Goal: Task Accomplishment & Management: Manage account settings

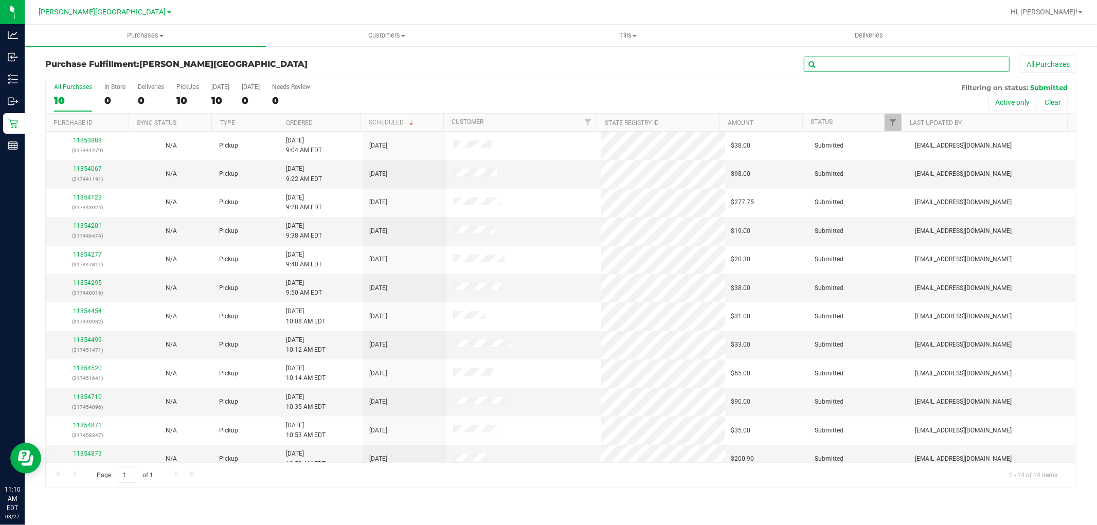
click at [932, 64] on input "text" at bounding box center [907, 64] width 206 height 15
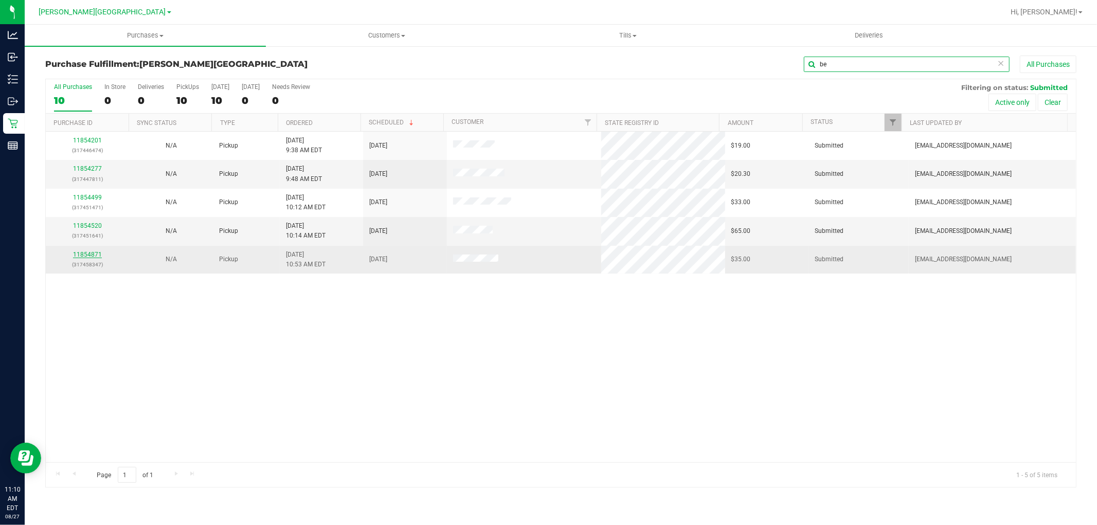
type input "be"
click at [94, 256] on link "11854871" at bounding box center [87, 254] width 29 height 7
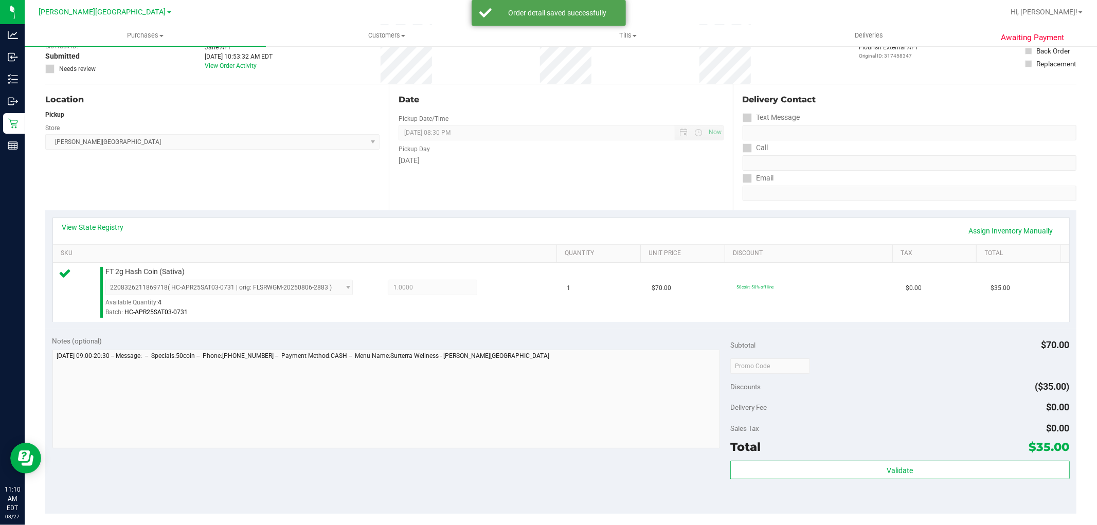
scroll to position [171, 0]
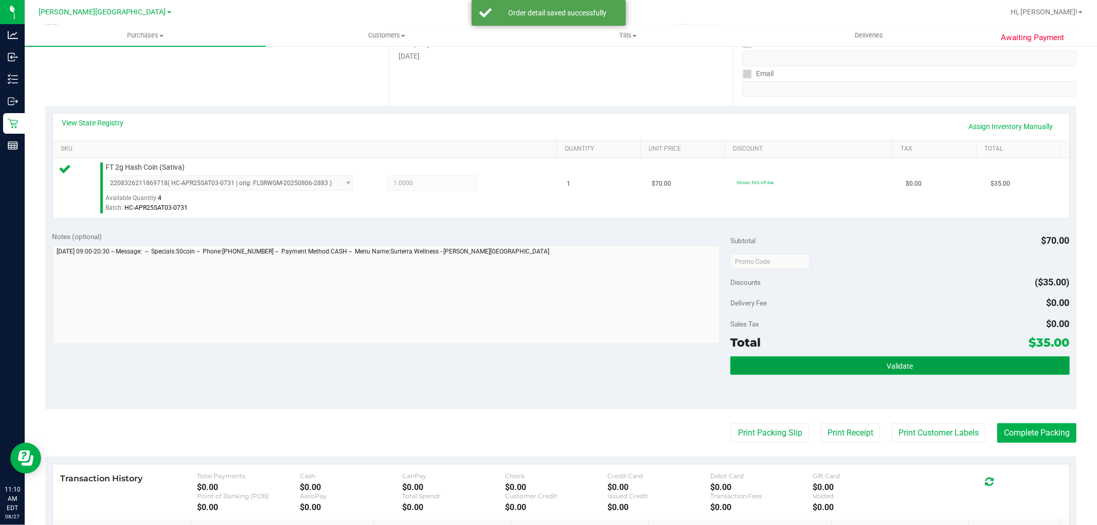
click at [898, 364] on span "Validate" at bounding box center [900, 366] width 26 height 8
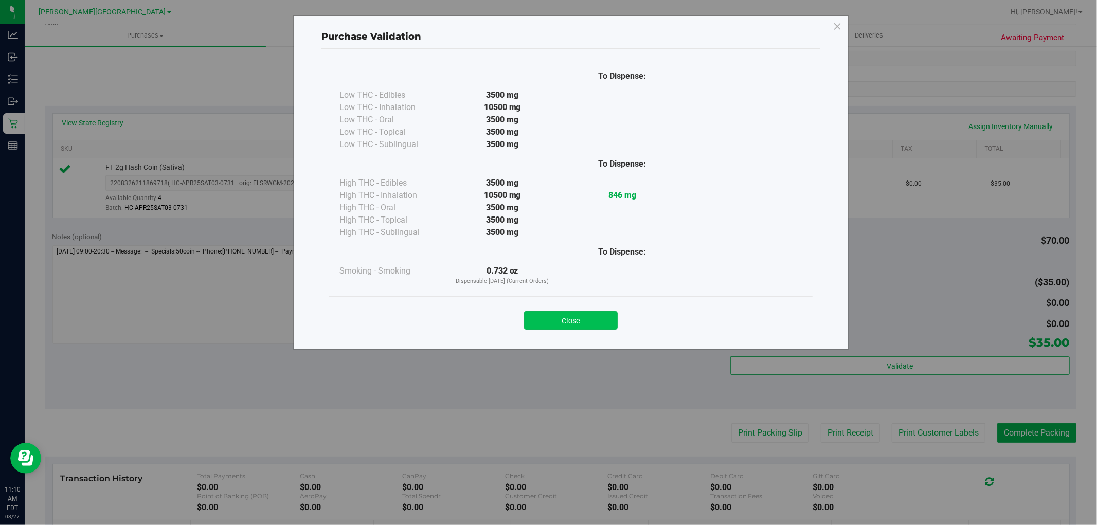
click at [608, 324] on button "Close" at bounding box center [571, 320] width 94 height 19
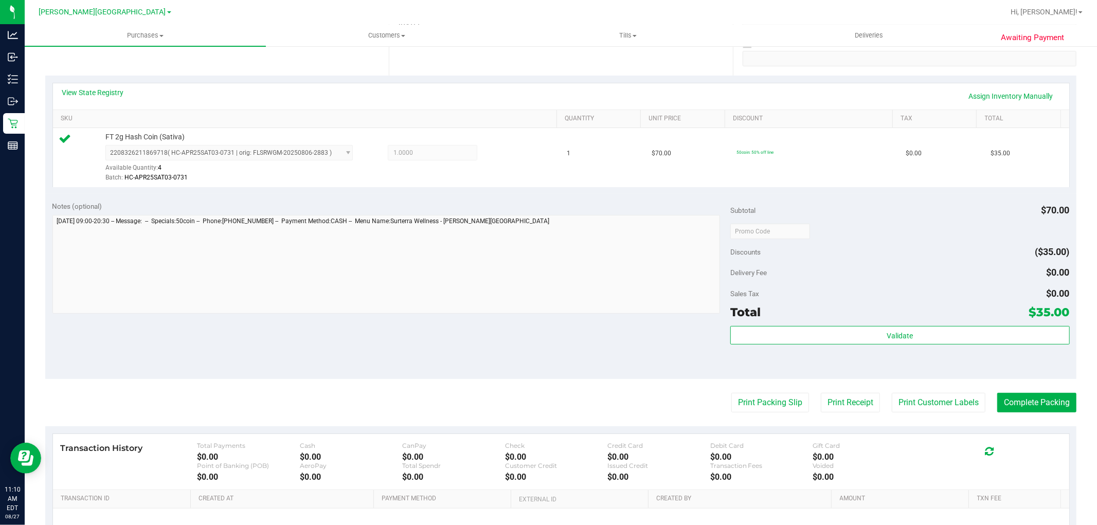
scroll to position [285, 0]
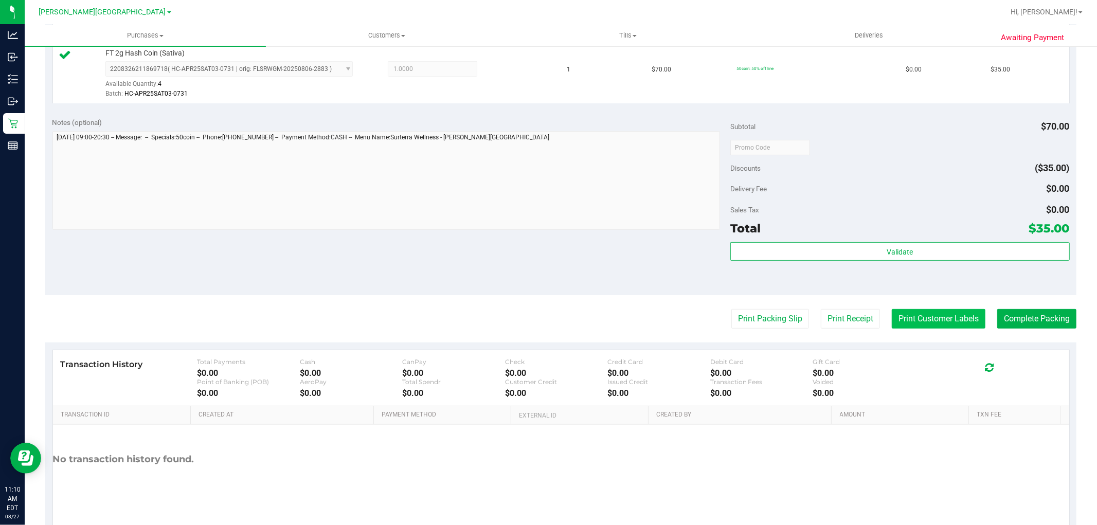
click at [941, 327] on button "Print Customer Labels" at bounding box center [939, 319] width 94 height 20
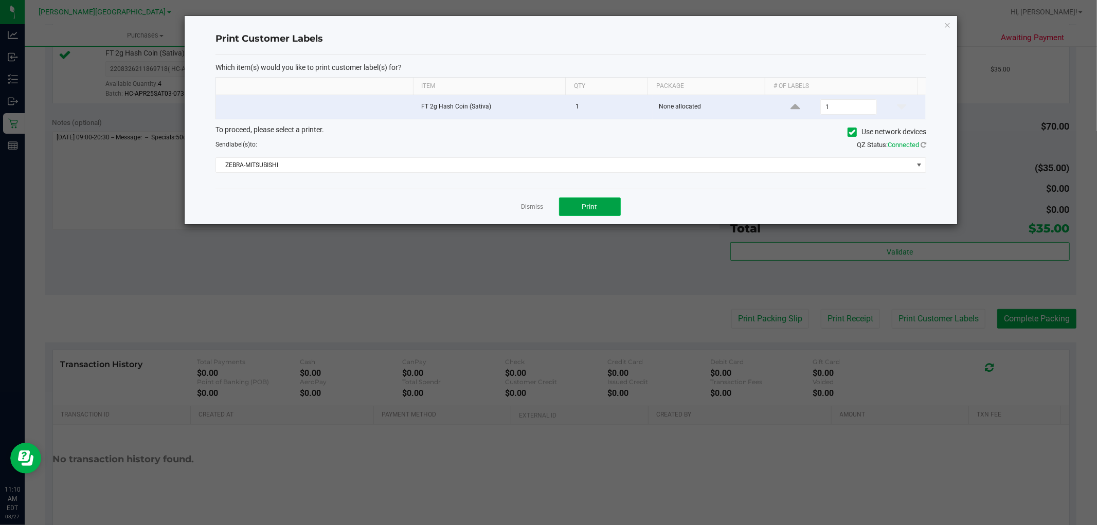
click at [602, 211] on button "Print" at bounding box center [590, 206] width 62 height 19
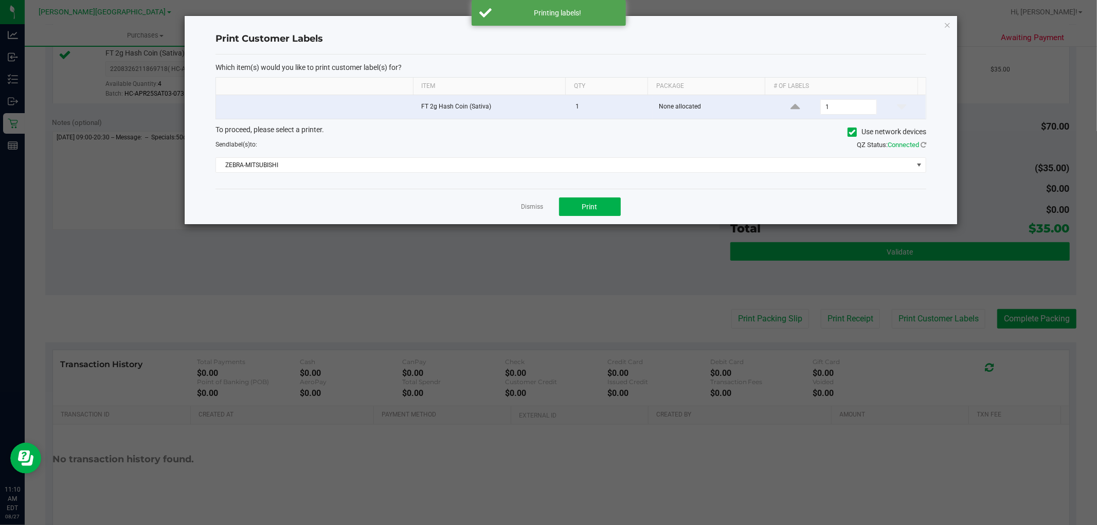
drag, startPoint x: 523, startPoint y: 208, endPoint x: 800, endPoint y: 250, distance: 279.8
click at [526, 207] on link "Dismiss" at bounding box center [532, 207] width 22 height 9
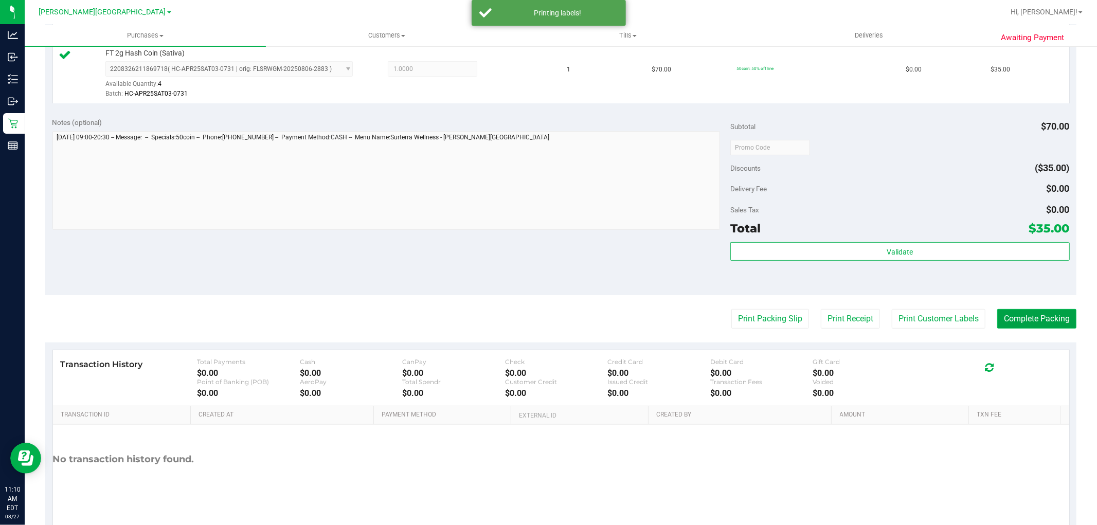
click at [1020, 320] on button "Complete Packing" at bounding box center [1036, 319] width 79 height 20
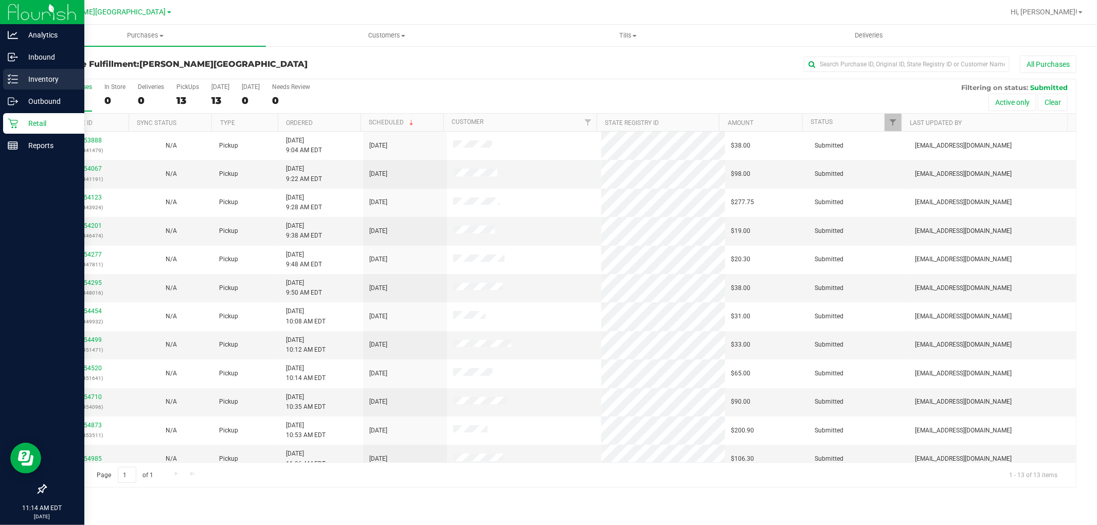
click at [15, 83] on line at bounding box center [15, 83] width 6 height 0
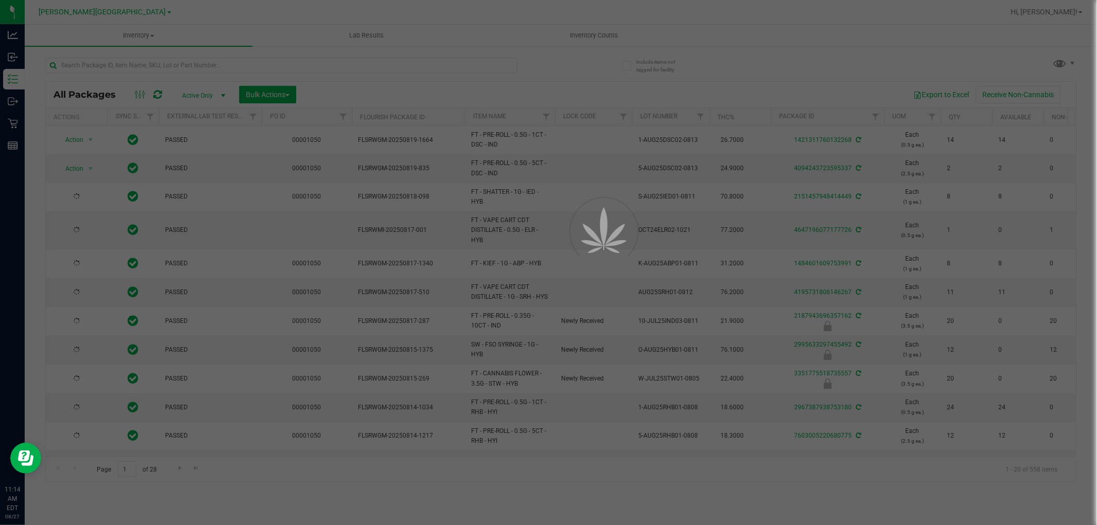
drag, startPoint x: 263, startPoint y: 71, endPoint x: 262, endPoint y: 64, distance: 7.2
click at [262, 64] on div at bounding box center [548, 262] width 1097 height 525
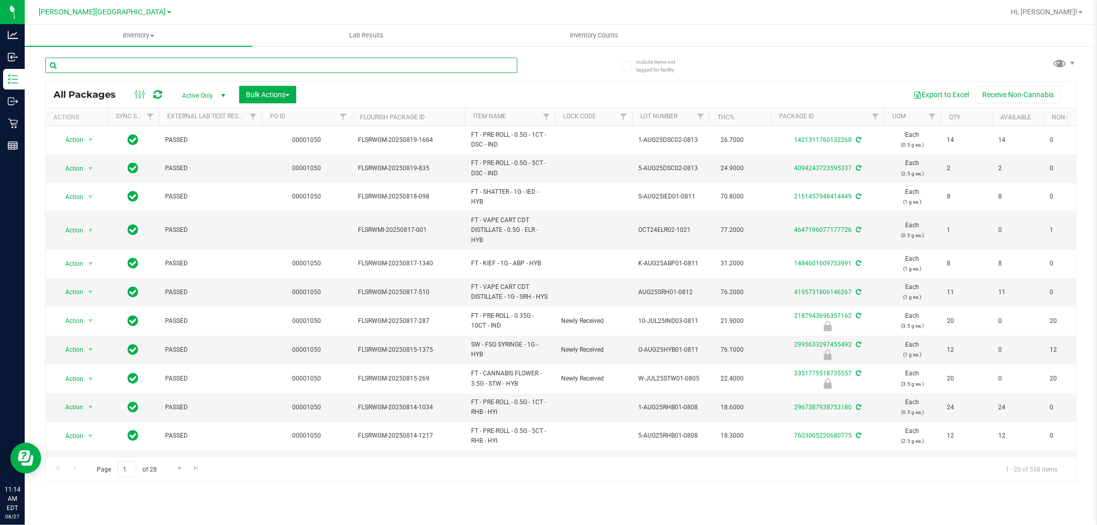
click at [261, 64] on input "text" at bounding box center [281, 65] width 472 height 15
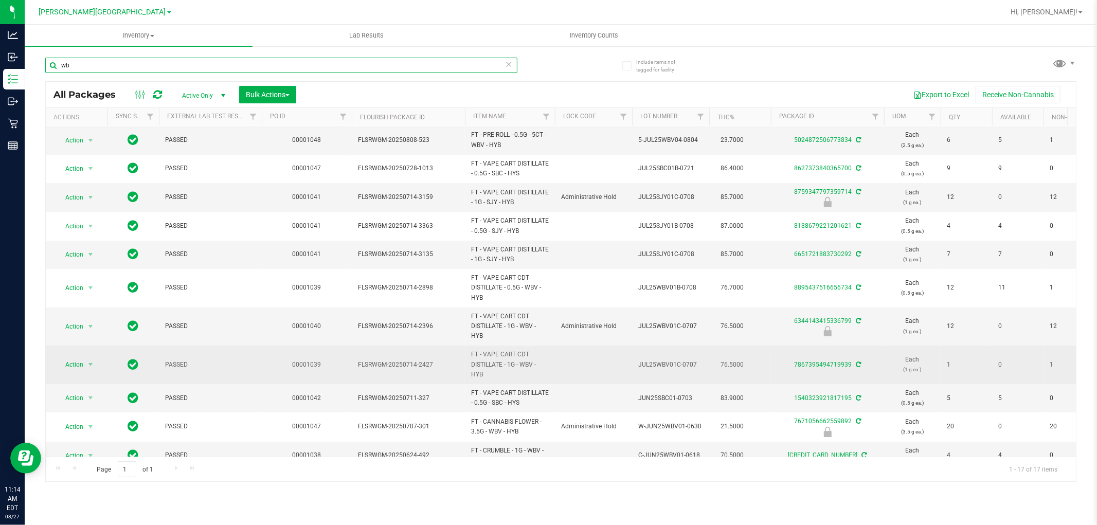
scroll to position [57, 0]
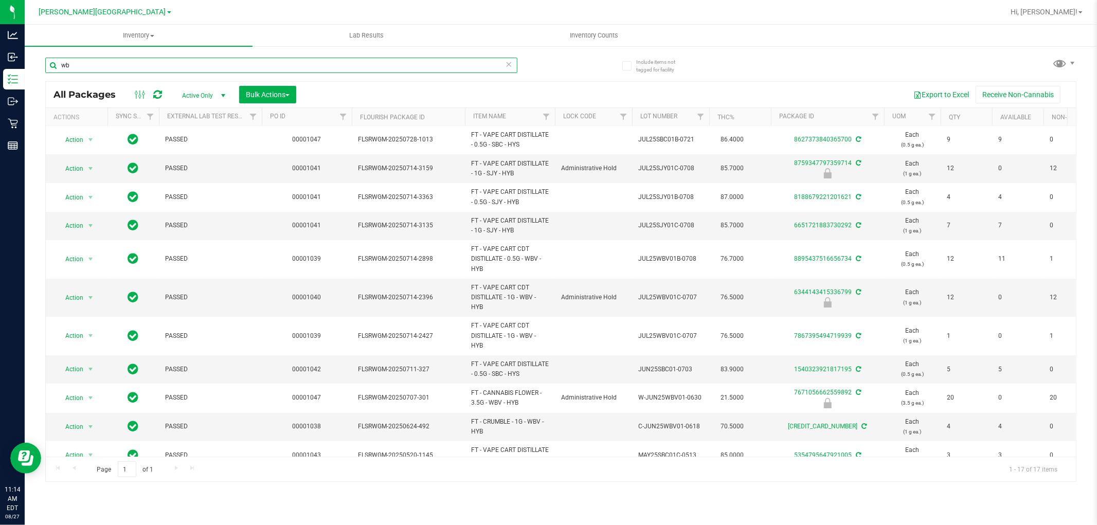
type input "w"
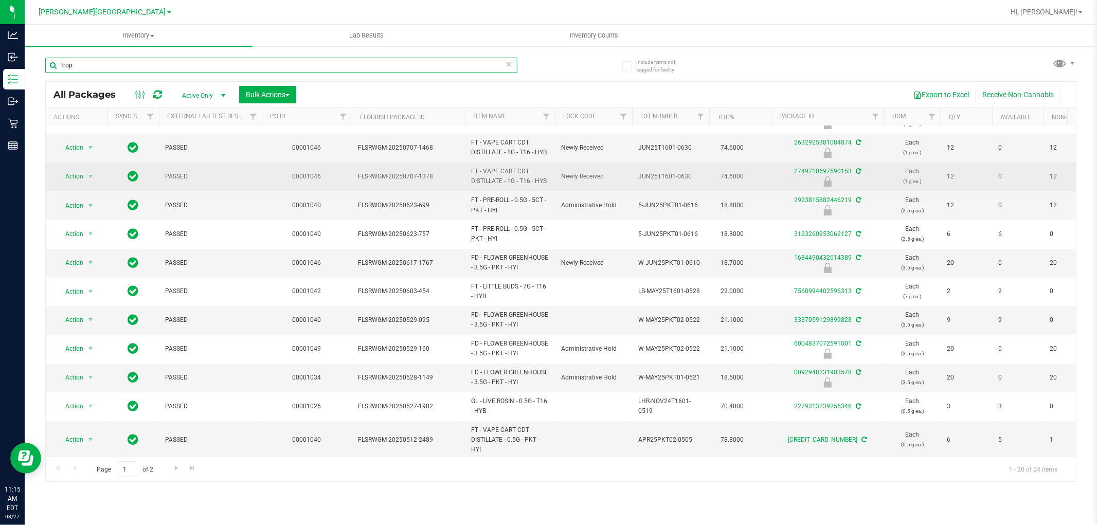
scroll to position [262, 0]
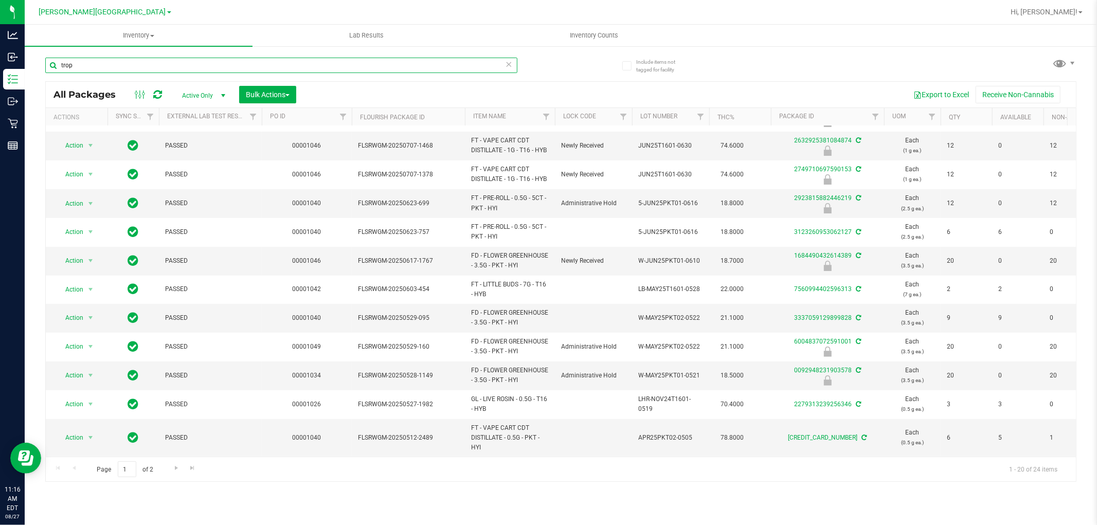
drag, startPoint x: 81, startPoint y: 59, endPoint x: 43, endPoint y: 65, distance: 38.5
click at [43, 65] on div "Include items not tagged for facility trop All Packages Active Only Active Only…" at bounding box center [561, 202] width 1072 height 314
type input "6344143415336799"
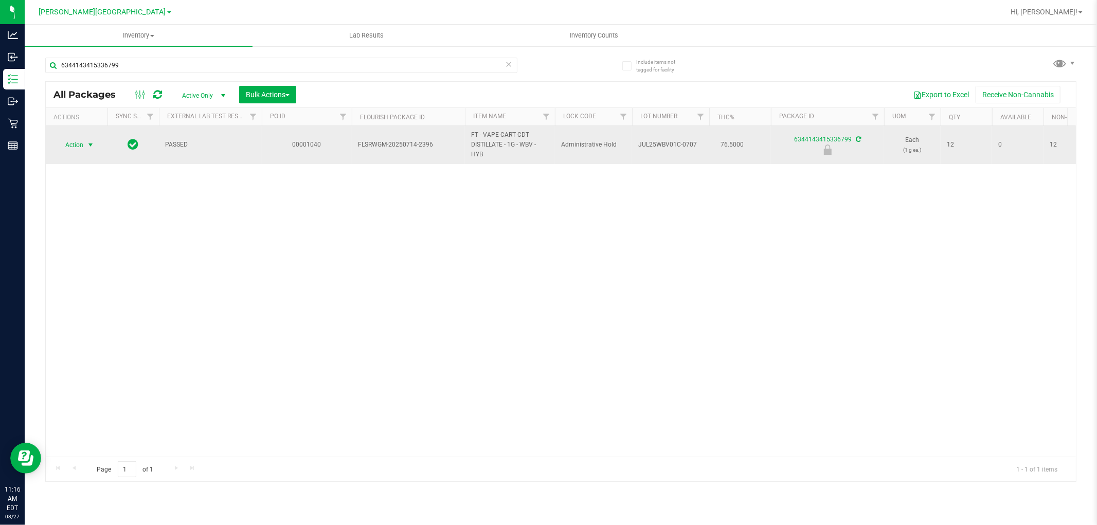
click at [88, 148] on span "select" at bounding box center [90, 145] width 8 height 8
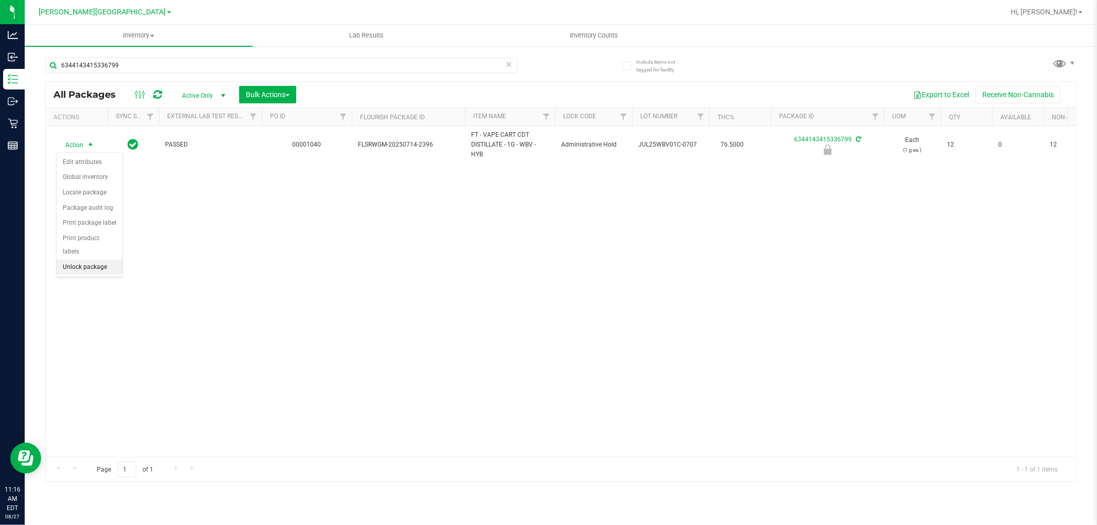
click at [91, 270] on li "Unlock package" at bounding box center [90, 267] width 66 height 15
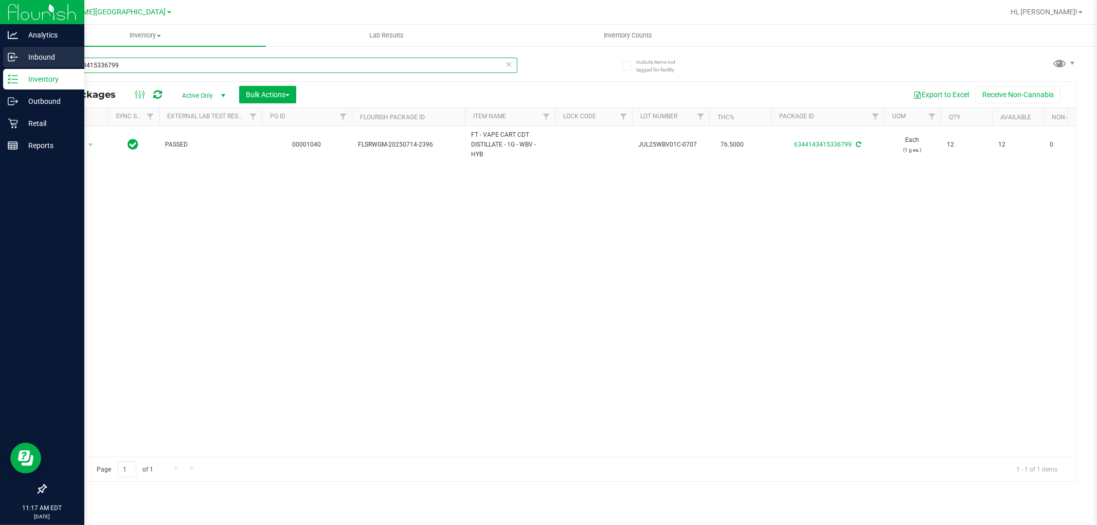
drag, startPoint x: 123, startPoint y: 61, endPoint x: 0, endPoint y: 62, distance: 123.4
click at [0, 67] on div "Analytics Inbound Inventory Outbound Retail Reports 11:17 AM EDT 08/27/2025 08/…" at bounding box center [548, 262] width 1097 height 525
type input "t12"
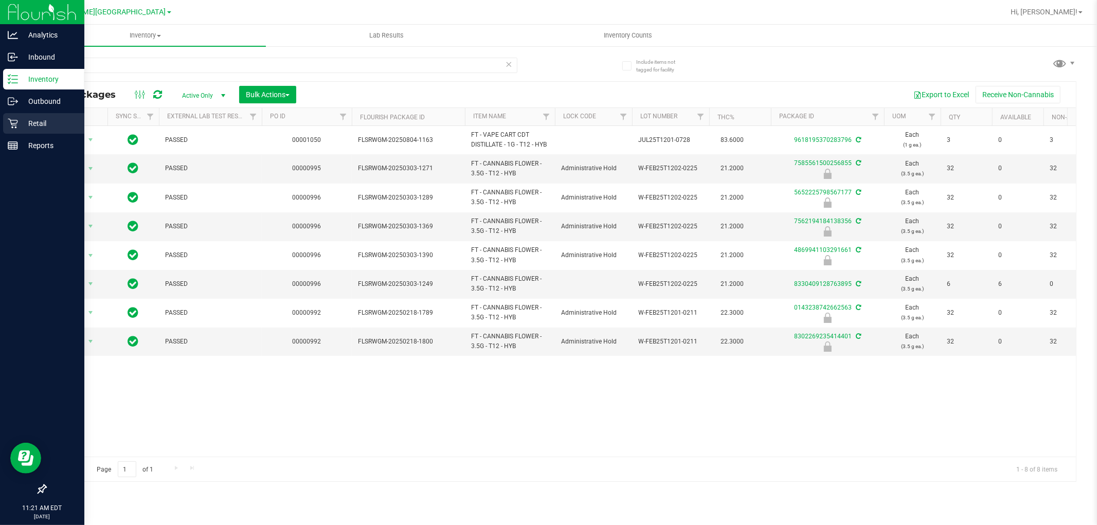
click at [14, 125] on icon at bounding box center [13, 124] width 10 height 10
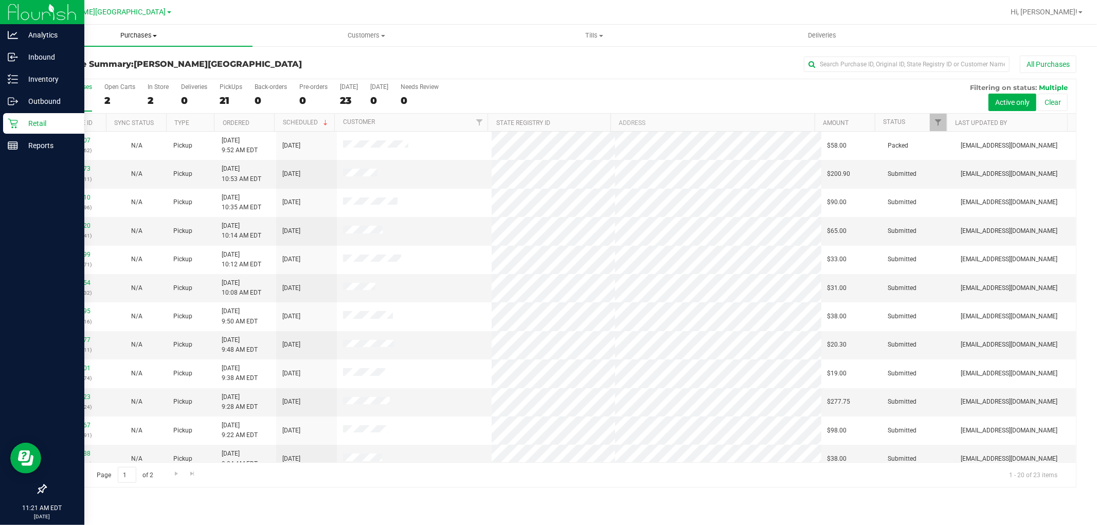
click at [131, 33] on span "Purchases" at bounding box center [139, 35] width 228 height 9
click at [127, 74] on li "Fulfillment" at bounding box center [139, 74] width 228 height 12
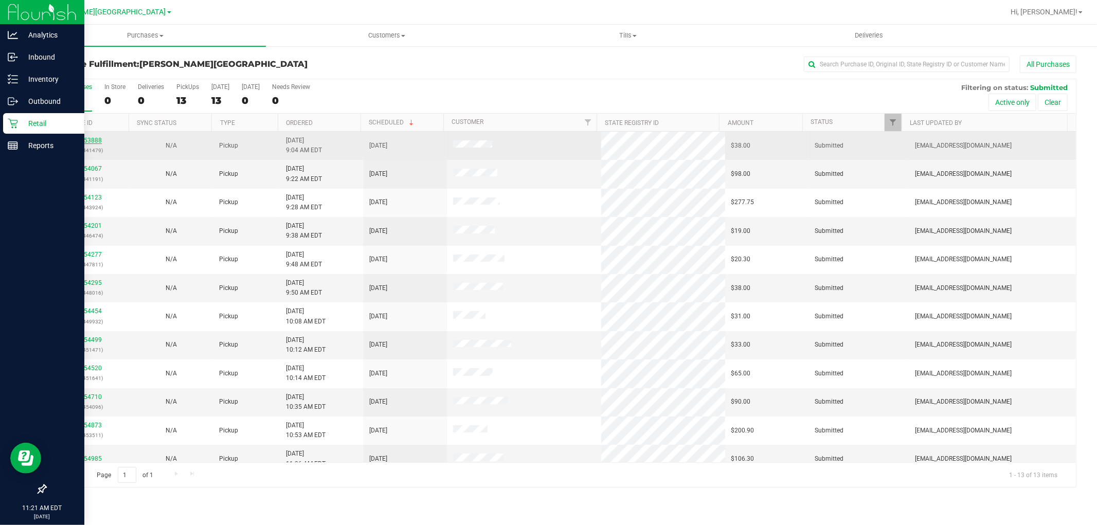
click at [95, 137] on link "11853888" at bounding box center [87, 140] width 29 height 7
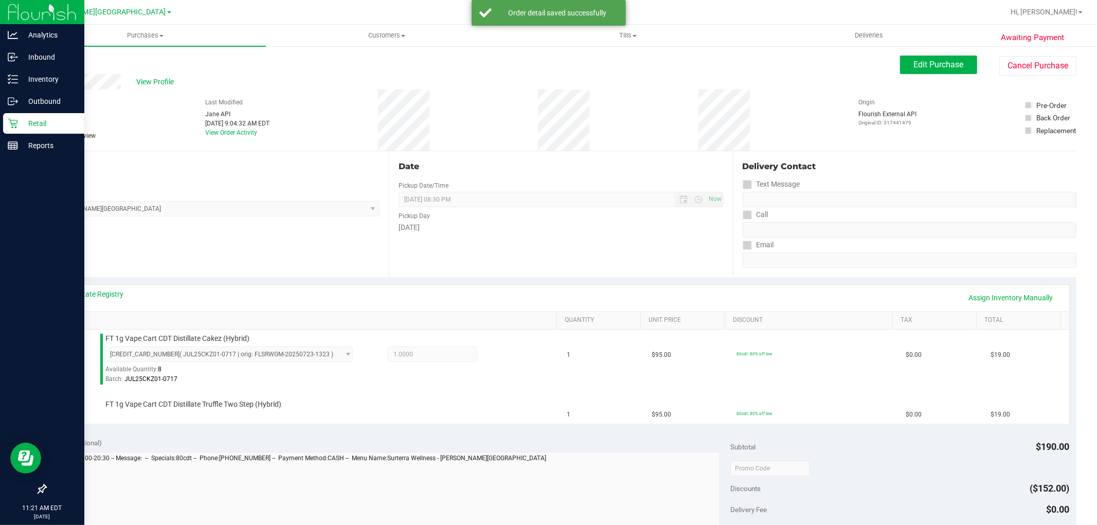
click at [907, 75] on div "Edit Purchase Cancel Purchase" at bounding box center [988, 66] width 176 height 20
click at [900, 70] on button "Edit Purchase" at bounding box center [938, 65] width 77 height 19
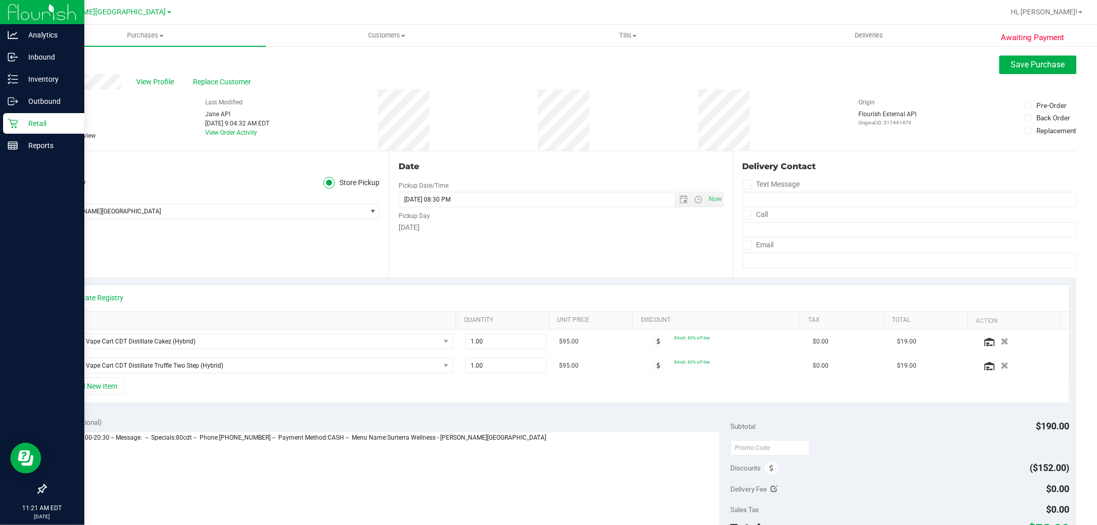
click at [48, 136] on icon at bounding box center [50, 136] width 7 height 0
click at [0, 0] on input "Needs review" at bounding box center [0, 0] width 0 height 0
click at [526, 443] on textarea at bounding box center [386, 480] width 668 height 99
drag, startPoint x: 68, startPoint y: 453, endPoint x: 54, endPoint y: 455, distance: 14.6
click at [54, 455] on textarea at bounding box center [386, 480] width 668 height 99
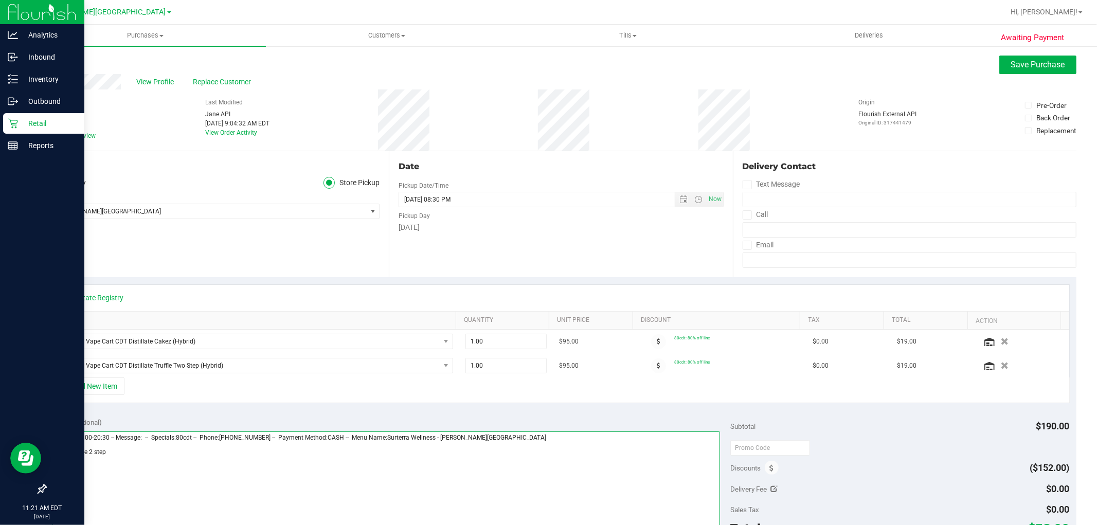
click at [115, 453] on textarea at bounding box center [386, 480] width 668 height 99
type textarea "Wednesday 08/27/2025 09:00-20:30 -- Message: -- Specials:80cdt -- Phone:3215256…"
drag, startPoint x: 1015, startPoint y: 59, endPoint x: 891, endPoint y: 73, distance: 124.1
click at [1014, 60] on span "Save Purchase" at bounding box center [1038, 65] width 54 height 10
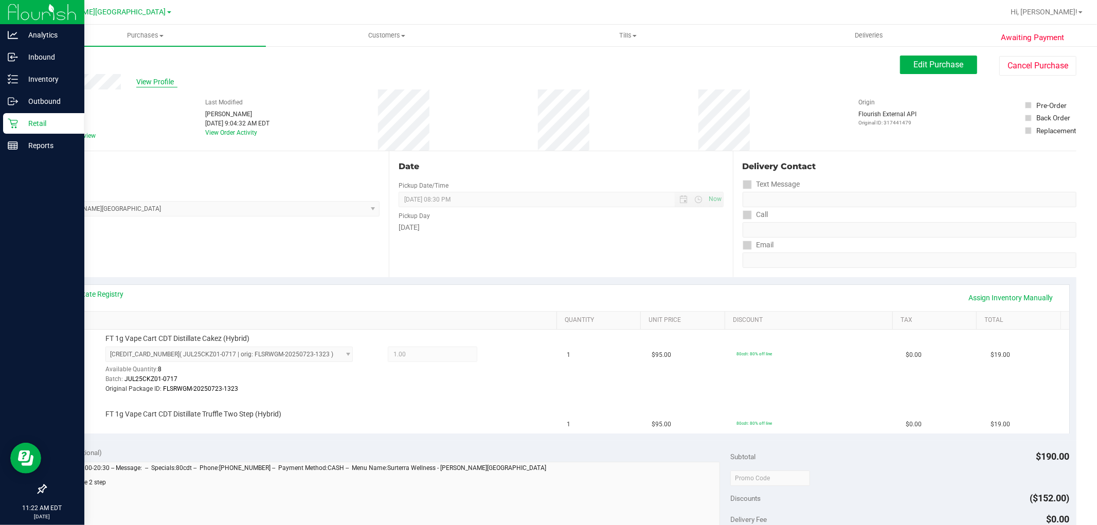
click at [149, 84] on span "View Profile" at bounding box center [156, 82] width 41 height 11
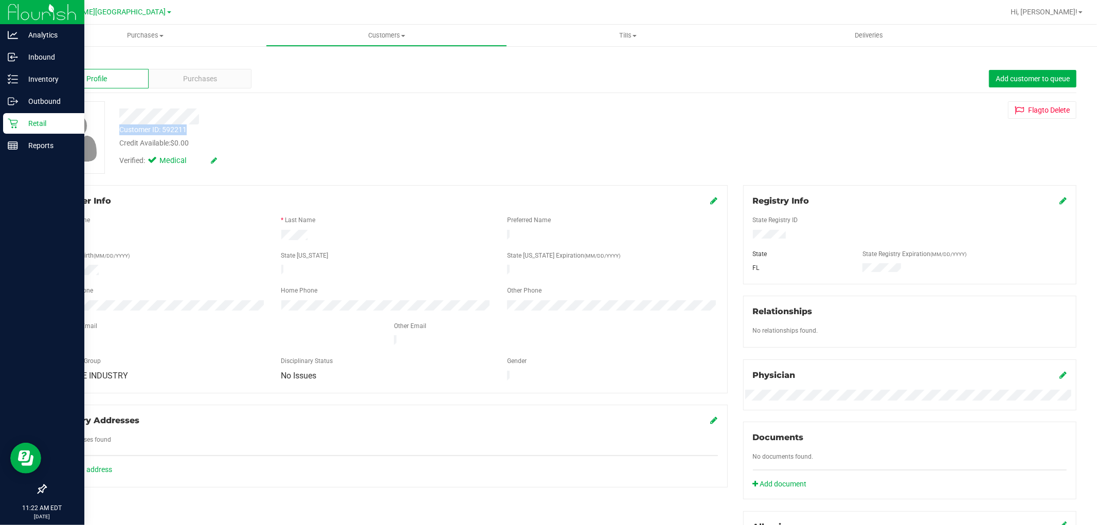
drag, startPoint x: 201, startPoint y: 129, endPoint x: 120, endPoint y: 132, distance: 80.3
click at [120, 132] on div "Customer ID: 592211 Credit Available: $0.00" at bounding box center [373, 136] width 523 height 24
copy div "Customer ID: 592211"
click at [214, 88] on div "Purchases" at bounding box center [200, 79] width 103 height 20
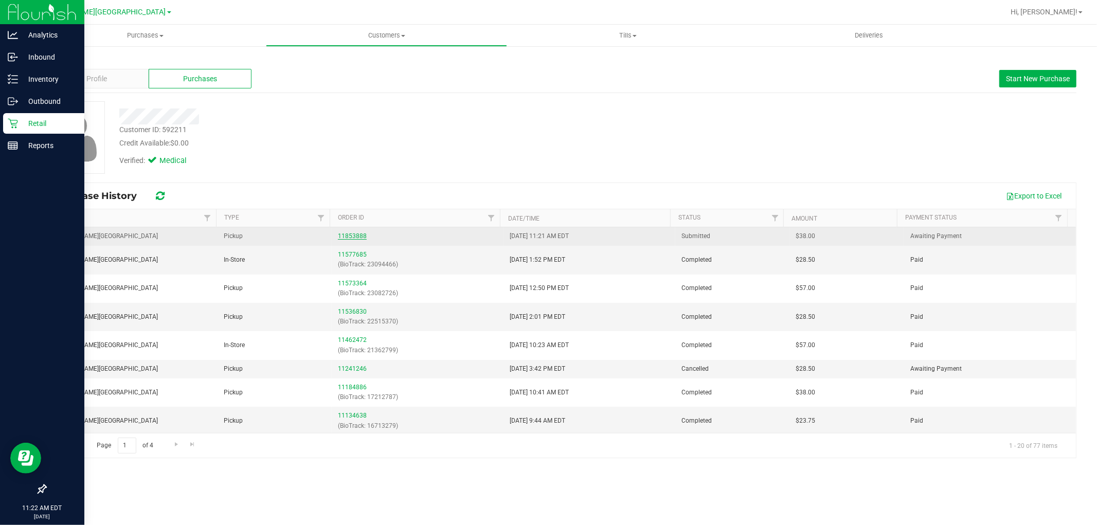
click at [354, 233] on link "11853888" at bounding box center [352, 235] width 29 height 7
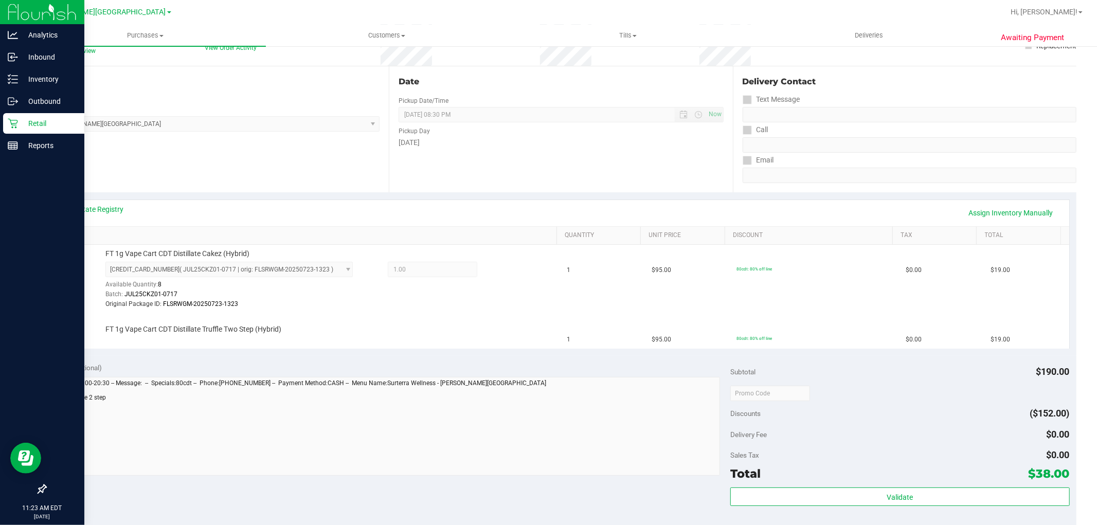
scroll to position [171, 0]
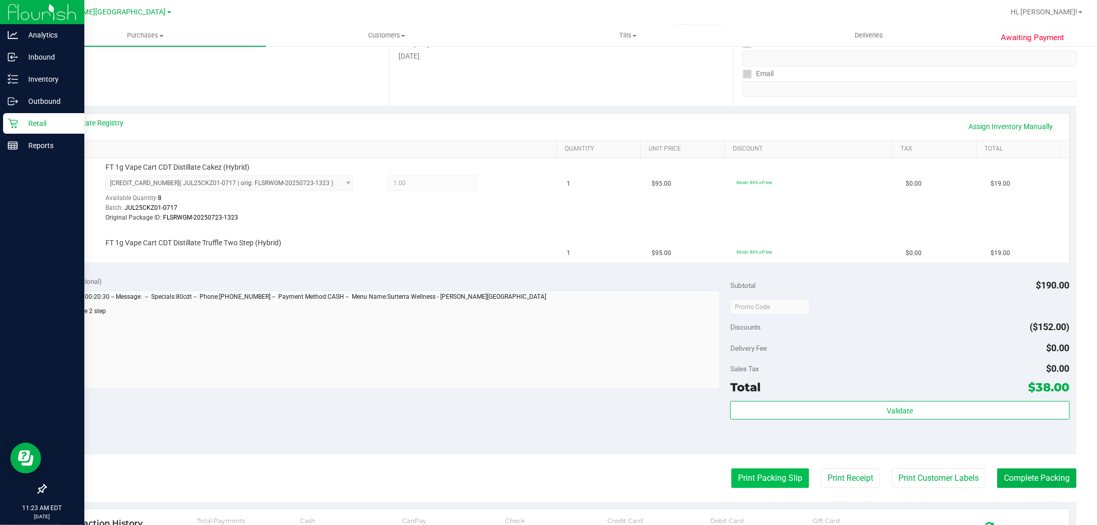
click at [774, 477] on button "Print Packing Slip" at bounding box center [770, 478] width 78 height 20
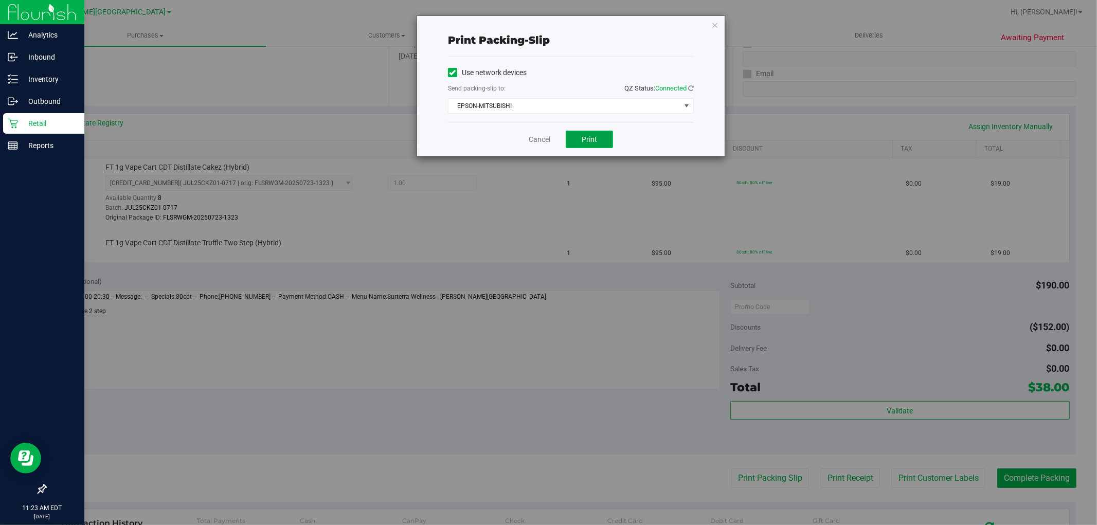
click at [595, 139] on span "Print" at bounding box center [589, 139] width 15 height 8
click at [533, 139] on link "Cancel" at bounding box center [540, 139] width 22 height 11
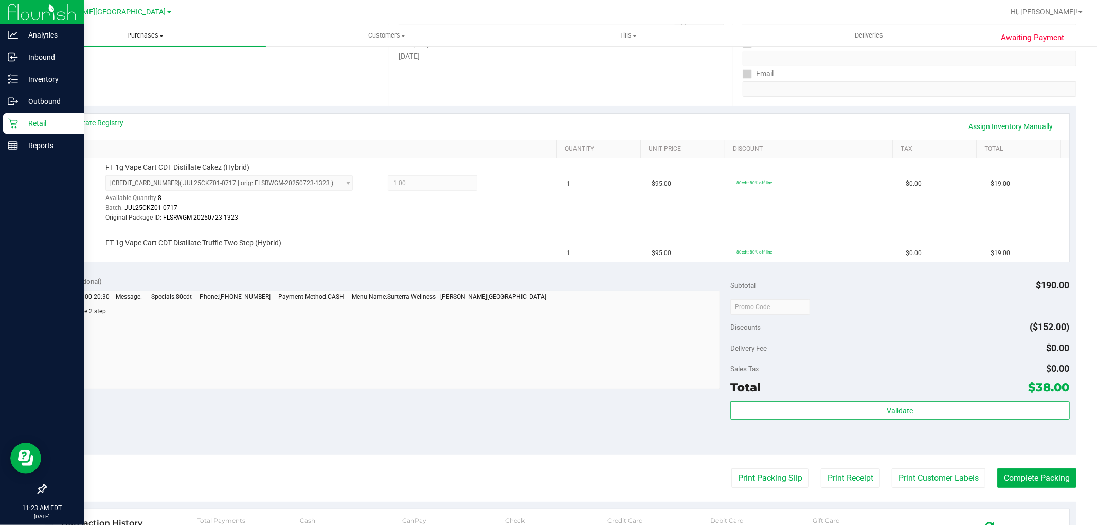
click at [144, 34] on span "Purchases" at bounding box center [145, 35] width 241 height 9
click at [98, 69] on li "Fulfillment" at bounding box center [145, 74] width 241 height 12
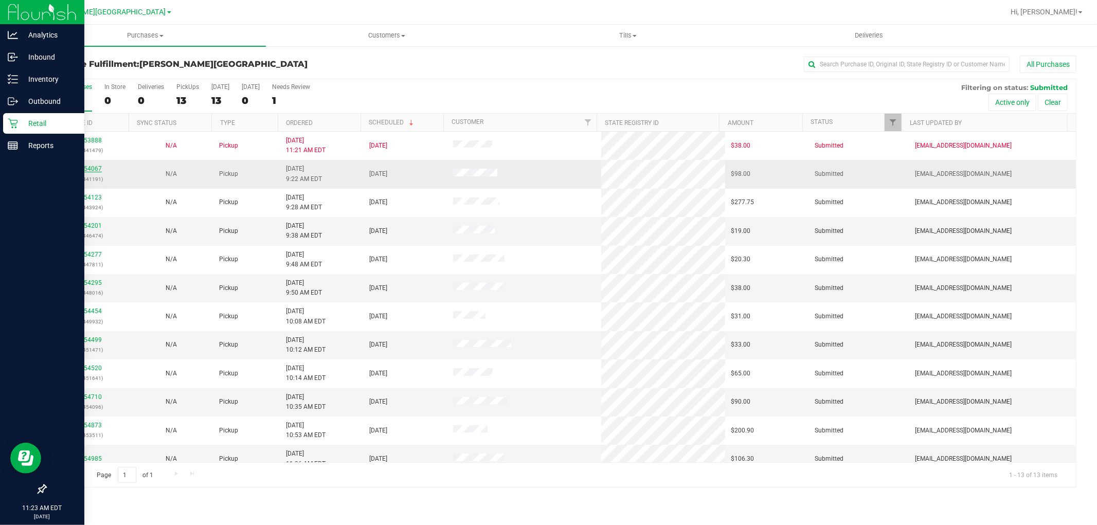
click at [89, 168] on link "11854067" at bounding box center [87, 168] width 29 height 7
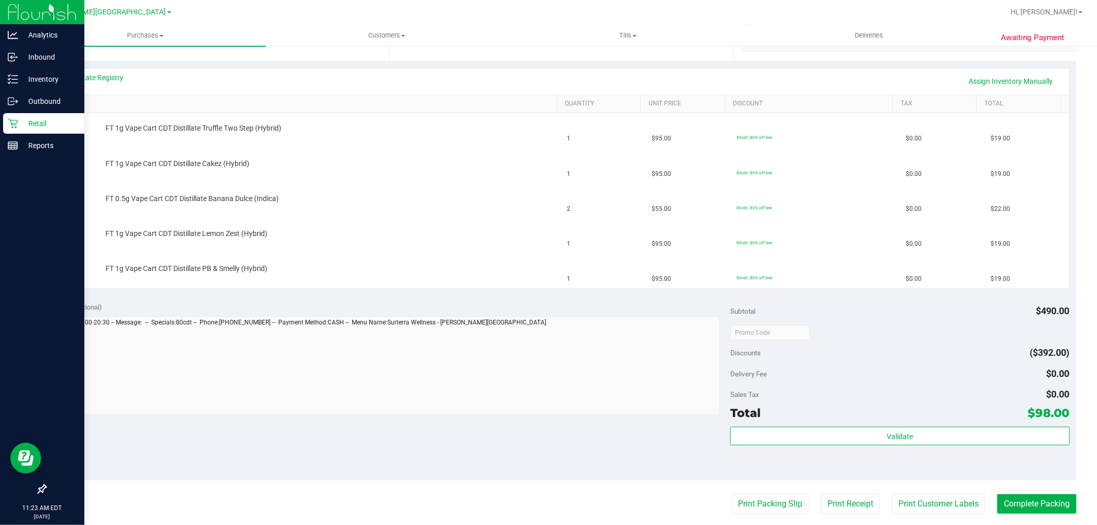
scroll to position [285, 0]
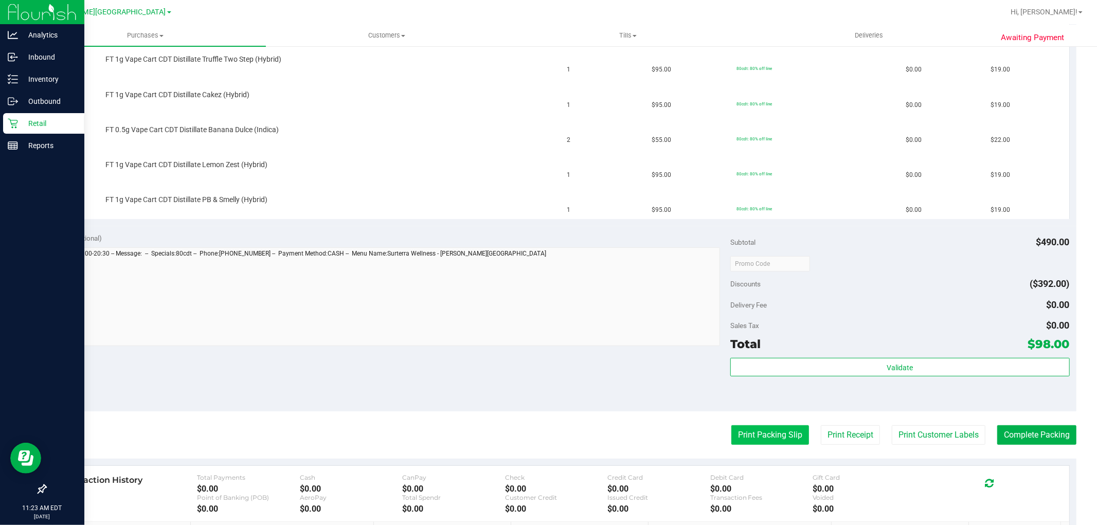
click at [745, 435] on button "Print Packing Slip" at bounding box center [770, 435] width 78 height 20
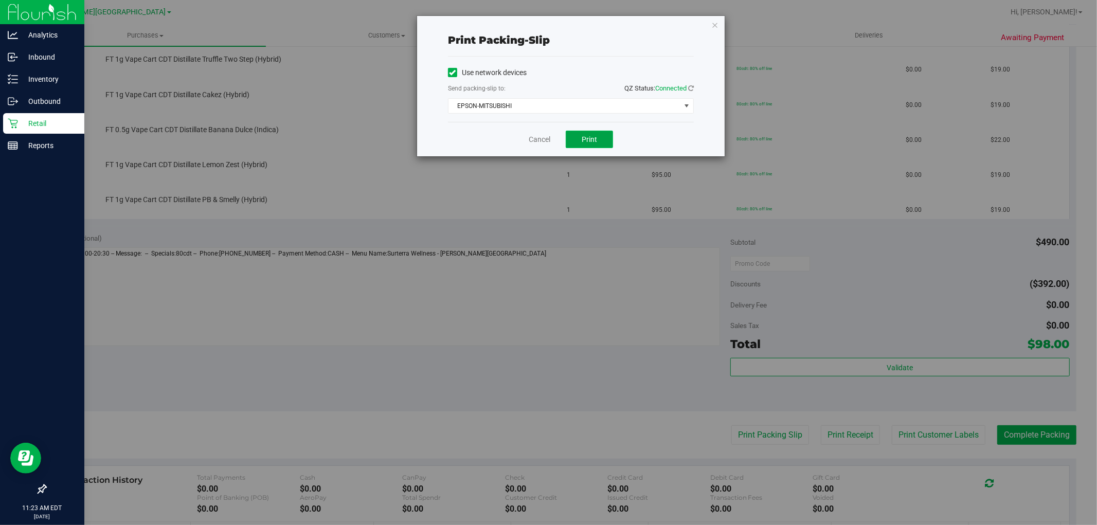
click at [592, 137] on span "Print" at bounding box center [589, 139] width 15 height 8
click at [531, 140] on link "Cancel" at bounding box center [540, 139] width 22 height 11
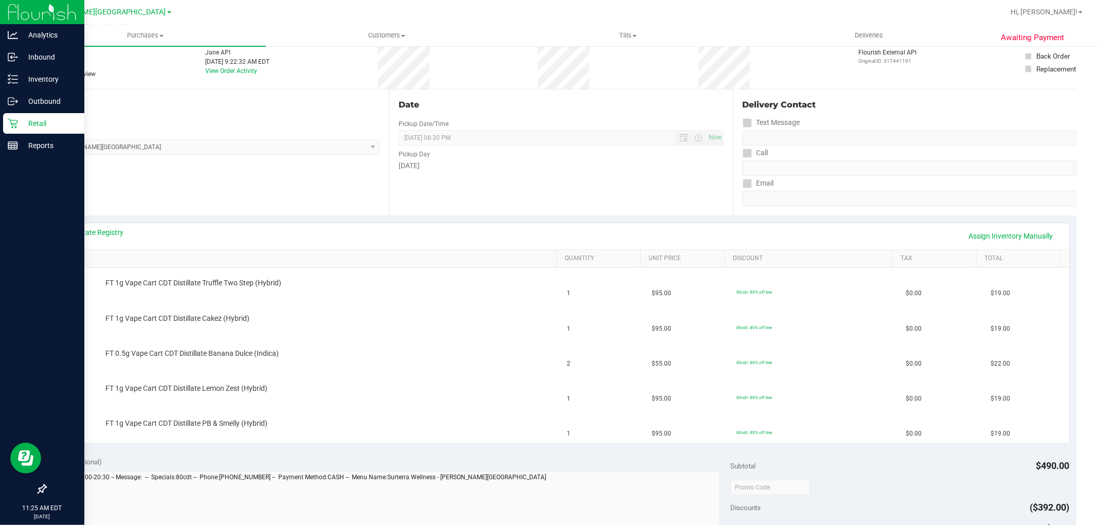
scroll to position [0, 0]
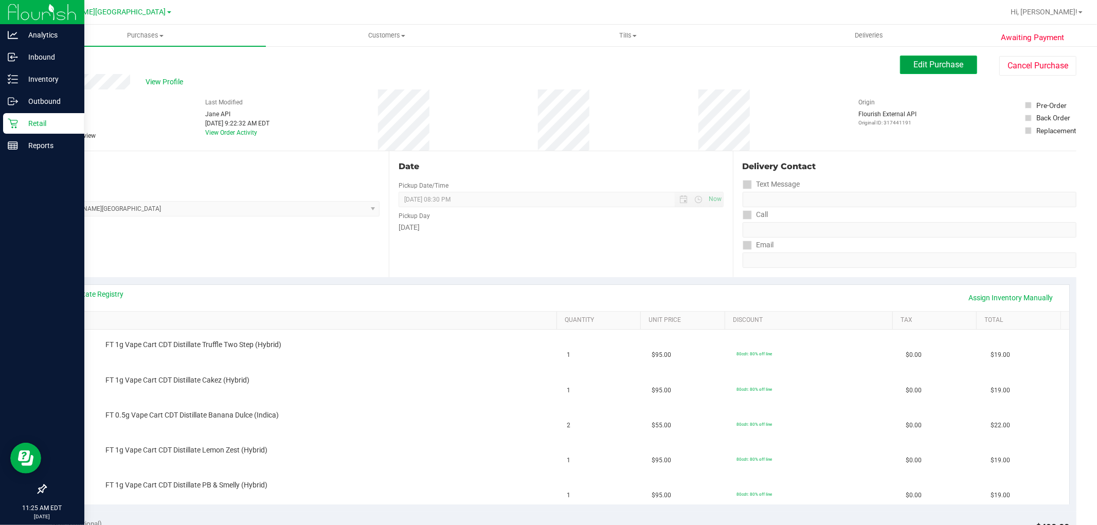
click at [914, 67] on span "Edit Purchase" at bounding box center [939, 65] width 50 height 10
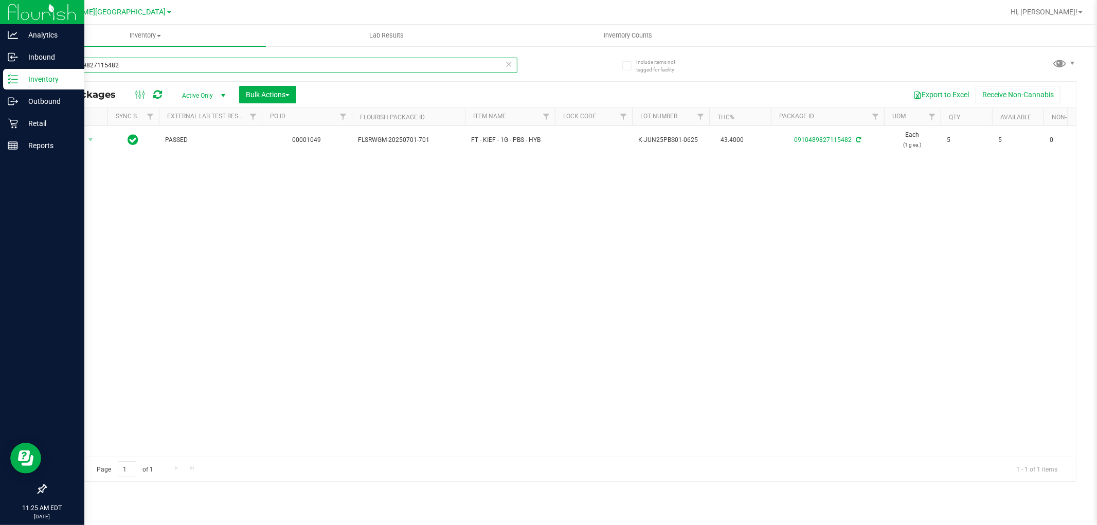
drag, startPoint x: 204, startPoint y: 71, endPoint x: 3, endPoint y: 81, distance: 201.3
click at [0, 80] on div "Analytics Inbound Inventory Outbound Retail Reports 11:25 AM EDT 08/27/2025 08/…" at bounding box center [548, 262] width 1097 height 525
type input "8539691657175022"
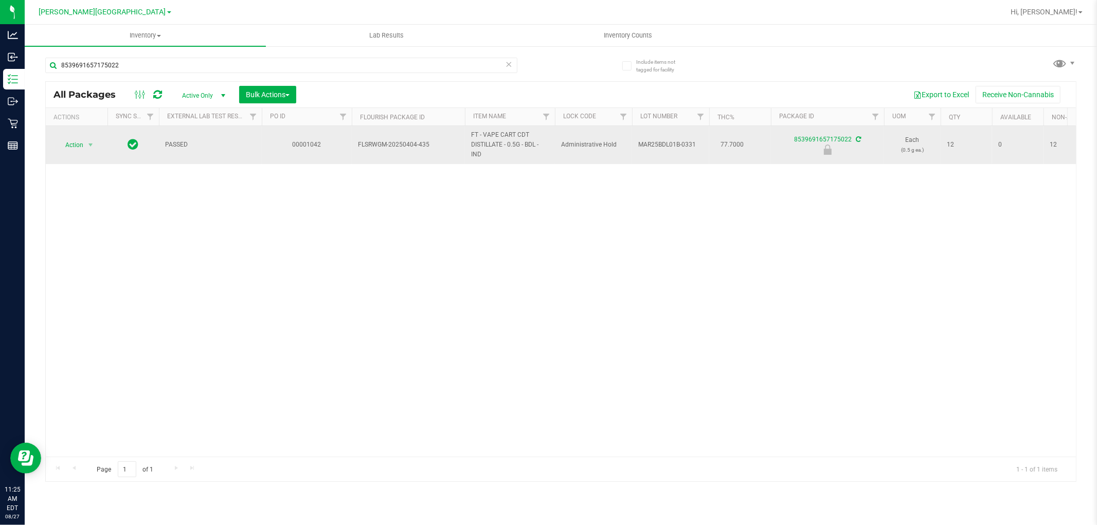
click at [99, 142] on div "Action Action Edit attributes Global inventory Locate package Package audit log…" at bounding box center [76, 145] width 49 height 14
click at [80, 140] on span "Action" at bounding box center [70, 145] width 28 height 14
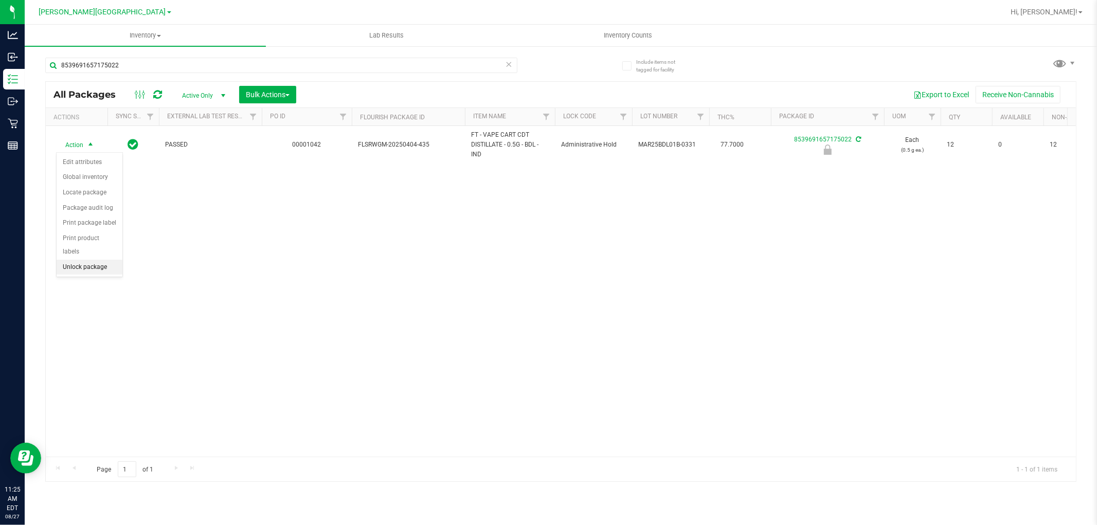
click at [94, 274] on li "Unlock package" at bounding box center [90, 267] width 66 height 15
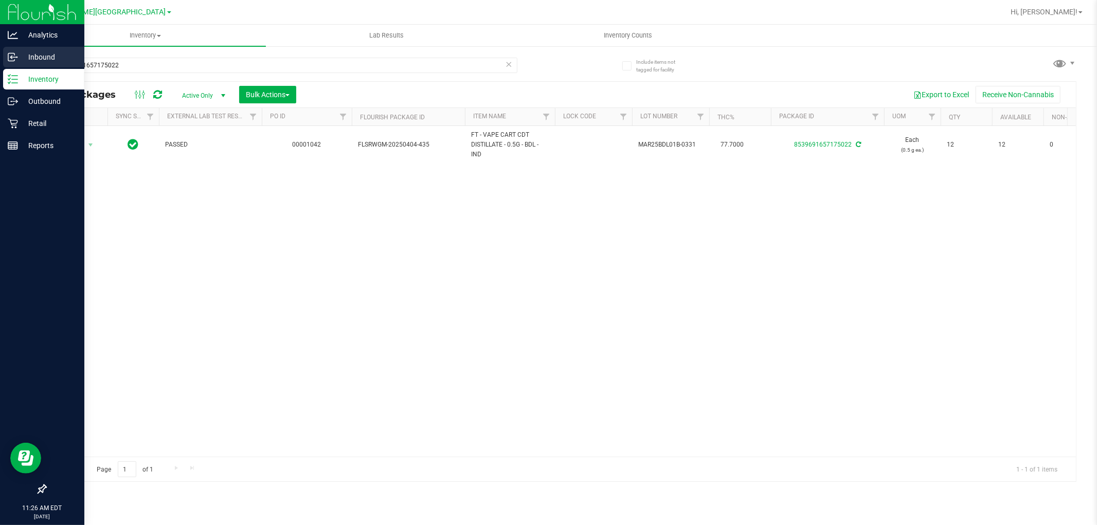
click at [19, 62] on p "Inbound" at bounding box center [49, 57] width 62 height 12
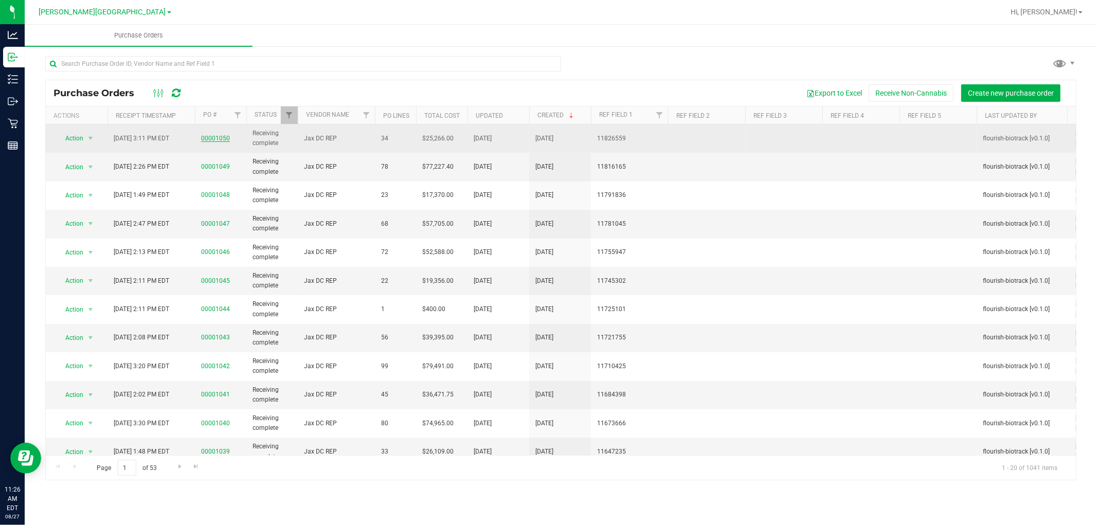
click at [219, 140] on link "00001050" at bounding box center [215, 138] width 29 height 7
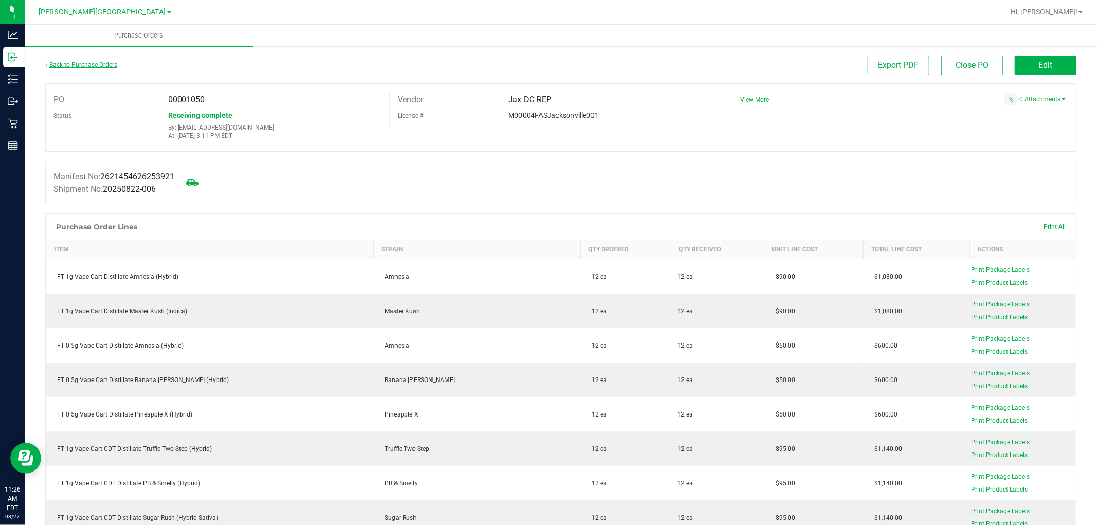
click at [86, 61] on link "Back to Purchase Orders" at bounding box center [81, 64] width 72 height 7
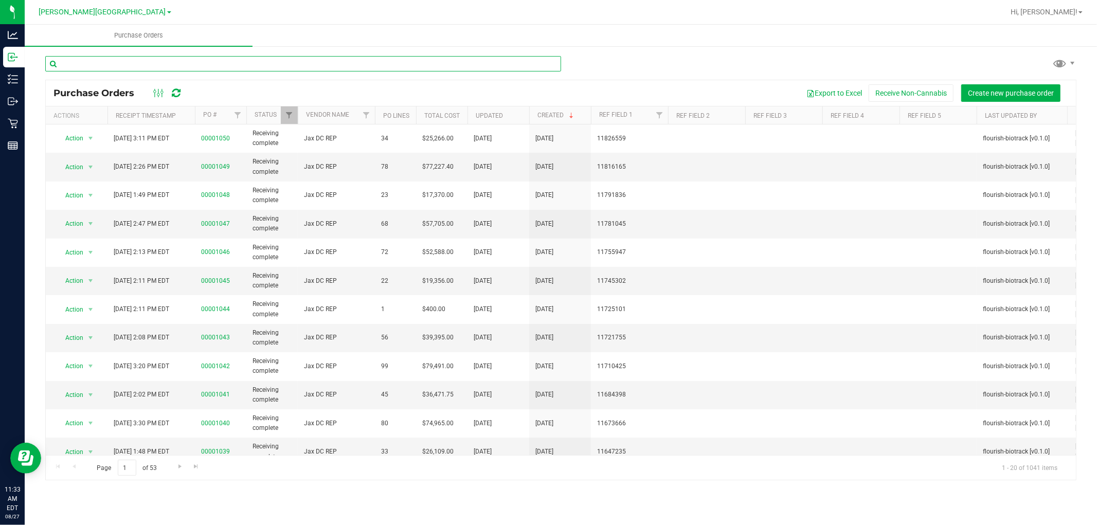
drag, startPoint x: 253, startPoint y: 68, endPoint x: 269, endPoint y: 52, distance: 22.5
click at [253, 67] on input "text" at bounding box center [303, 63] width 516 height 15
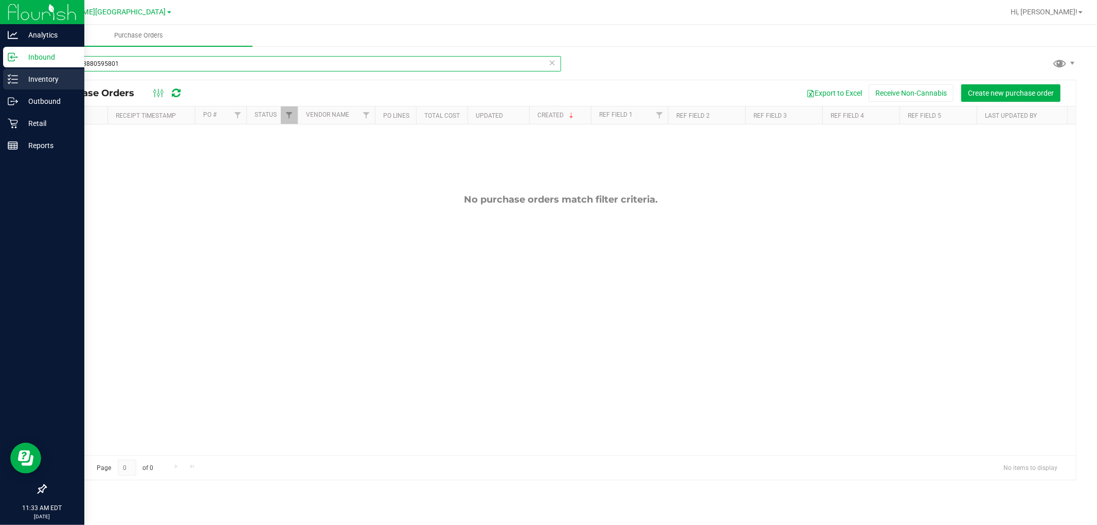
type input "4950163880595801"
click at [29, 80] on p "Inventory" at bounding box center [49, 79] width 62 height 12
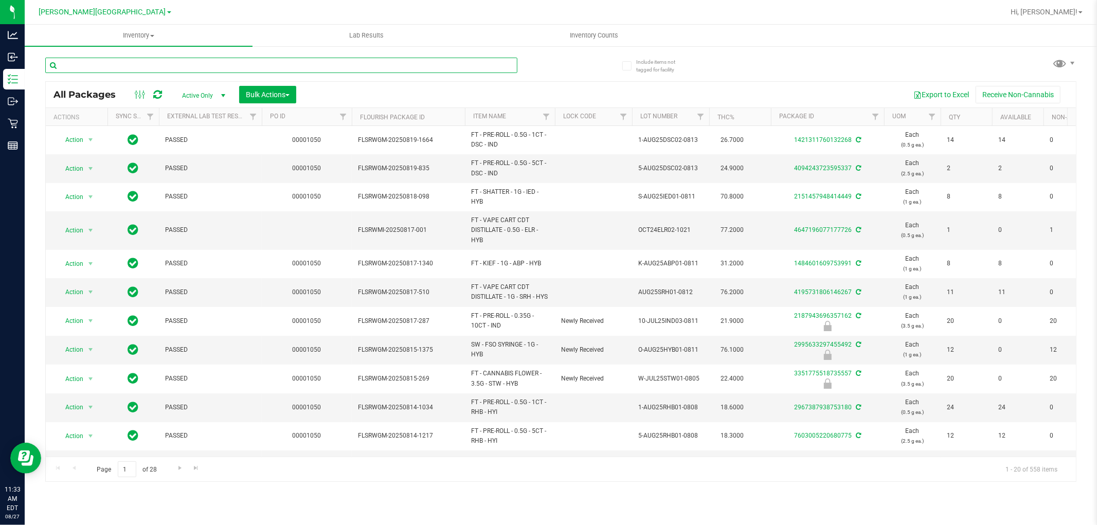
click at [146, 60] on input "text" at bounding box center [281, 65] width 472 height 15
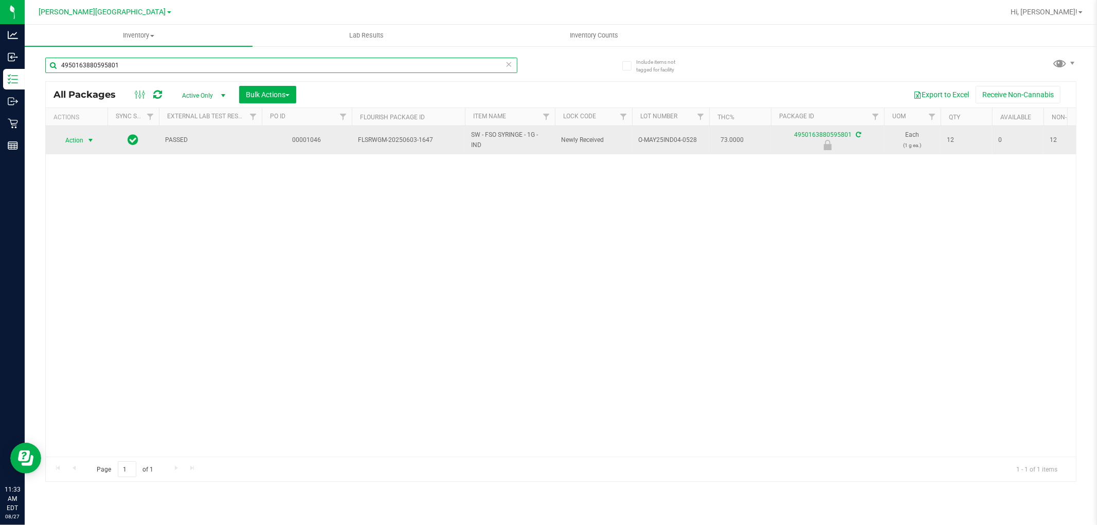
type input "4950163880595801"
click at [85, 141] on span "select" at bounding box center [90, 140] width 13 height 14
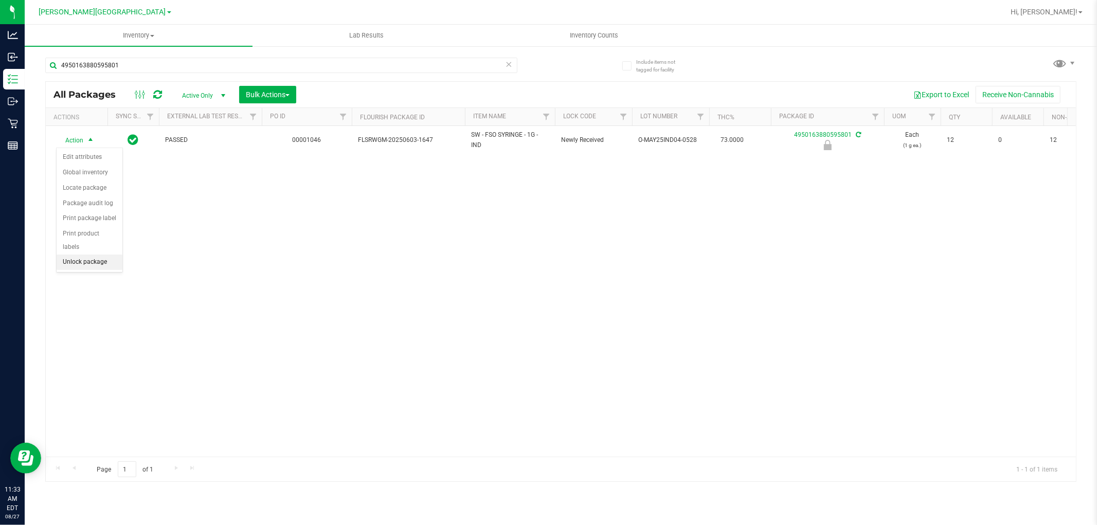
click at [101, 260] on li "Unlock package" at bounding box center [90, 262] width 66 height 15
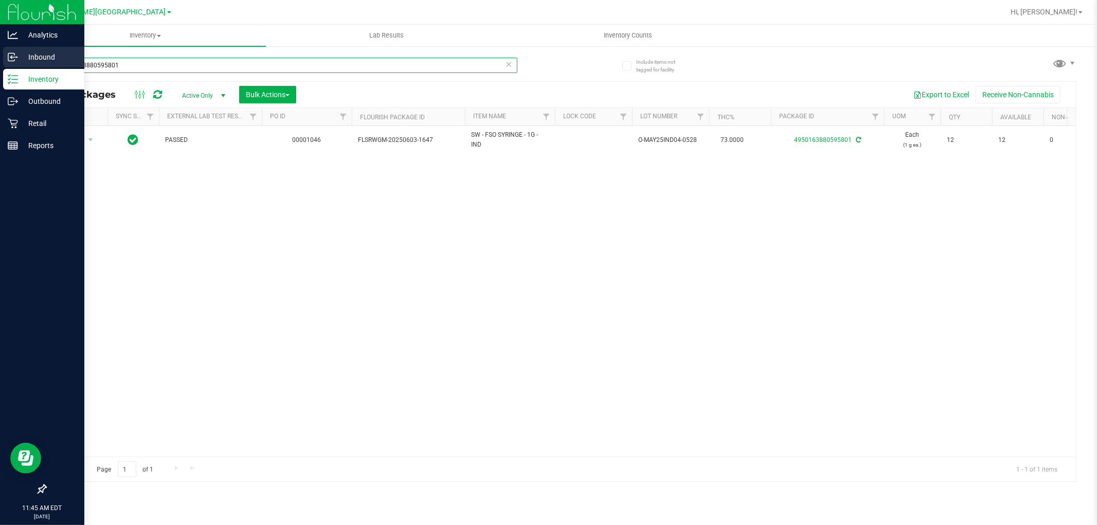
drag, startPoint x: 176, startPoint y: 70, endPoint x: 0, endPoint y: 68, distance: 175.9
click at [0, 68] on div "Analytics Inbound Inventory Outbound Retail Reports 11:45 AM EDT 08/27/2025 08/…" at bounding box center [548, 262] width 1097 height 525
type input "4334843426786452"
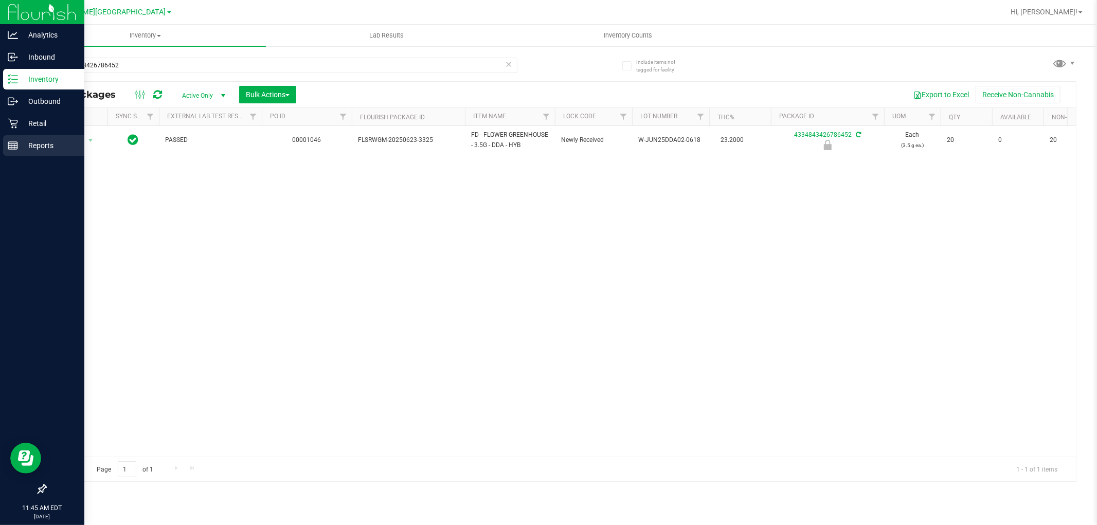
click at [80, 148] on div "Reports" at bounding box center [43, 145] width 81 height 21
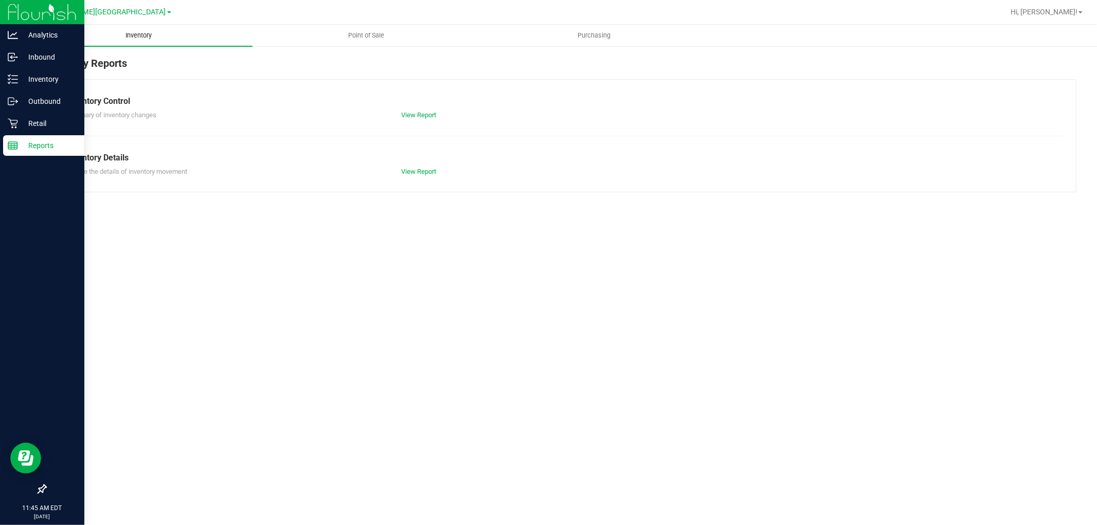
click at [163, 35] on span "Inventory" at bounding box center [139, 35] width 54 height 9
click at [14, 83] on line at bounding box center [15, 83] width 6 height 0
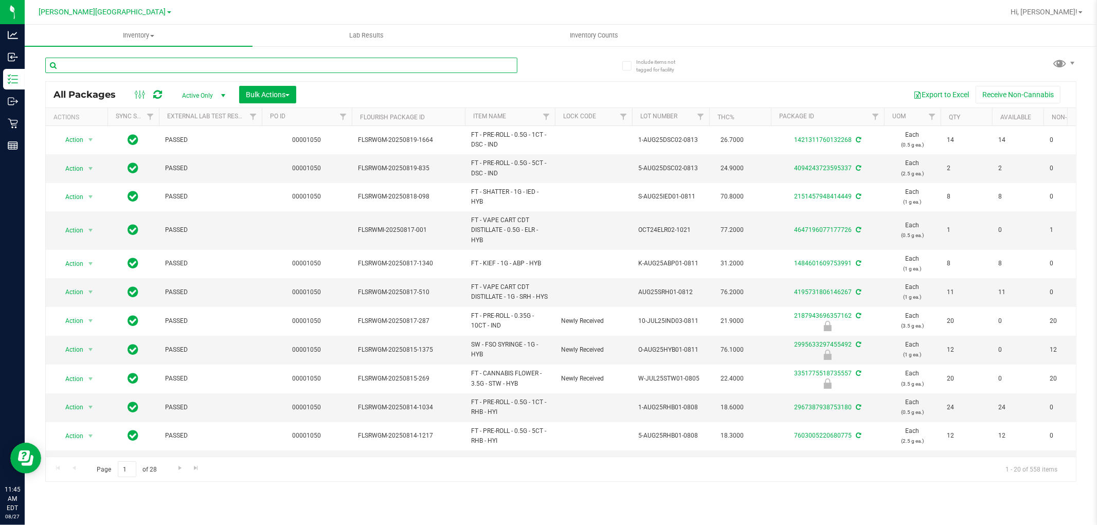
click at [109, 69] on input "text" at bounding box center [281, 65] width 472 height 15
type input "4334843426786452"
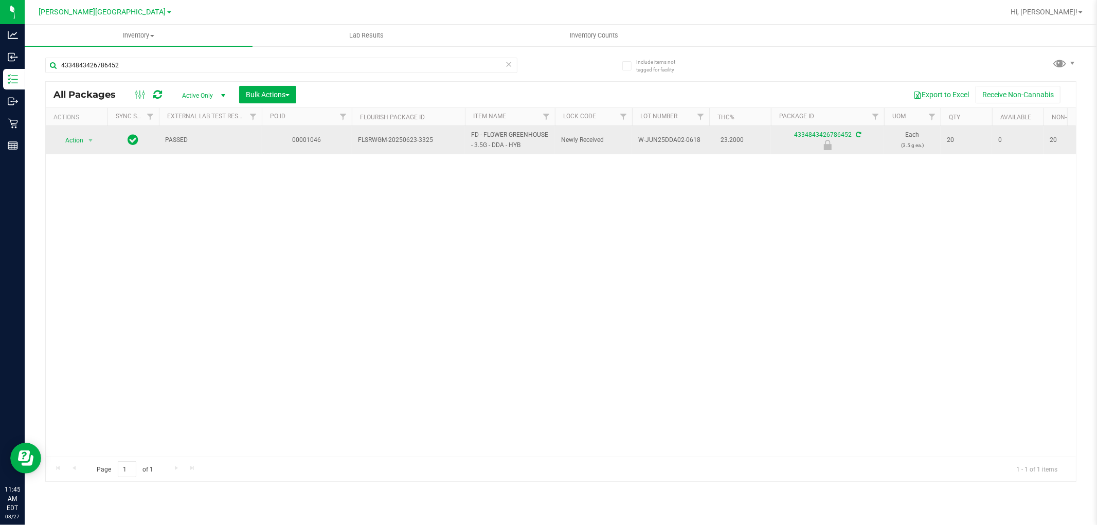
click at [68, 137] on span "Action" at bounding box center [70, 140] width 28 height 14
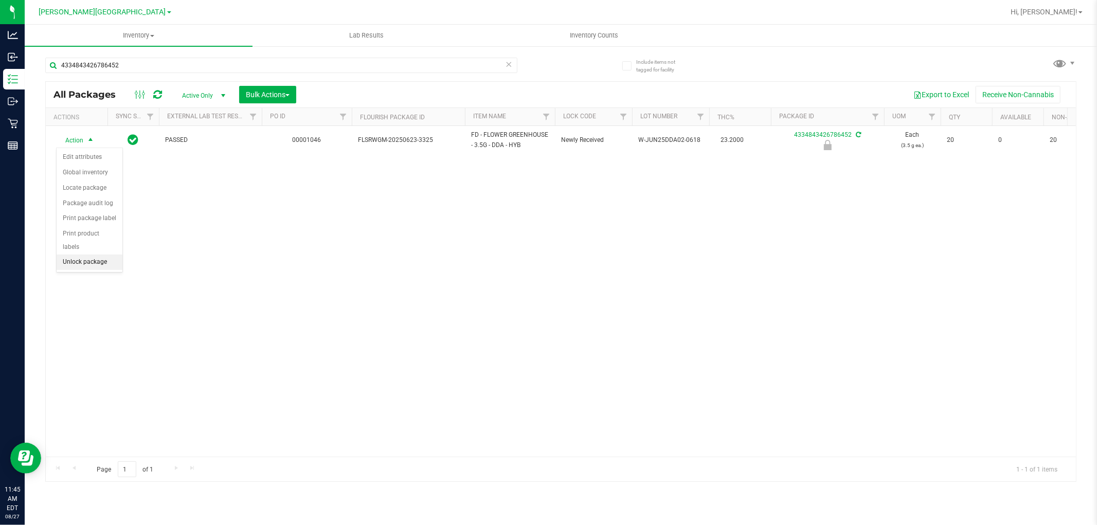
click at [91, 264] on li "Unlock package" at bounding box center [90, 262] width 66 height 15
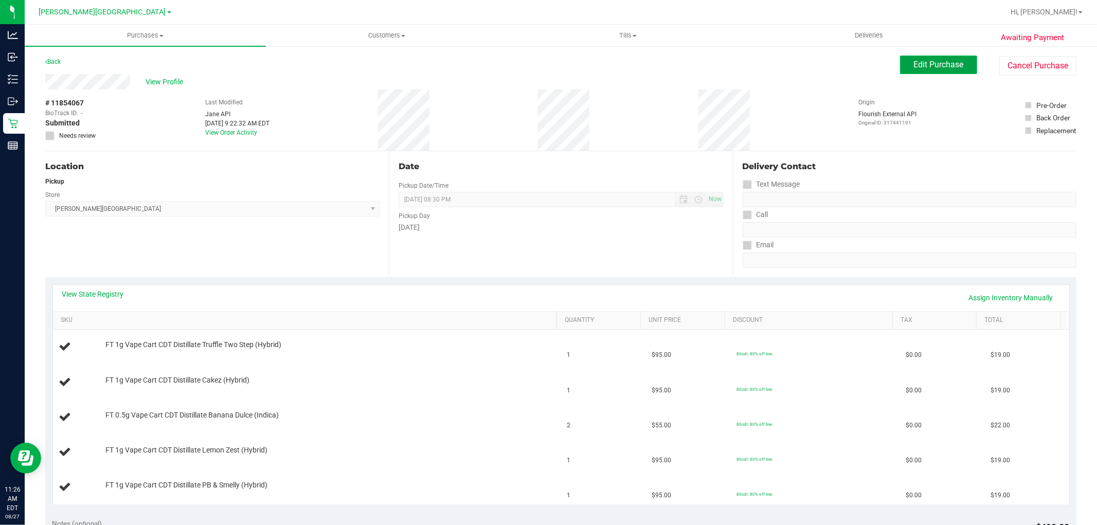
click at [932, 69] on button "Edit Purchase" at bounding box center [938, 65] width 77 height 19
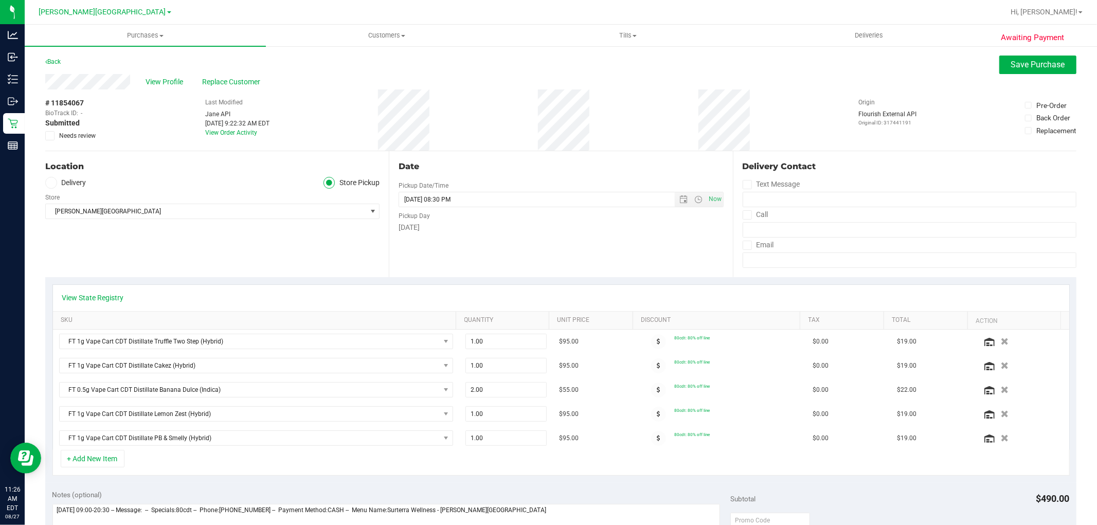
click at [50, 136] on icon at bounding box center [50, 136] width 7 height 0
click at [0, 0] on input "Needs review" at bounding box center [0, 0] width 0 height 0
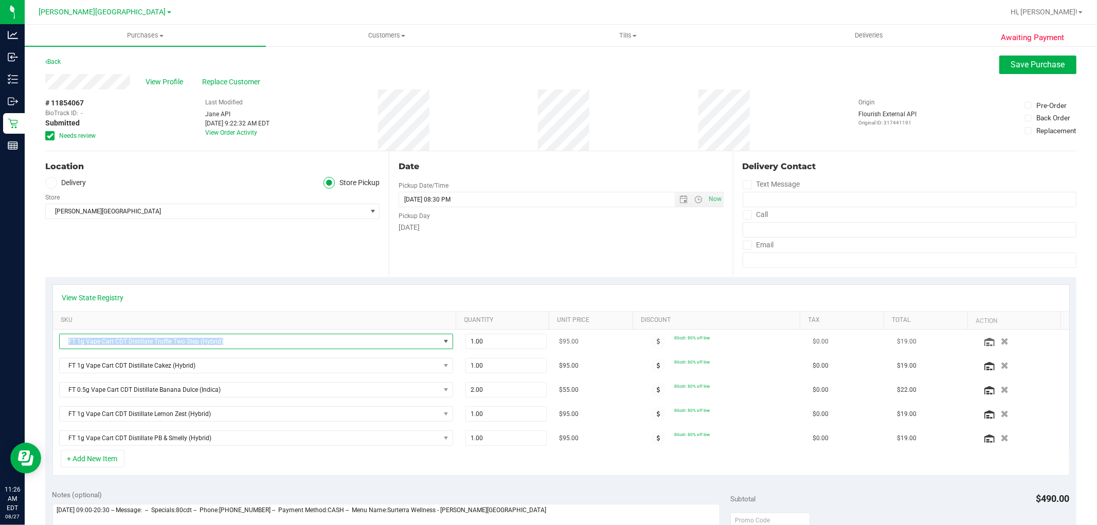
drag, startPoint x: 222, startPoint y: 340, endPoint x: 68, endPoint y: 341, distance: 153.2
click at [68, 341] on span "FT 1g Vape Cart CDT Distillate Truffle Two Step (Hybrid)" at bounding box center [250, 341] width 380 height 14
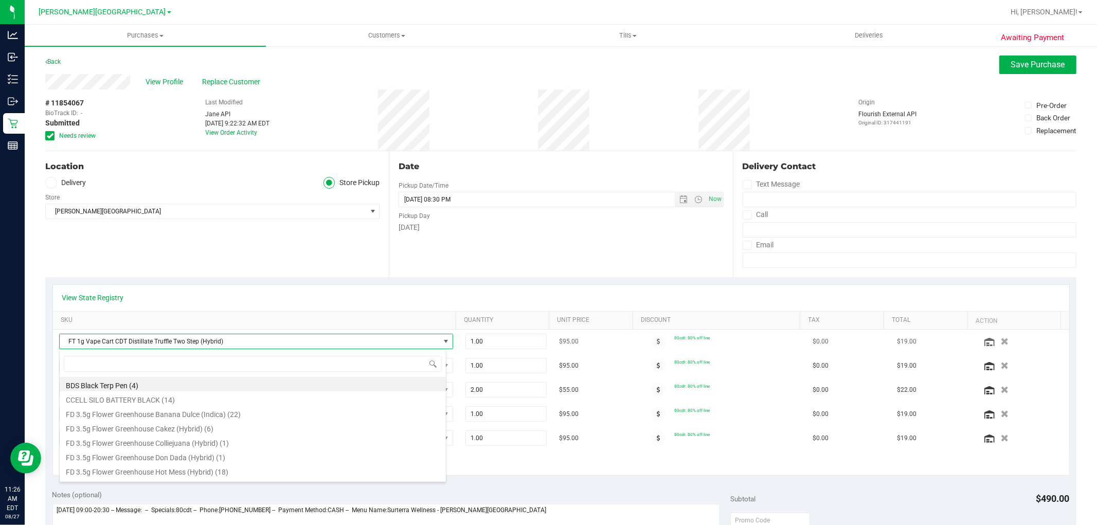
scroll to position [15, 384]
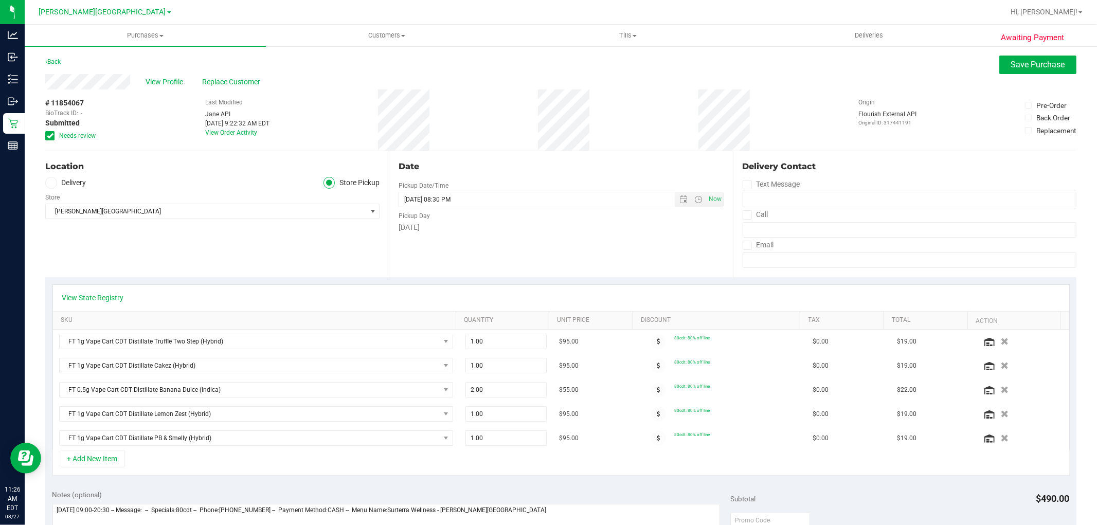
drag, startPoint x: 68, startPoint y: 341, endPoint x: 314, endPoint y: 256, distance: 260.4
click at [314, 256] on div "Location Delivery Store Pickup Store Merritt Island WC Select Store Bonita Spri…" at bounding box center [217, 214] width 344 height 126
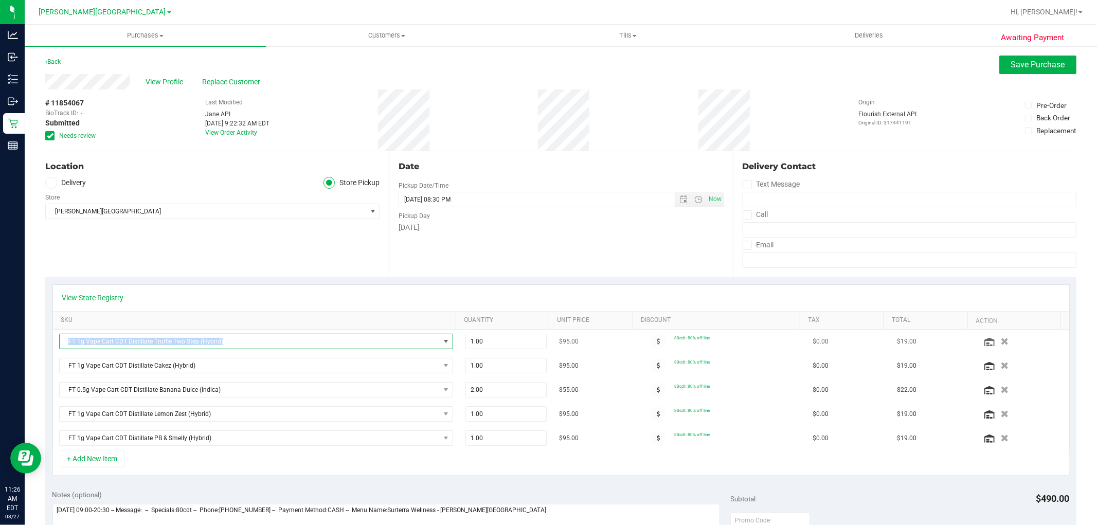
drag, startPoint x: 254, startPoint y: 337, endPoint x: 60, endPoint y: 347, distance: 194.1
click at [60, 347] on span "FT 1g Vape Cart CDT Distillate Truffle Two Step (Hybrid)" at bounding box center [250, 341] width 380 height 14
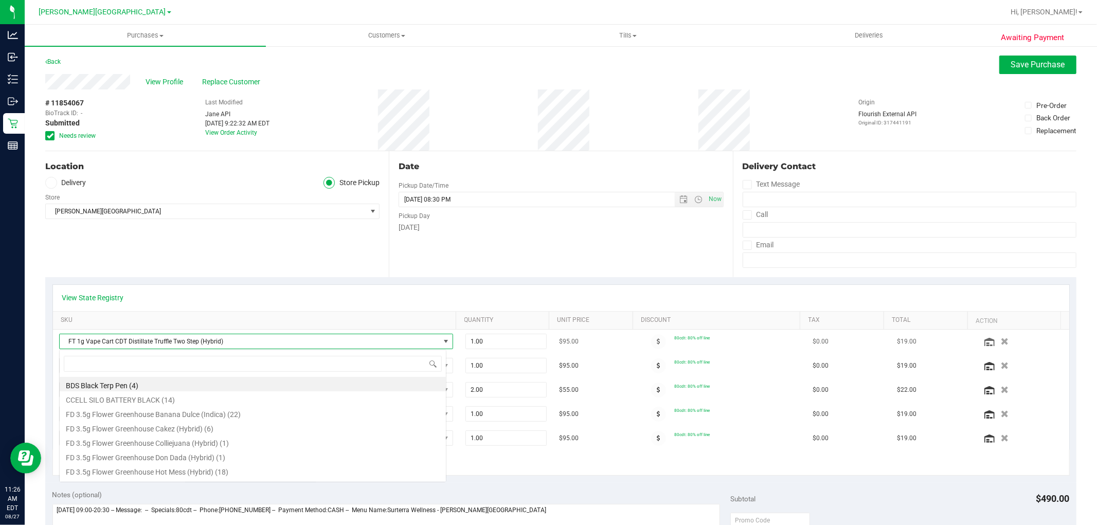
scroll to position [15, 387]
click at [542, 458] on div "+ Add New Item" at bounding box center [560, 463] width 1017 height 26
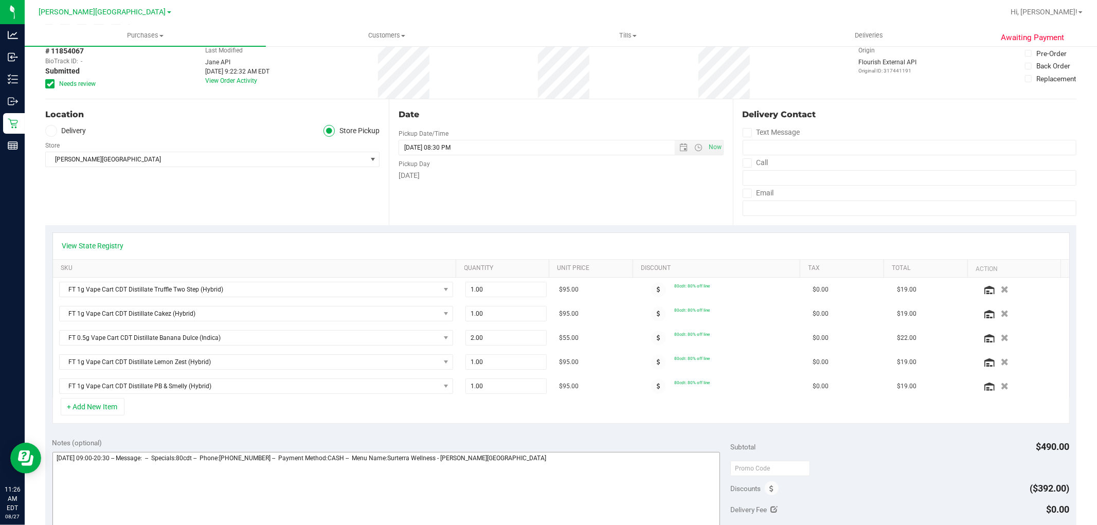
scroll to position [114, 0]
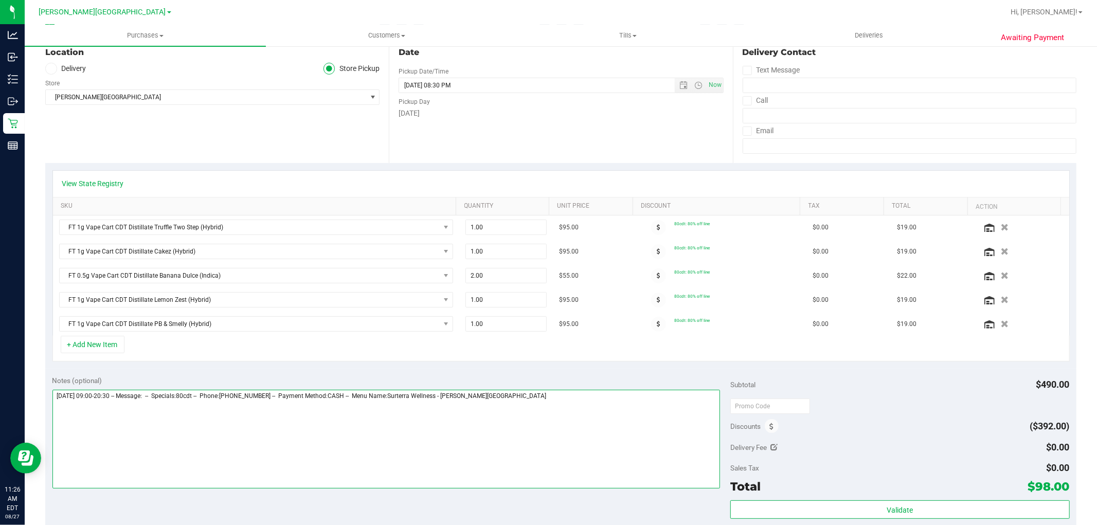
click at [591, 427] on textarea at bounding box center [386, 439] width 668 height 99
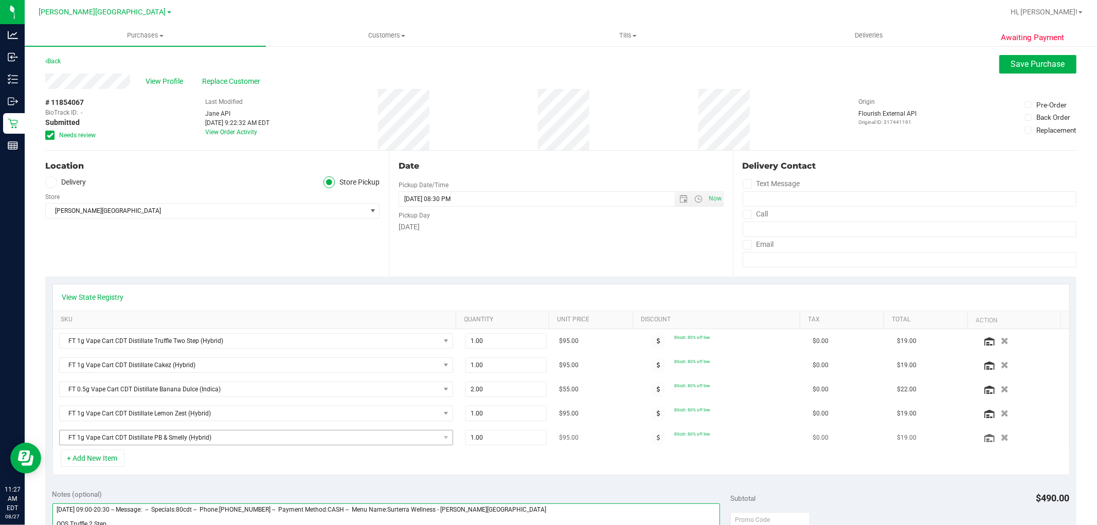
scroll to position [0, 0]
type textarea "Wednesday 08/27/2025 09:00-20:30 -- Message: -- Specials:80cdt -- Phone:3217505…"
click at [1011, 62] on span "Save Purchase" at bounding box center [1038, 65] width 54 height 10
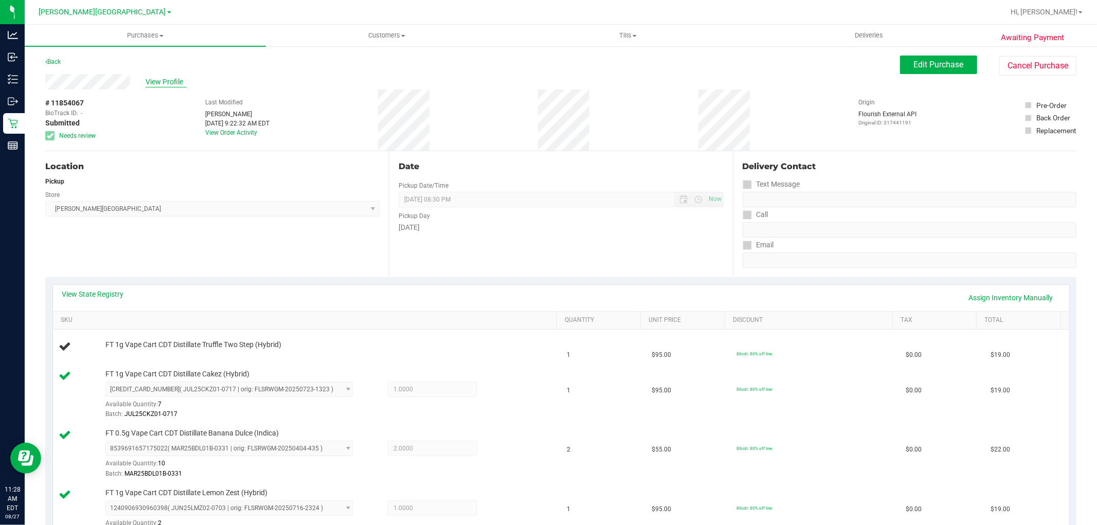
click at [173, 79] on span "View Profile" at bounding box center [166, 82] width 41 height 11
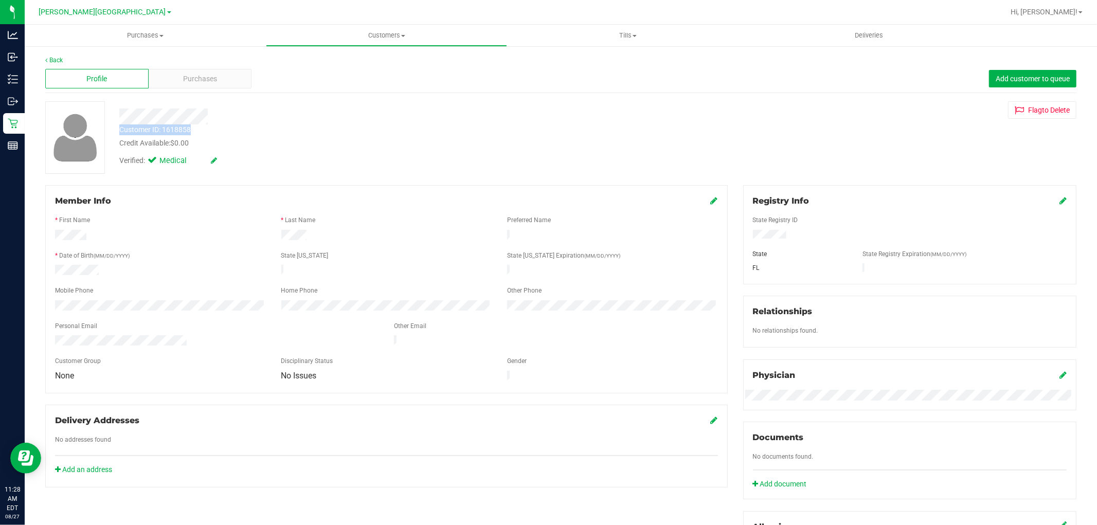
drag, startPoint x: 202, startPoint y: 124, endPoint x: 135, endPoint y: 124, distance: 66.9
click at [135, 124] on div "Customer ID: 1618858 Credit Available: $0.00" at bounding box center [373, 136] width 523 height 24
copy div "Customer ID: 1618858"
click at [140, 37] on span "Purchases" at bounding box center [145, 35] width 241 height 9
click at [100, 69] on li "Fulfillment" at bounding box center [145, 74] width 241 height 12
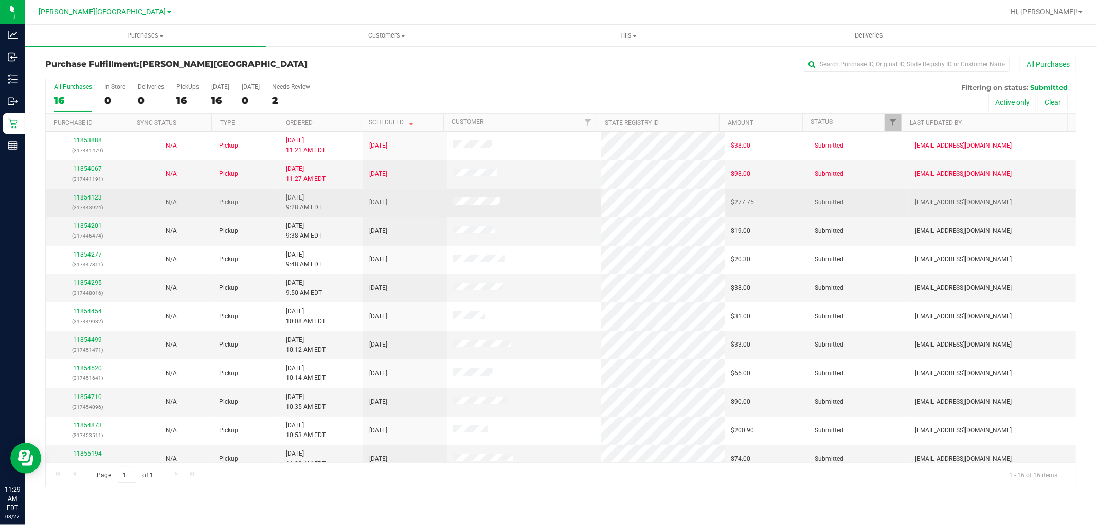
click at [83, 199] on link "11854123" at bounding box center [87, 197] width 29 height 7
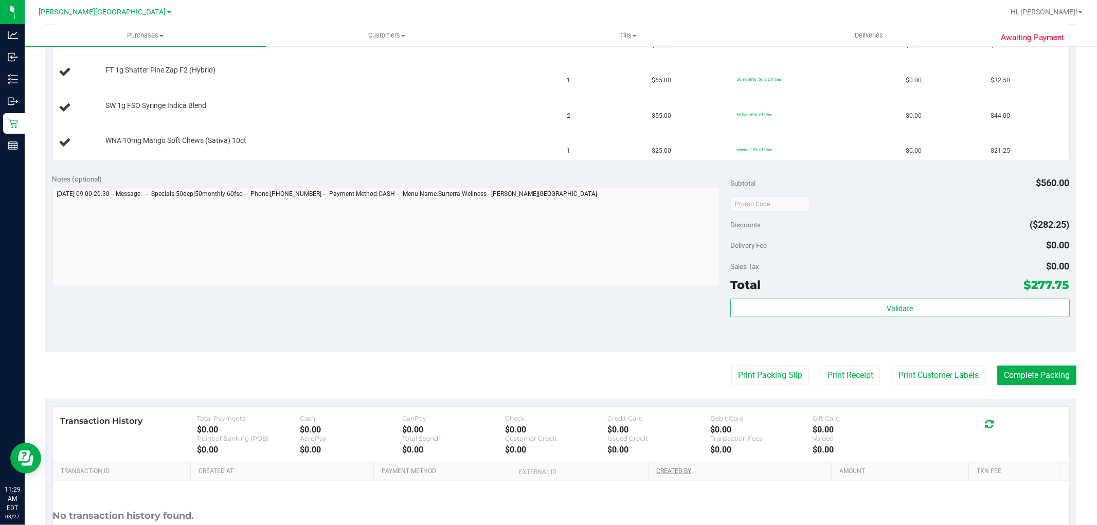
scroll to position [457, 0]
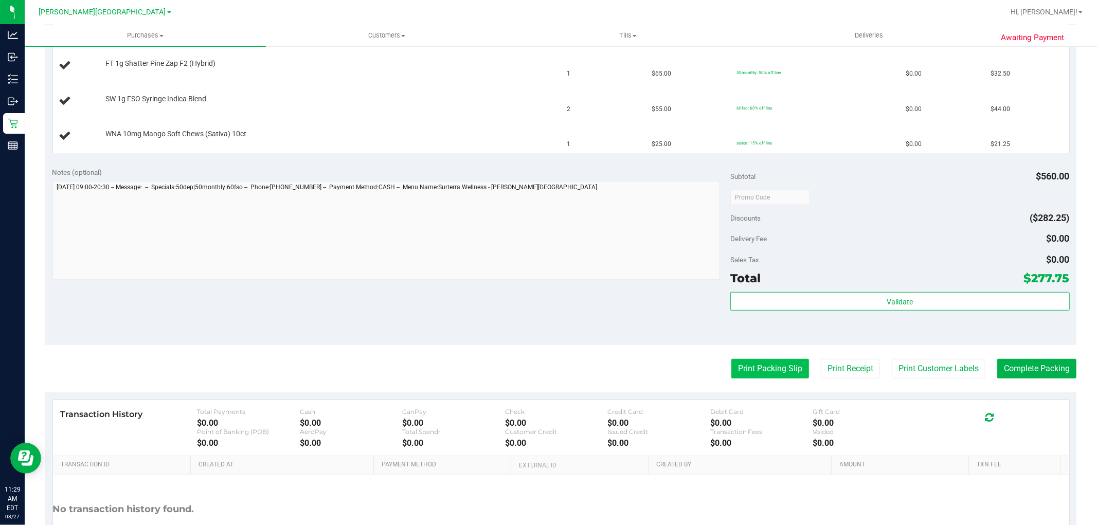
click at [773, 373] on button "Print Packing Slip" at bounding box center [770, 369] width 78 height 20
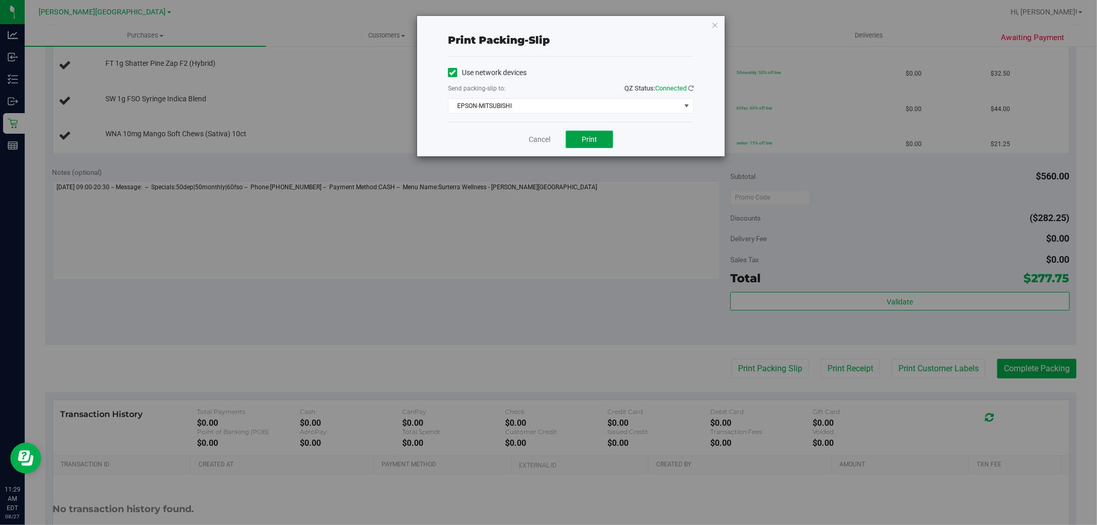
click at [607, 142] on button "Print" at bounding box center [589, 139] width 47 height 17
click at [542, 141] on link "Cancel" at bounding box center [540, 139] width 22 height 11
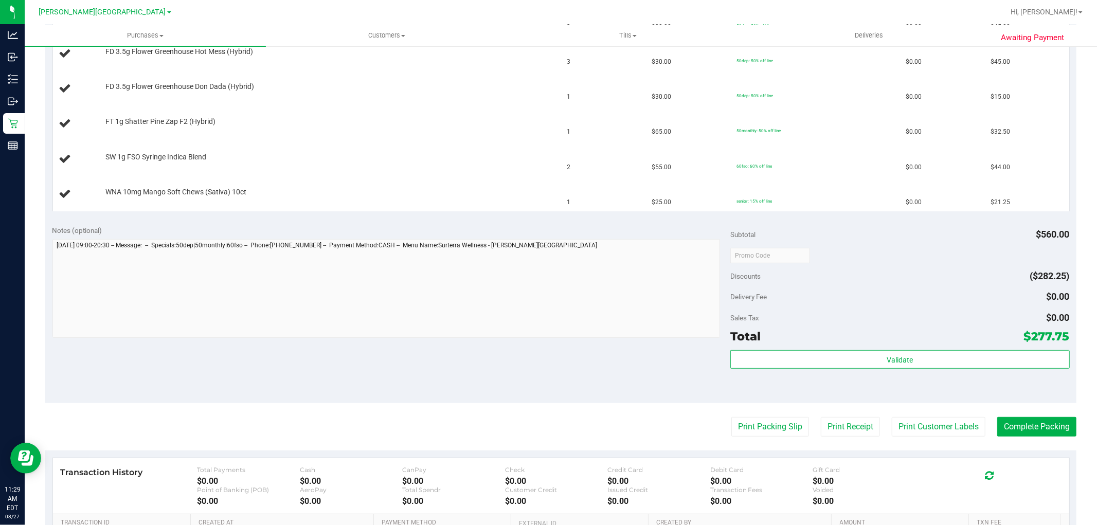
scroll to position [0, 0]
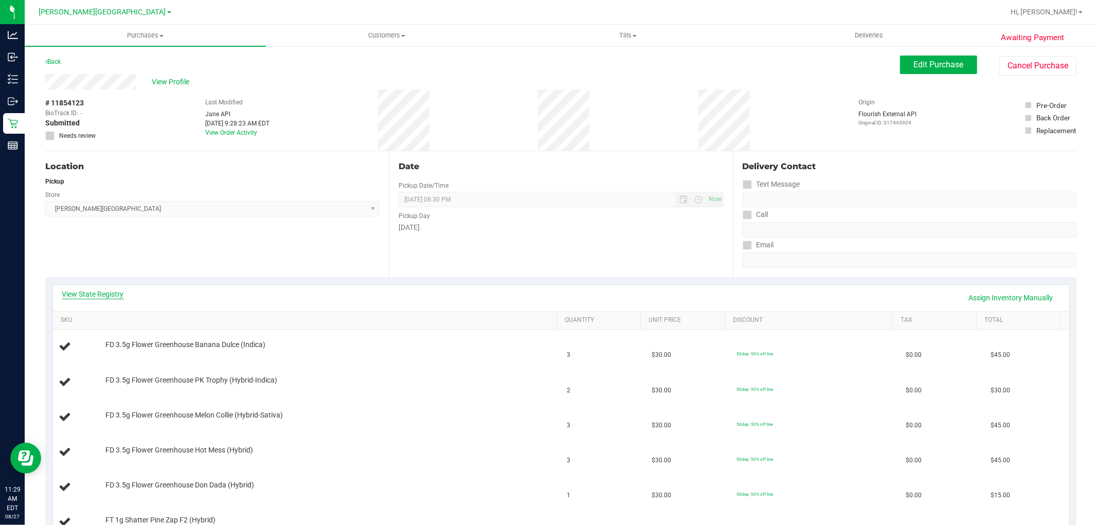
click at [96, 292] on link "View State Registry" at bounding box center [93, 294] width 62 height 10
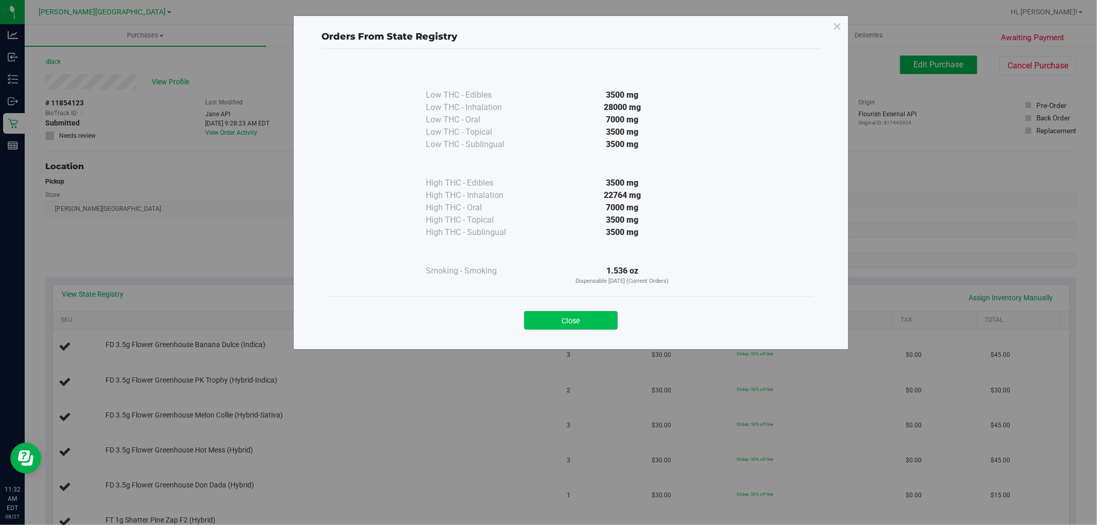
click at [592, 313] on button "Close" at bounding box center [571, 320] width 94 height 19
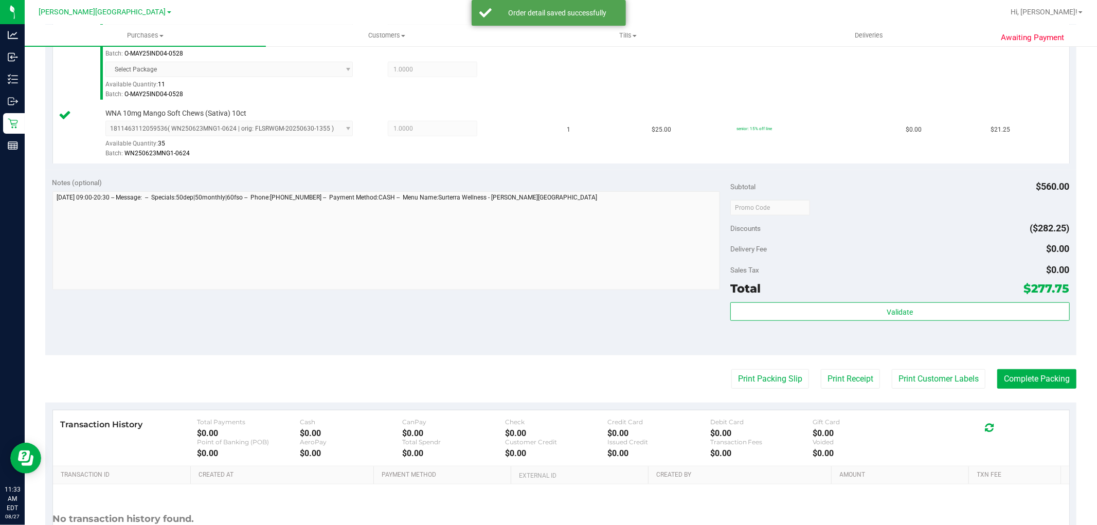
scroll to position [683, 0]
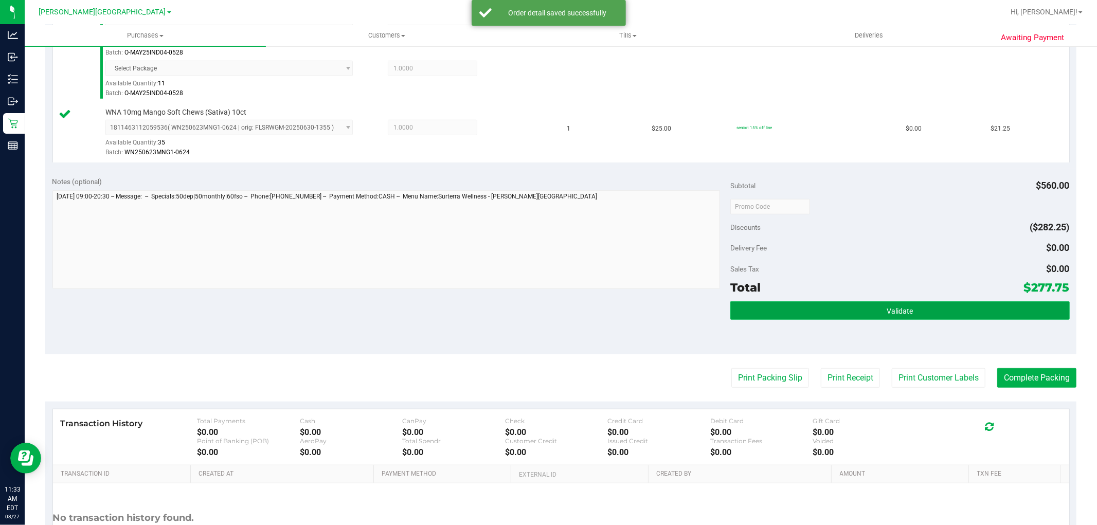
click at [854, 310] on button "Validate" at bounding box center [899, 310] width 339 height 19
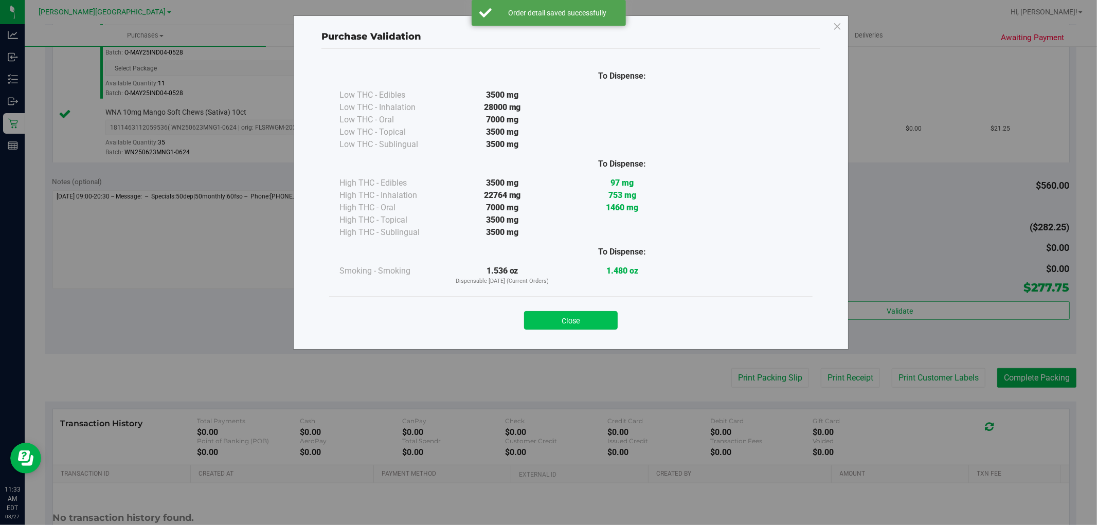
click at [603, 317] on button "Close" at bounding box center [571, 320] width 94 height 19
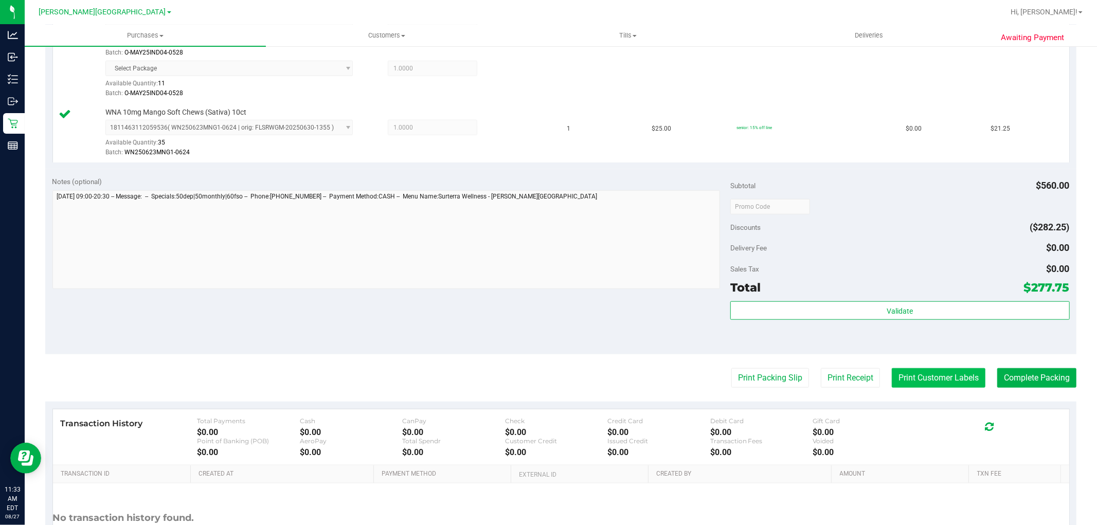
click at [916, 376] on button "Print Customer Labels" at bounding box center [939, 378] width 94 height 20
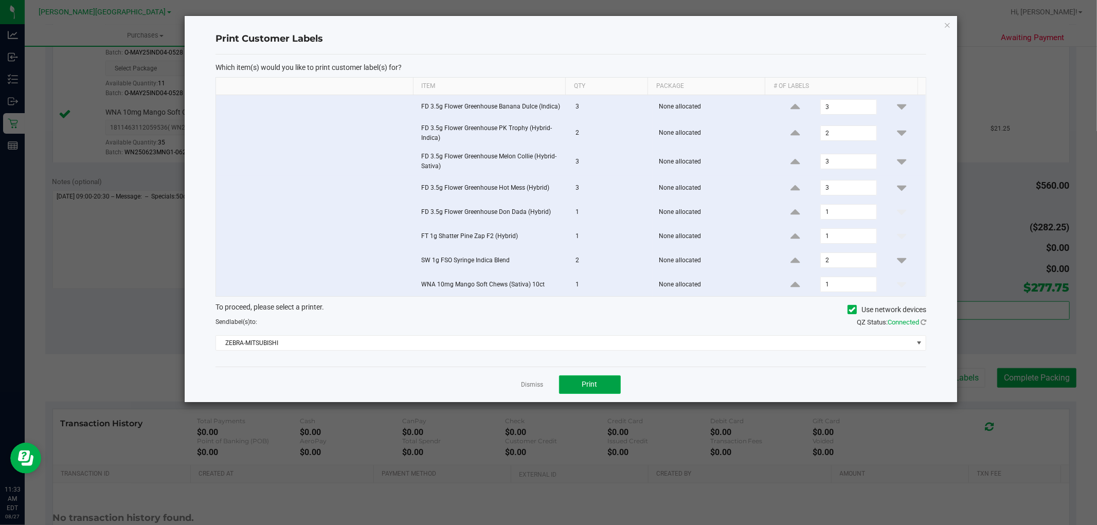
click at [602, 378] on button "Print" at bounding box center [590, 384] width 62 height 19
click at [537, 384] on link "Dismiss" at bounding box center [532, 385] width 22 height 9
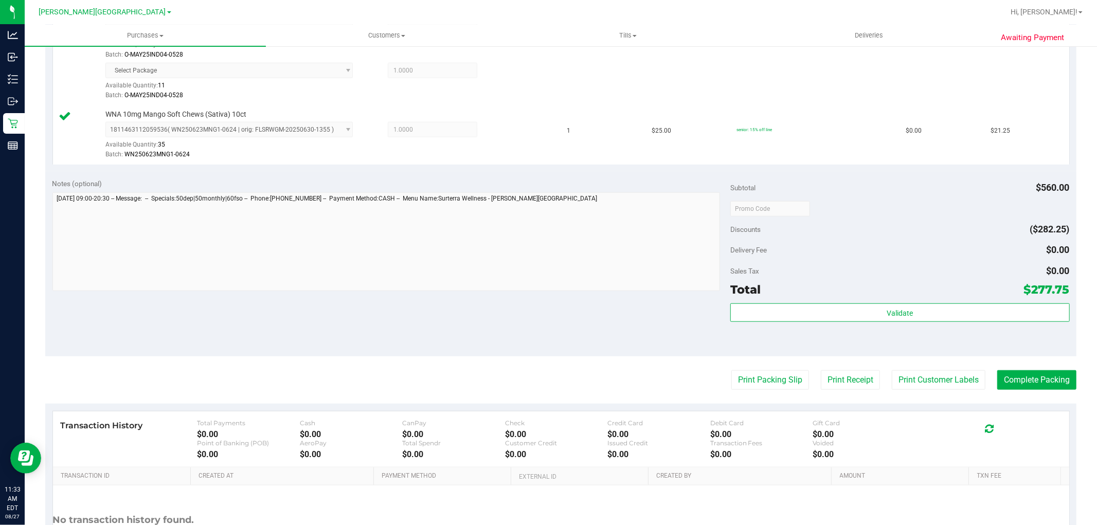
scroll to position [685, 0]
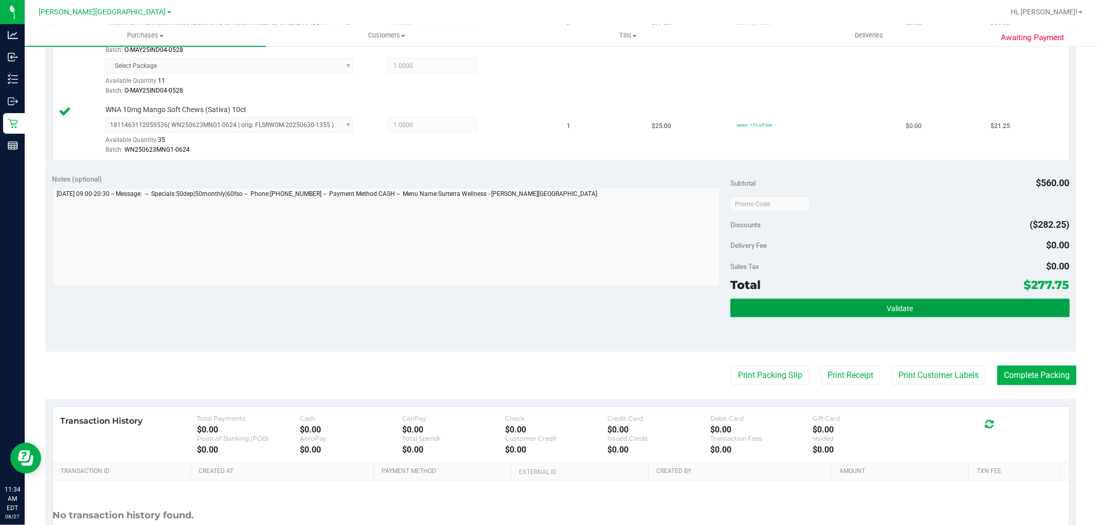
click at [960, 306] on button "Validate" at bounding box center [899, 308] width 339 height 19
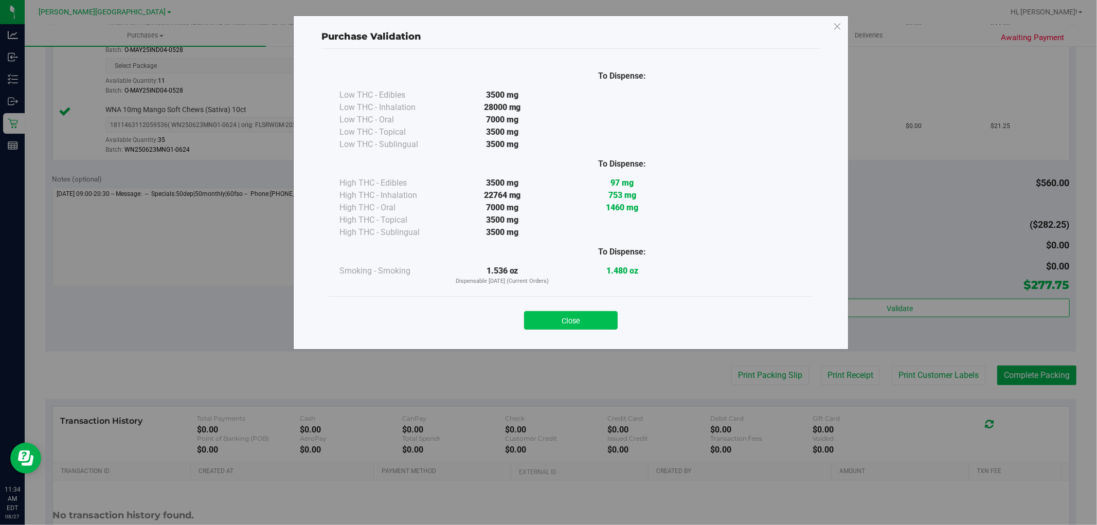
click at [611, 317] on button "Close" at bounding box center [571, 320] width 94 height 19
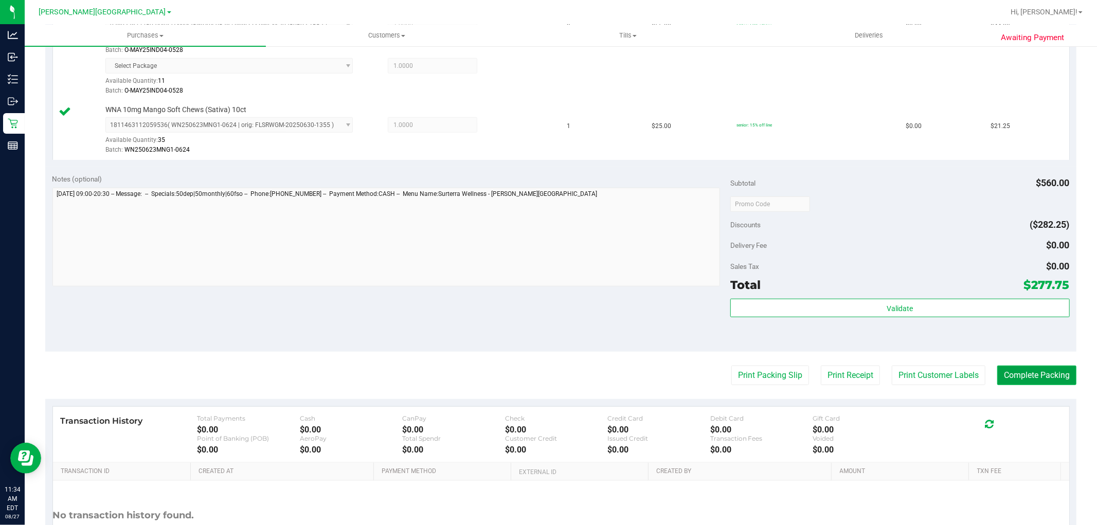
click at [1008, 382] on button "Complete Packing" at bounding box center [1036, 376] width 79 height 20
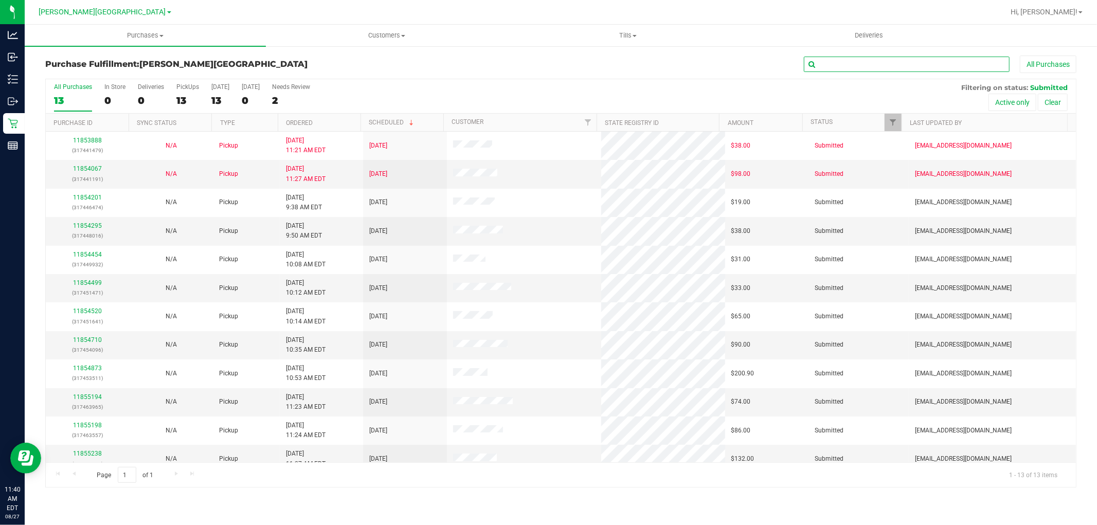
click at [850, 68] on input "text" at bounding box center [907, 64] width 206 height 15
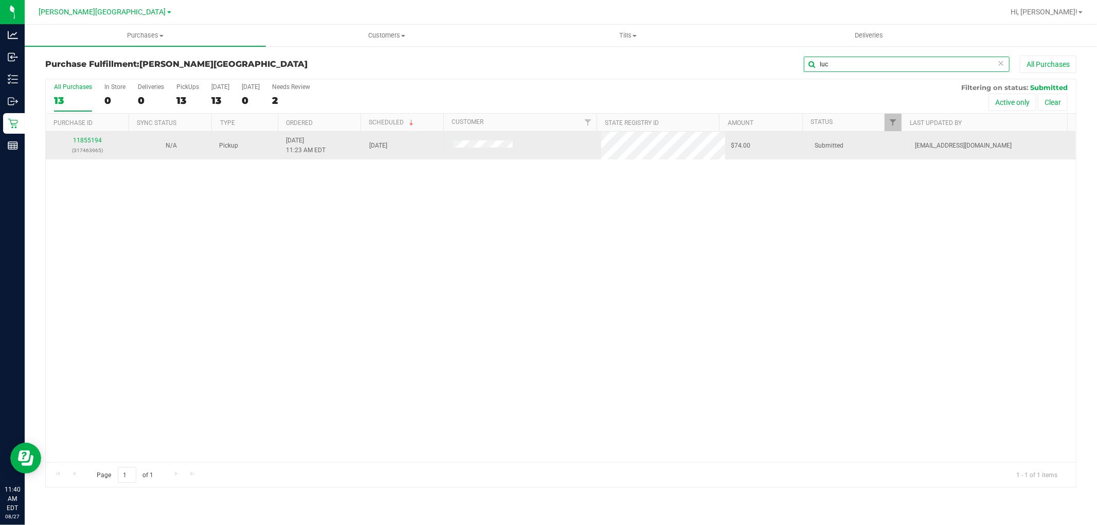
type input "luc"
click at [101, 139] on div "11855194 (317463965)" at bounding box center [87, 146] width 71 height 20
click at [98, 140] on link "11855194" at bounding box center [87, 140] width 29 height 7
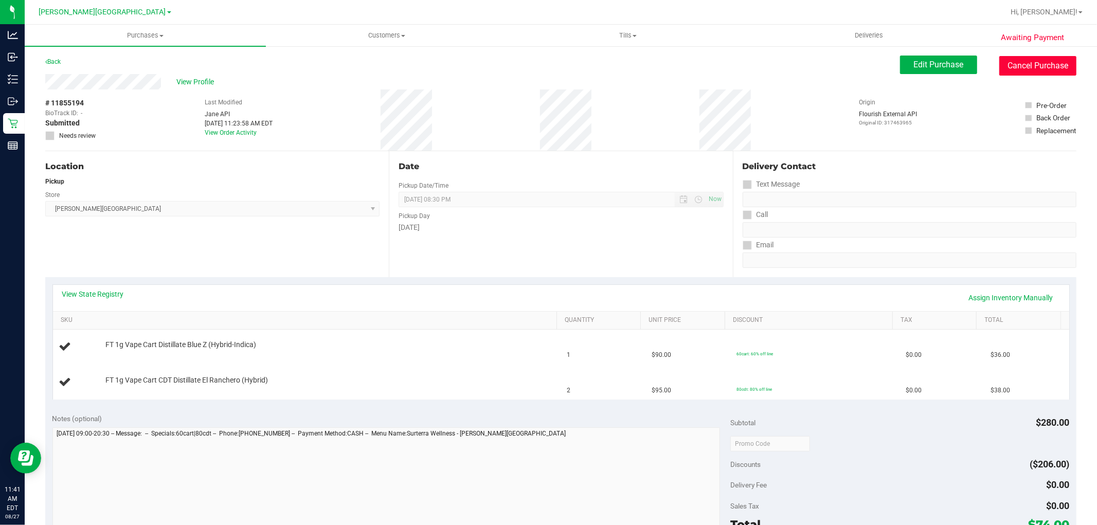
click at [1025, 63] on button "Cancel Purchase" at bounding box center [1037, 66] width 77 height 20
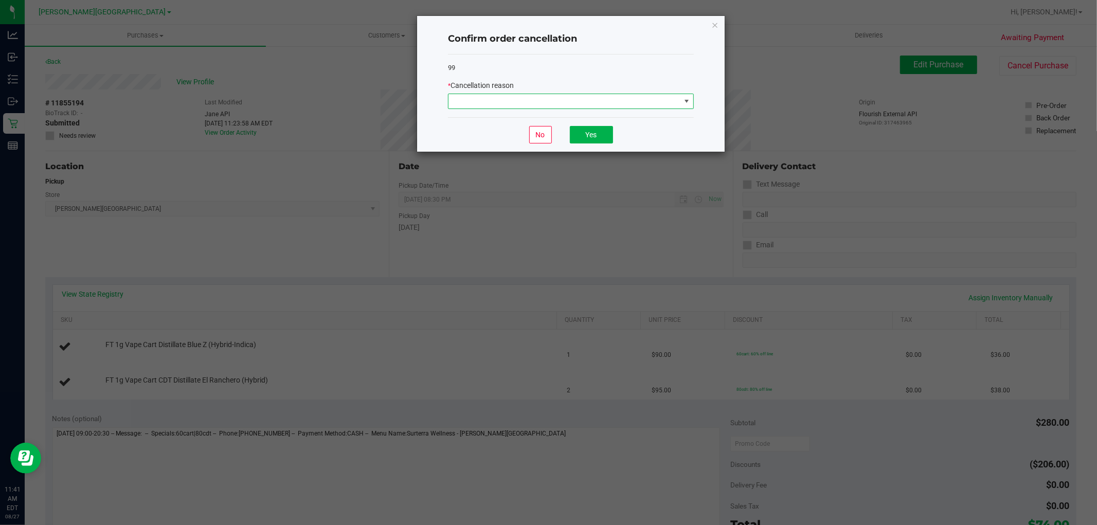
click at [622, 104] on span at bounding box center [564, 101] width 232 height 14
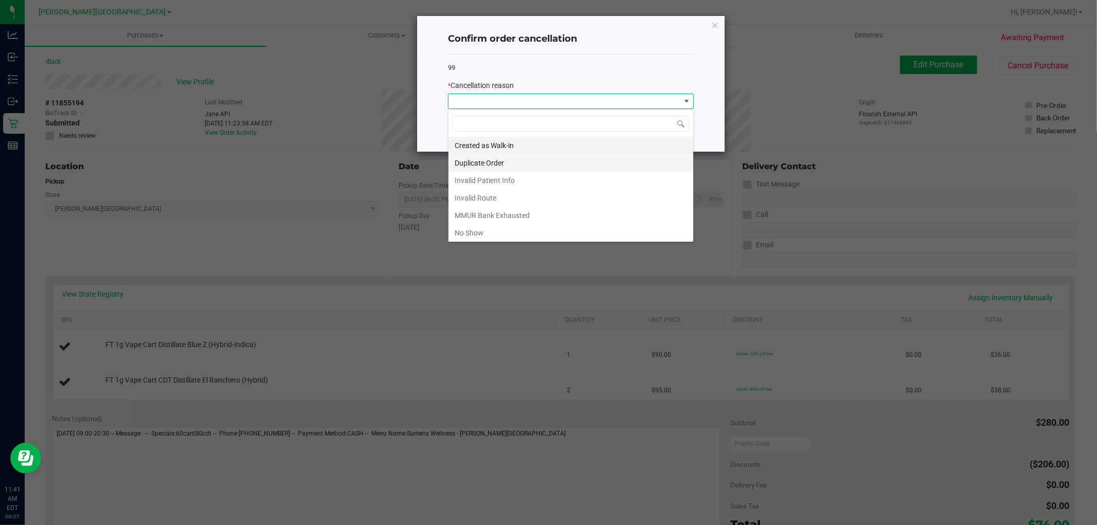
scroll to position [15, 245]
click at [509, 137] on li "Created as Walk-in" at bounding box center [570, 145] width 245 height 17
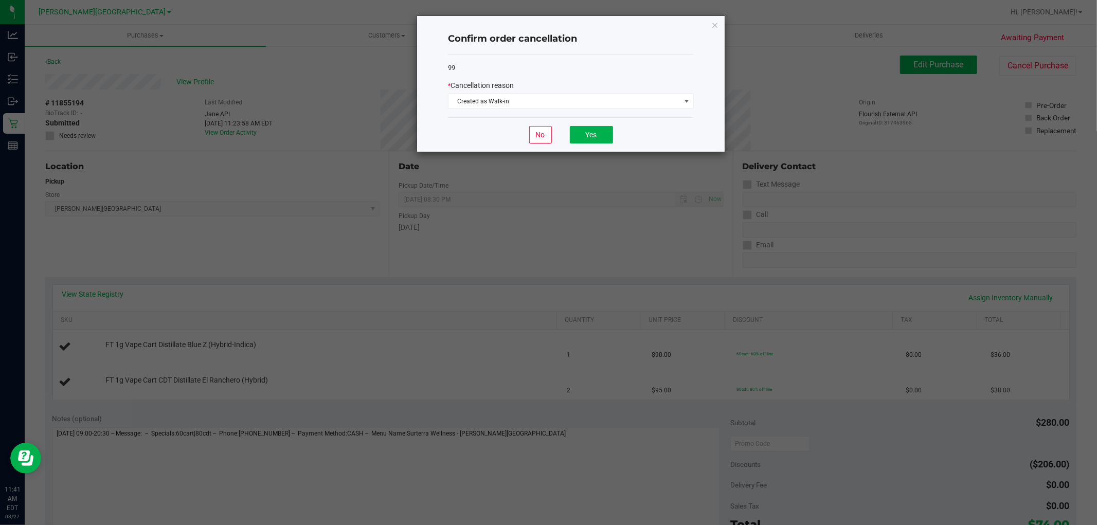
click at [509, 137] on div "No Yes" at bounding box center [571, 134] width 246 height 34
click at [608, 137] on button "Yes" at bounding box center [591, 134] width 43 height 17
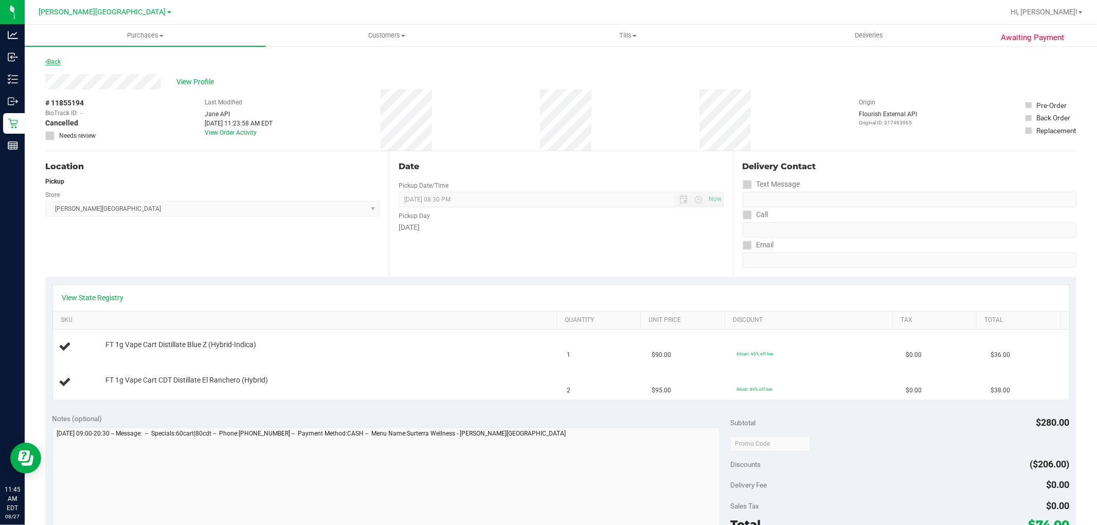
click at [51, 59] on link "Back" at bounding box center [52, 61] width 15 height 7
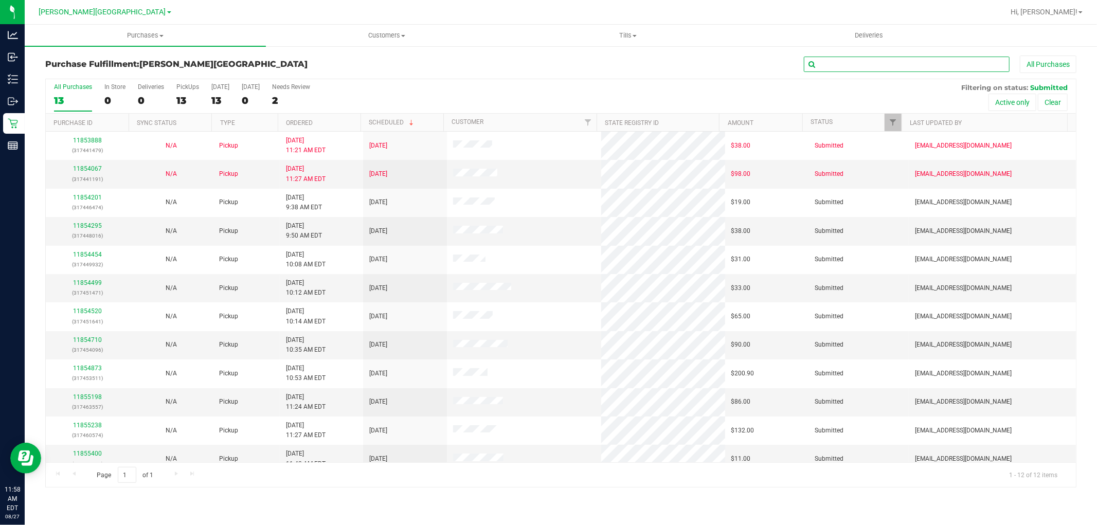
click at [874, 68] on input "text" at bounding box center [907, 64] width 206 height 15
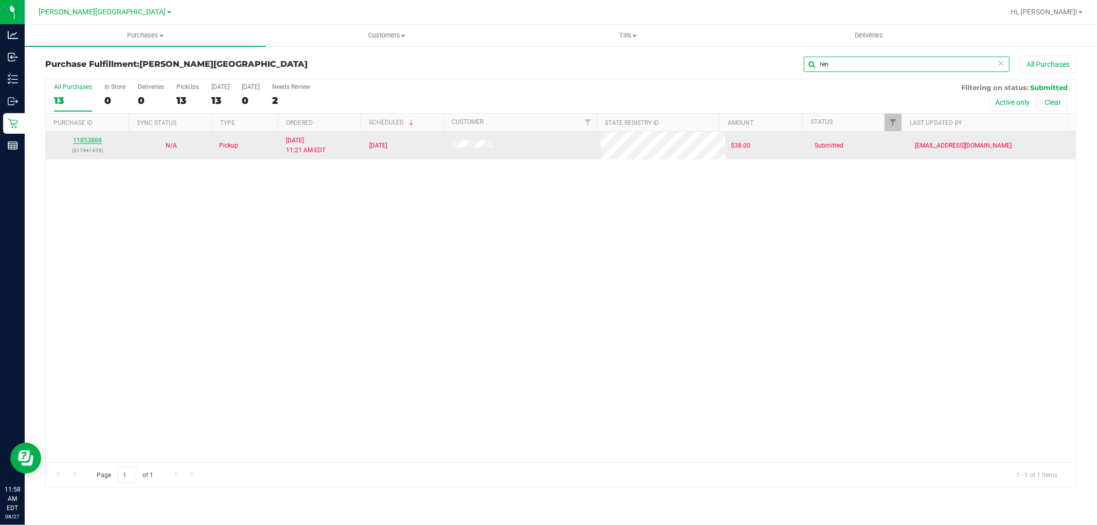
type input "ren"
click at [98, 140] on link "11853888" at bounding box center [87, 140] width 29 height 7
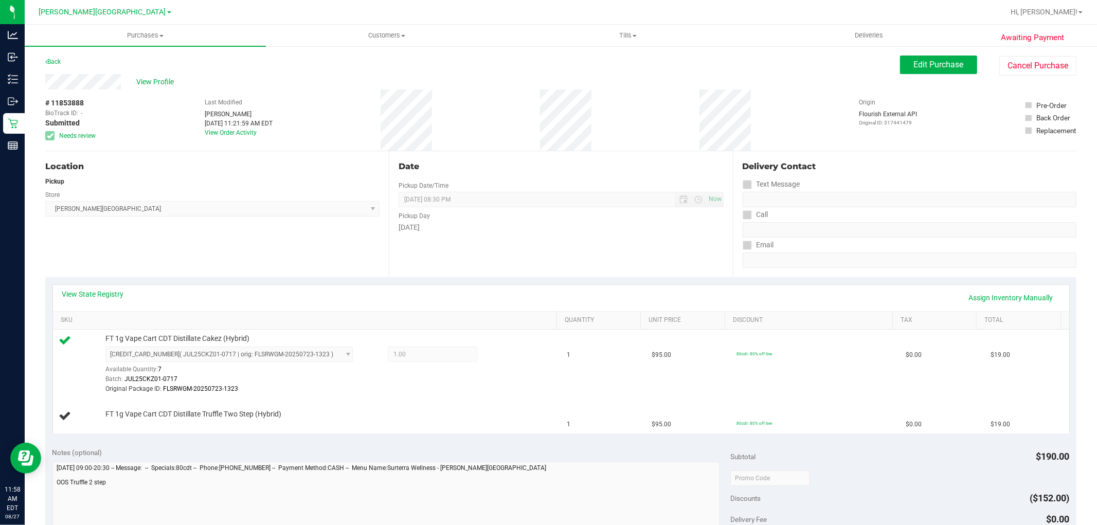
click at [270, 188] on div "Store" at bounding box center [212, 193] width 334 height 15
click at [961, 68] on button "Edit Purchase" at bounding box center [938, 65] width 77 height 19
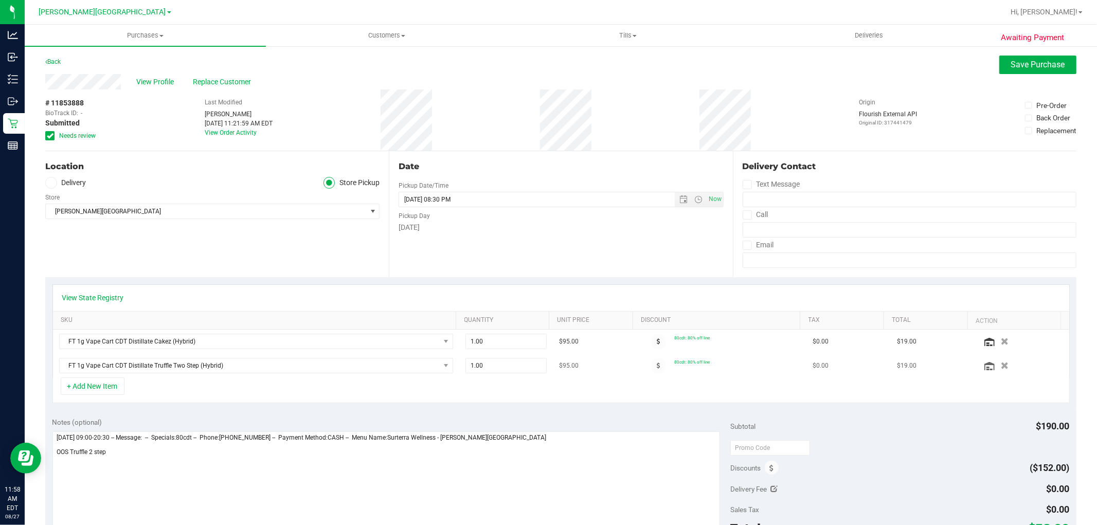
click at [991, 360] on div at bounding box center [1021, 365] width 81 height 10
click at [1000, 363] on icon "button" at bounding box center [1004, 366] width 9 height 8
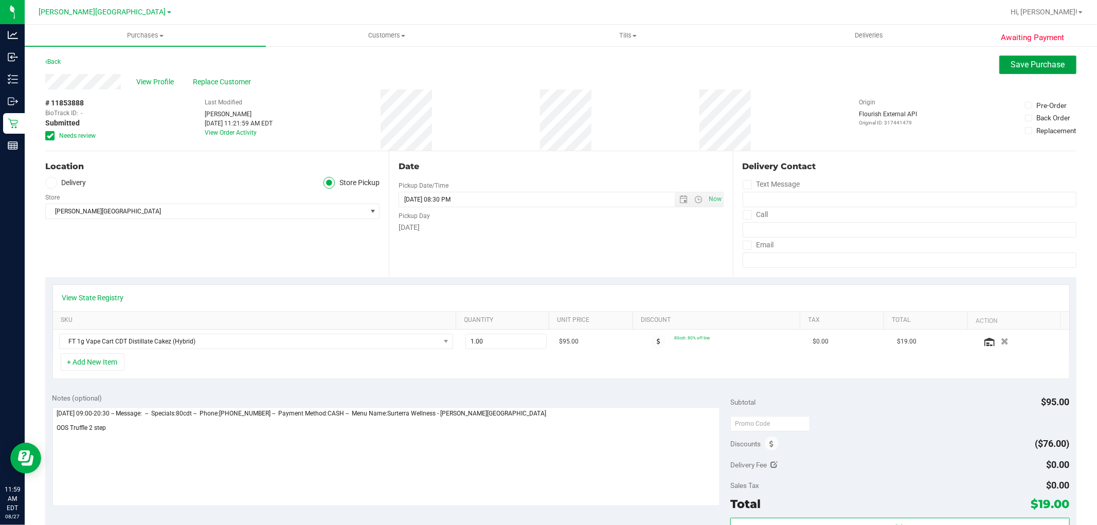
click at [1016, 67] on span "Save Purchase" at bounding box center [1038, 65] width 54 height 10
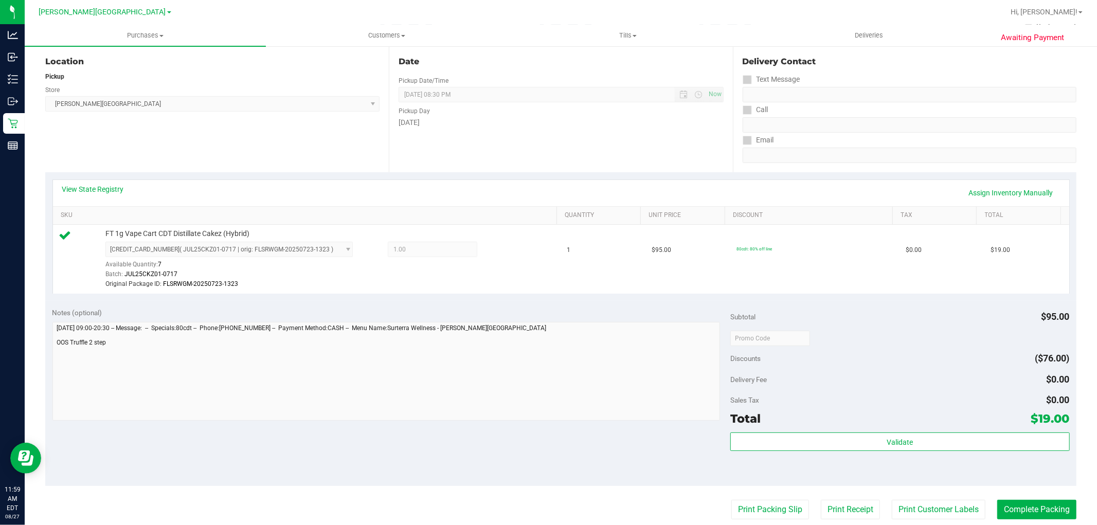
scroll to position [228, 0]
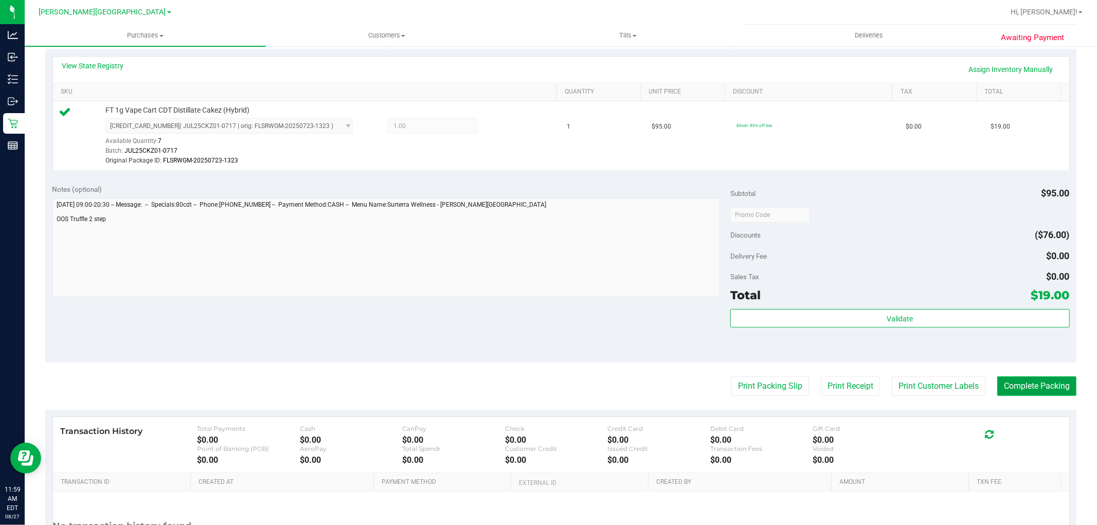
click at [1035, 389] on button "Complete Packing" at bounding box center [1036, 386] width 79 height 20
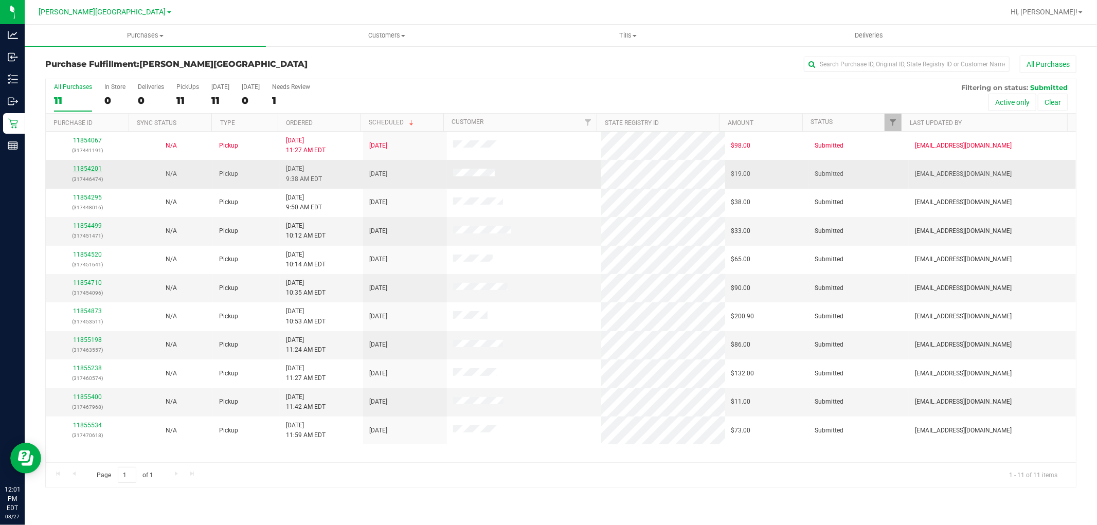
click at [80, 170] on link "11854201" at bounding box center [87, 168] width 29 height 7
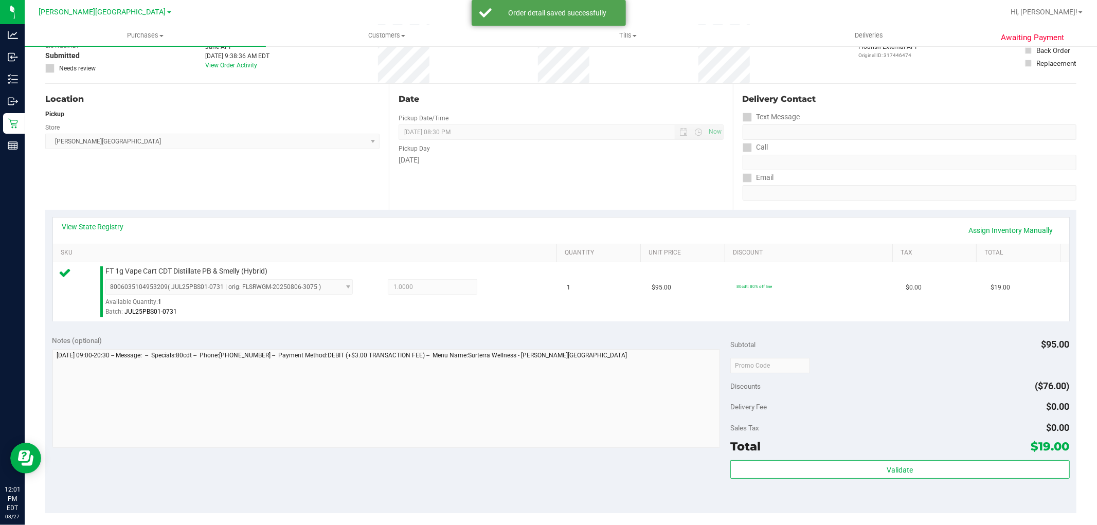
scroll to position [285, 0]
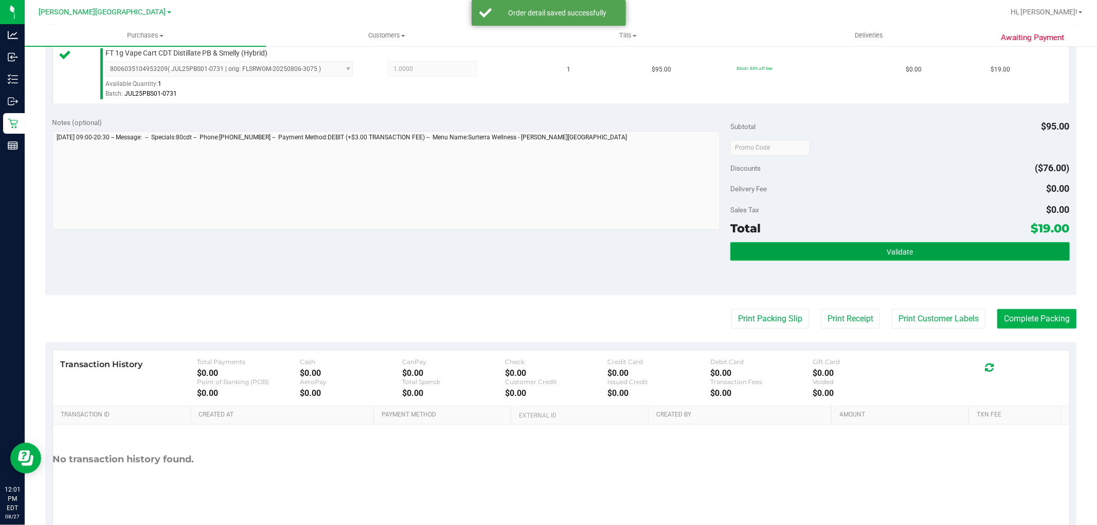
click at [886, 256] on button "Validate" at bounding box center [899, 251] width 339 height 19
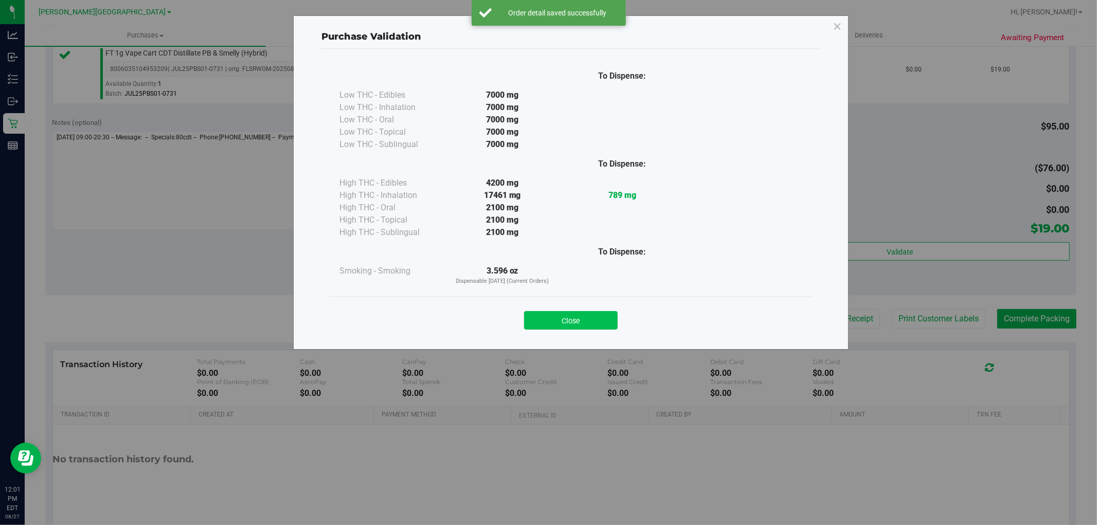
click at [551, 322] on button "Close" at bounding box center [571, 320] width 94 height 19
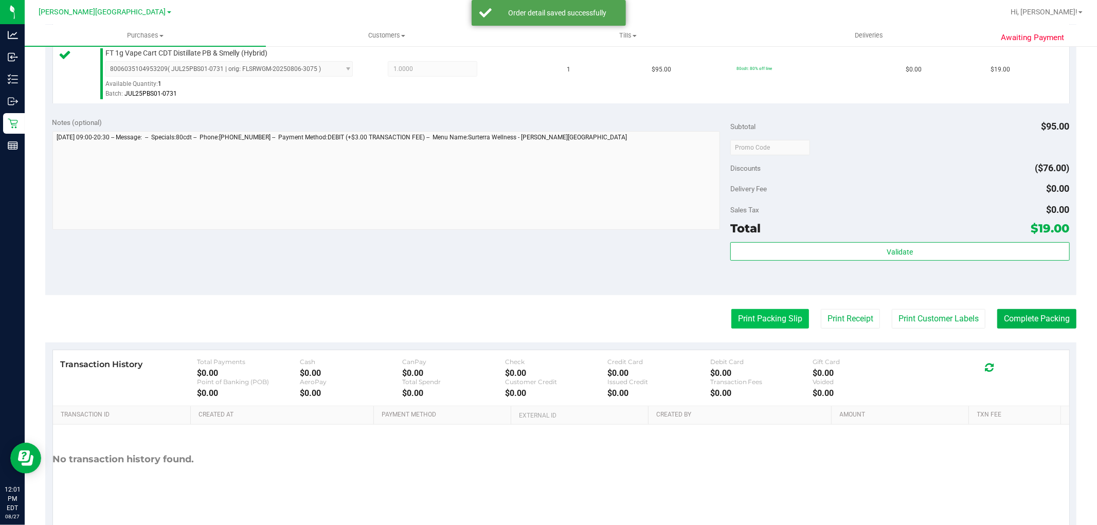
click at [773, 317] on button "Print Packing Slip" at bounding box center [770, 319] width 78 height 20
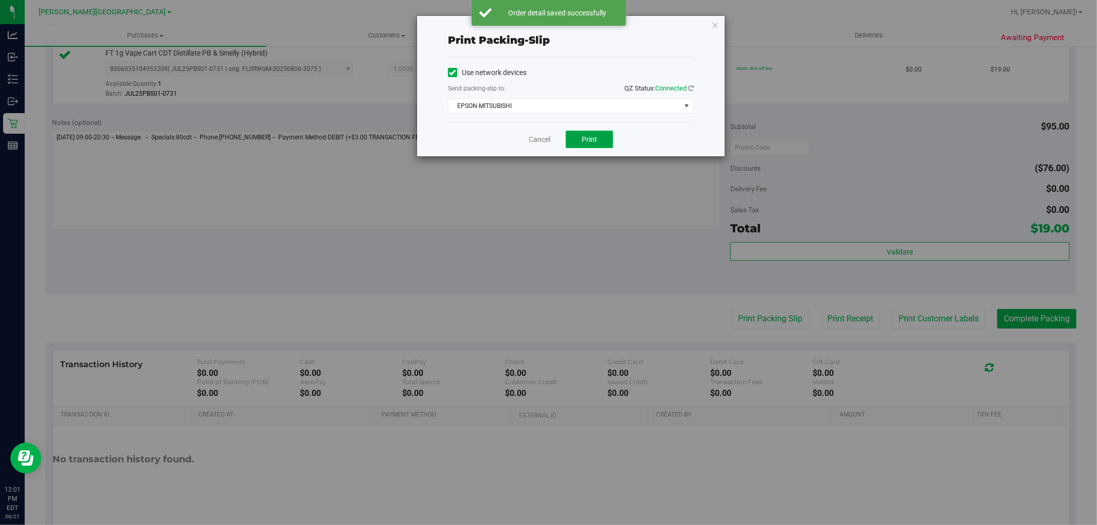
click at [603, 136] on button "Print" at bounding box center [589, 139] width 47 height 17
click at [537, 139] on link "Cancel" at bounding box center [540, 139] width 22 height 11
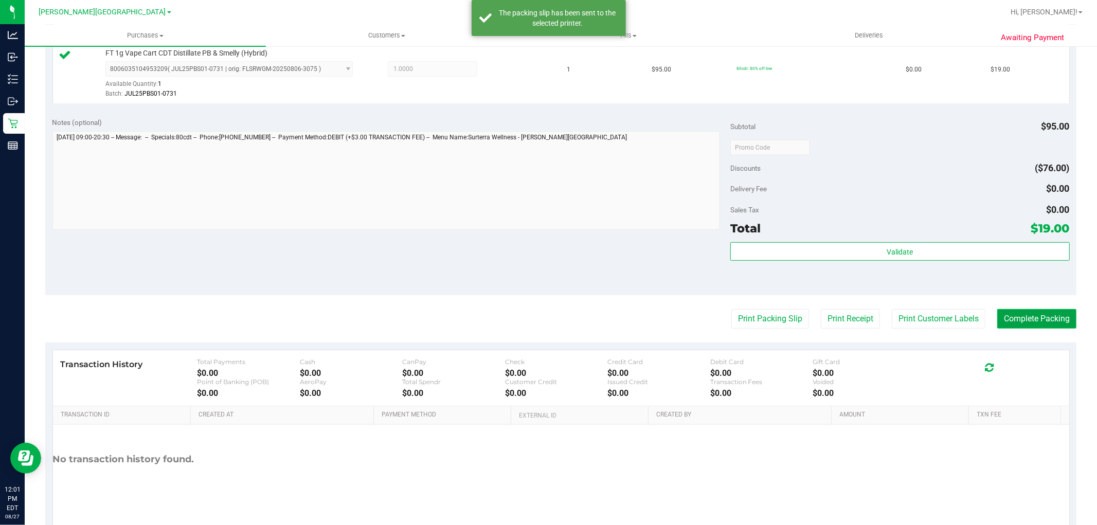
click at [1013, 316] on button "Complete Packing" at bounding box center [1036, 319] width 79 height 20
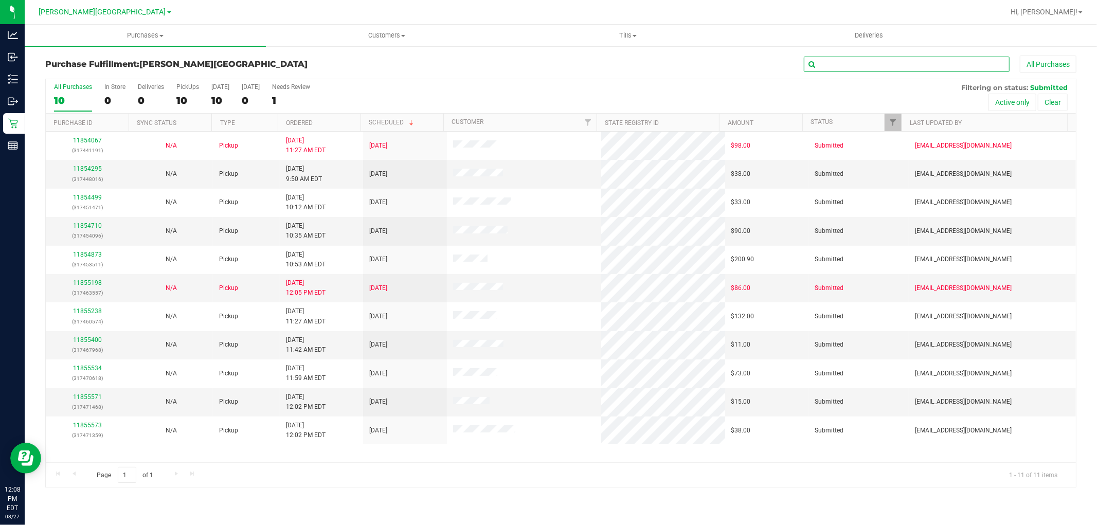
click at [923, 65] on input "text" at bounding box center [907, 64] width 206 height 15
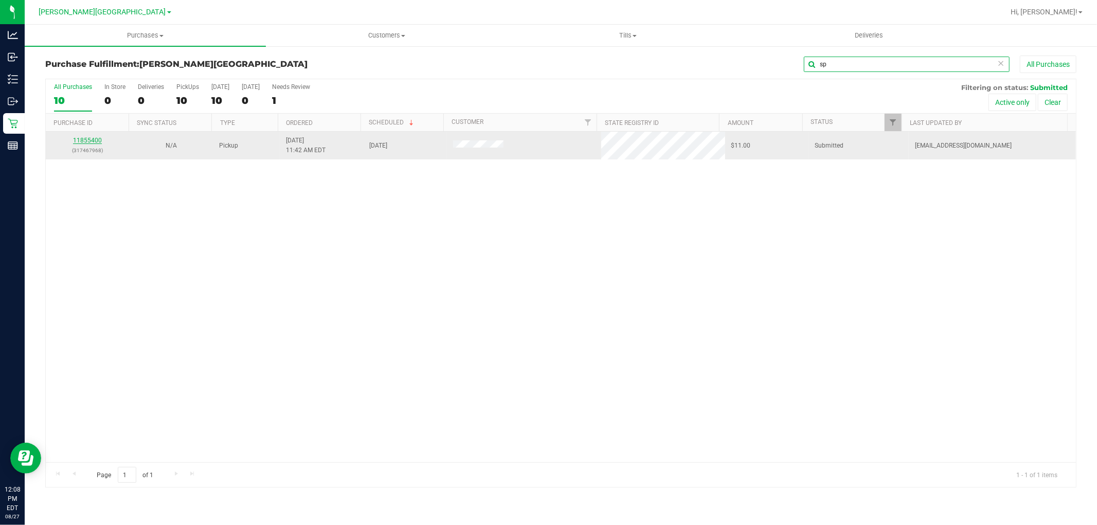
type input "sp"
click at [82, 138] on link "11855400" at bounding box center [87, 140] width 29 height 7
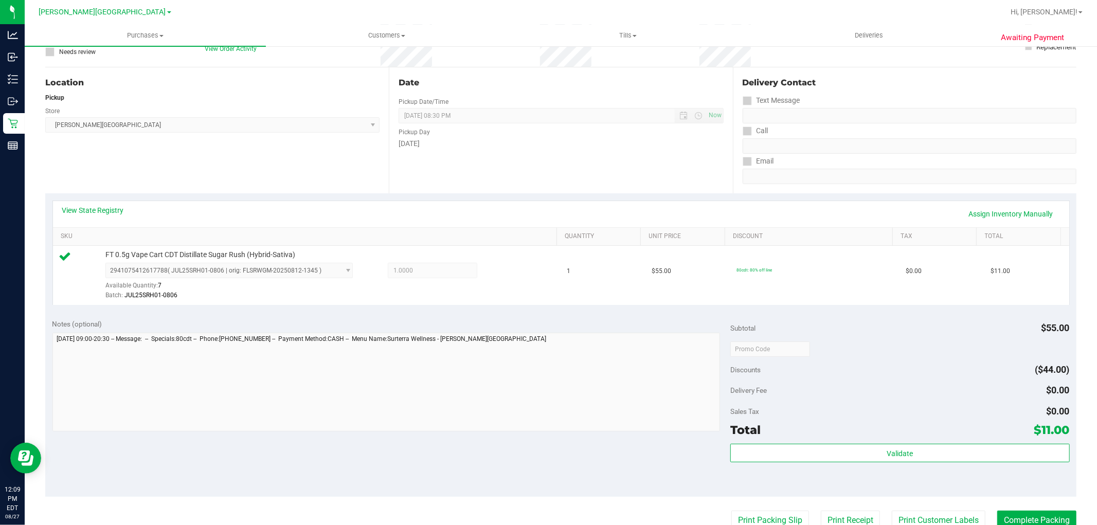
scroll to position [171, 0]
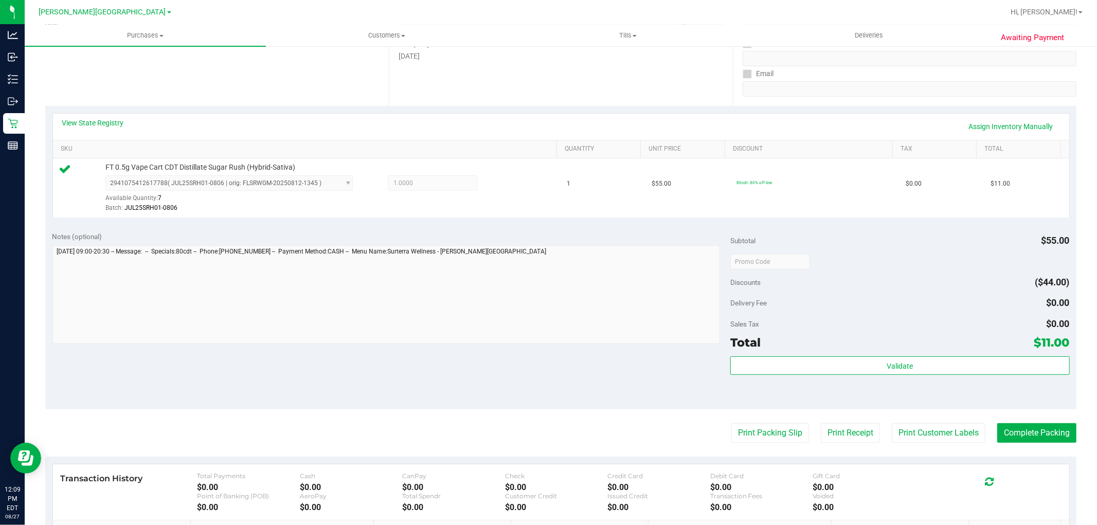
click at [697, 337] on purchase-details "Back Edit Purchase Cancel Purchase View Profile # 11855400 BioTrack ID: - Submi…" at bounding box center [560, 266] width 1031 height 765
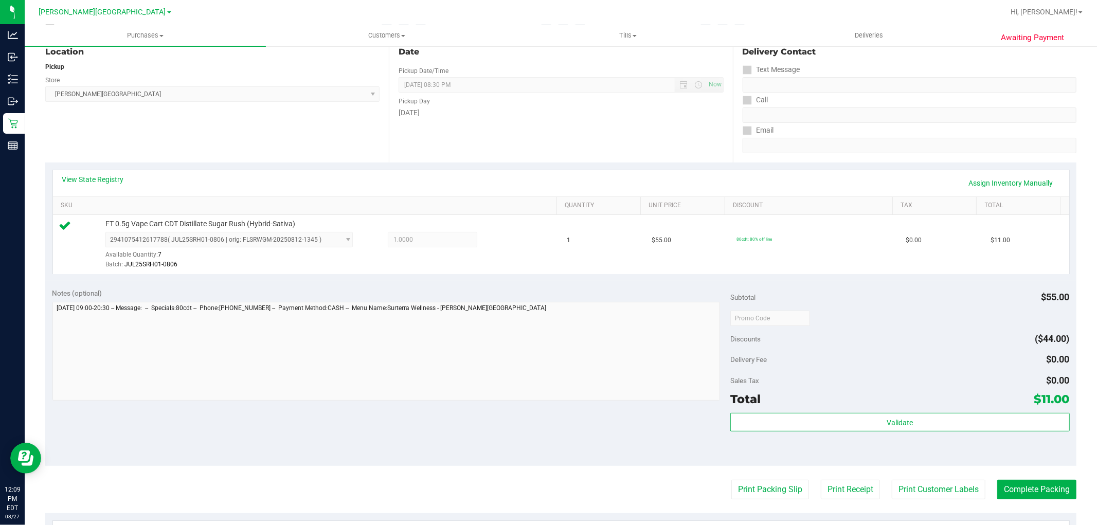
scroll to position [228, 0]
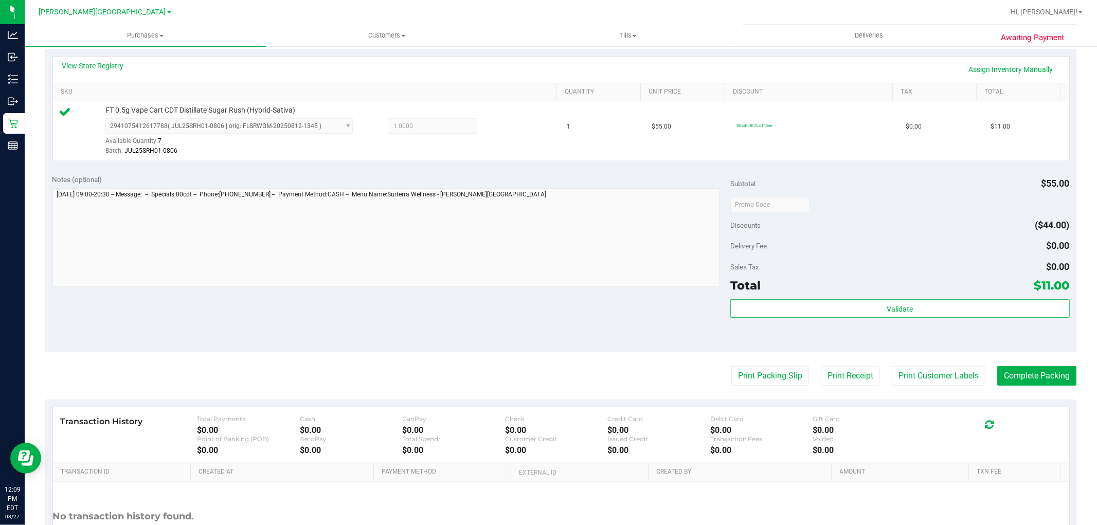
click at [881, 319] on div "Validate" at bounding box center [899, 309] width 339 height 20
click at [875, 310] on button "Validate" at bounding box center [899, 308] width 339 height 19
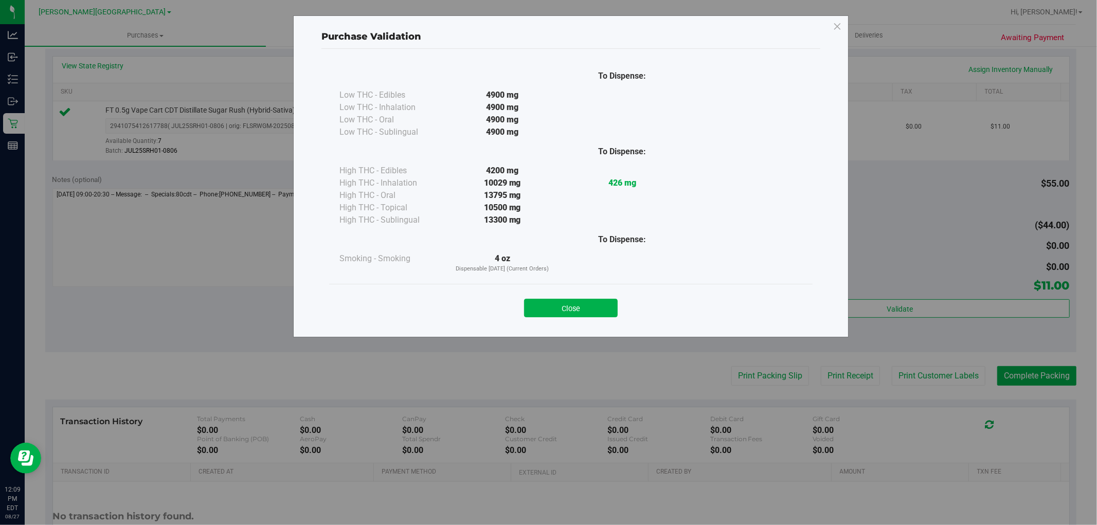
click at [577, 305] on button "Close" at bounding box center [571, 308] width 94 height 19
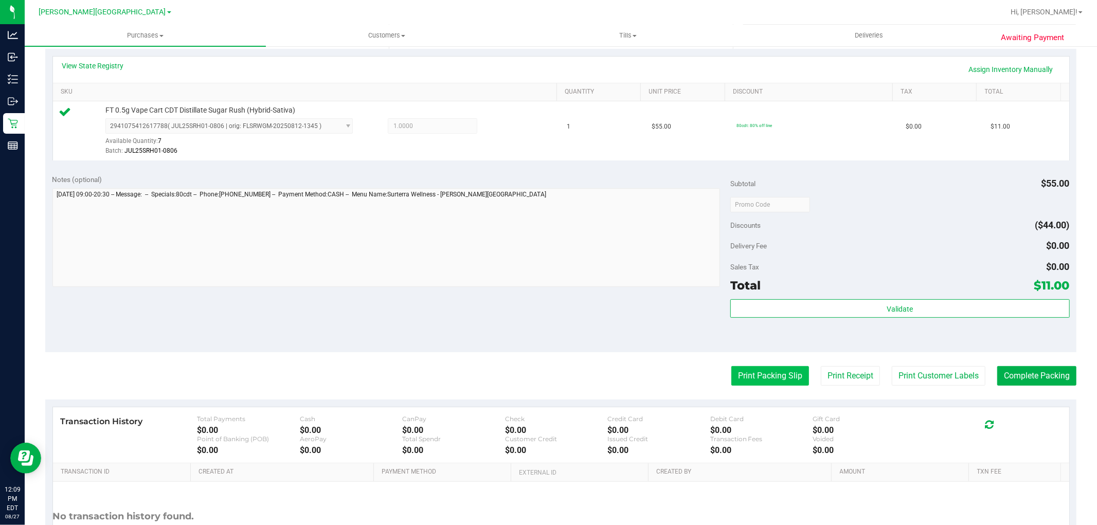
click at [778, 374] on button "Print Packing Slip" at bounding box center [770, 376] width 78 height 20
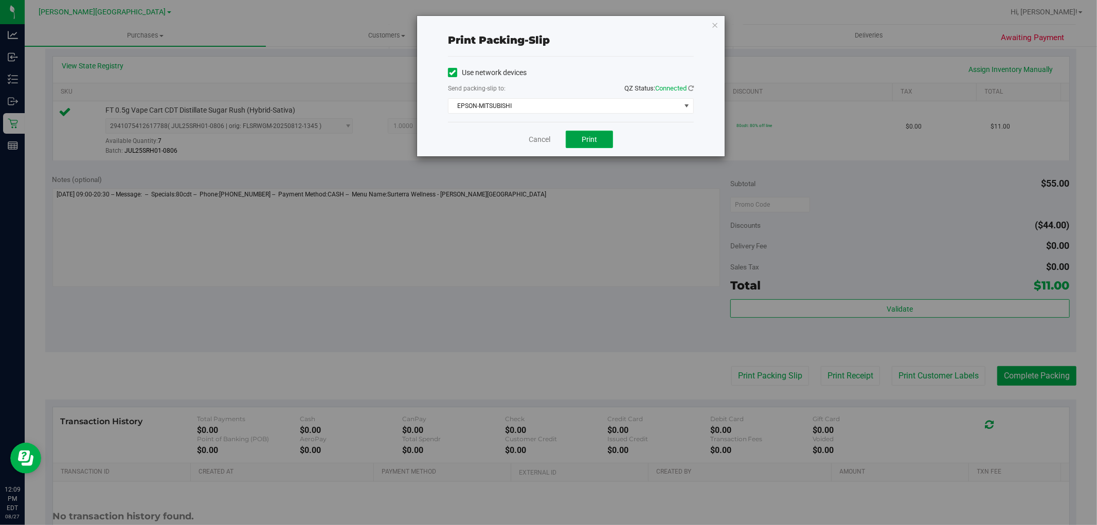
click at [595, 134] on button "Print" at bounding box center [589, 139] width 47 height 17
click at [536, 139] on link "Cancel" at bounding box center [540, 139] width 22 height 11
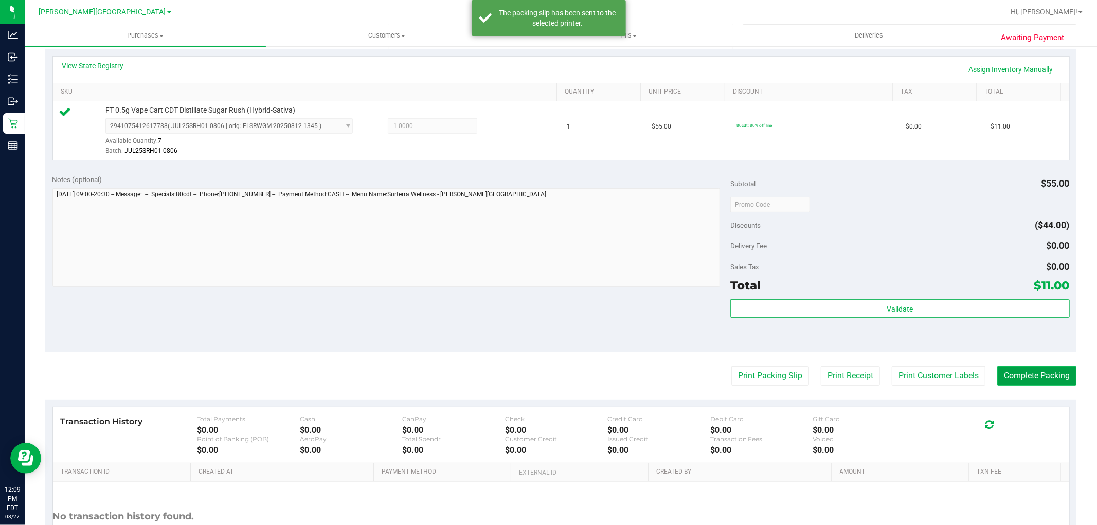
drag, startPoint x: 1040, startPoint y: 376, endPoint x: 1008, endPoint y: 375, distance: 31.9
click at [1038, 375] on button "Complete Packing" at bounding box center [1036, 376] width 79 height 20
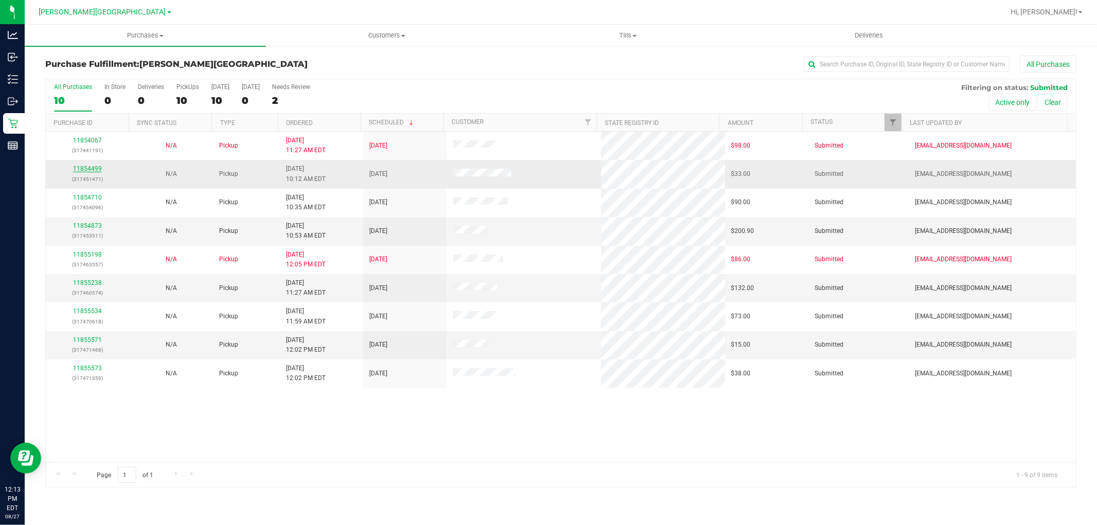
click at [88, 166] on link "11854499" at bounding box center [87, 168] width 29 height 7
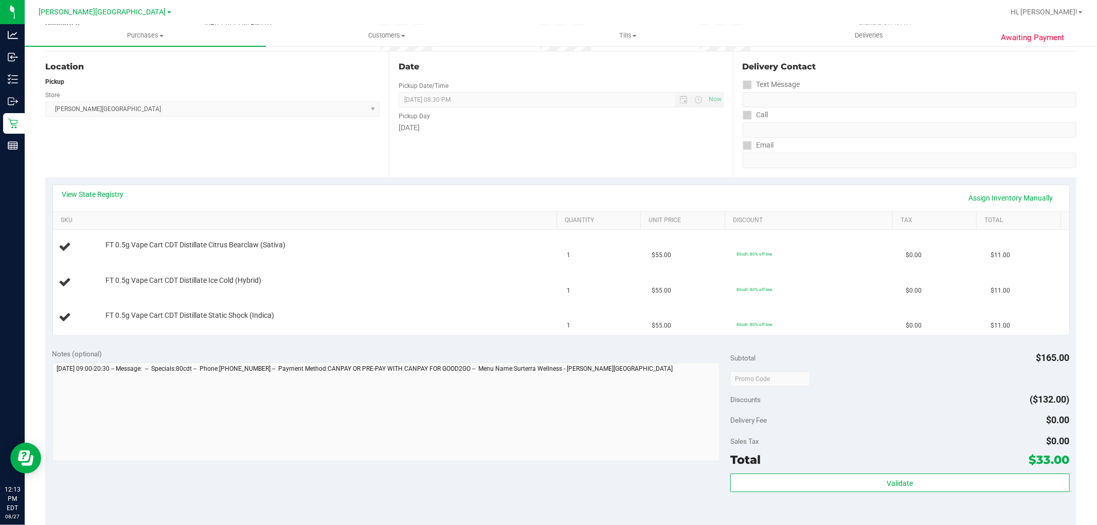
scroll to position [228, 0]
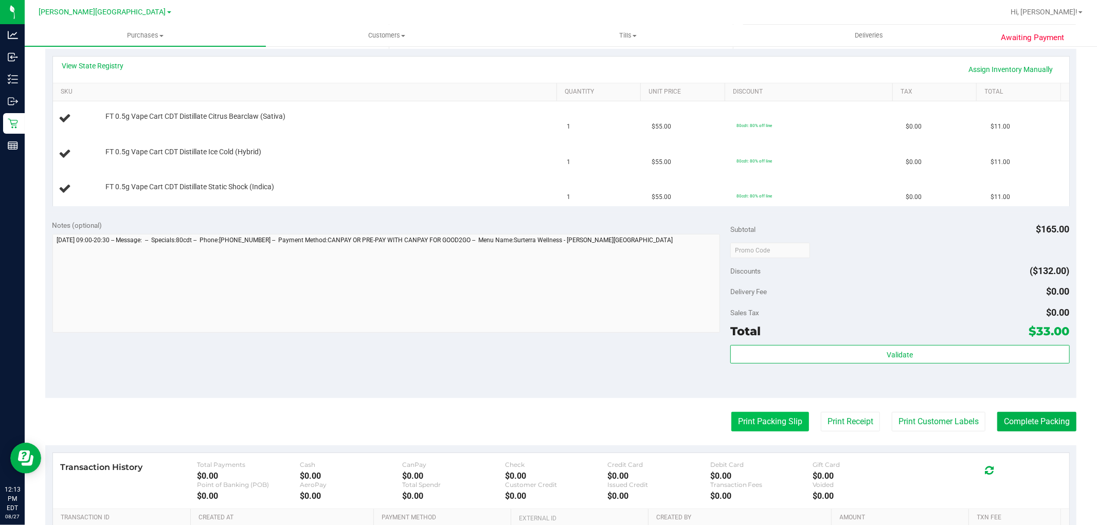
click at [755, 415] on button "Print Packing Slip" at bounding box center [770, 422] width 78 height 20
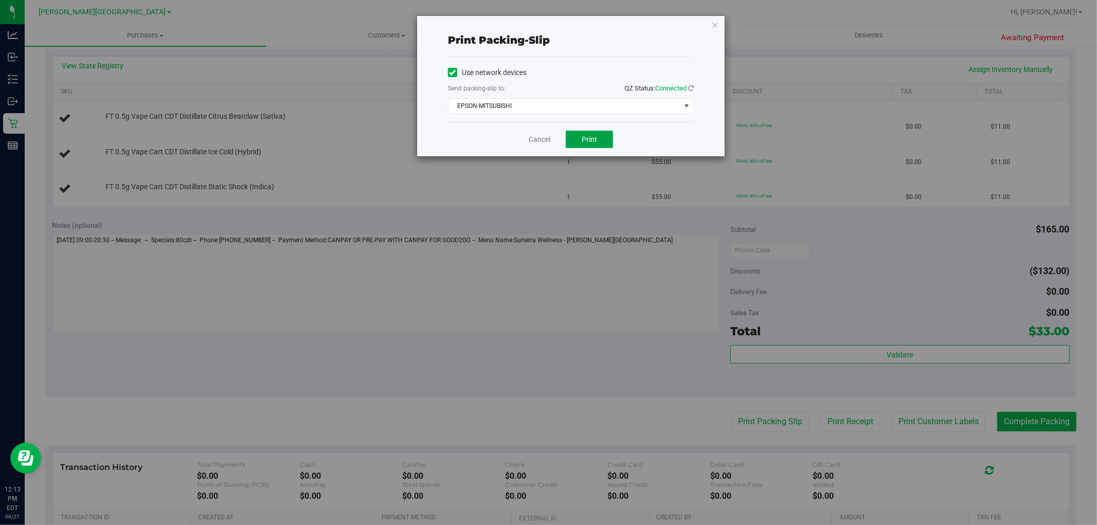
click at [583, 134] on button "Print" at bounding box center [589, 139] width 47 height 17
click at [540, 139] on link "Cancel" at bounding box center [540, 139] width 22 height 11
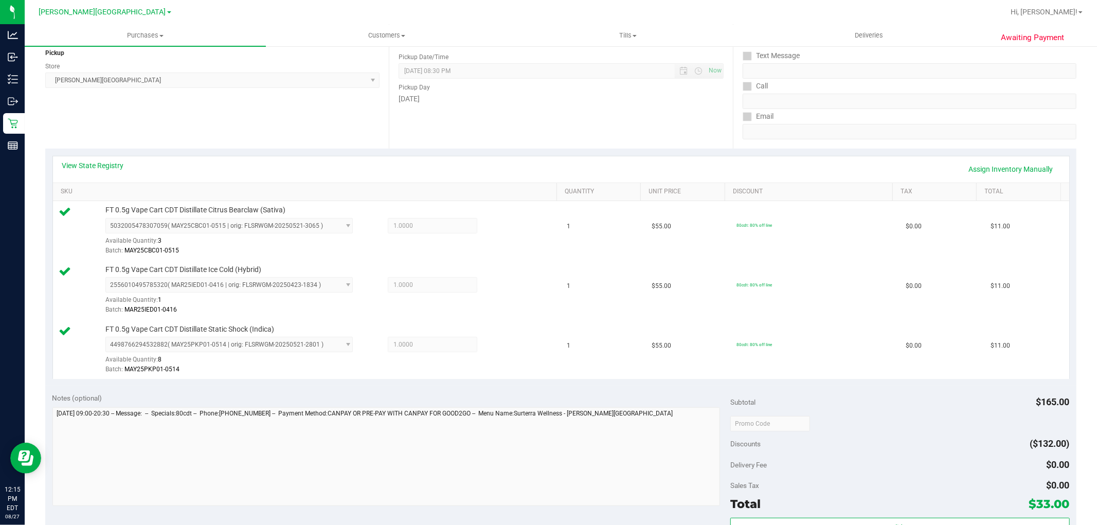
scroll to position [285, 0]
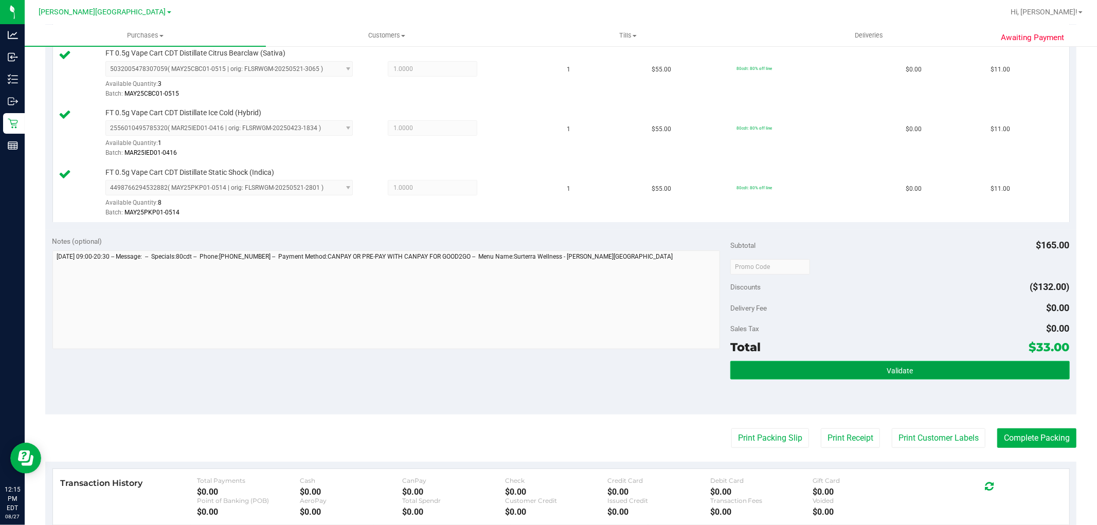
click at [914, 365] on button "Validate" at bounding box center [899, 370] width 339 height 19
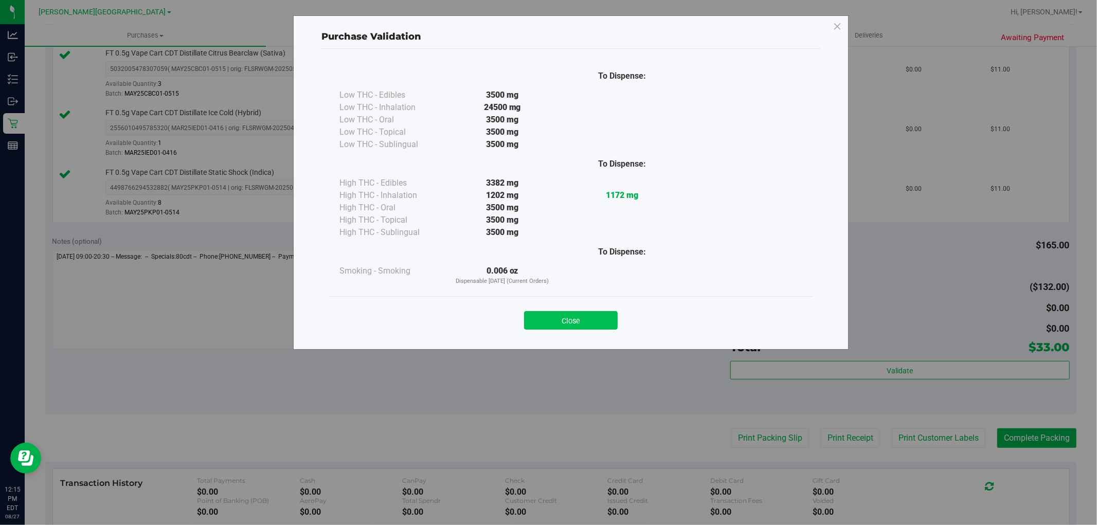
click at [588, 317] on button "Close" at bounding box center [571, 320] width 94 height 19
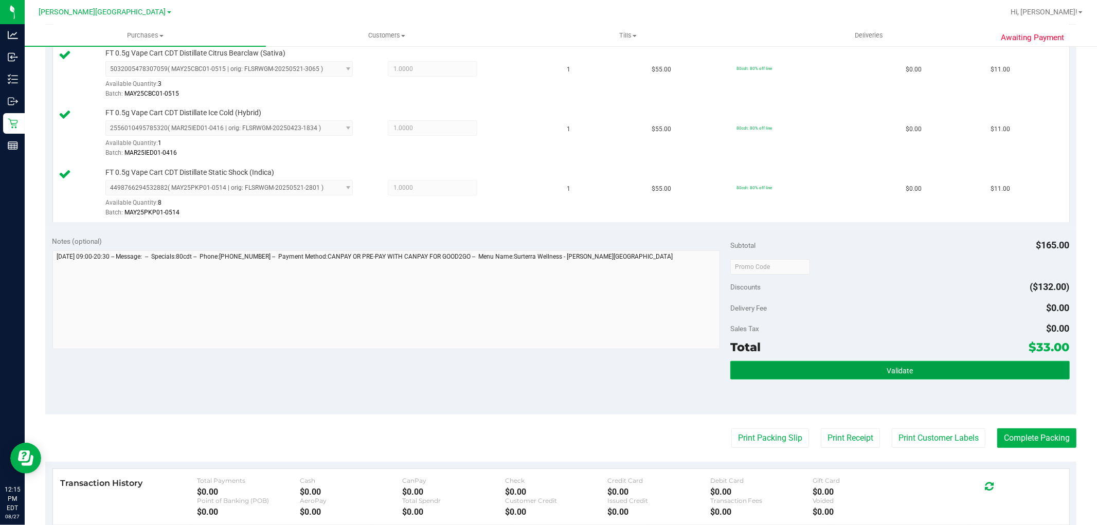
click at [945, 372] on button "Validate" at bounding box center [899, 370] width 339 height 19
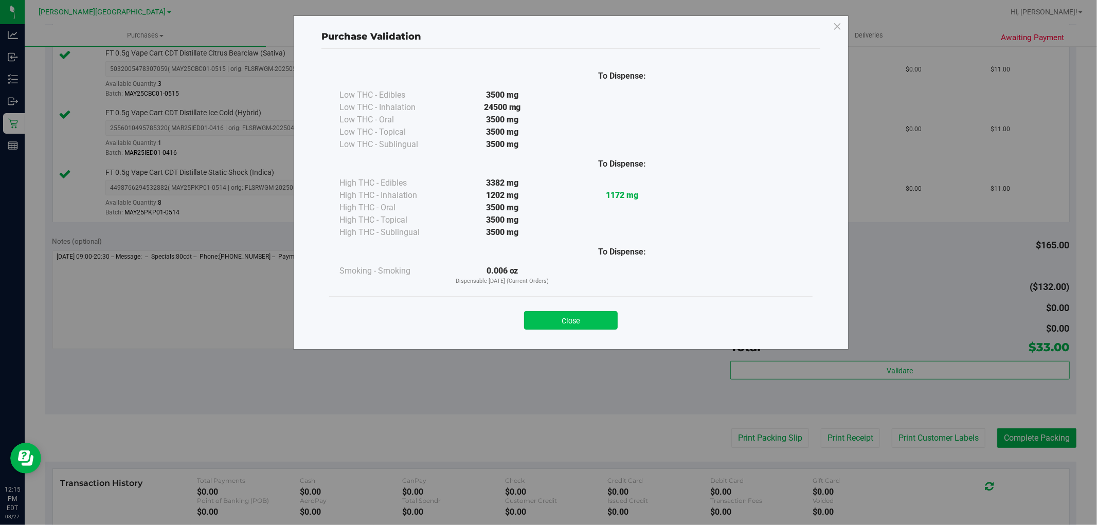
click at [561, 316] on button "Close" at bounding box center [571, 320] width 94 height 19
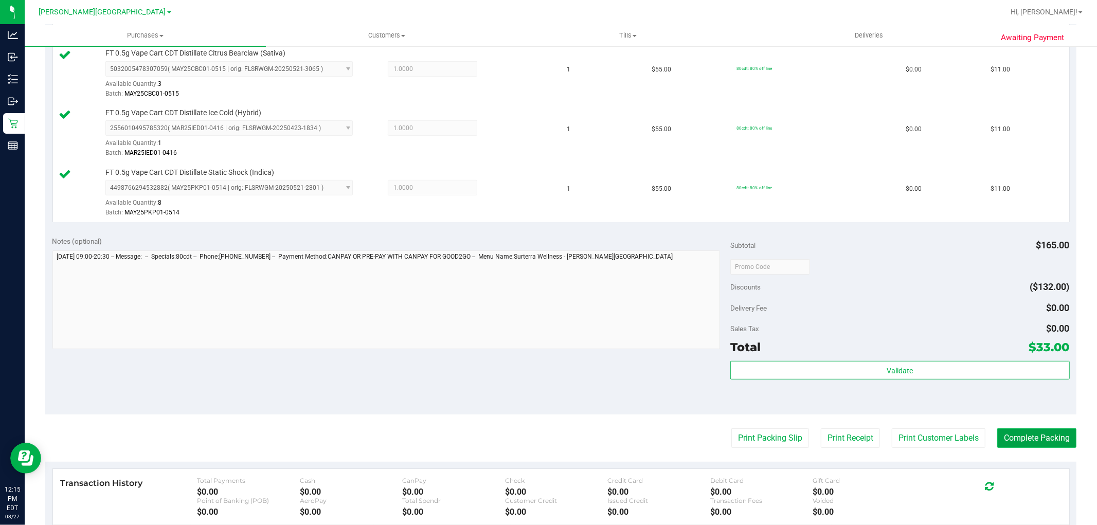
click at [1040, 434] on button "Complete Packing" at bounding box center [1036, 438] width 79 height 20
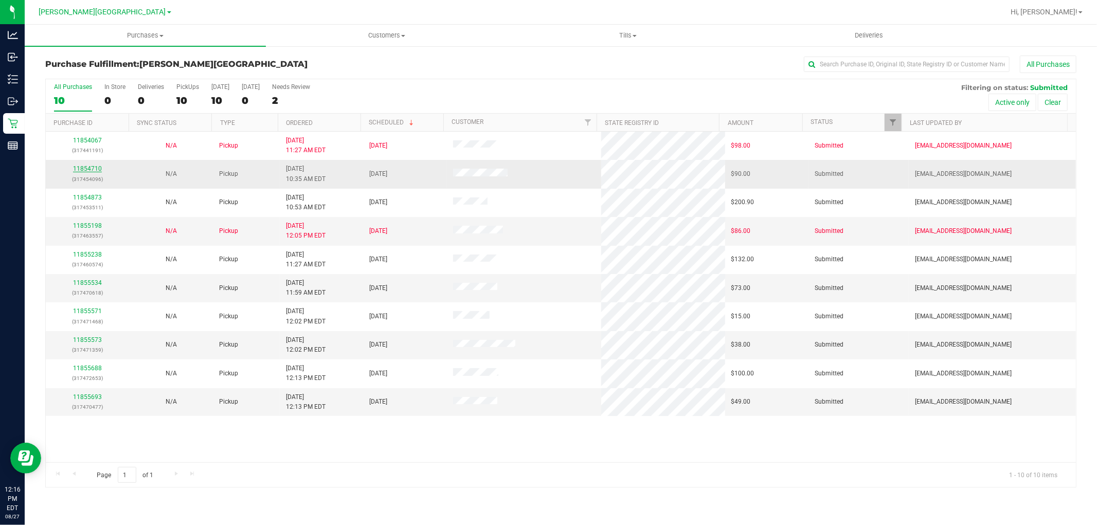
click at [81, 171] on link "11854710" at bounding box center [87, 168] width 29 height 7
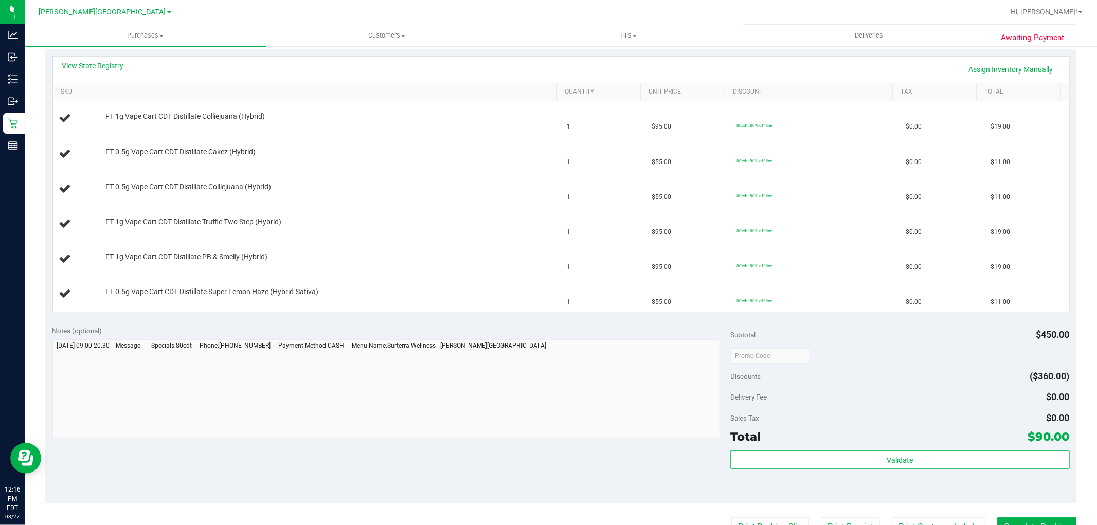
scroll to position [285, 0]
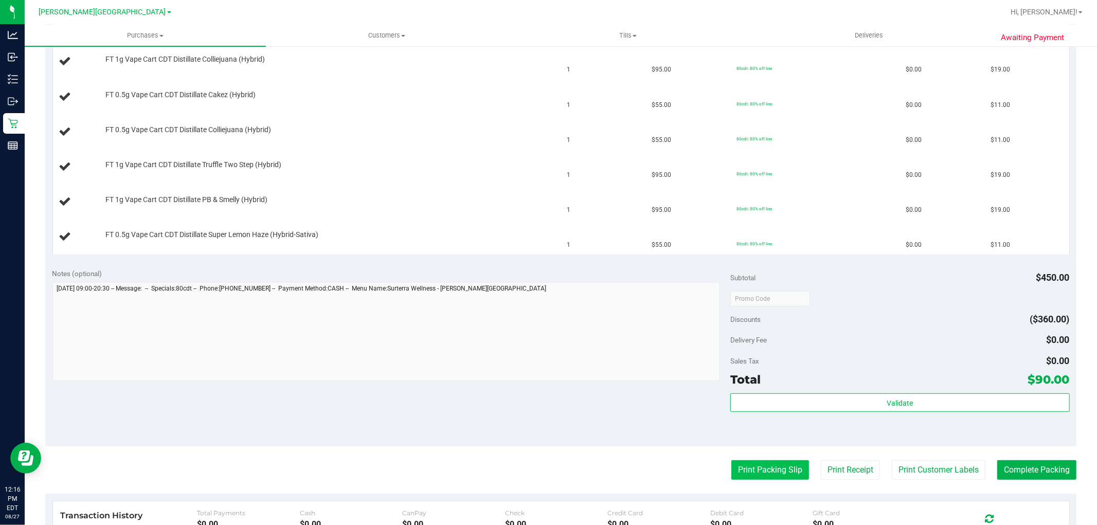
click at [731, 468] on button "Print Packing Slip" at bounding box center [770, 470] width 78 height 20
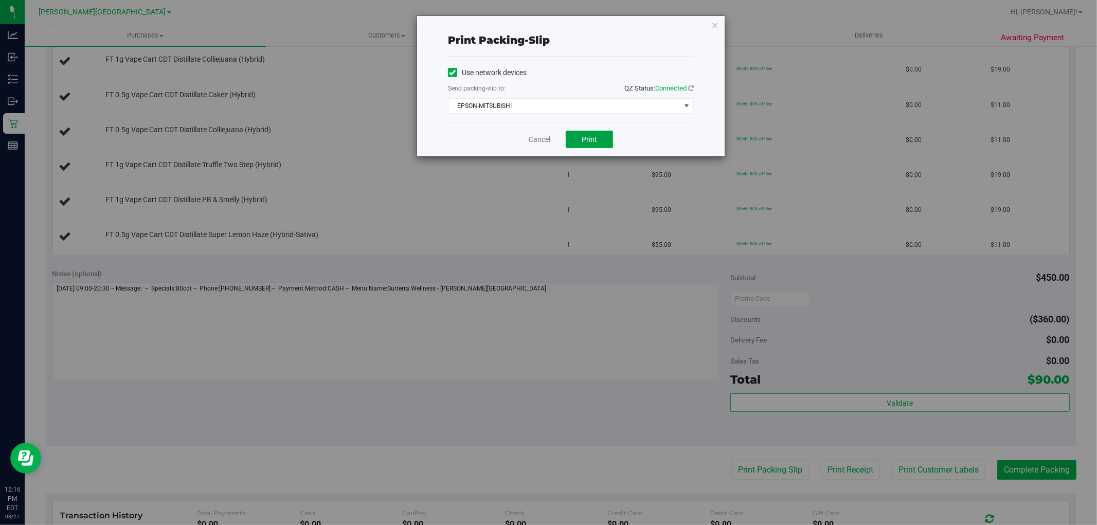
click at [587, 131] on button "Print" at bounding box center [589, 139] width 47 height 17
click at [536, 139] on link "Cancel" at bounding box center [540, 139] width 22 height 11
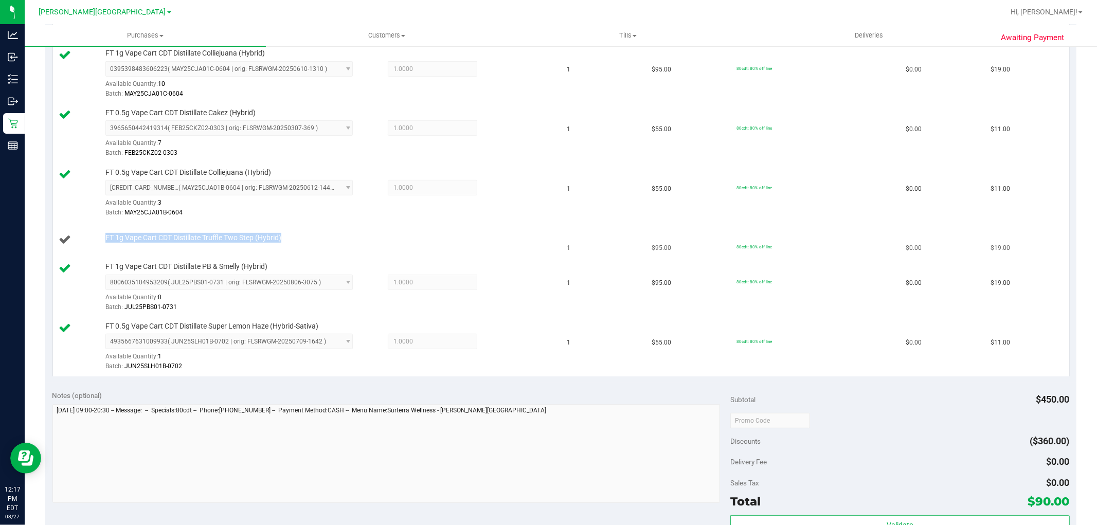
drag, startPoint x: 291, startPoint y: 239, endPoint x: 101, endPoint y: 240, distance: 189.2
click at [101, 240] on div "FT 1g Vape Cart CDT Distillate Truffle Two Step (Hybrid)" at bounding box center [325, 238] width 451 height 10
copy span "FT 1g Vape Cart CDT Distillate Truffle Two Step (Hybrid)"
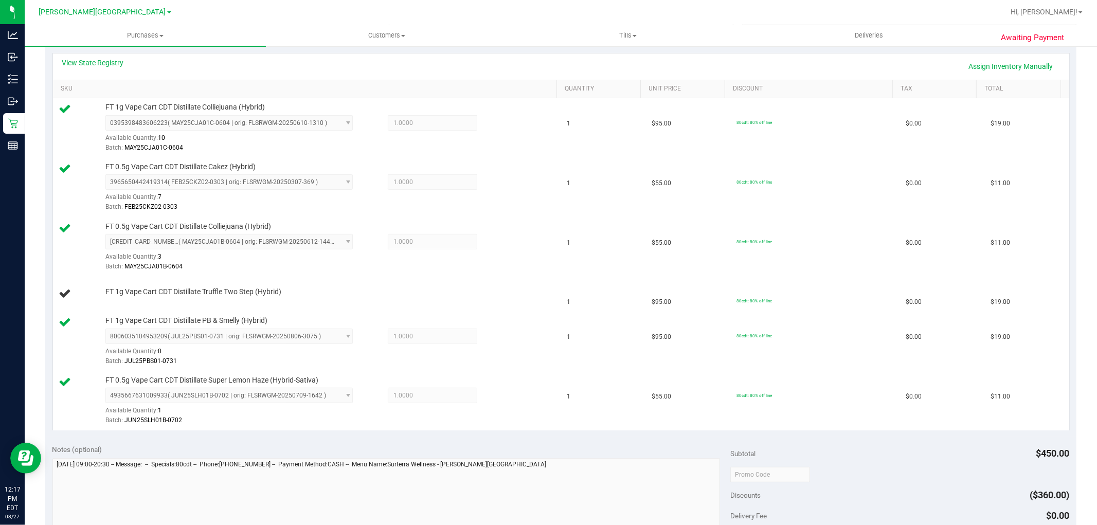
scroll to position [0, 0]
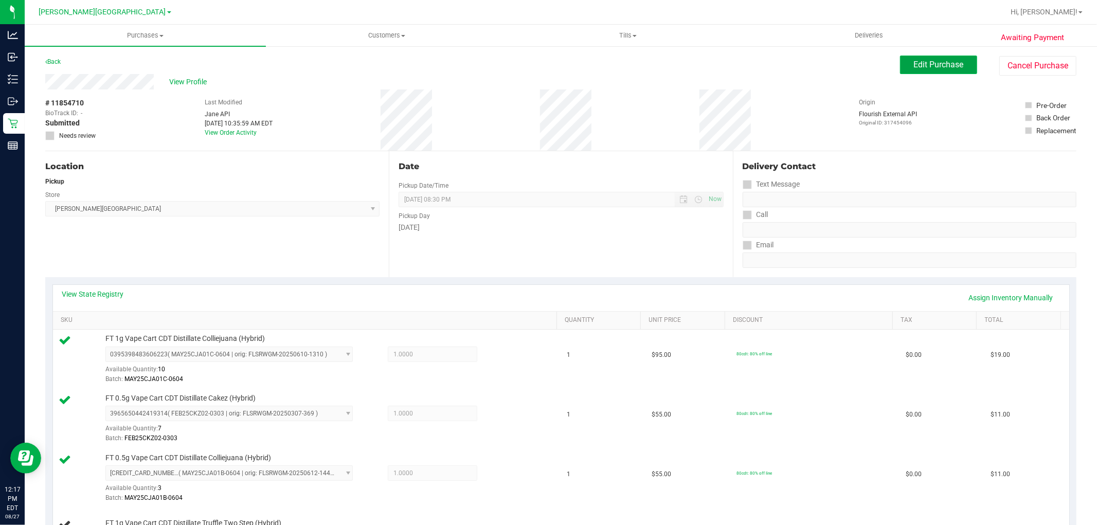
click at [932, 65] on span "Edit Purchase" at bounding box center [939, 65] width 50 height 10
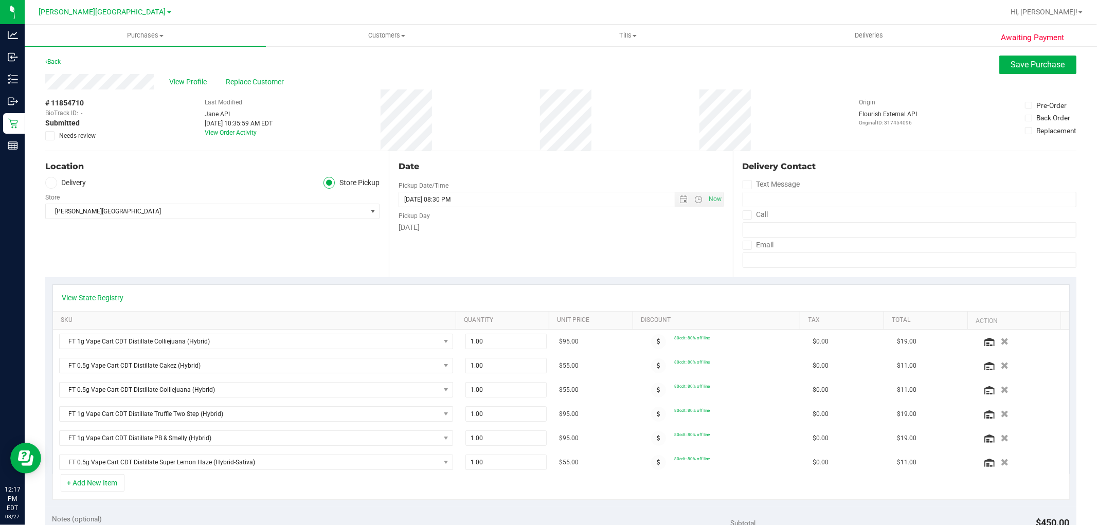
click at [50, 136] on icon at bounding box center [50, 136] width 7 height 0
click at [0, 0] on input "Needs review" at bounding box center [0, 0] width 0 height 0
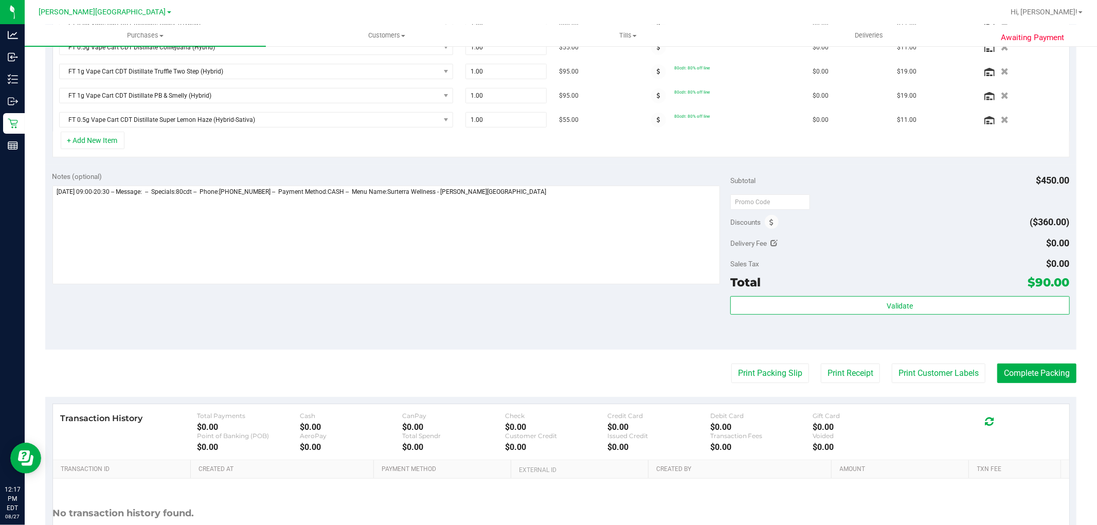
scroll to position [429, 0]
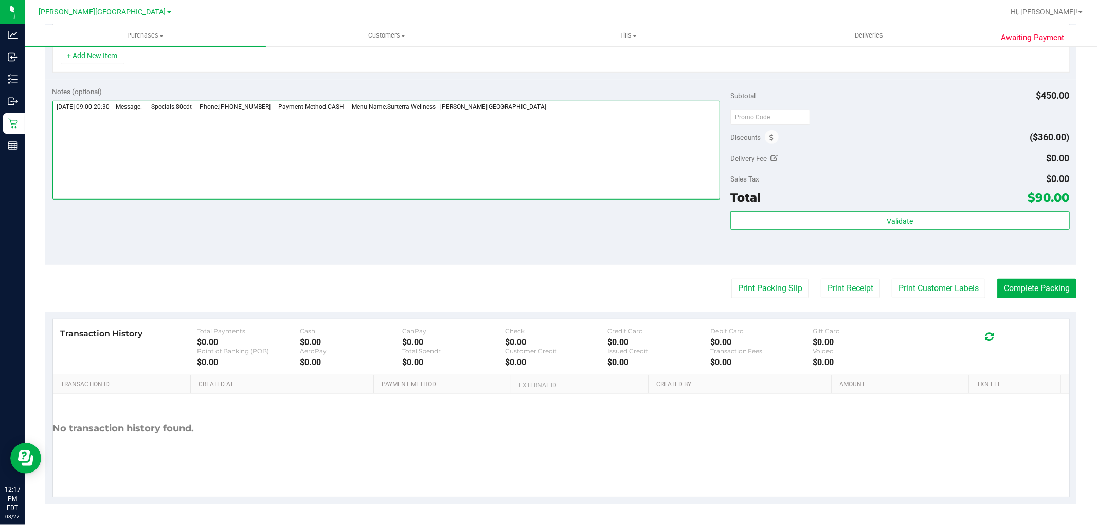
click at [554, 119] on textarea at bounding box center [386, 150] width 668 height 99
paste textarea "FT 1g Vape Cart CDT Distillate Truffle Two Step (Hybrid)"
type textarea "Wednesday 08/27/2025 09:00-20:30 -- Message: -- Specials:80cdt -- Phone:3219179…"
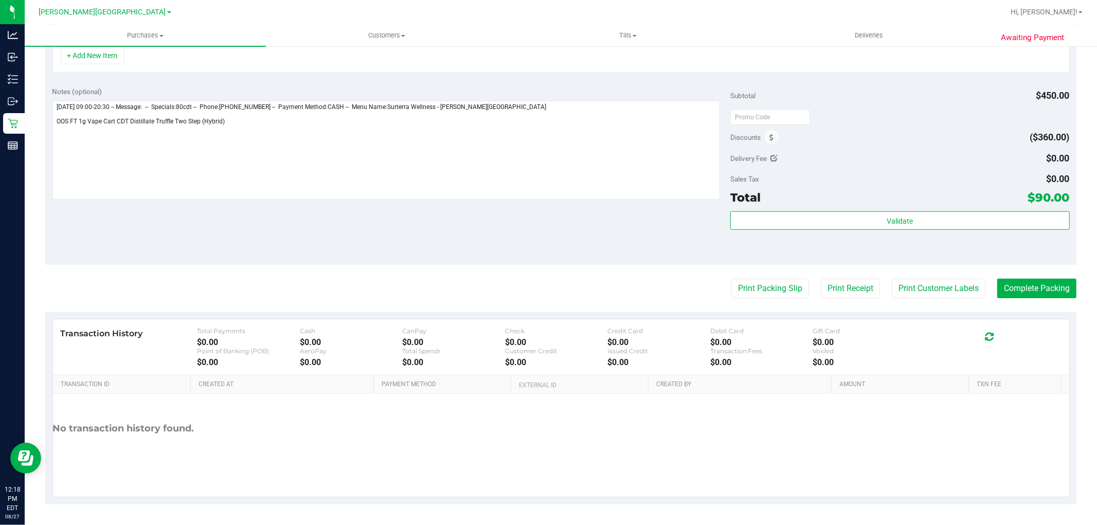
click at [196, 67] on div "+ Add New Item" at bounding box center [560, 60] width 1017 height 26
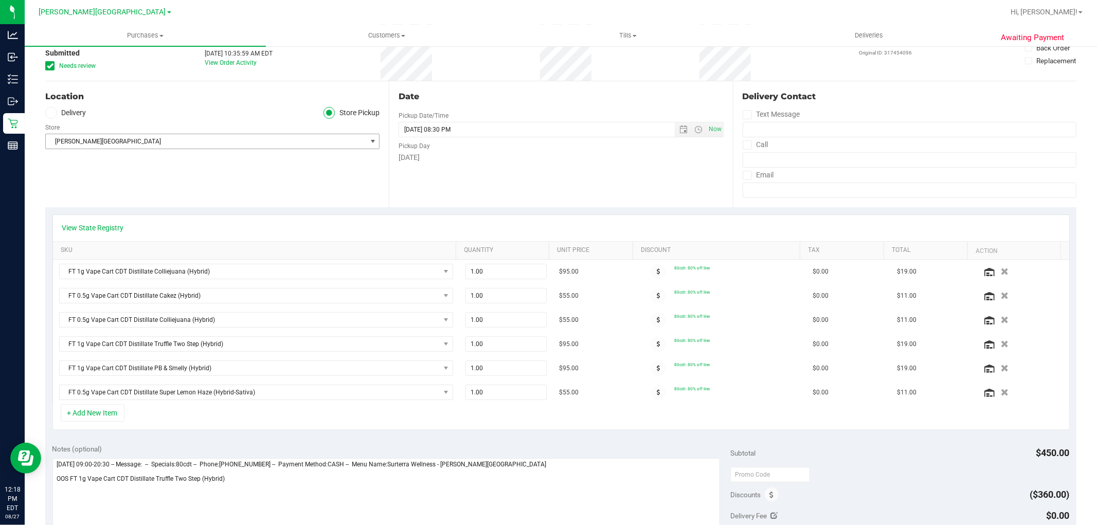
scroll to position [0, 0]
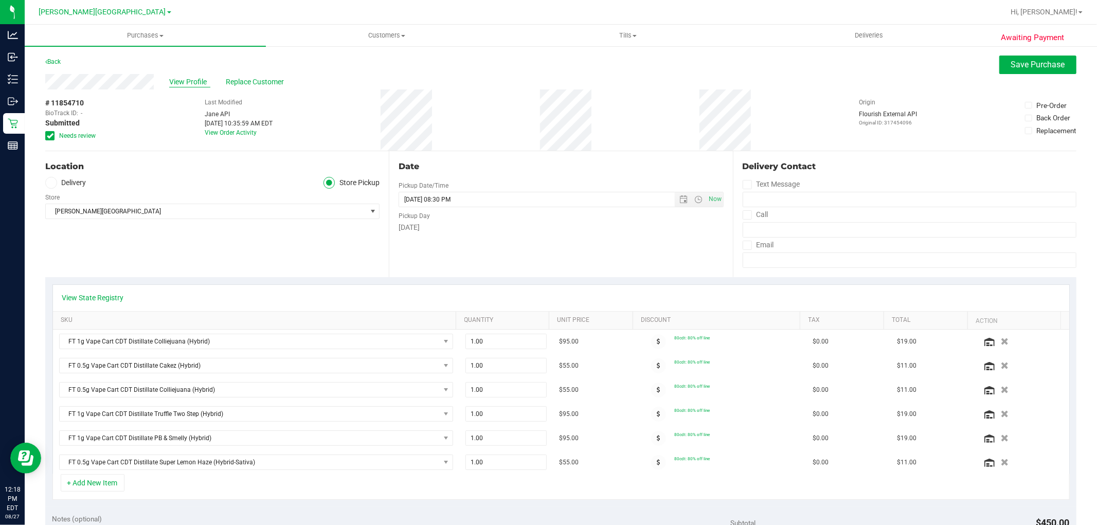
click at [184, 84] on span "View Profile" at bounding box center [189, 82] width 41 height 11
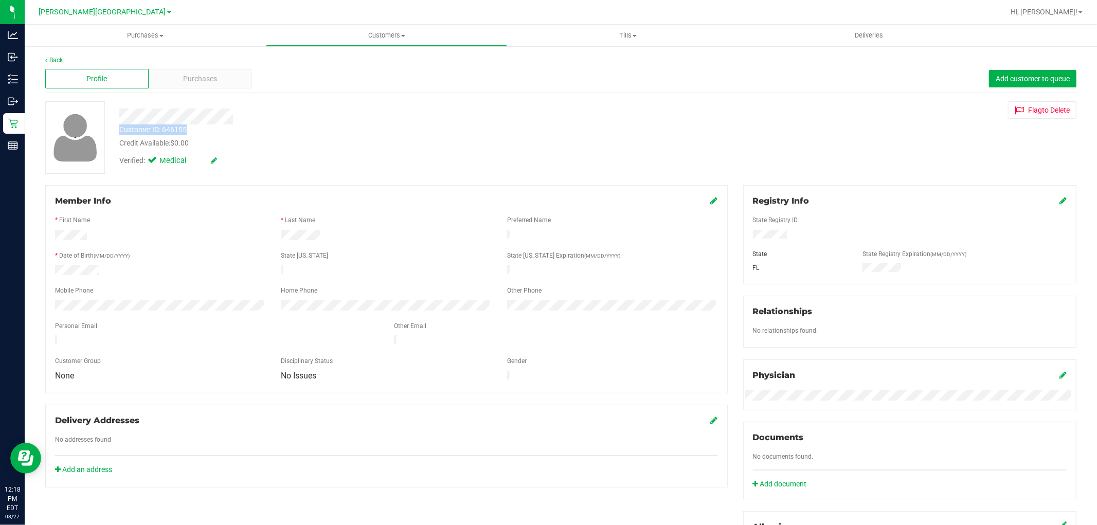
drag, startPoint x: 200, startPoint y: 130, endPoint x: 119, endPoint y: 129, distance: 80.2
click at [119, 129] on div "Customer ID: 646155 Credit Available: $0.00" at bounding box center [373, 136] width 523 height 24
copy div "Customer ID: 646155"
click at [240, 44] on uib-tab-heading "Purchases Summary of purchases Fulfillment All purchases" at bounding box center [145, 36] width 241 height 22
drag, startPoint x: 364, startPoint y: 99, endPoint x: 322, endPoint y: 99, distance: 41.1
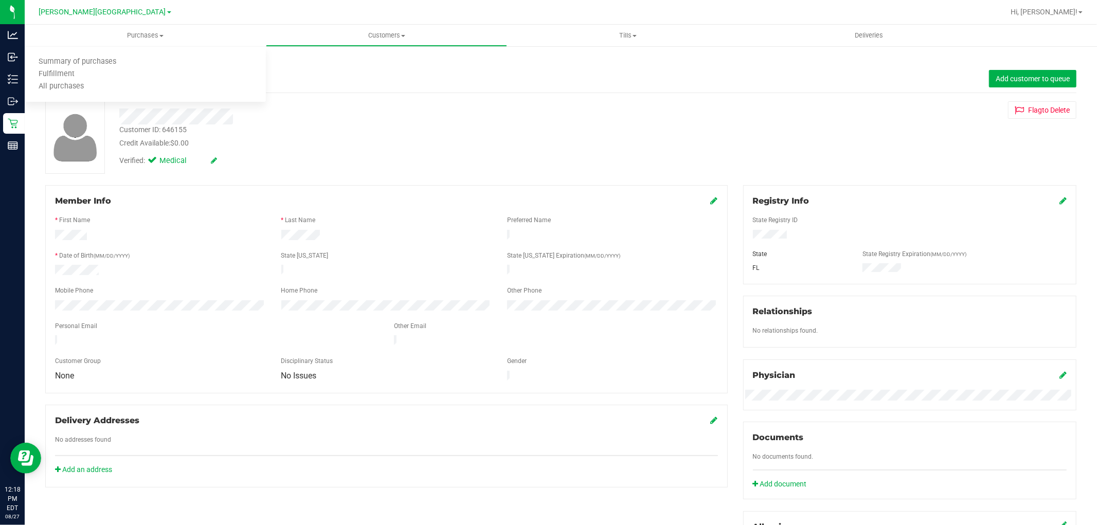
click at [363, 99] on div "Back Profile Purchases Add customer to queue Customer ID: 646155 Credit Availab…" at bounding box center [560, 386] width 1031 height 661
click at [244, 78] on div "Purchases" at bounding box center [200, 79] width 103 height 20
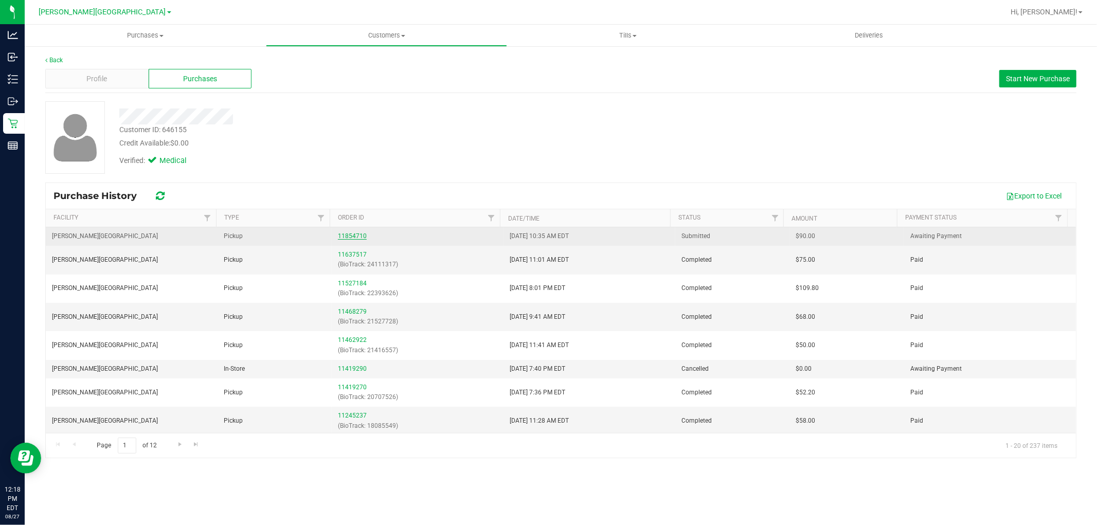
click at [361, 233] on link "11854710" at bounding box center [352, 235] width 29 height 7
click at [342, 234] on link "11854710" at bounding box center [352, 235] width 29 height 7
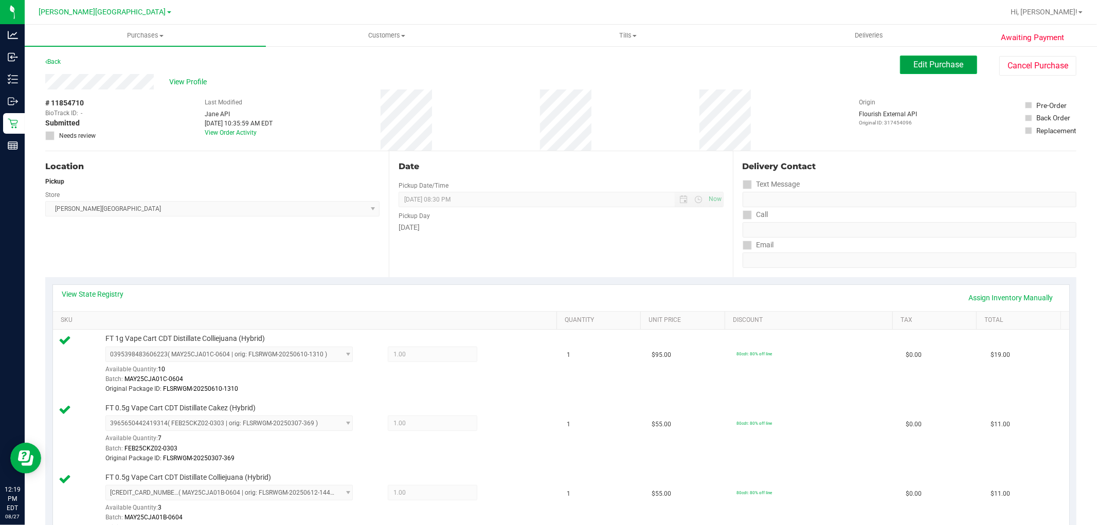
click at [920, 62] on span "Edit Purchase" at bounding box center [939, 65] width 50 height 10
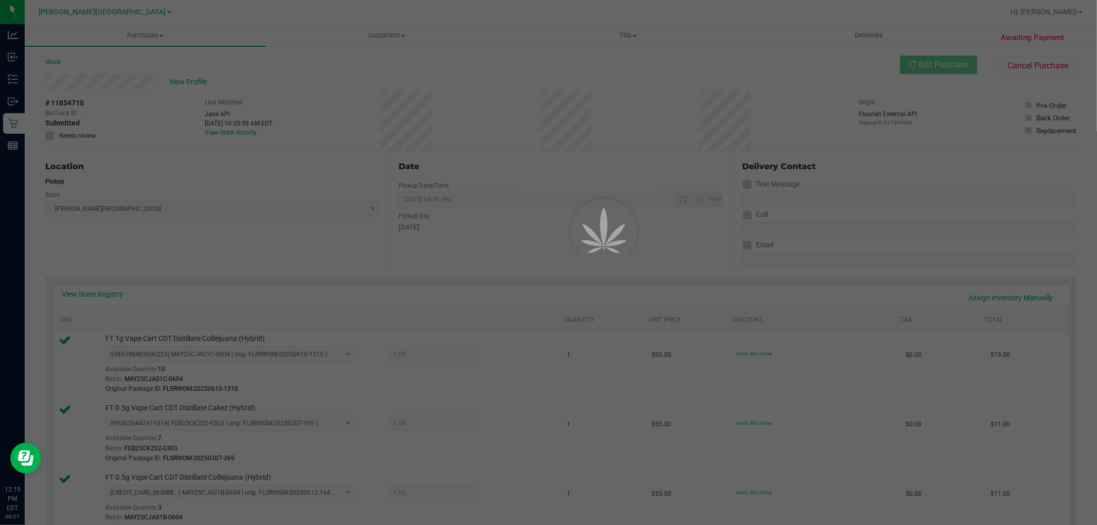
click at [50, 132] on div at bounding box center [548, 262] width 1097 height 525
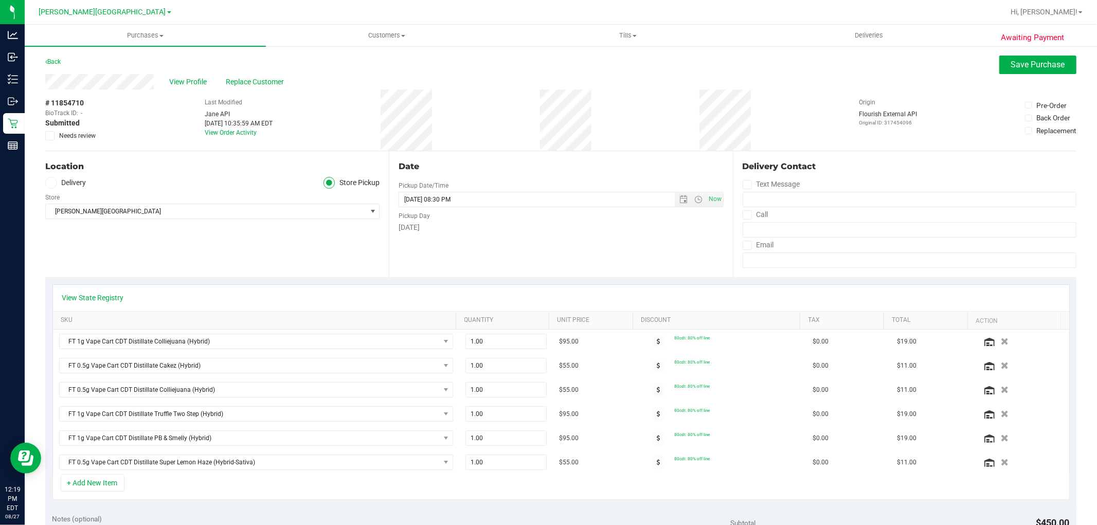
click at [50, 136] on icon at bounding box center [50, 136] width 7 height 0
click at [0, 0] on input "Needs review" at bounding box center [0, 0] width 0 height 0
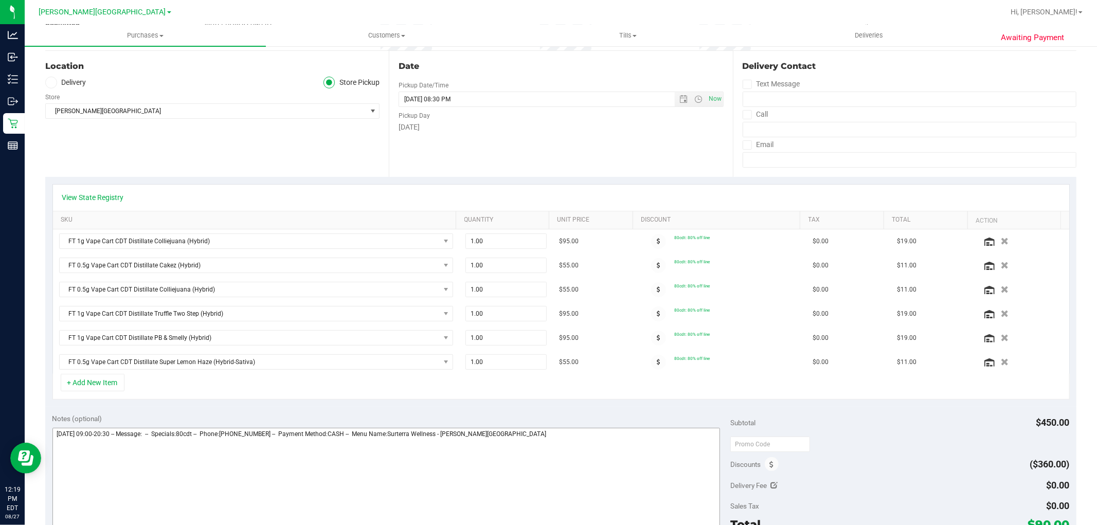
scroll to position [228, 0]
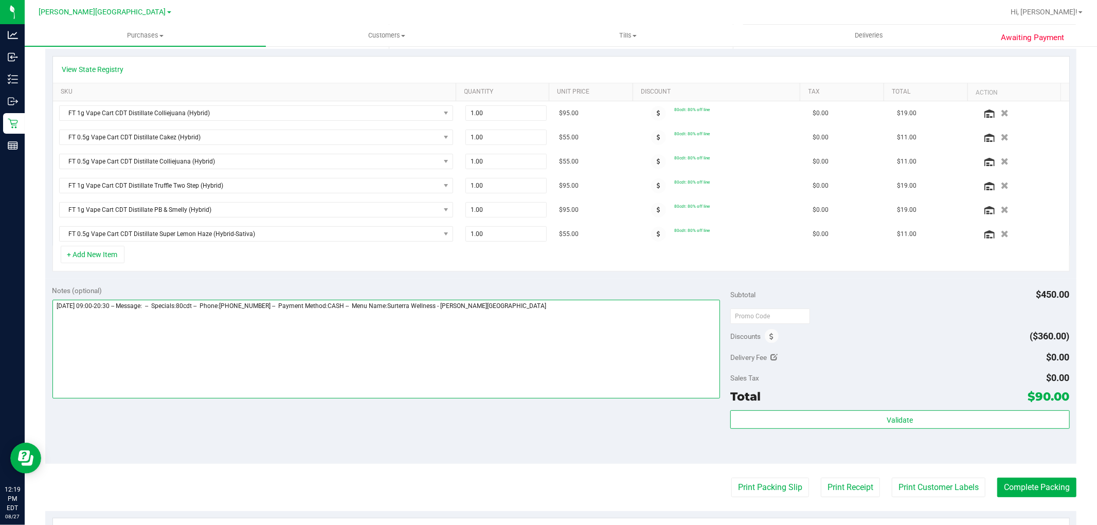
click at [538, 336] on textarea at bounding box center [386, 349] width 668 height 99
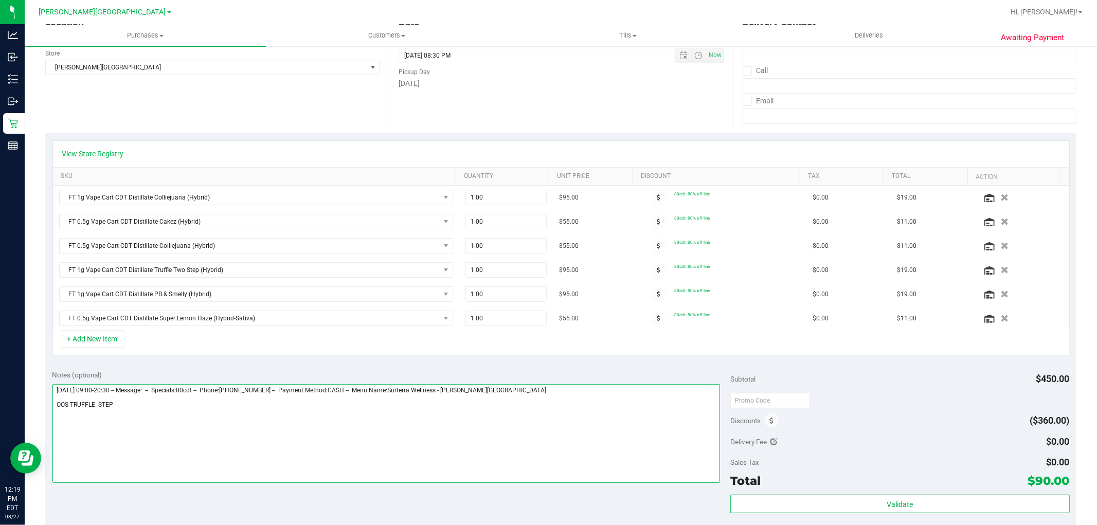
scroll to position [0, 0]
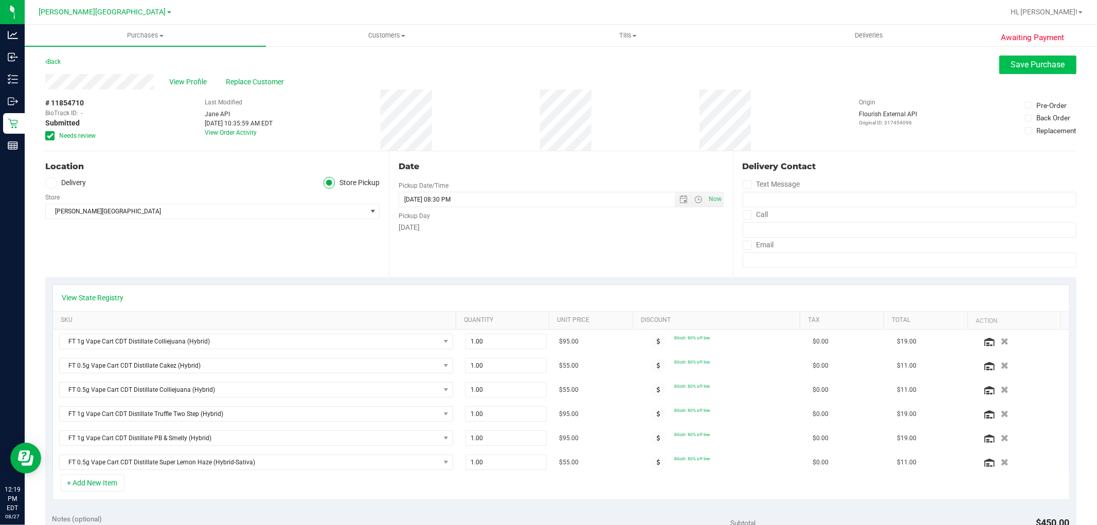
type textarea "[DATE] 09:00-20:30 -- Message: -- Specials:80cdt -- Phone:[PHONE_NUMBER] -- Pay…"
click at [1029, 65] on span "Save Purchase" at bounding box center [1038, 65] width 54 height 10
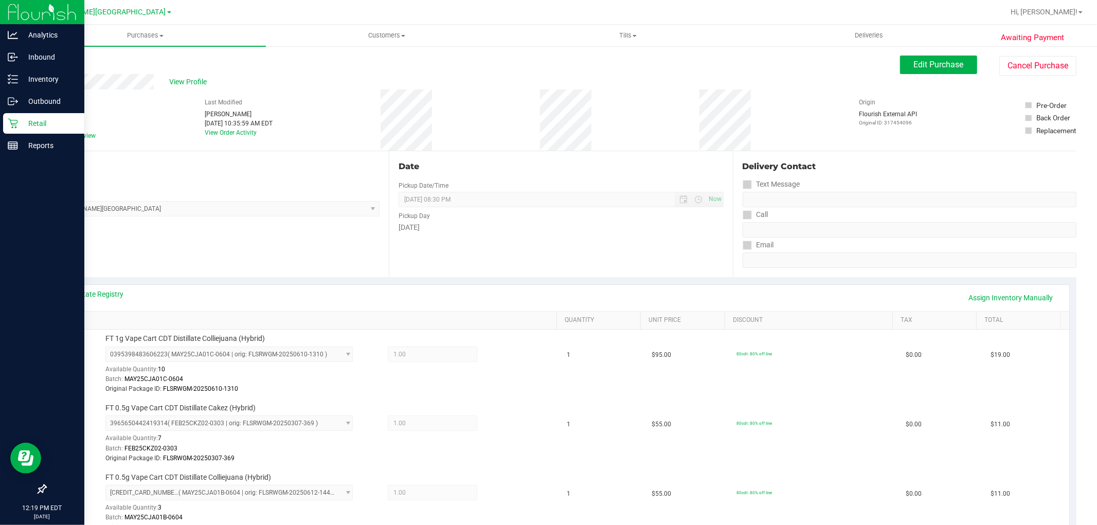
click at [9, 125] on icon at bounding box center [13, 123] width 10 height 10
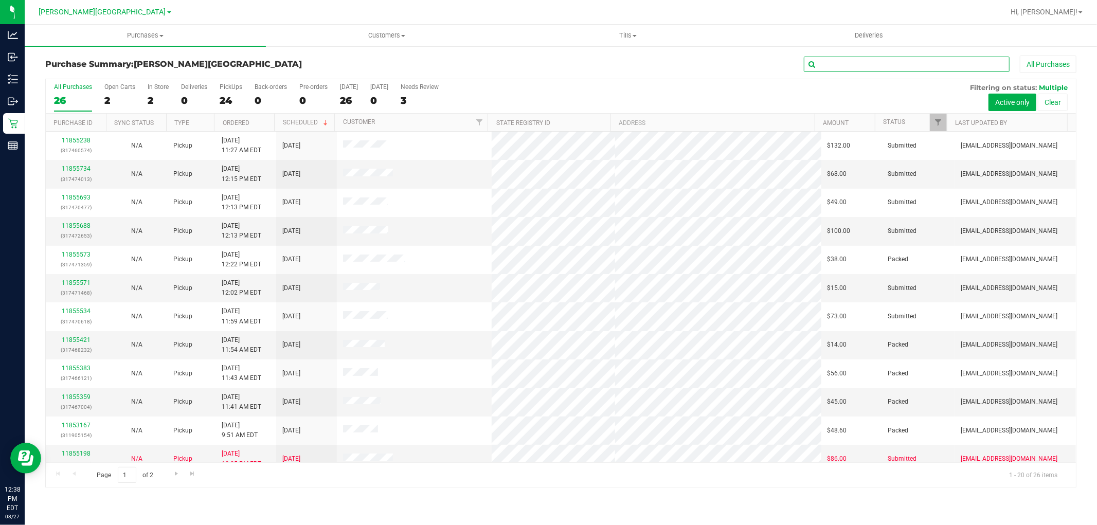
click at [834, 70] on input "text" at bounding box center [907, 64] width 206 height 15
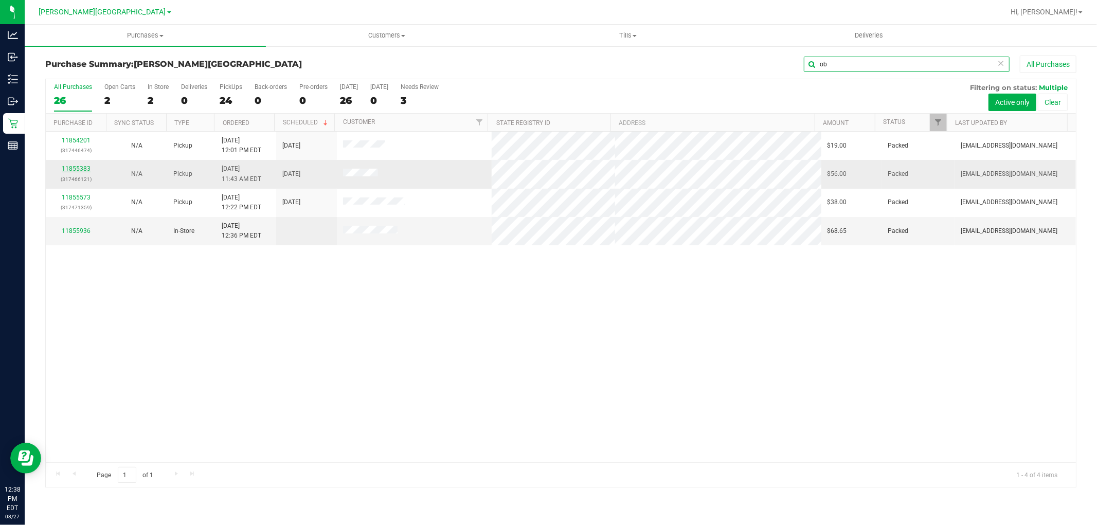
type input "ob"
click at [68, 169] on link "11855383" at bounding box center [76, 168] width 29 height 7
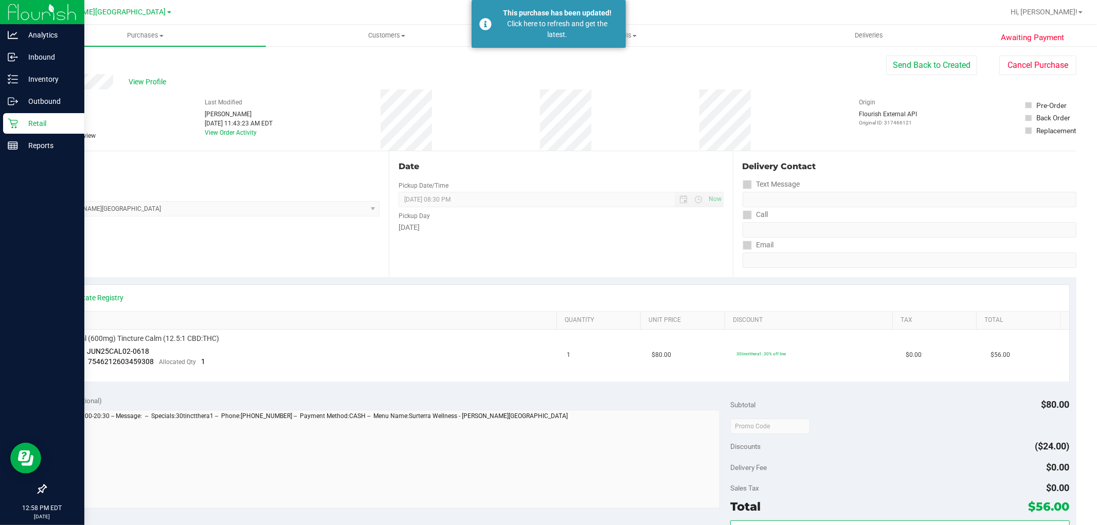
click at [20, 134] on link "Retail" at bounding box center [42, 124] width 84 height 22
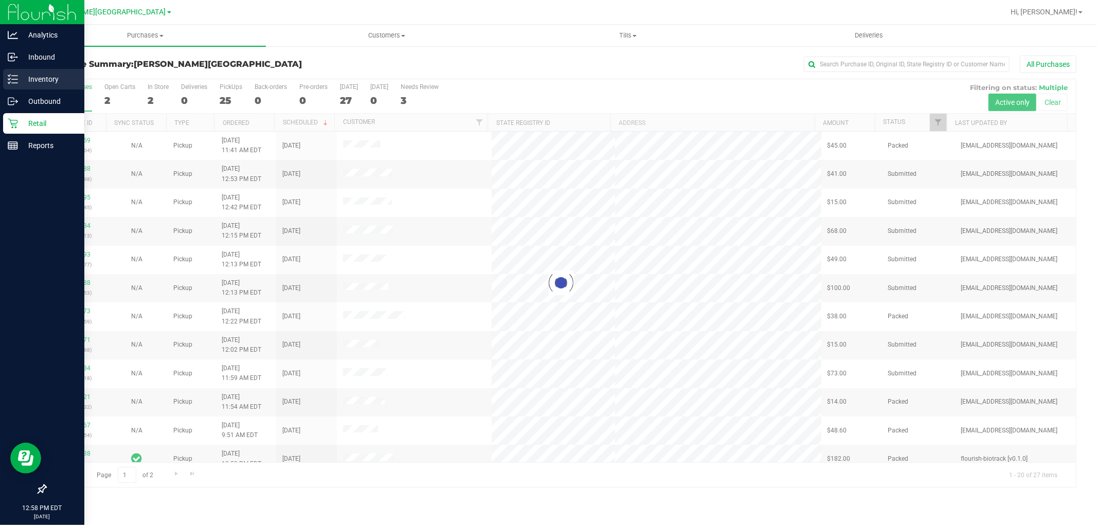
click at [58, 76] on p "Inventory" at bounding box center [49, 79] width 62 height 12
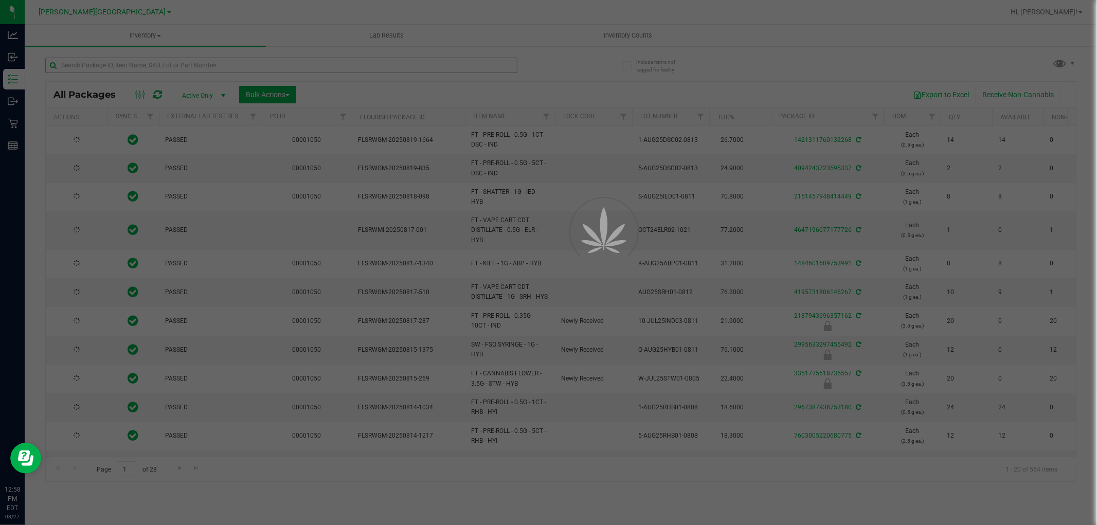
click at [398, 65] on div at bounding box center [548, 262] width 1097 height 525
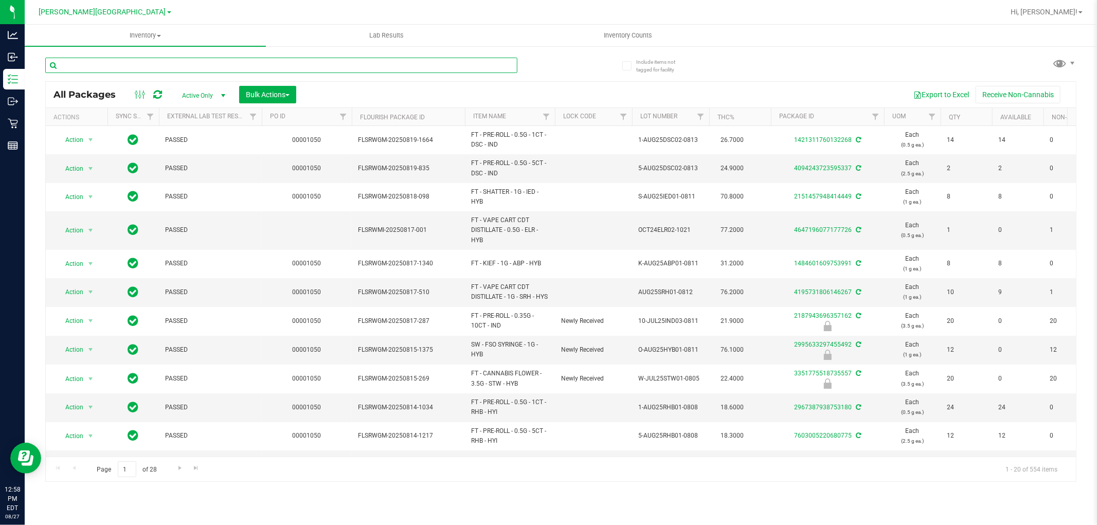
click at [417, 58] on input "text" at bounding box center [281, 65] width 472 height 15
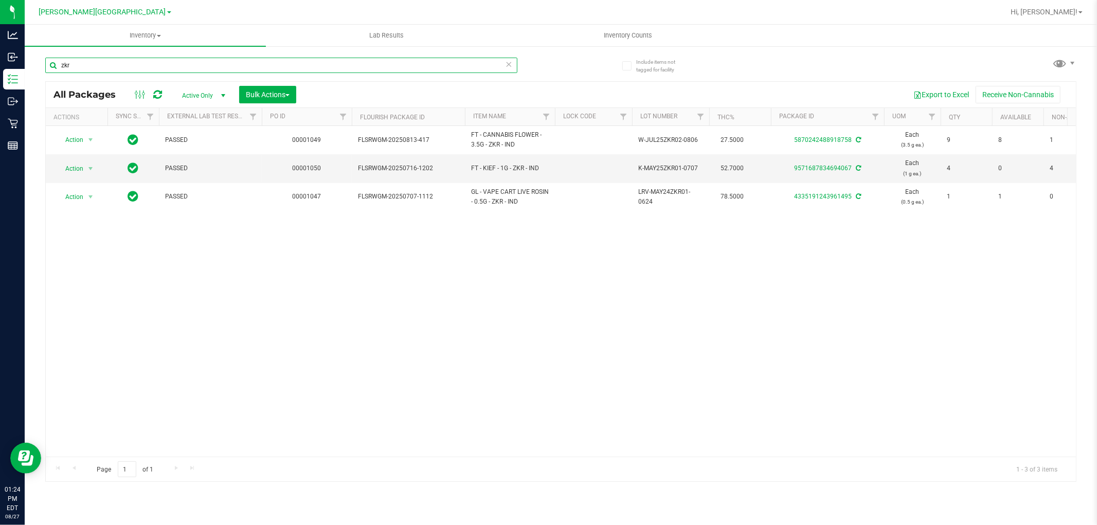
click at [124, 67] on input "zkr" at bounding box center [281, 65] width 472 height 15
type input "z"
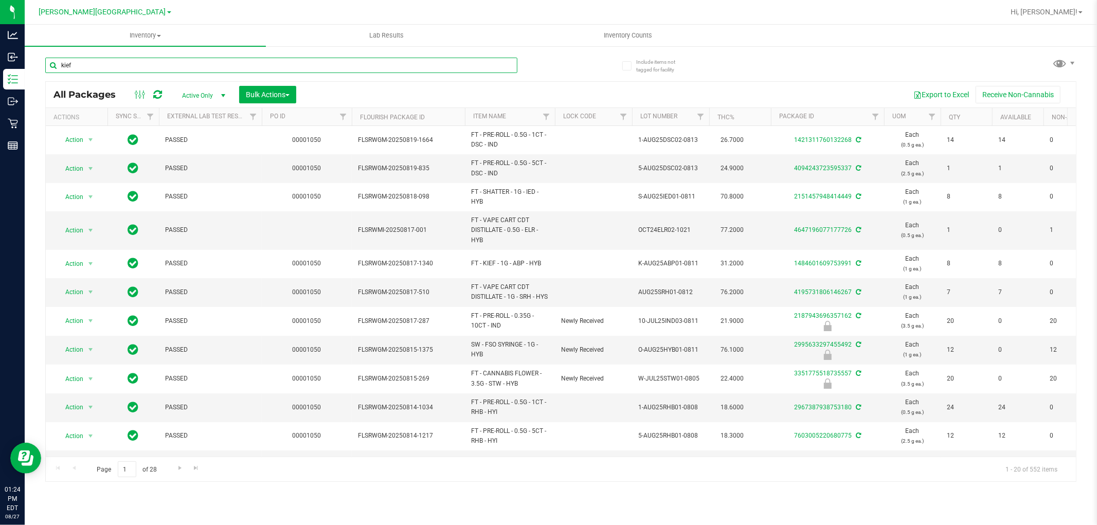
type input "kief"
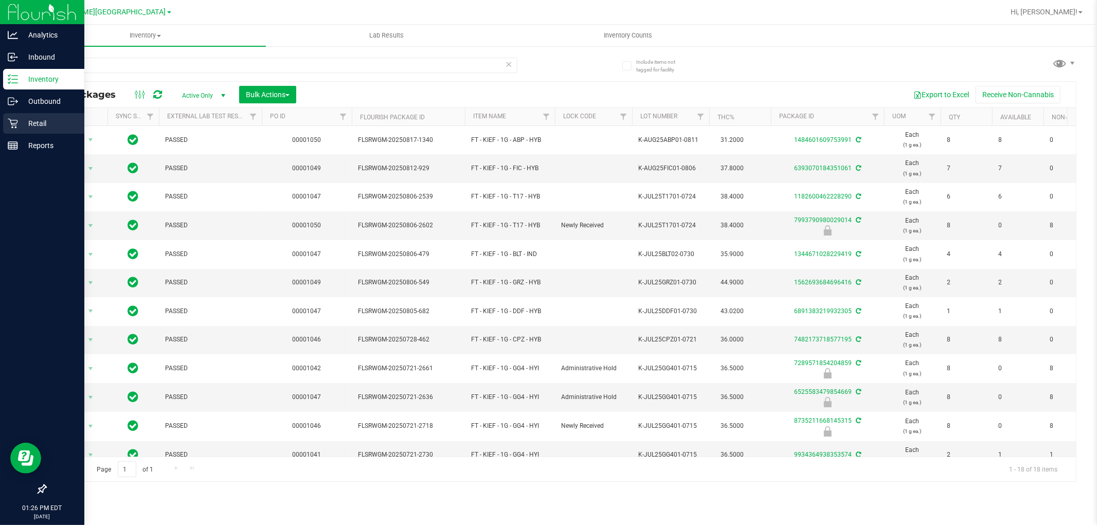
click at [48, 121] on p "Retail" at bounding box center [49, 123] width 62 height 12
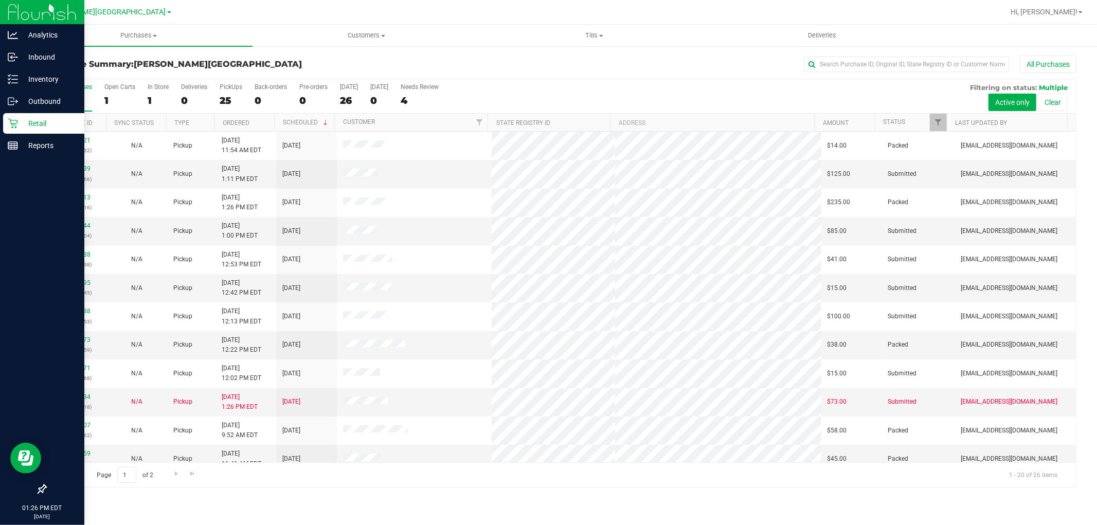
click at [14, 131] on div "Retail" at bounding box center [43, 123] width 81 height 21
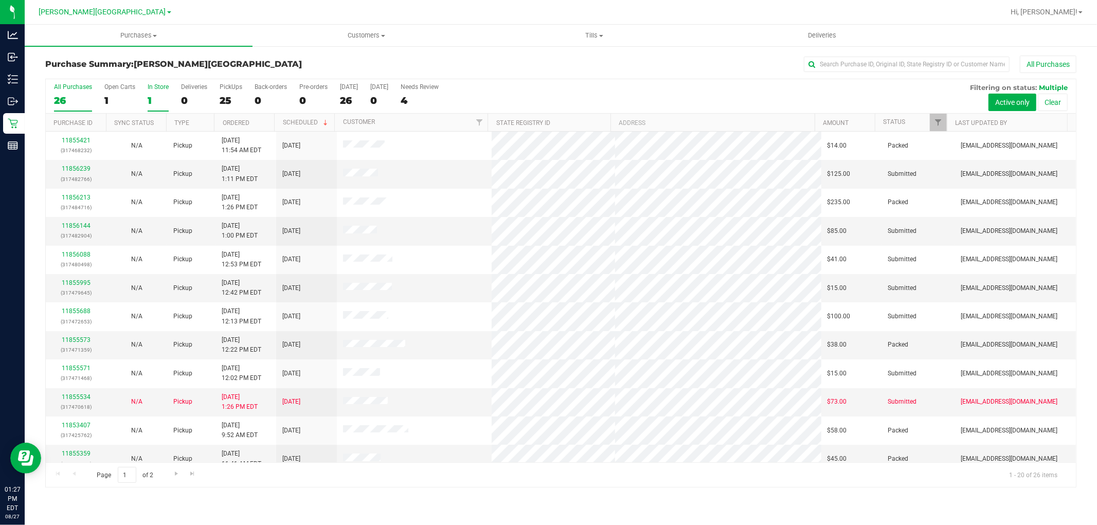
click at [148, 99] on div "1" at bounding box center [158, 101] width 21 height 12
click at [0, 0] on input "In Store 1" at bounding box center [0, 0] width 0 height 0
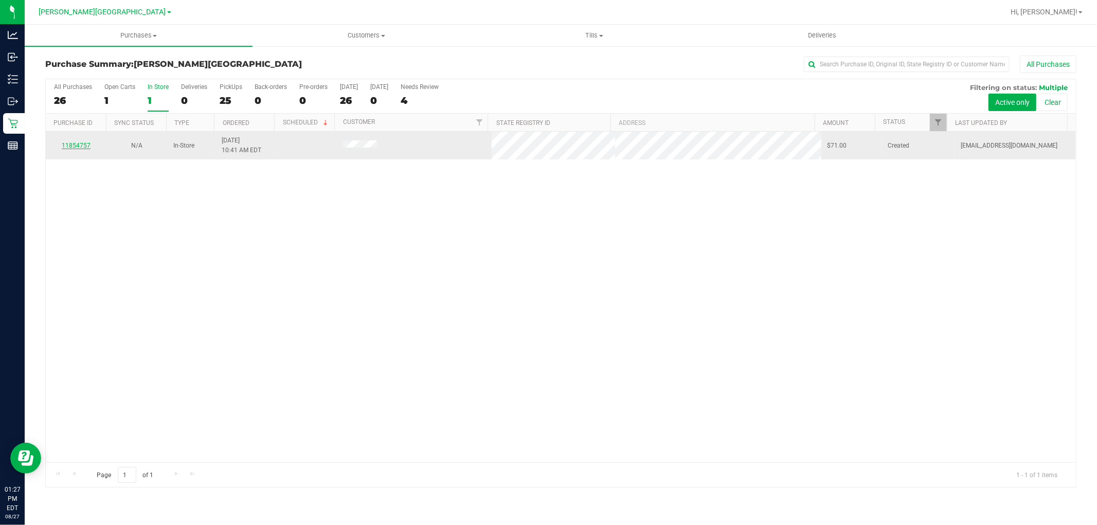
click at [74, 142] on link "11854757" at bounding box center [76, 145] width 29 height 7
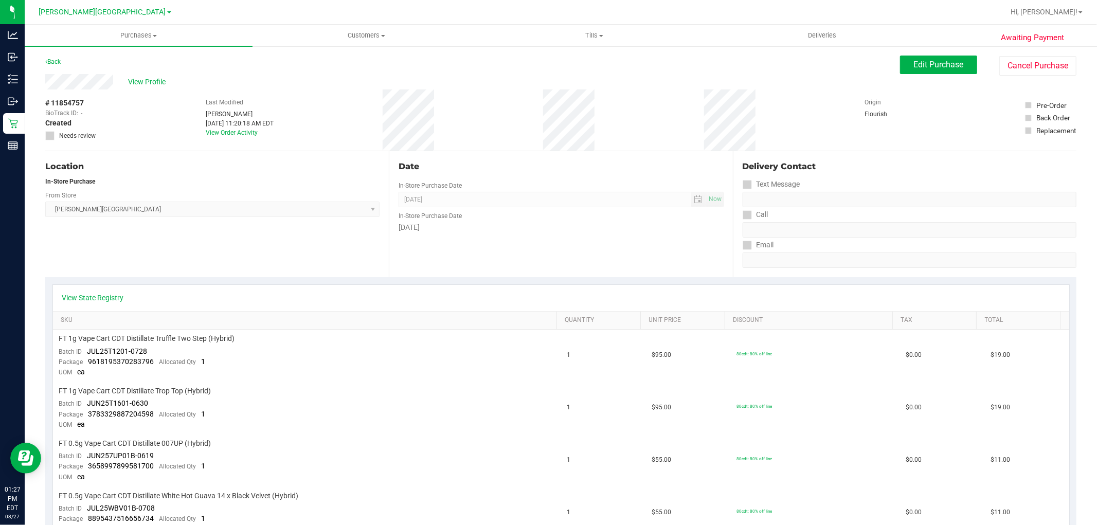
click at [150, 75] on div "View Profile" at bounding box center [472, 81] width 855 height 15
click at [150, 84] on span "View Profile" at bounding box center [149, 82] width 41 height 11
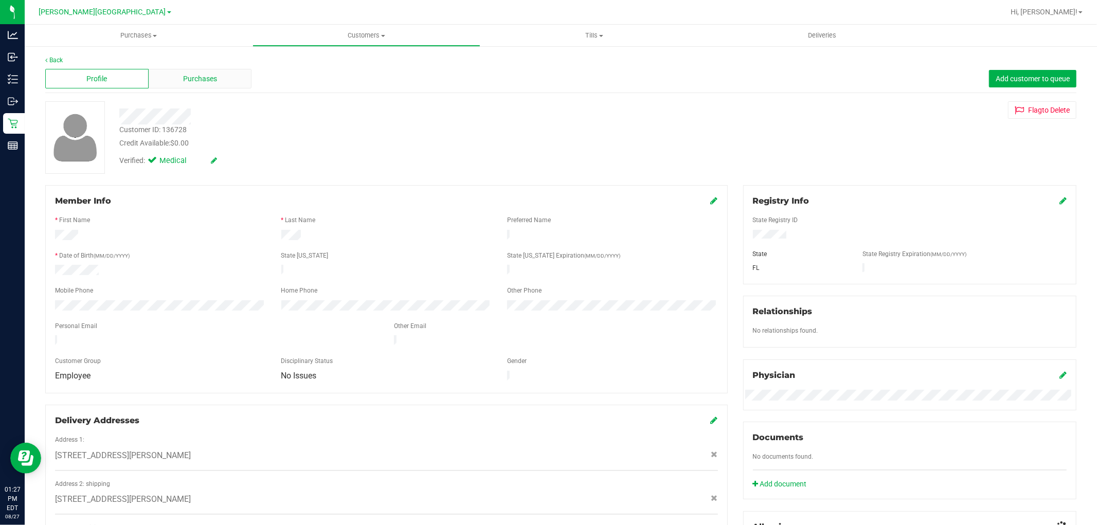
click at [238, 83] on div "Purchases" at bounding box center [200, 79] width 103 height 20
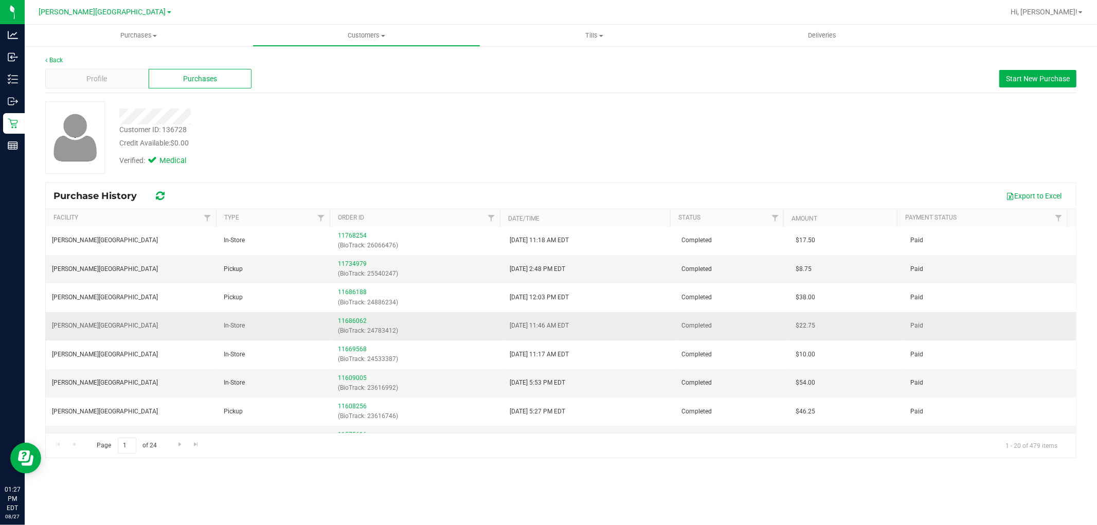
scroll to position [114, 0]
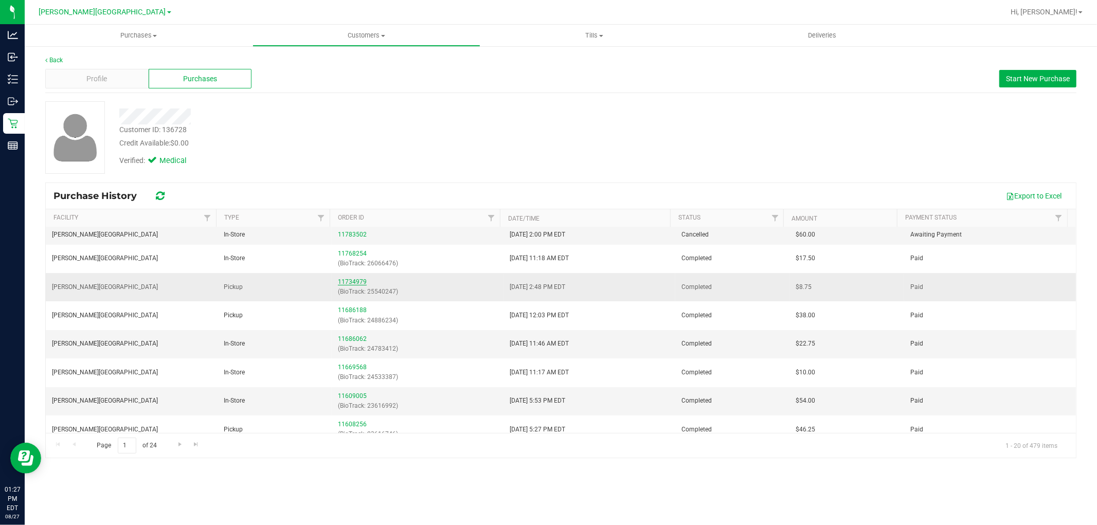
click at [346, 281] on link "11734979" at bounding box center [352, 281] width 29 height 7
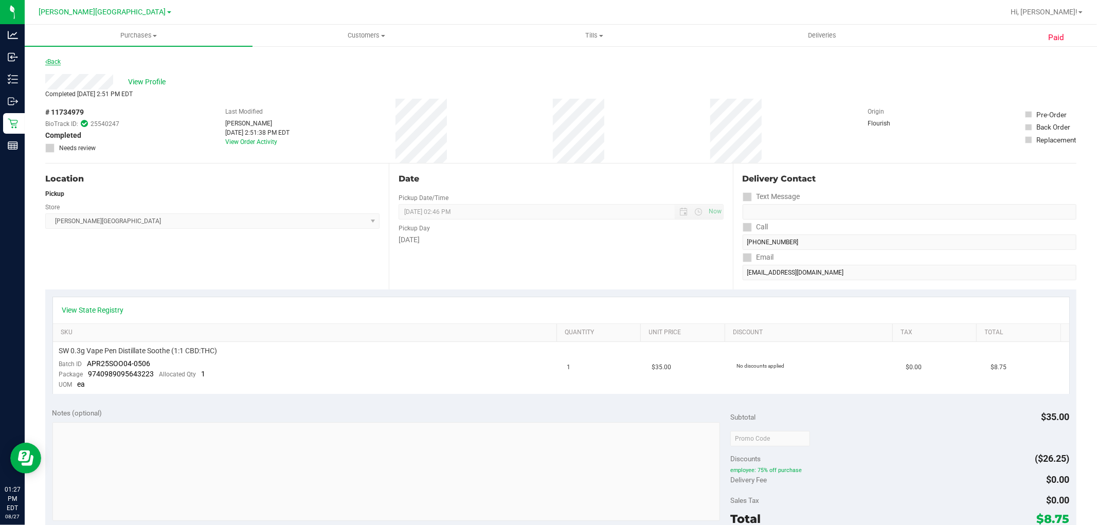
click at [59, 58] on link "Back" at bounding box center [52, 61] width 15 height 7
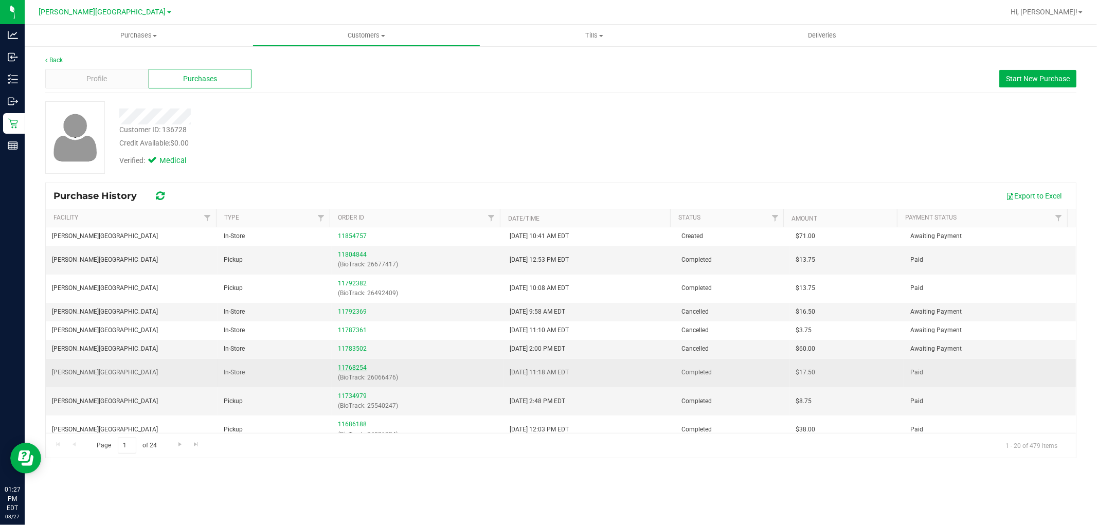
click at [350, 368] on link "11768254" at bounding box center [352, 367] width 29 height 7
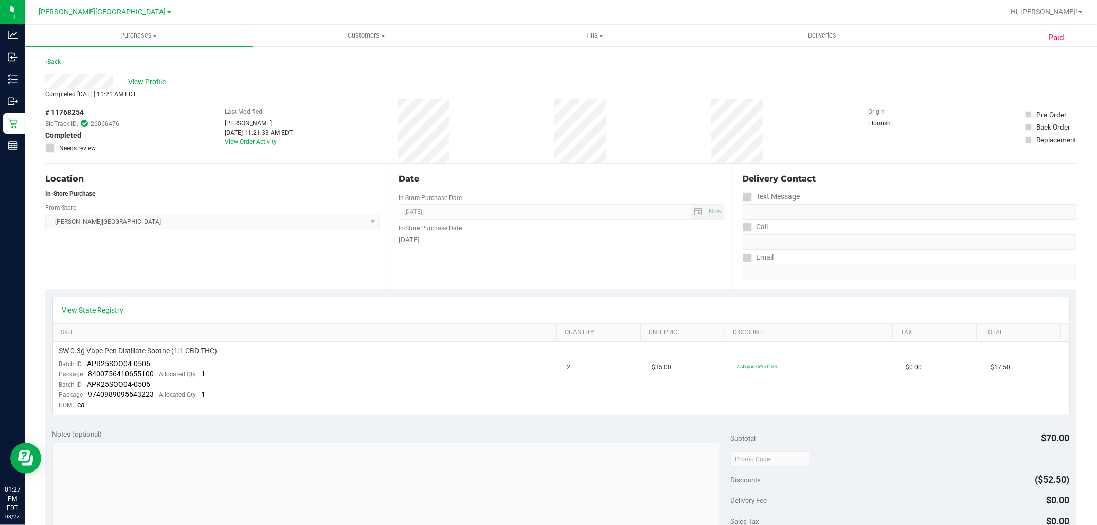
click at [54, 59] on link "Back" at bounding box center [52, 61] width 15 height 7
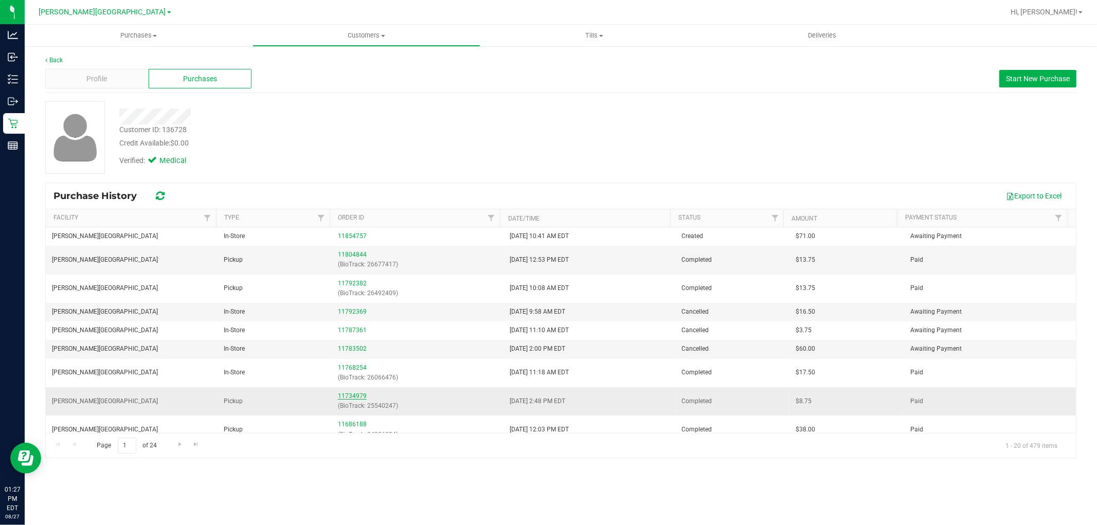
click at [356, 395] on link "11734979" at bounding box center [352, 395] width 29 height 7
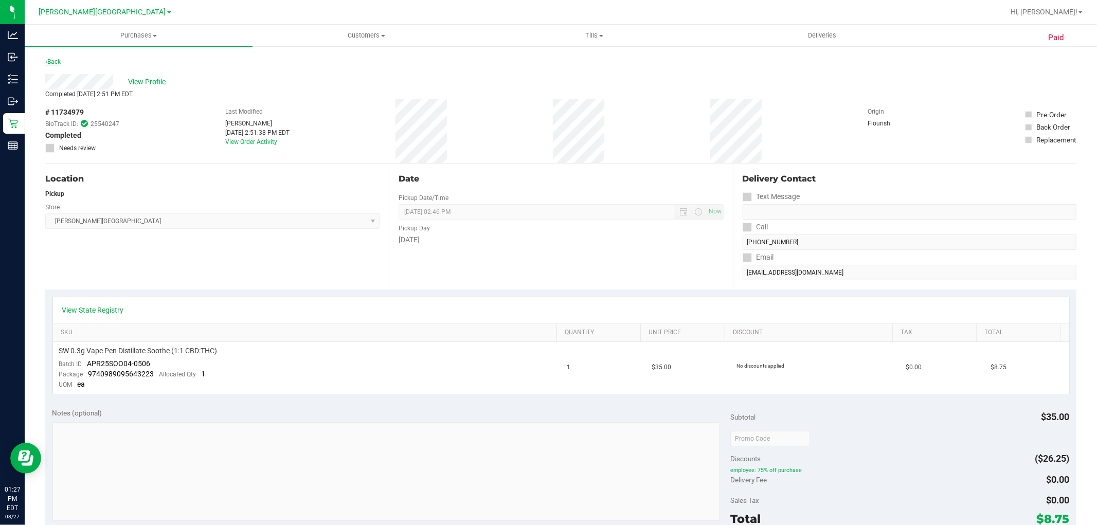
click at [61, 62] on link "Back" at bounding box center [52, 61] width 15 height 7
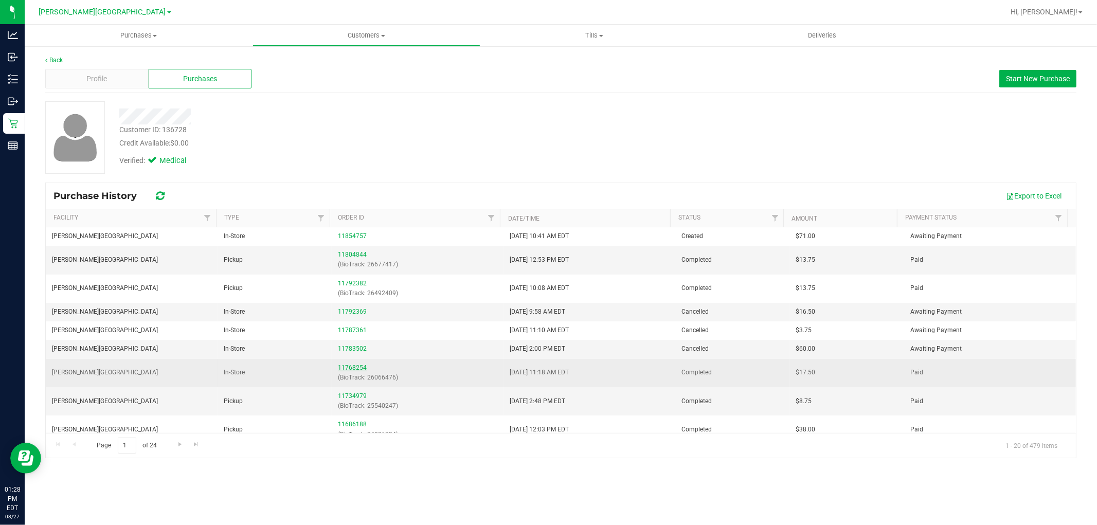
click at [343, 369] on link "11768254" at bounding box center [352, 367] width 29 height 7
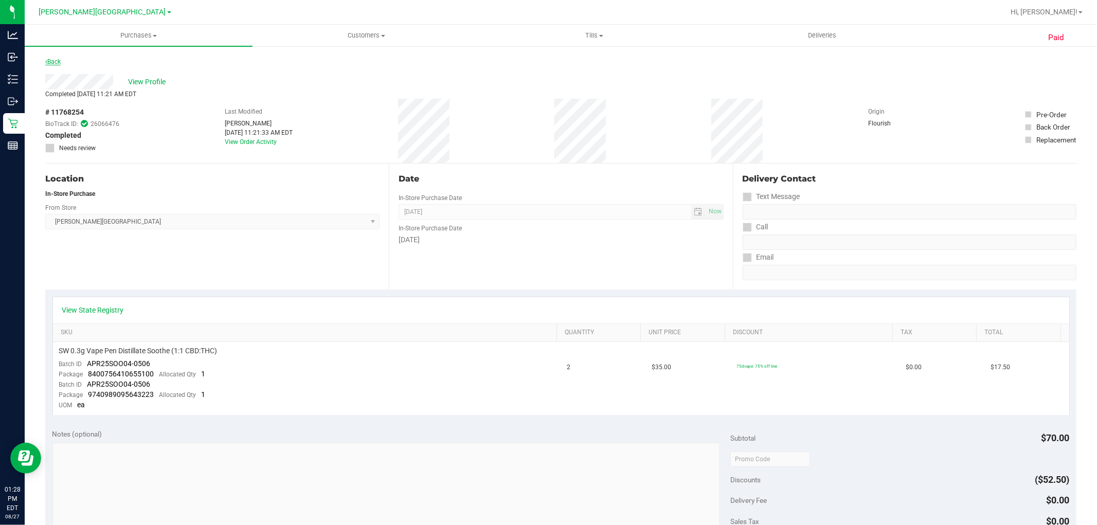
click at [55, 63] on link "Back" at bounding box center [52, 61] width 15 height 7
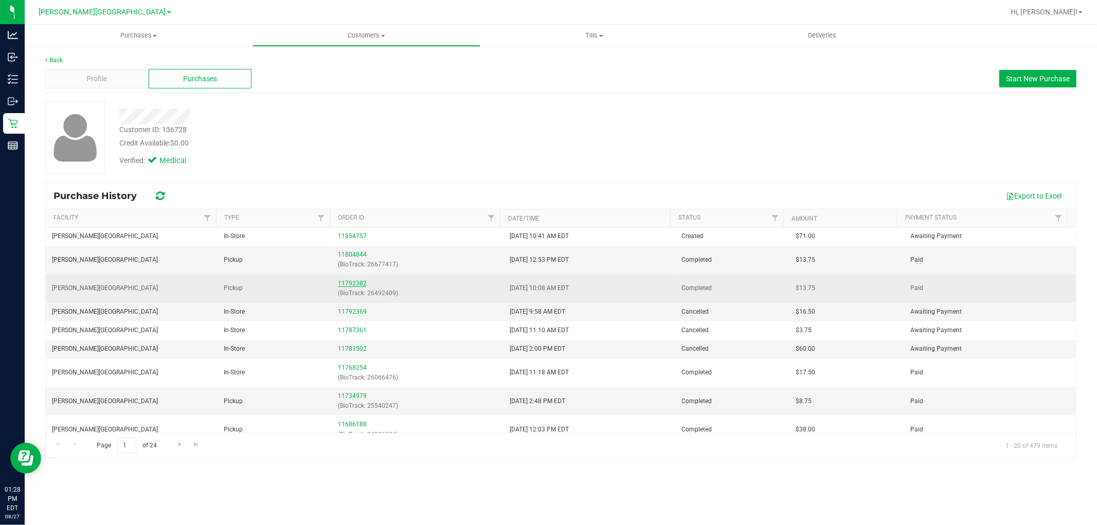
click at [361, 284] on link "11792382" at bounding box center [352, 283] width 29 height 7
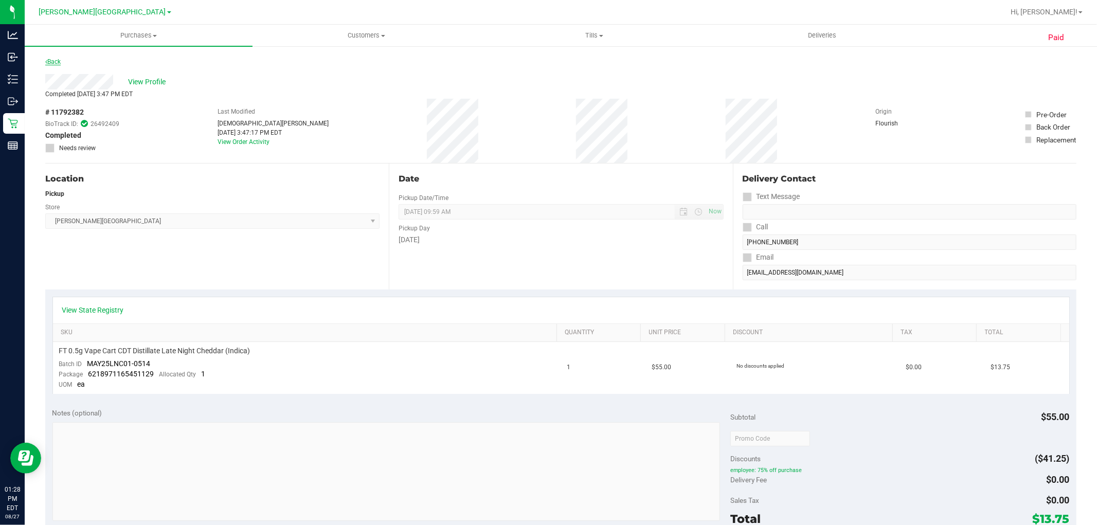
click at [52, 60] on link "Back" at bounding box center [52, 61] width 15 height 7
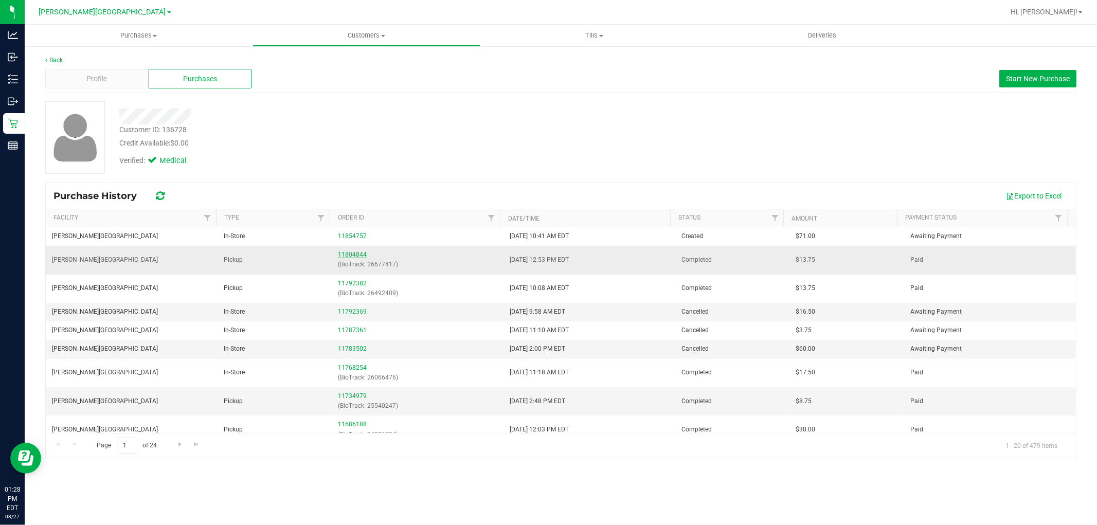
click at [357, 255] on link "11804844" at bounding box center [352, 254] width 29 height 7
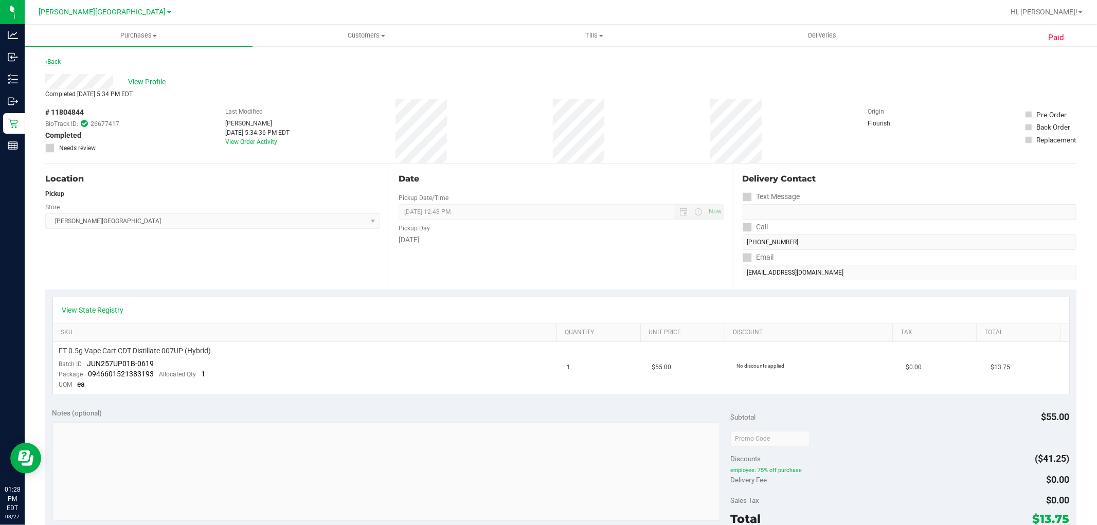
click at [53, 62] on link "Back" at bounding box center [52, 61] width 15 height 7
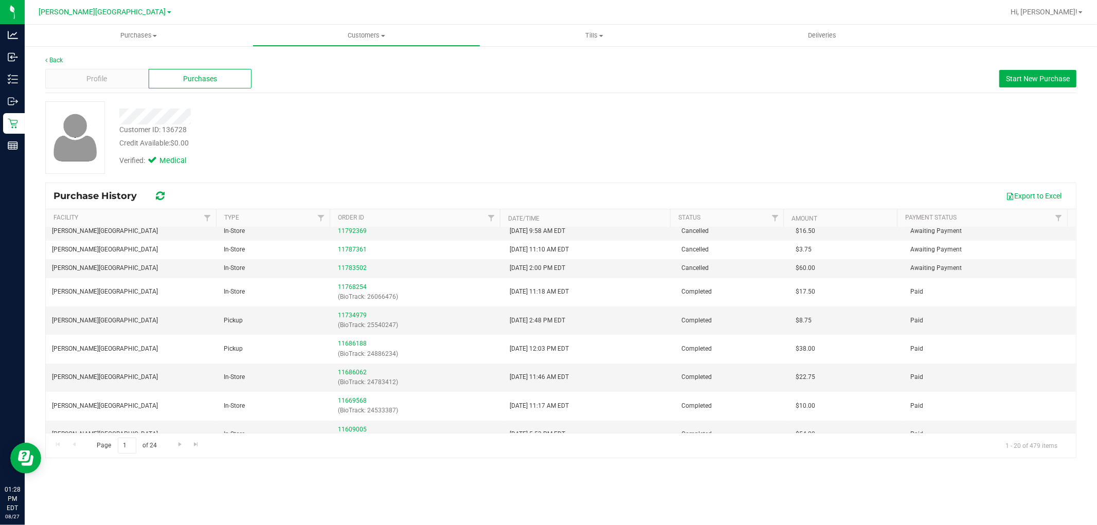
scroll to position [57, 0]
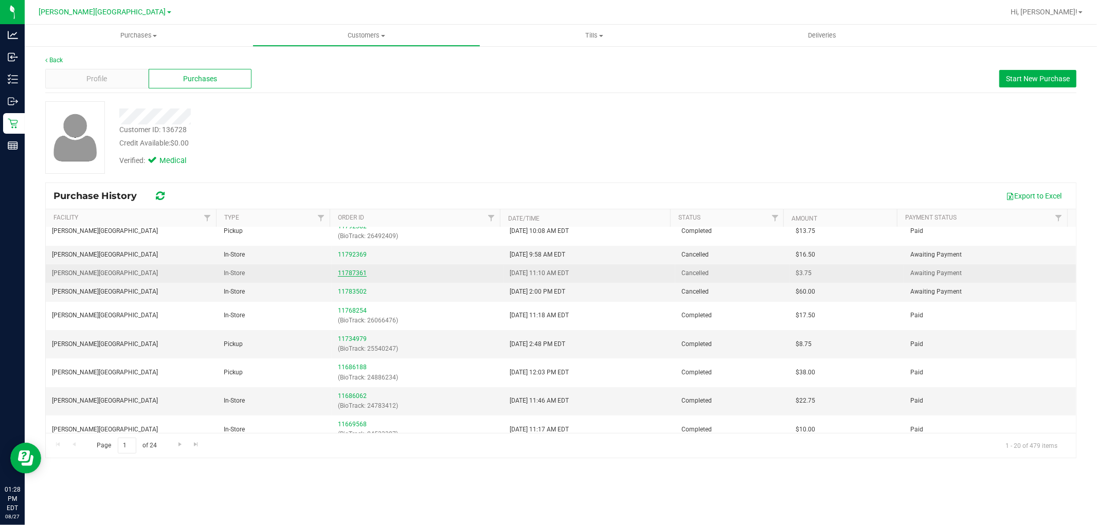
click at [348, 274] on link "11787361" at bounding box center [352, 272] width 29 height 7
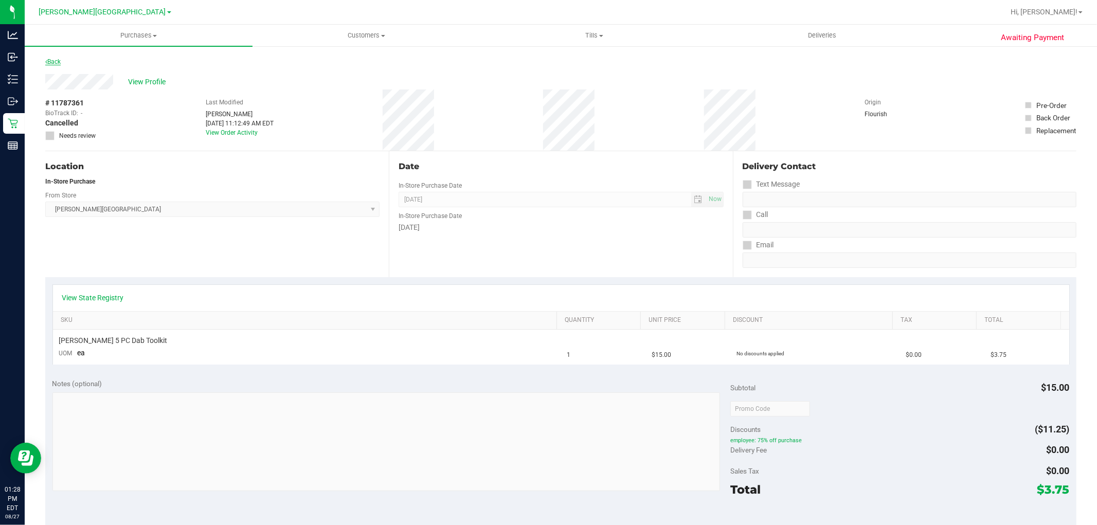
click at [55, 61] on link "Back" at bounding box center [52, 61] width 15 height 7
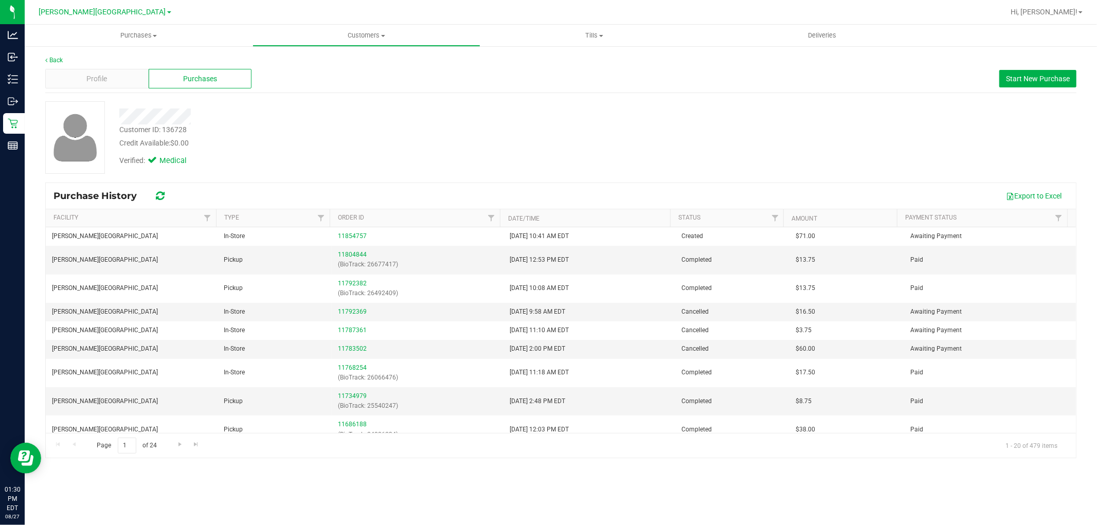
click at [290, 165] on div "Verified: Medical" at bounding box center [373, 160] width 523 height 23
click at [361, 37] on span "Customers" at bounding box center [366, 35] width 227 height 9
click at [305, 64] on span "All customers" at bounding box center [289, 62] width 74 height 9
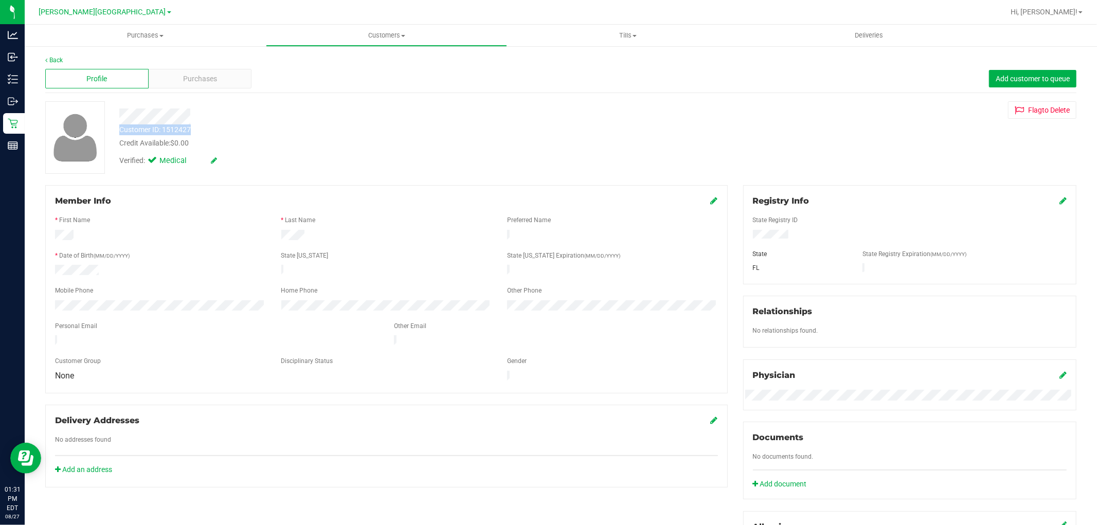
drag, startPoint x: 199, startPoint y: 126, endPoint x: 118, endPoint y: 127, distance: 80.7
click at [118, 127] on div "Customer ID: 1512427 Credit Available: $0.00" at bounding box center [373, 136] width 523 height 24
copy div "Customer ID: 1512427"
click at [209, 71] on div "Purchases" at bounding box center [200, 79] width 103 height 20
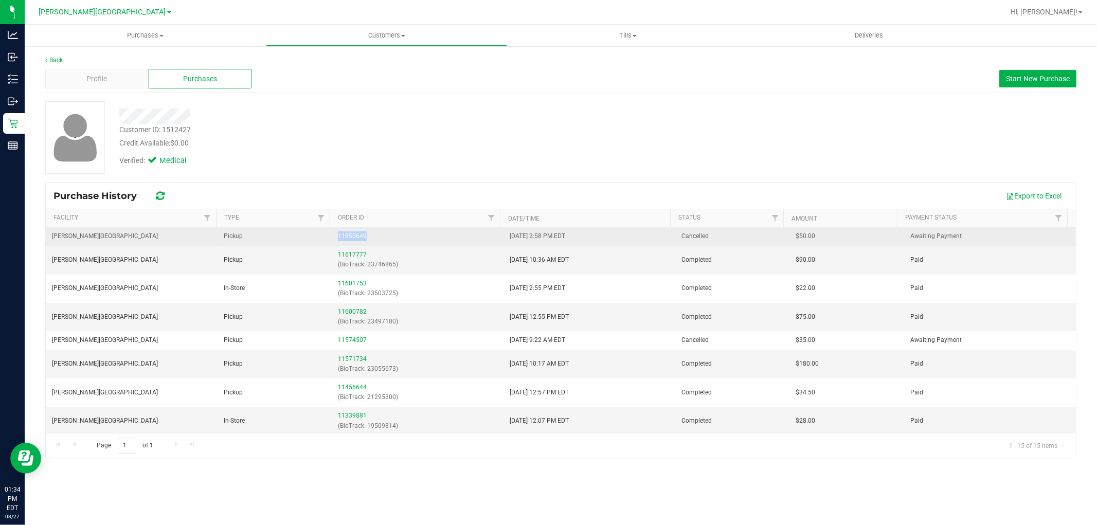
drag, startPoint x: 381, startPoint y: 232, endPoint x: 335, endPoint y: 233, distance: 45.8
click at [335, 233] on td "11850649" at bounding box center [418, 236] width 172 height 19
copy link "11850649"
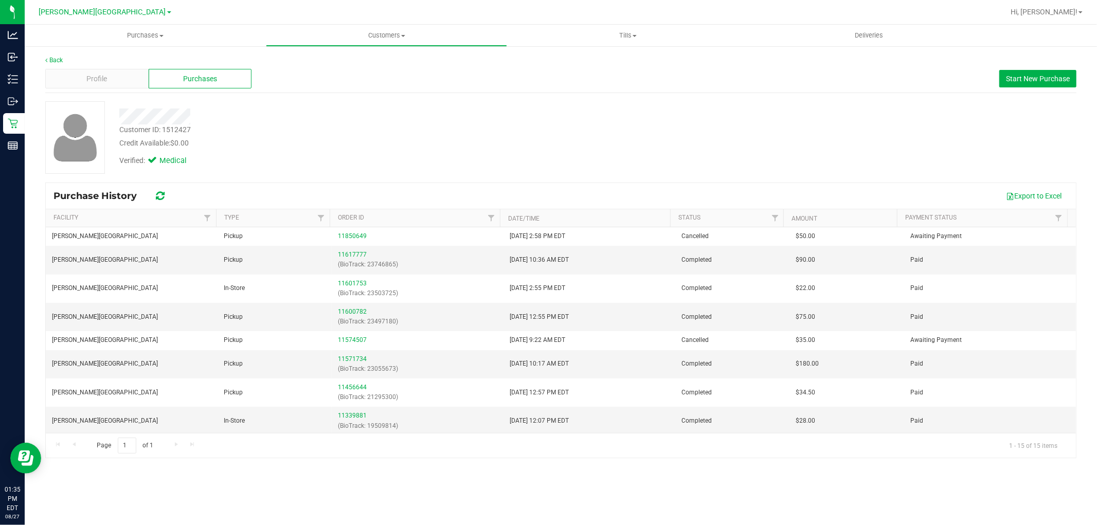
click at [261, 151] on div "Verified: Medical" at bounding box center [373, 160] width 523 height 23
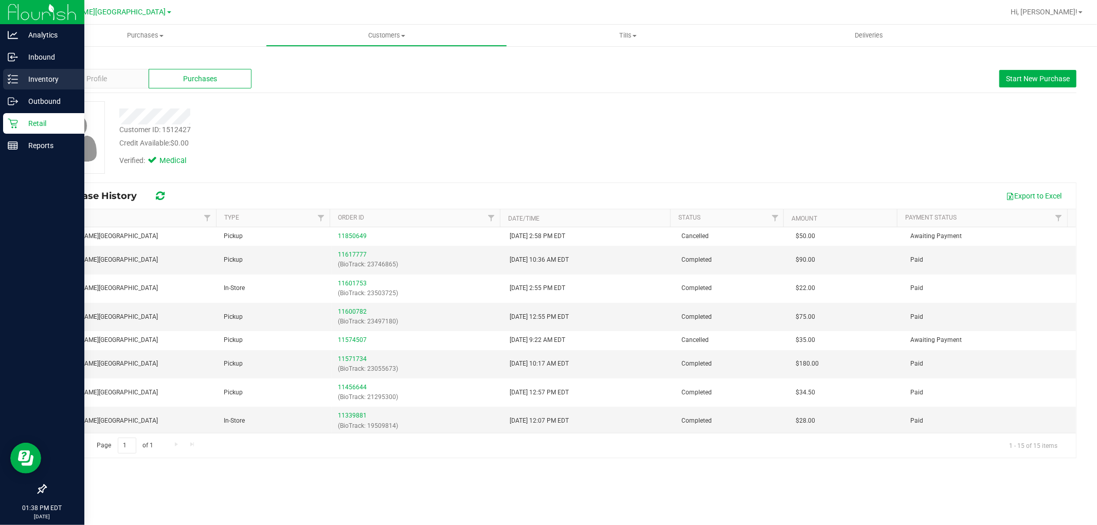
click at [58, 80] on p "Inventory" at bounding box center [49, 79] width 62 height 12
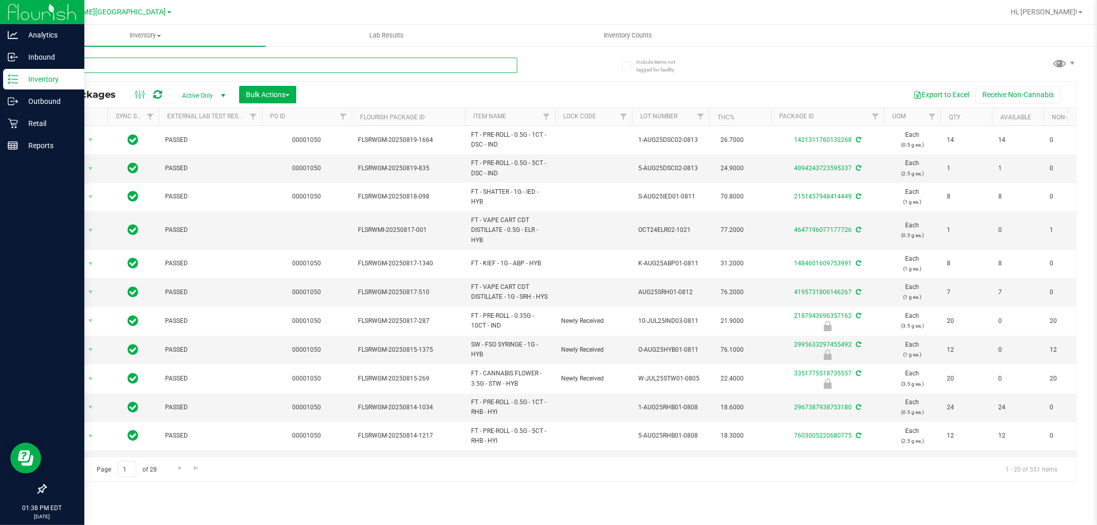
click at [366, 65] on input "text" at bounding box center [281, 65] width 472 height 15
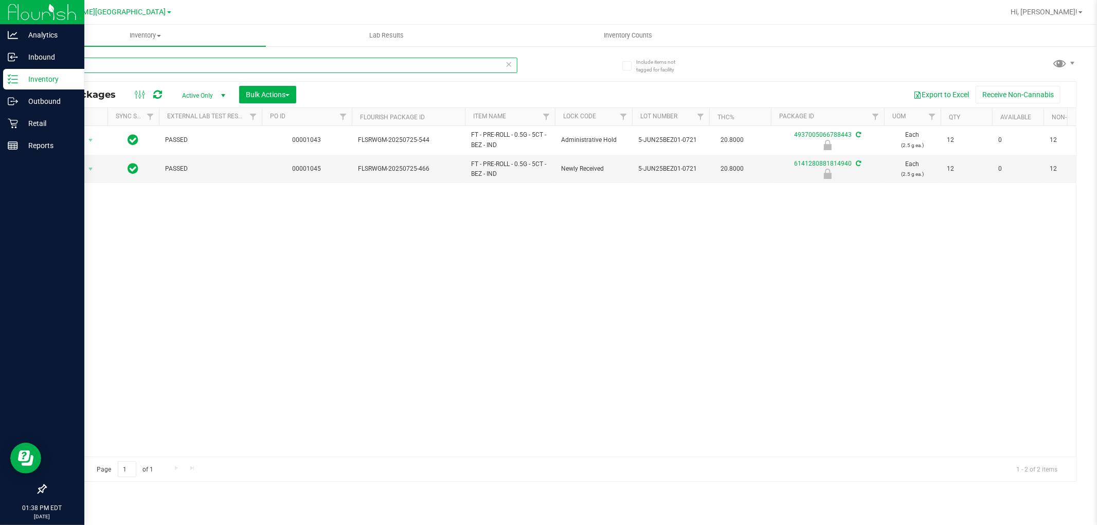
type input "b"
type input "W-JUL25ARZ01-0721"
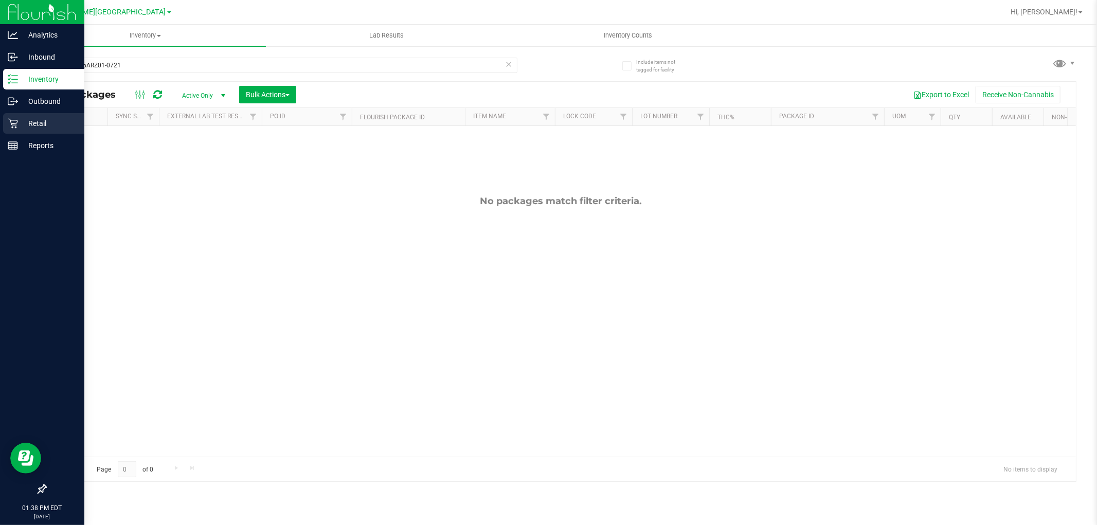
click at [43, 120] on p "Retail" at bounding box center [49, 123] width 62 height 12
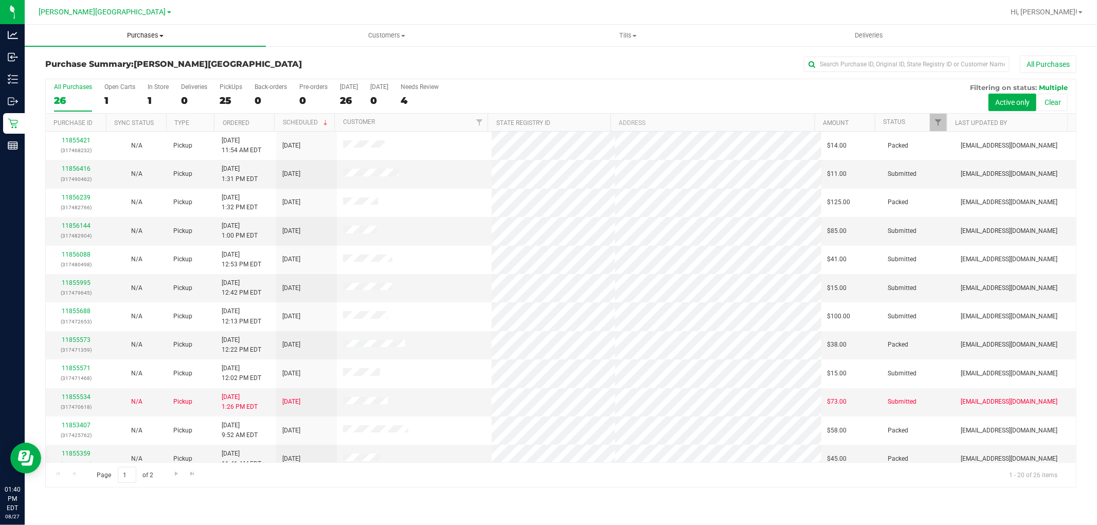
click at [136, 37] on span "Purchases" at bounding box center [145, 35] width 241 height 9
click at [114, 75] on li "Fulfillment" at bounding box center [145, 74] width 241 height 12
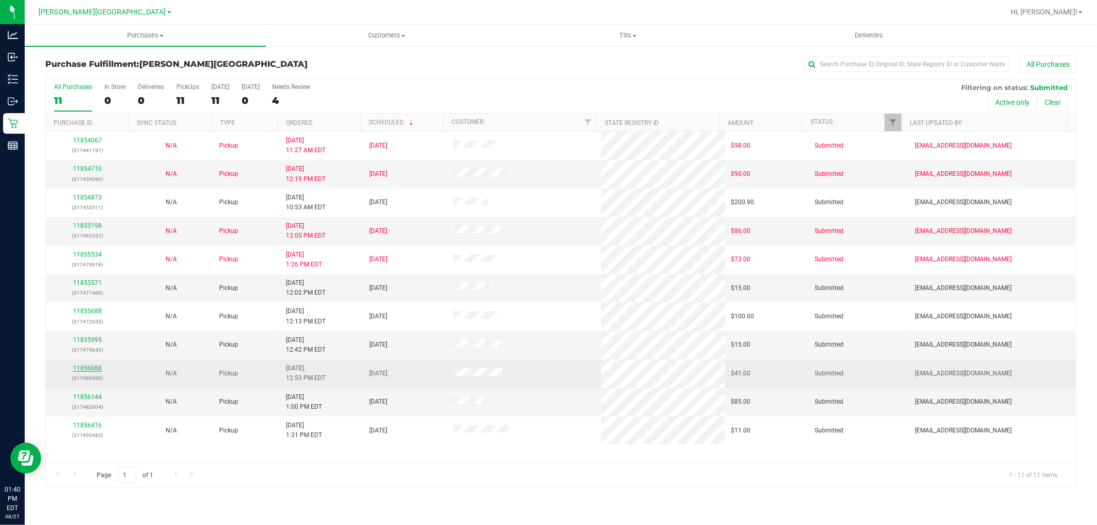
click at [83, 369] on link "11856088" at bounding box center [87, 368] width 29 height 7
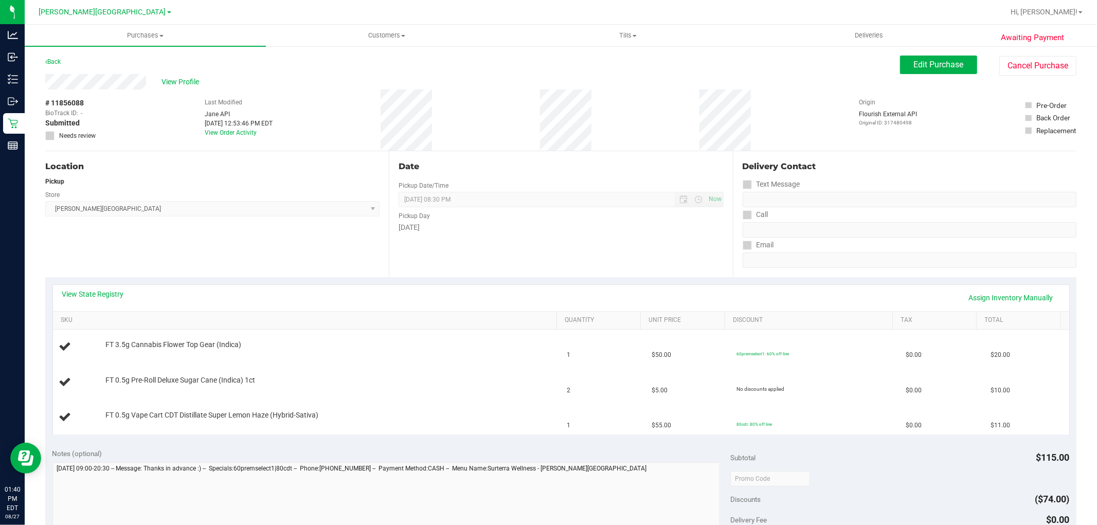
click at [198, 185] on div "Pickup" at bounding box center [212, 181] width 334 height 9
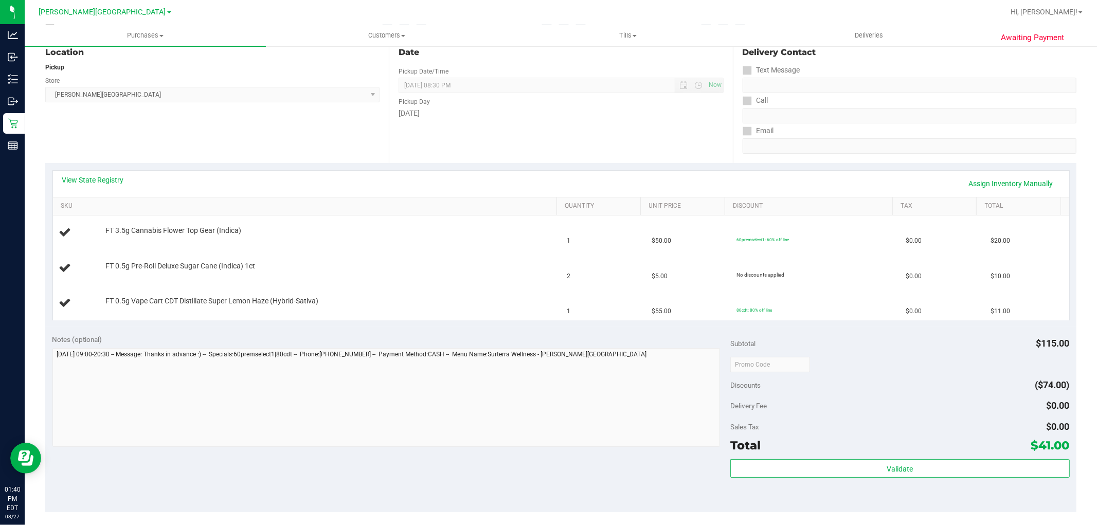
scroll to position [228, 0]
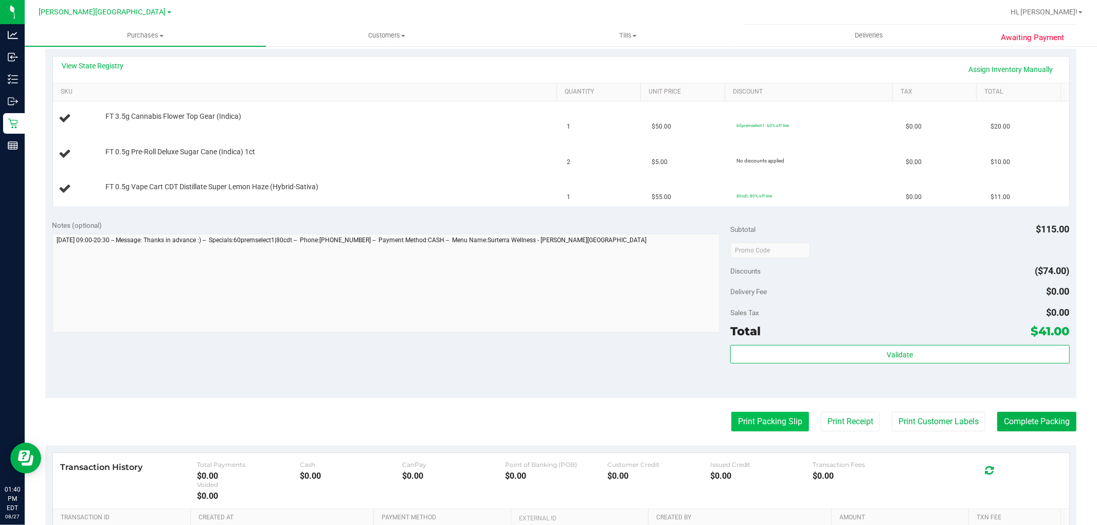
click at [748, 425] on button "Print Packing Slip" at bounding box center [770, 422] width 78 height 20
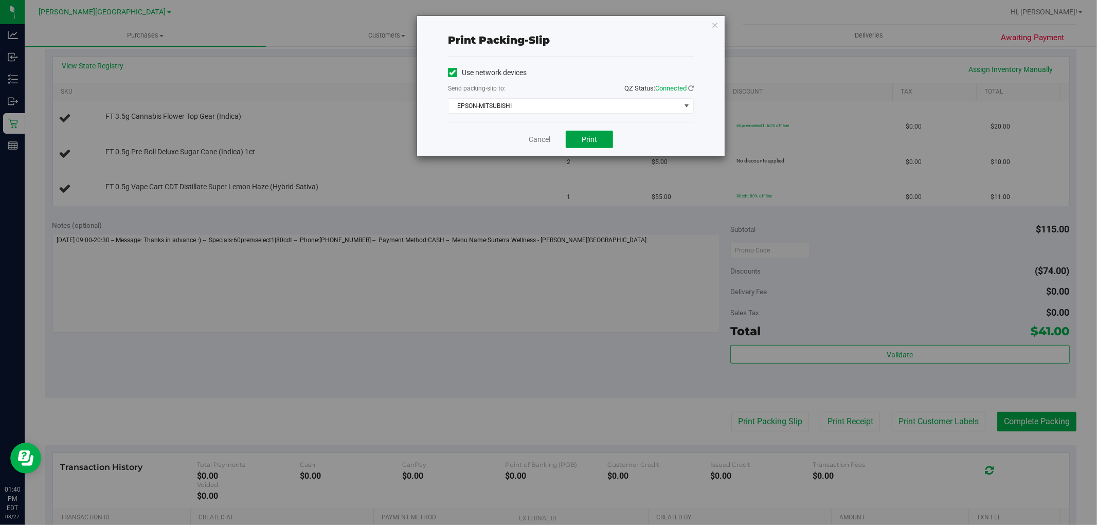
click at [602, 143] on button "Print" at bounding box center [589, 139] width 47 height 17
click at [286, 294] on div "Print packing-slip Use network devices Send packing-slip to: QZ Status: Connect…" at bounding box center [552, 262] width 1105 height 525
click at [535, 135] on link "Cancel" at bounding box center [540, 139] width 22 height 11
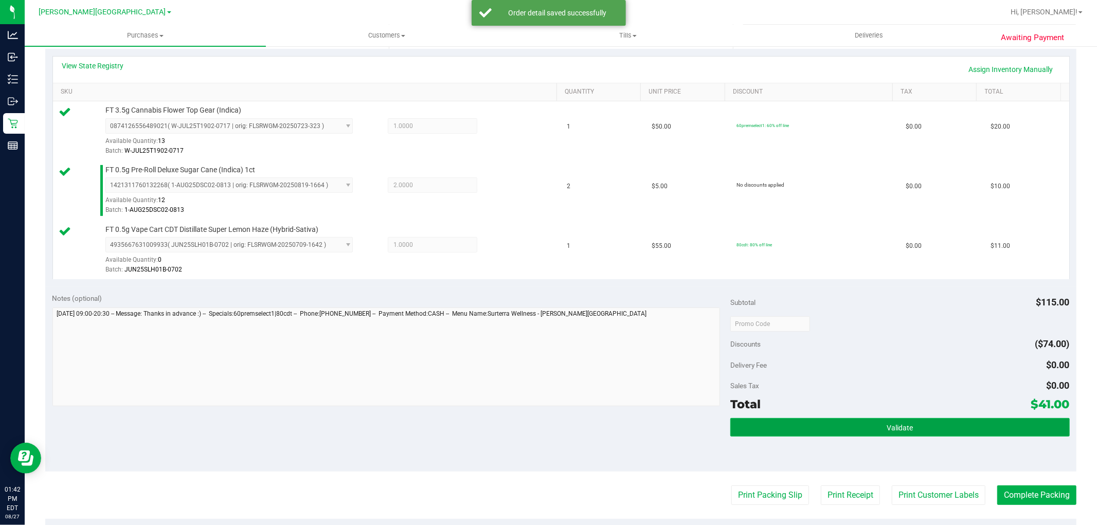
click at [843, 432] on button "Validate" at bounding box center [899, 427] width 339 height 19
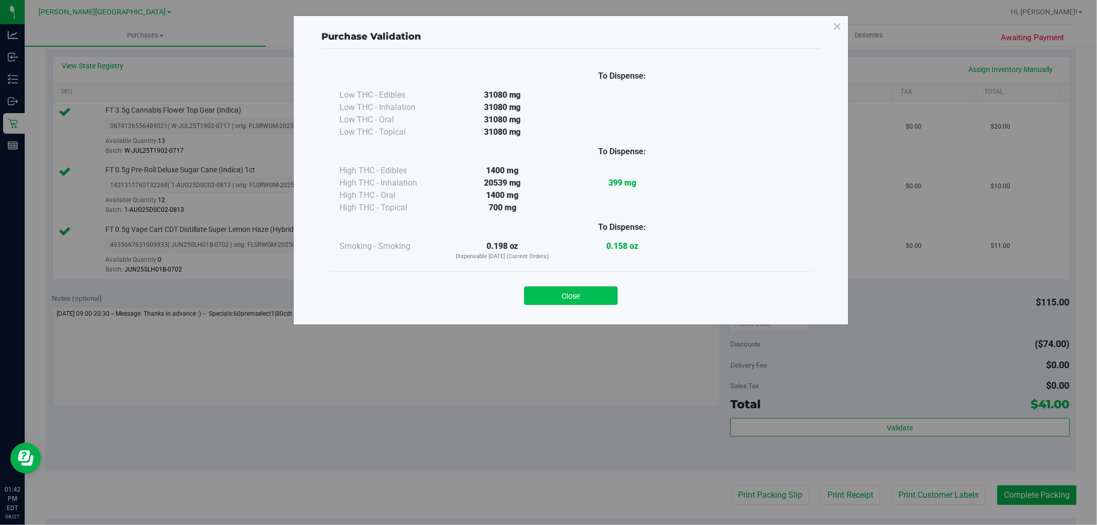
click at [595, 300] on button "Close" at bounding box center [571, 295] width 94 height 19
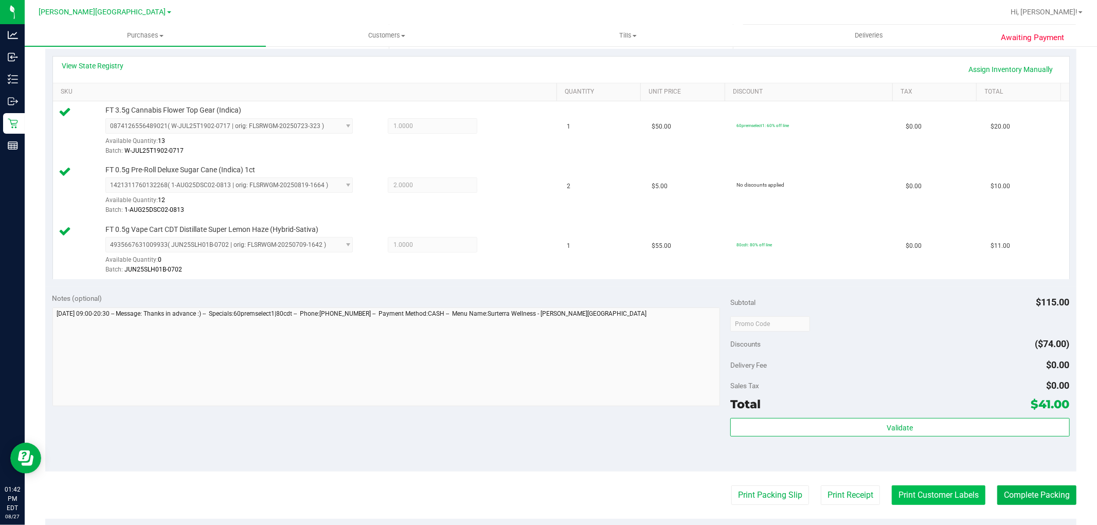
click at [953, 491] on button "Print Customer Labels" at bounding box center [939, 495] width 94 height 20
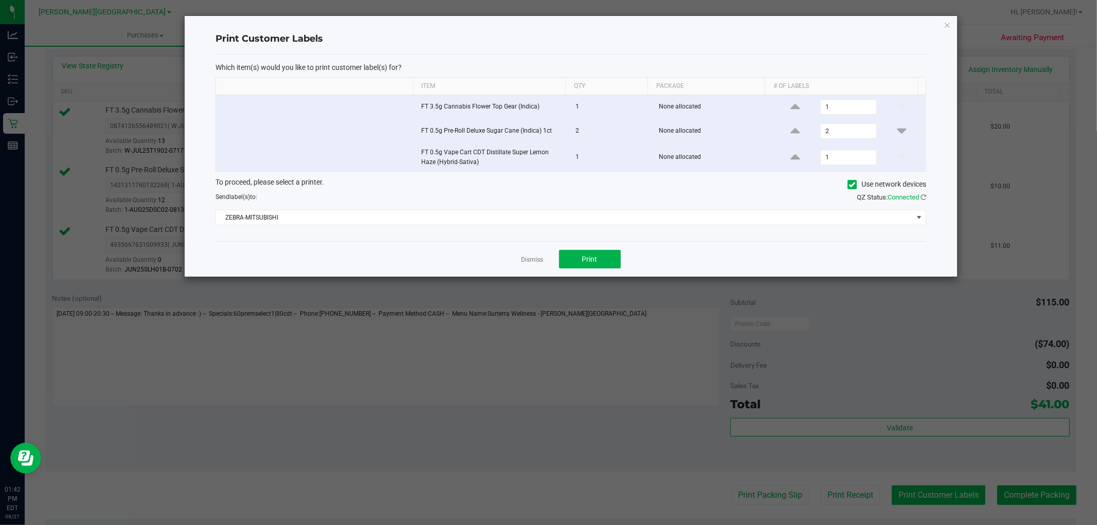
click at [953, 491] on ngb-modal-window "Print Customer Labels Which item(s) would you like to print customer label(s) f…" at bounding box center [552, 262] width 1105 height 525
click at [541, 258] on link "Dismiss" at bounding box center [532, 260] width 22 height 9
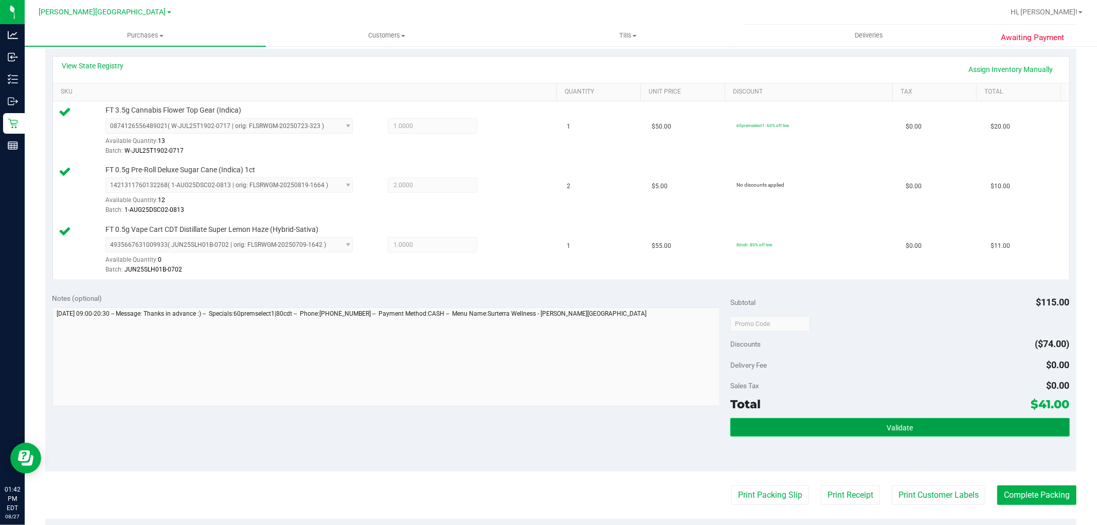
click at [894, 425] on span "Validate" at bounding box center [900, 428] width 26 height 8
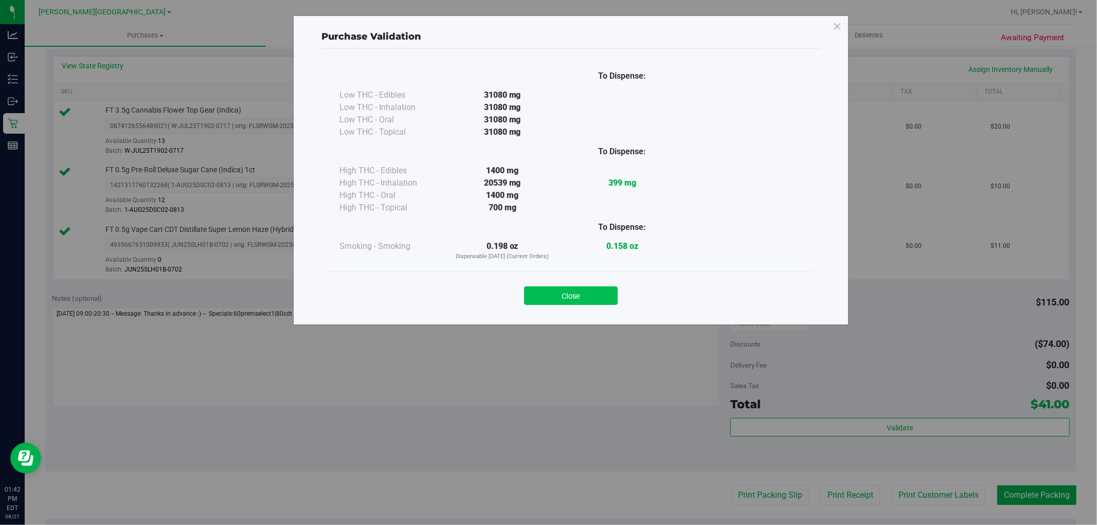
click at [570, 290] on button "Close" at bounding box center [571, 295] width 94 height 19
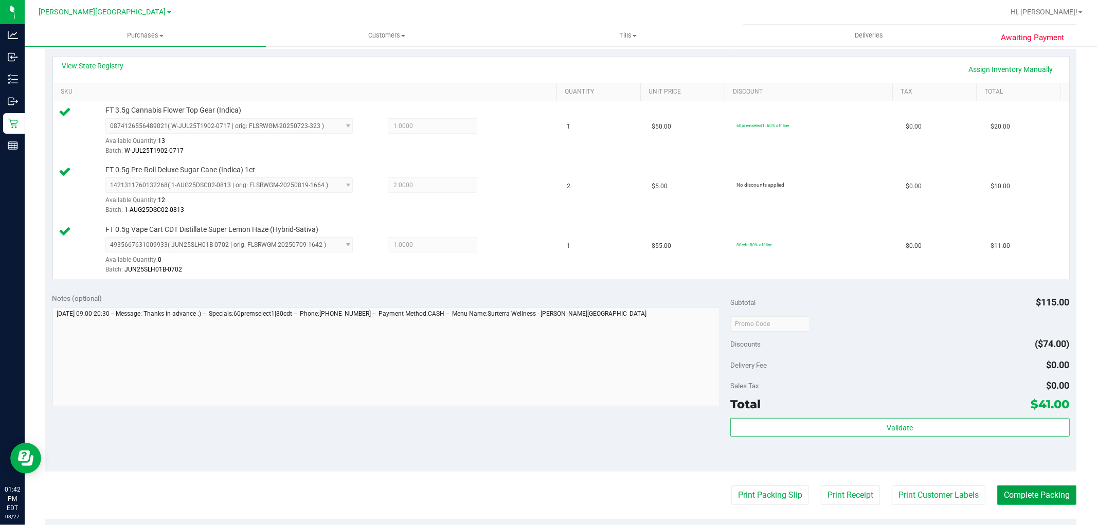
click at [1017, 490] on button "Complete Packing" at bounding box center [1036, 495] width 79 height 20
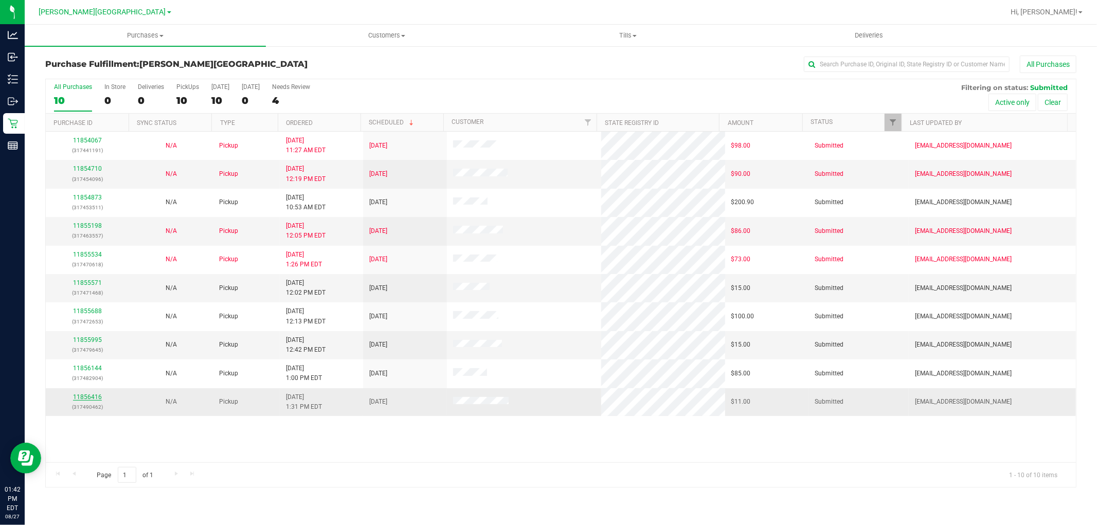
click at [100, 394] on link "11856416" at bounding box center [87, 396] width 29 height 7
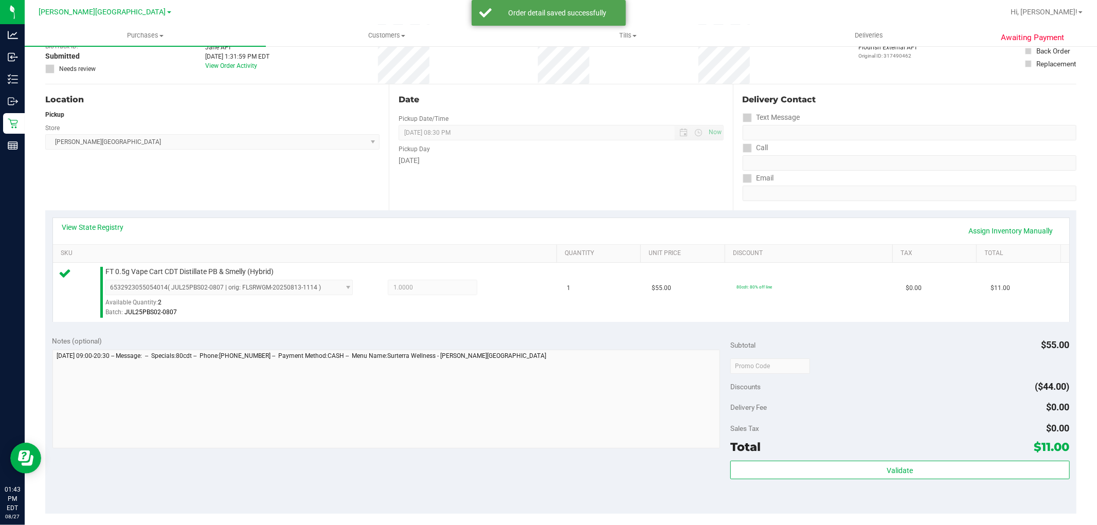
scroll to position [171, 0]
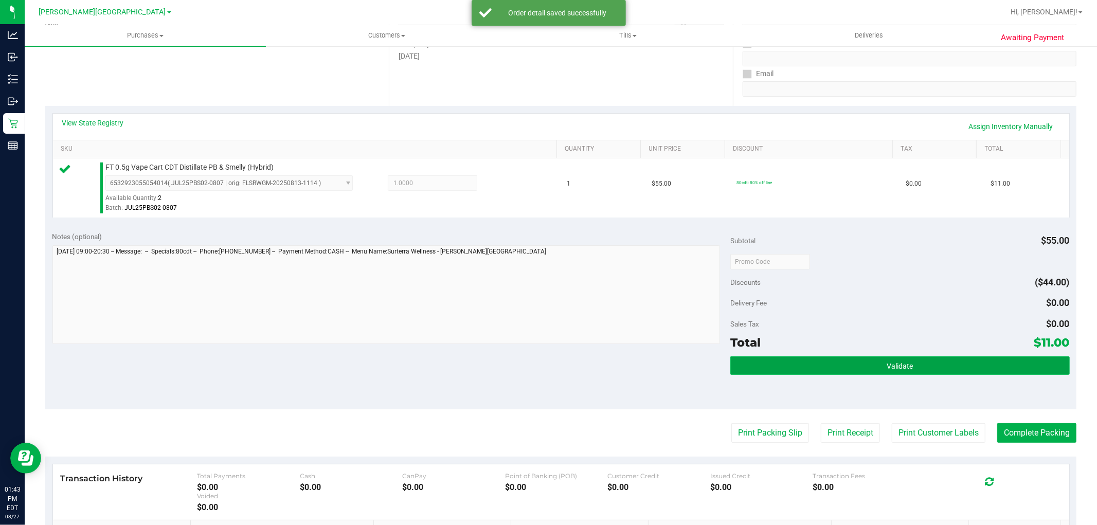
click at [864, 367] on button "Validate" at bounding box center [899, 365] width 339 height 19
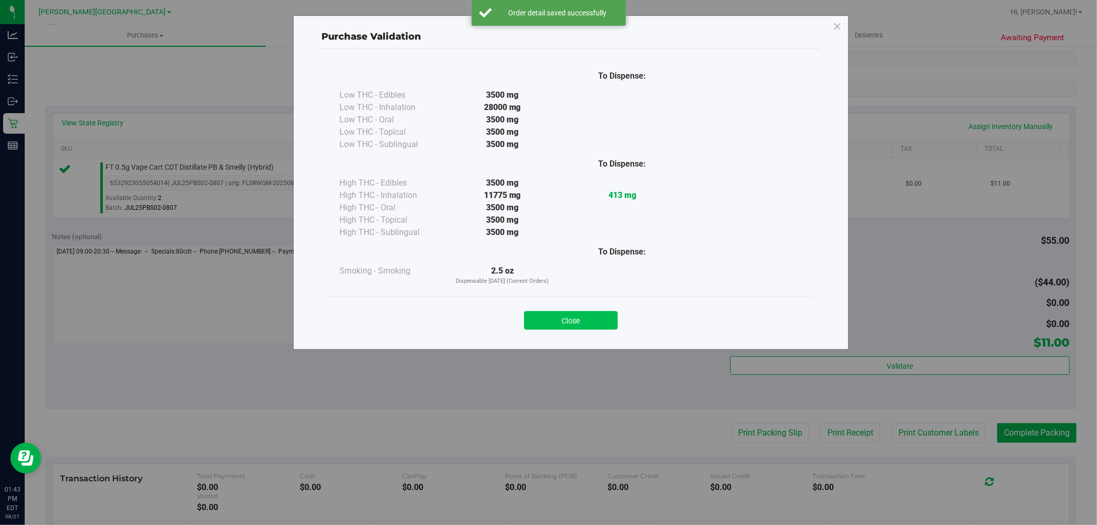
click at [563, 326] on button "Close" at bounding box center [571, 320] width 94 height 19
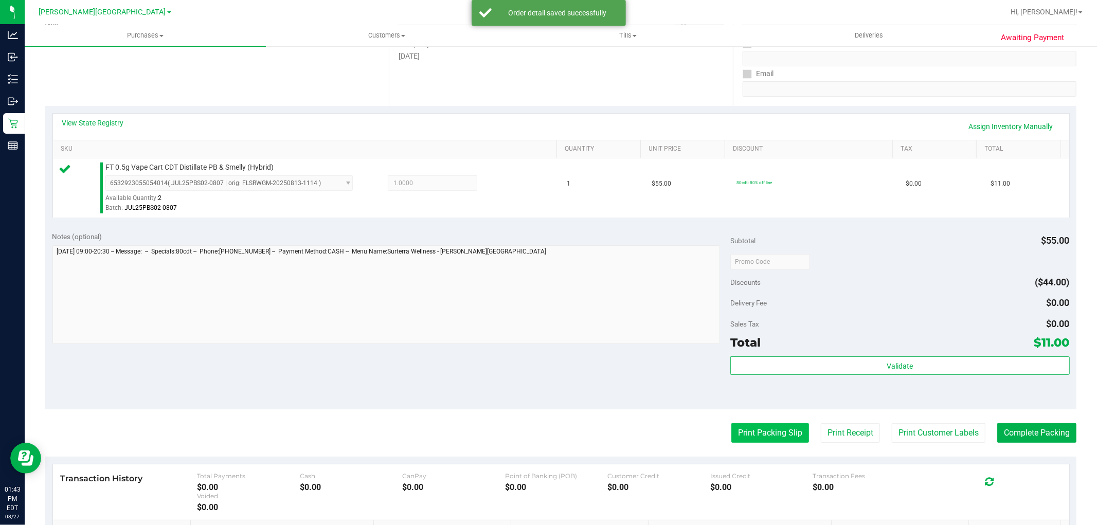
click at [731, 432] on button "Print Packing Slip" at bounding box center [770, 433] width 78 height 20
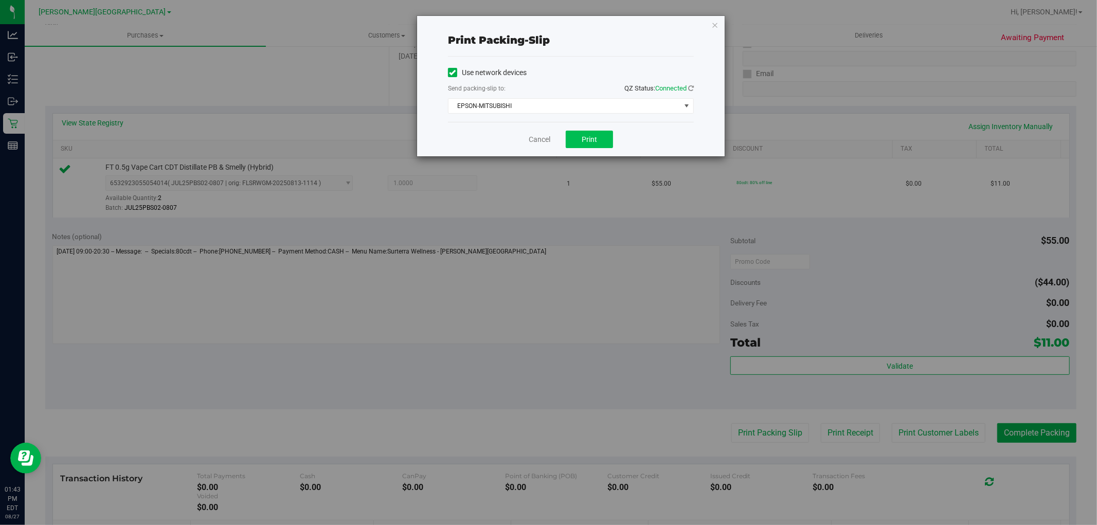
drag, startPoint x: 590, startPoint y: 129, endPoint x: 590, endPoint y: 135, distance: 5.7
click at [590, 135] on div "Cancel Print" at bounding box center [571, 139] width 246 height 34
click at [590, 135] on span "Print" at bounding box center [589, 139] width 15 height 8
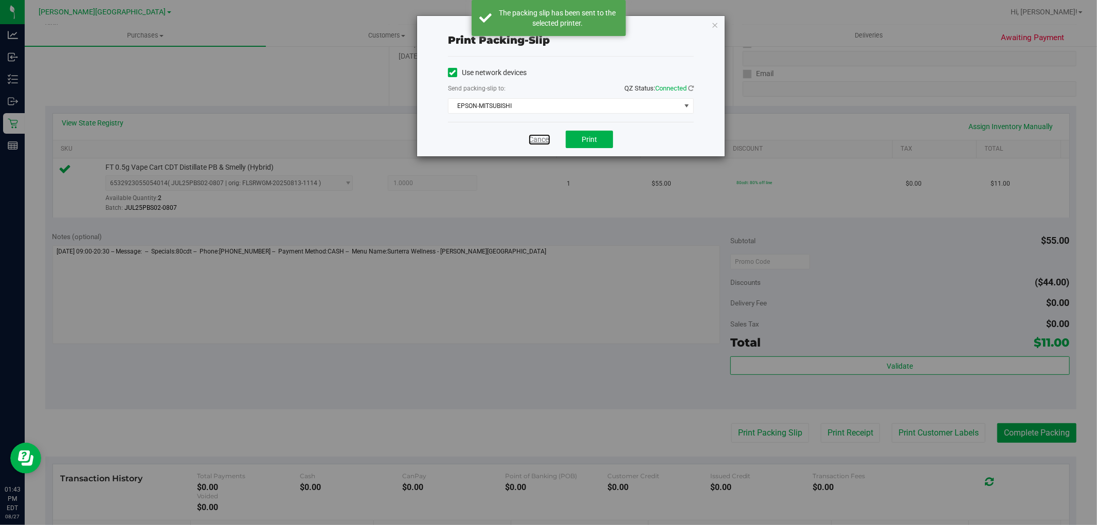
drag, startPoint x: 535, startPoint y: 140, endPoint x: 841, endPoint y: 270, distance: 332.7
click at [536, 140] on link "Cancel" at bounding box center [540, 139] width 22 height 11
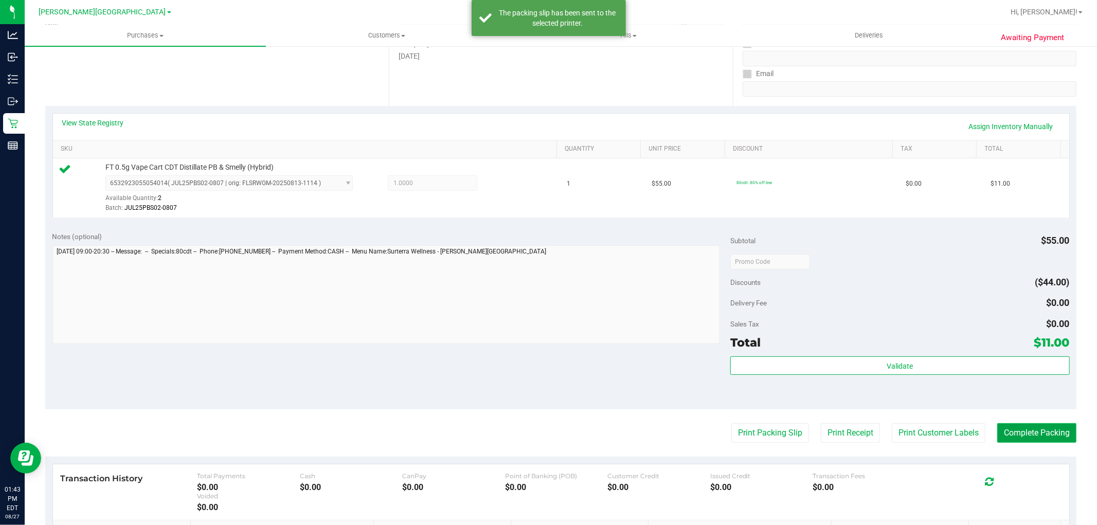
click at [1055, 425] on button "Complete Packing" at bounding box center [1036, 433] width 79 height 20
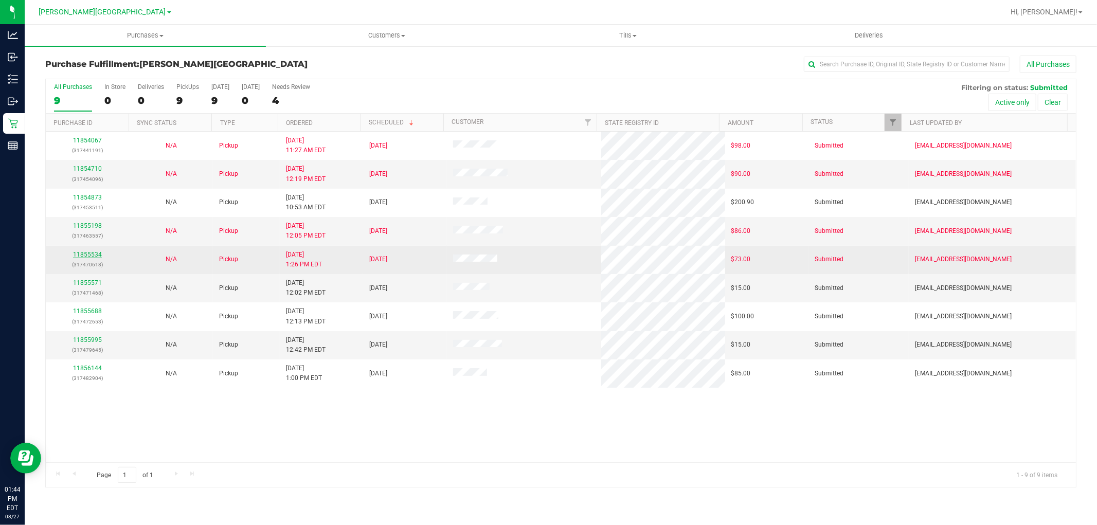
click at [89, 254] on link "11855534" at bounding box center [87, 254] width 29 height 7
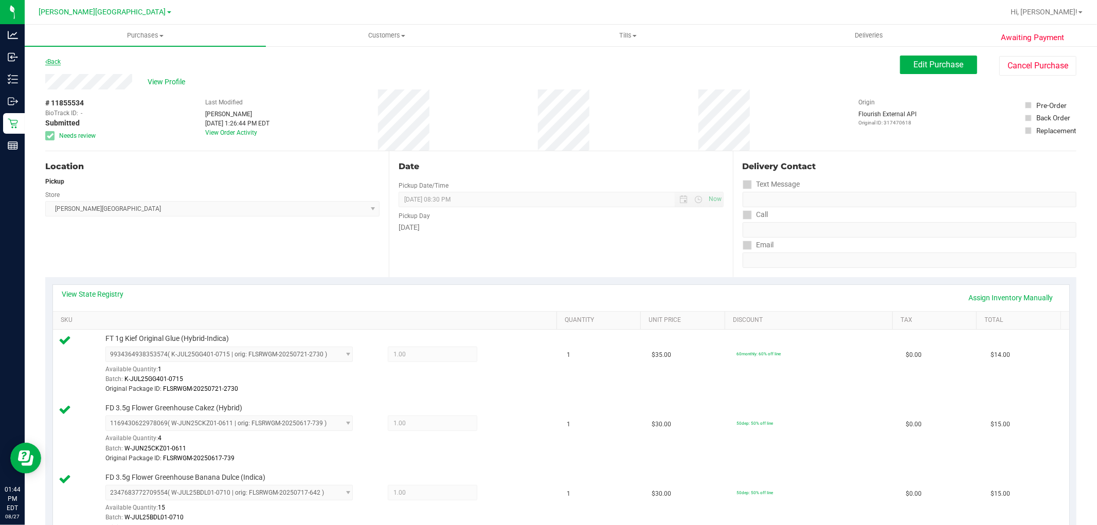
click at [54, 64] on link "Back" at bounding box center [52, 61] width 15 height 7
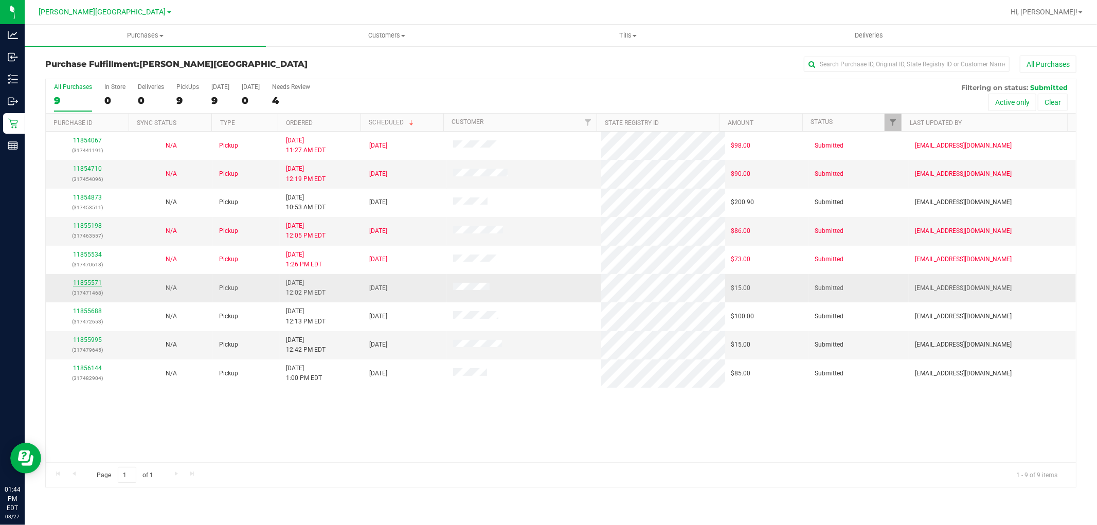
click at [88, 284] on link "11855571" at bounding box center [87, 282] width 29 height 7
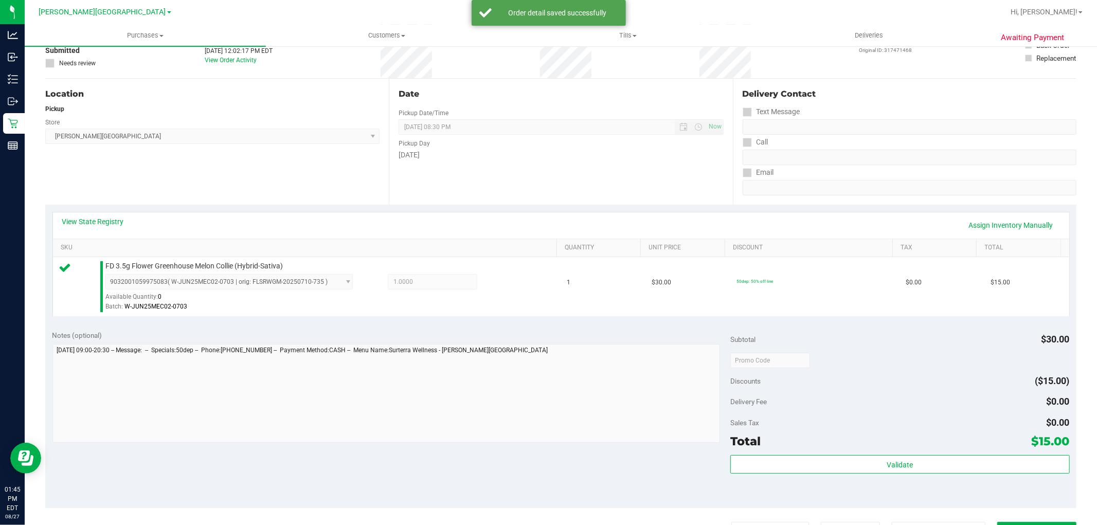
scroll to position [114, 0]
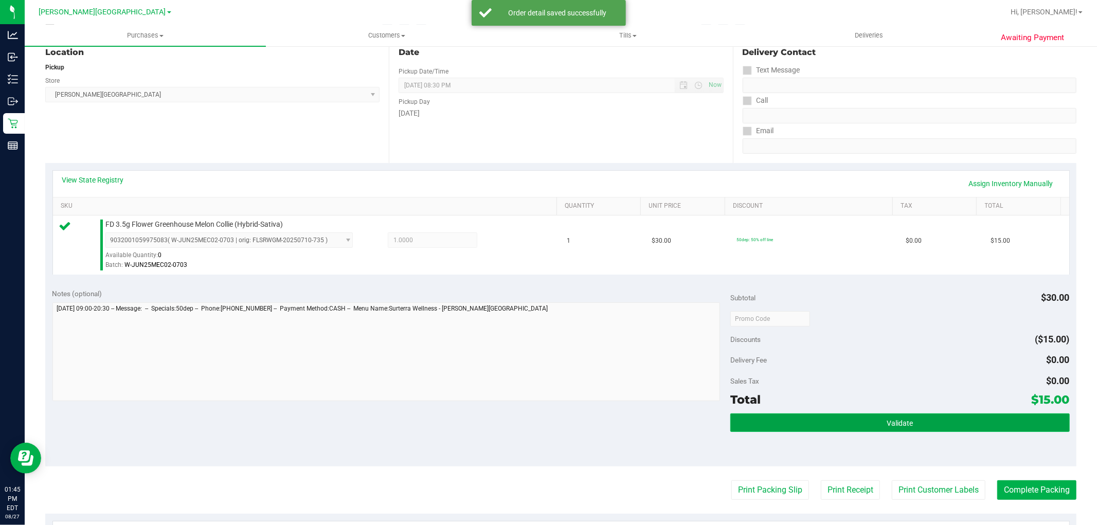
click at [858, 427] on button "Validate" at bounding box center [899, 422] width 339 height 19
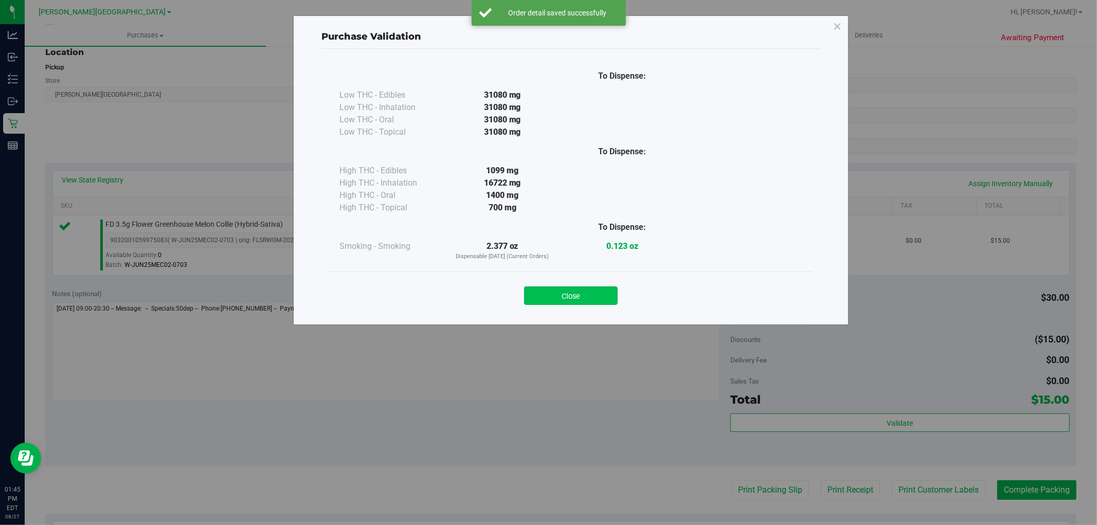
click at [552, 296] on button "Close" at bounding box center [571, 295] width 94 height 19
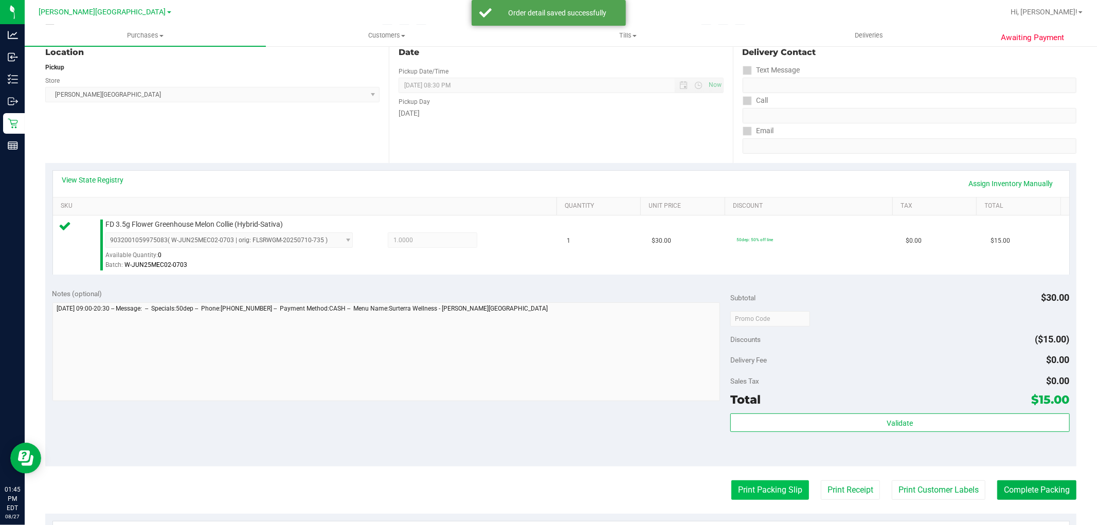
click at [763, 497] on button "Print Packing Slip" at bounding box center [770, 490] width 78 height 20
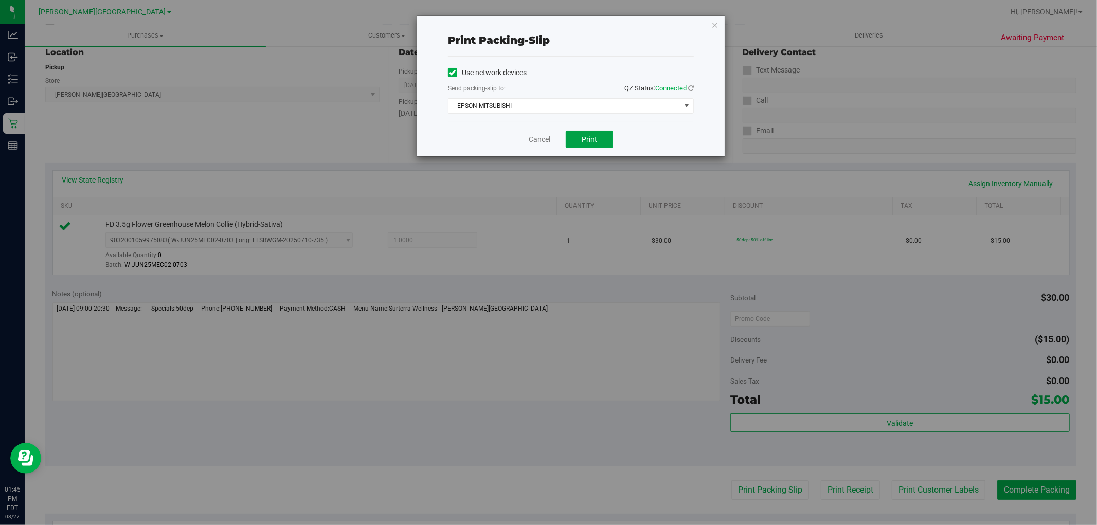
click at [587, 140] on span "Print" at bounding box center [589, 139] width 15 height 8
click at [537, 139] on link "Cancel" at bounding box center [540, 139] width 22 height 11
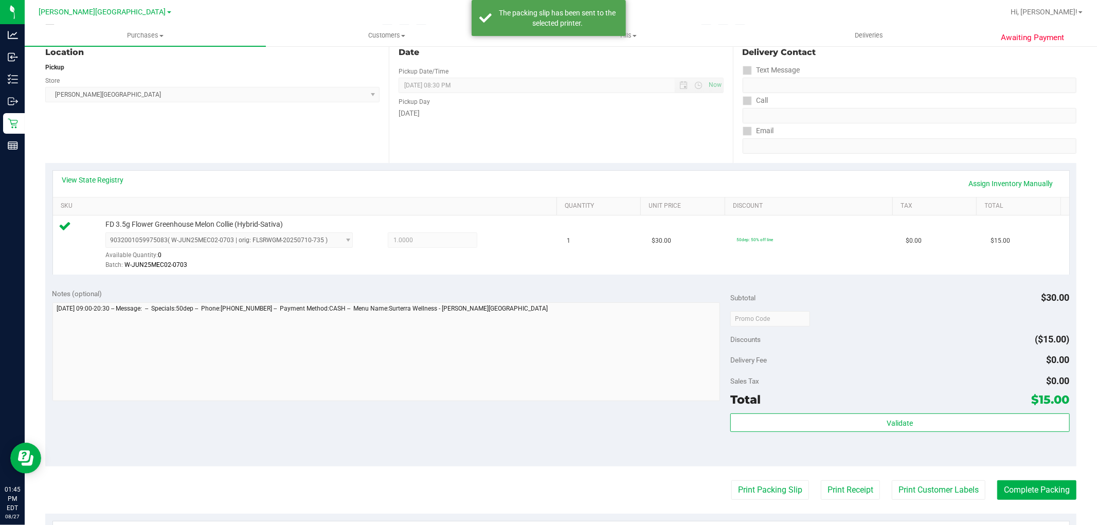
click at [965, 412] on div "Subtotal $30.00 Discounts ($15.00) Delivery Fee $0.00 Sales Tax $0.00 Total $15…" at bounding box center [899, 373] width 339 height 171
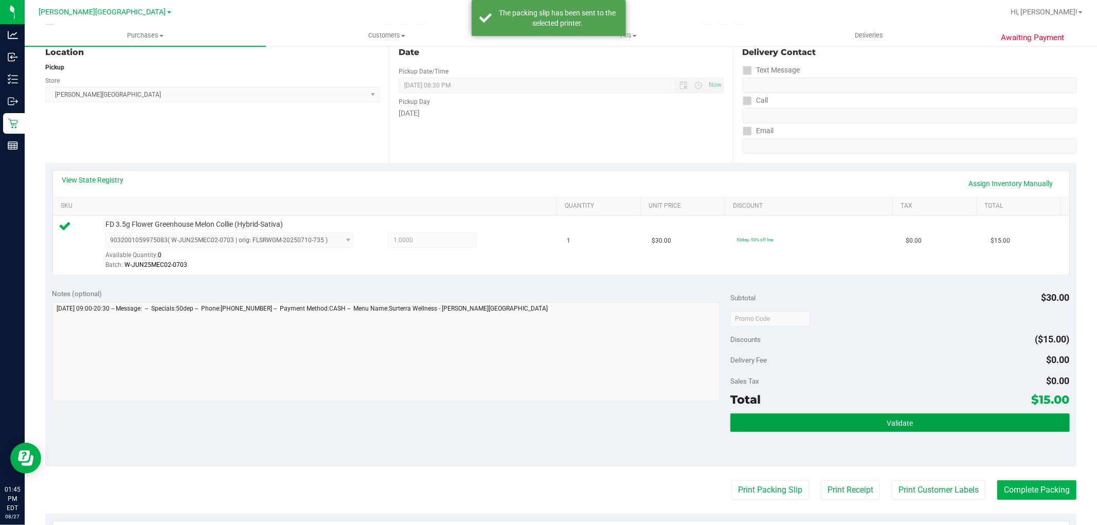
click at [964, 415] on button "Validate" at bounding box center [899, 422] width 339 height 19
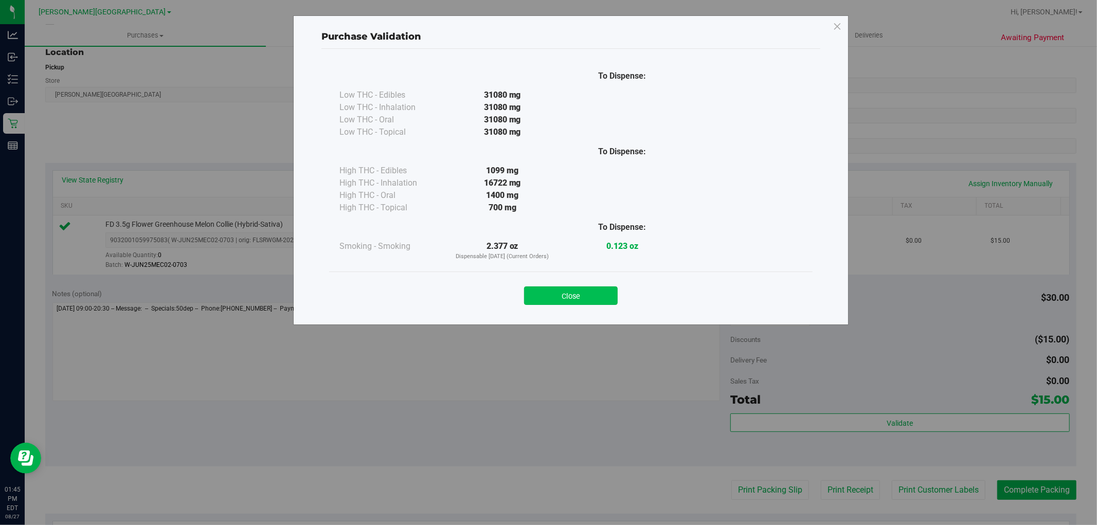
click at [571, 299] on button "Close" at bounding box center [571, 295] width 94 height 19
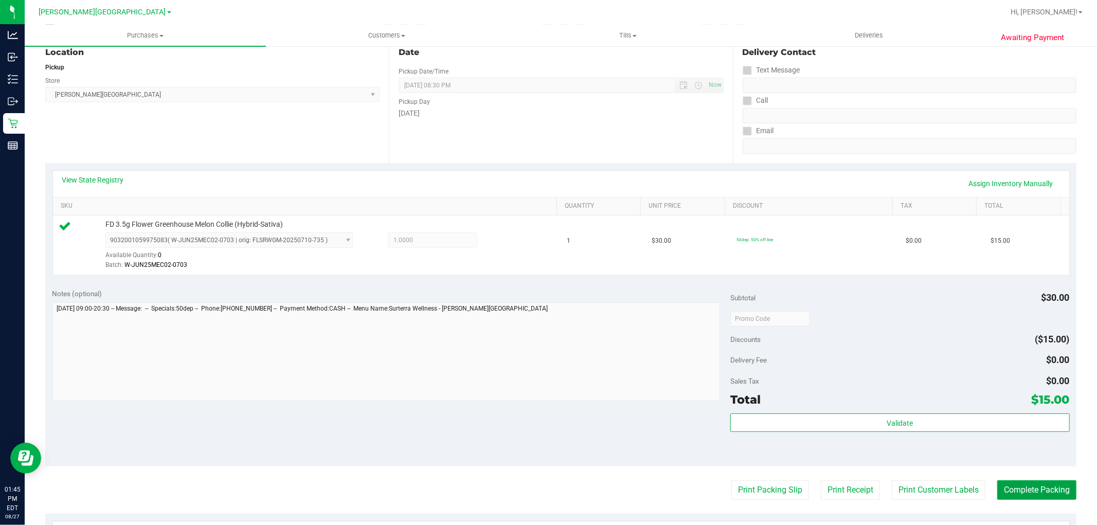
drag, startPoint x: 1027, startPoint y: 490, endPoint x: 1096, endPoint y: 403, distance: 110.9
click at [1027, 489] on button "Complete Packing" at bounding box center [1036, 490] width 79 height 20
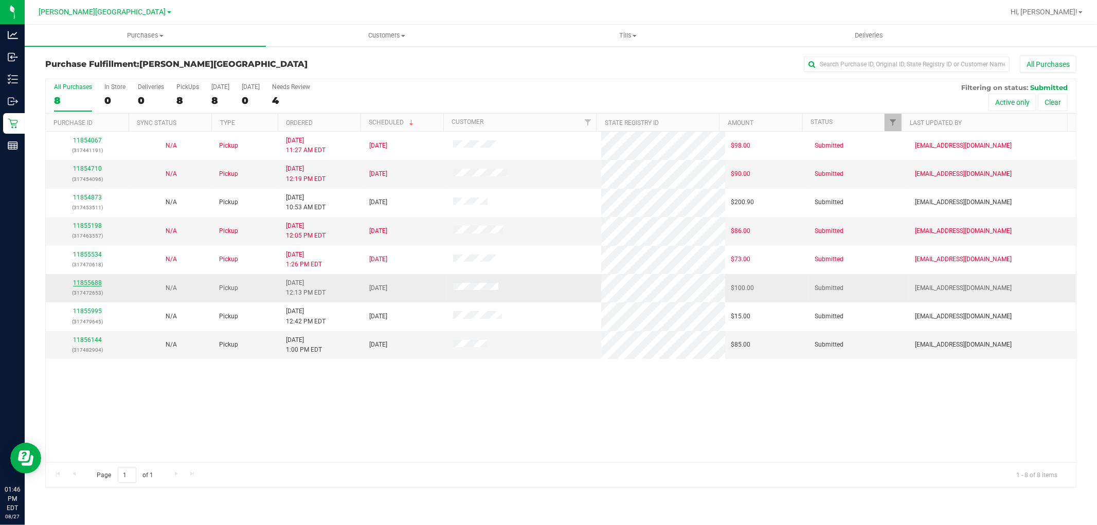
click at [98, 280] on link "11855688" at bounding box center [87, 282] width 29 height 7
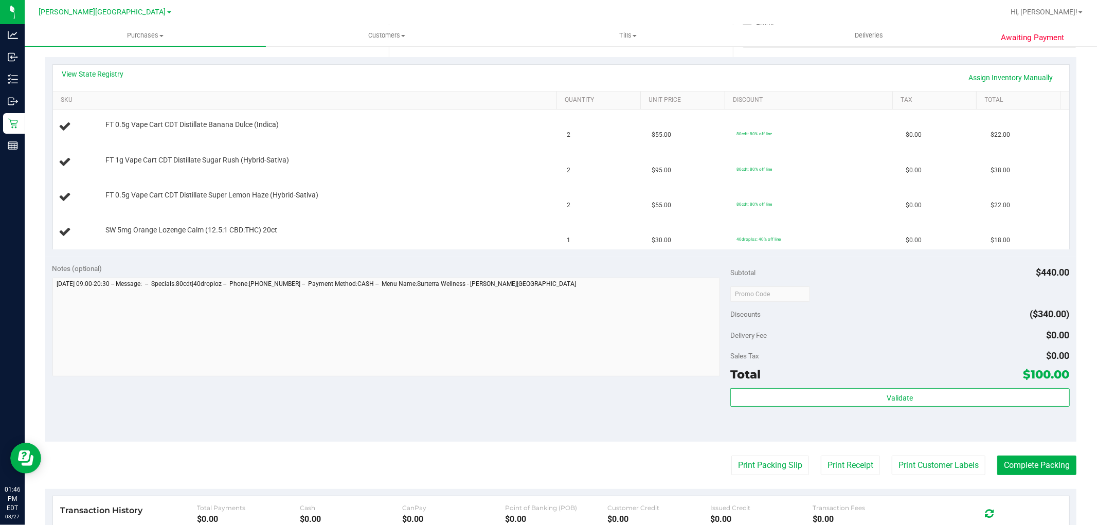
scroll to position [228, 0]
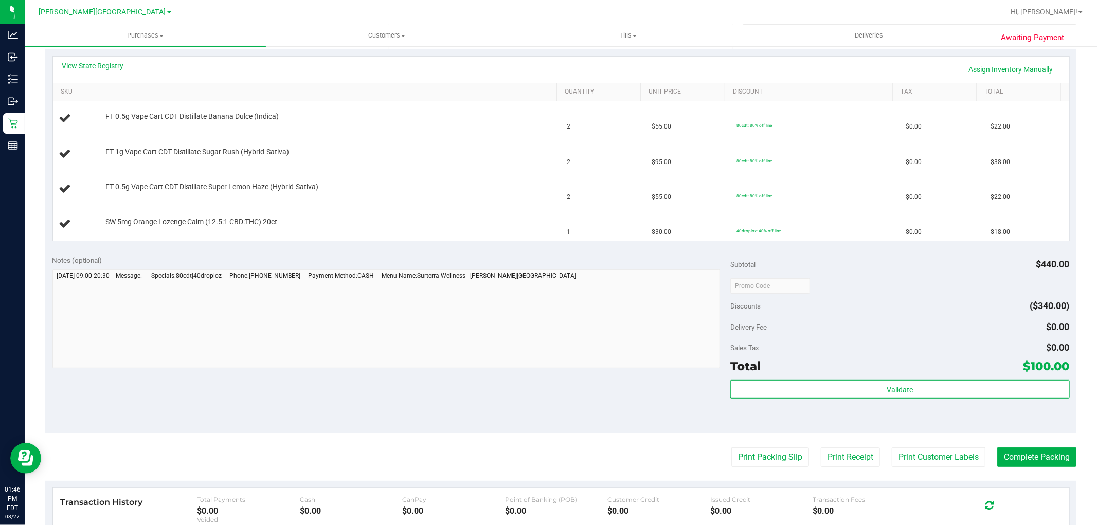
click at [766, 444] on purchase-details "Back Edit Purchase Cancel Purchase View Profile # 11855688 BioTrack ID: - Submi…" at bounding box center [560, 250] width 1031 height 846
click at [769, 451] on button "Print Packing Slip" at bounding box center [770, 457] width 78 height 20
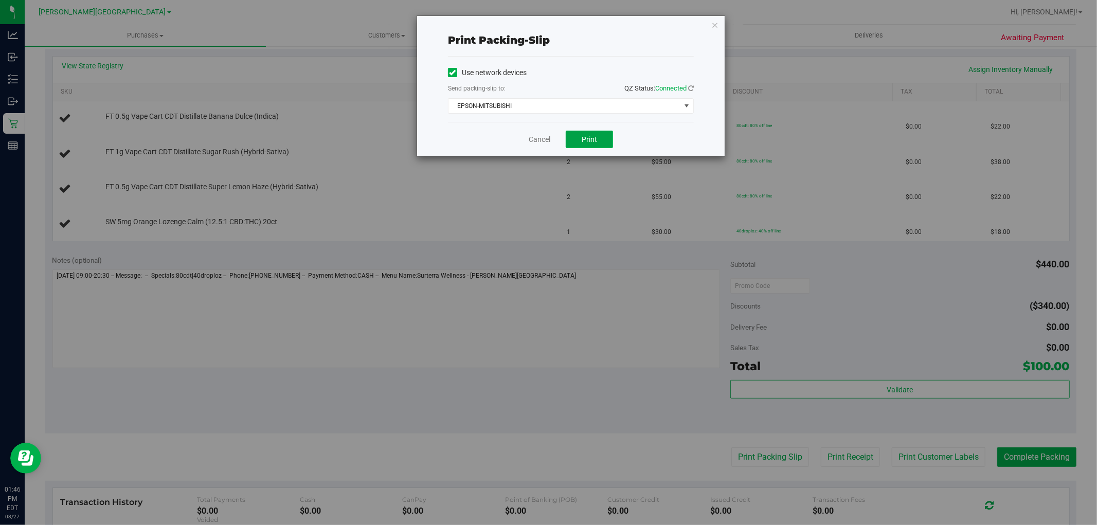
click at [592, 139] on span "Print" at bounding box center [589, 139] width 15 height 8
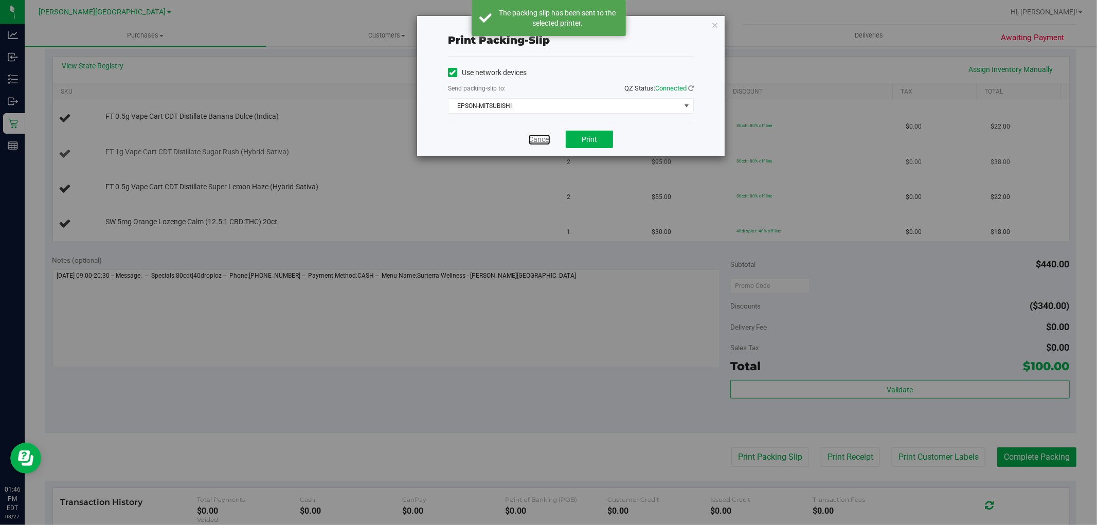
click at [538, 141] on link "Cancel" at bounding box center [540, 139] width 22 height 11
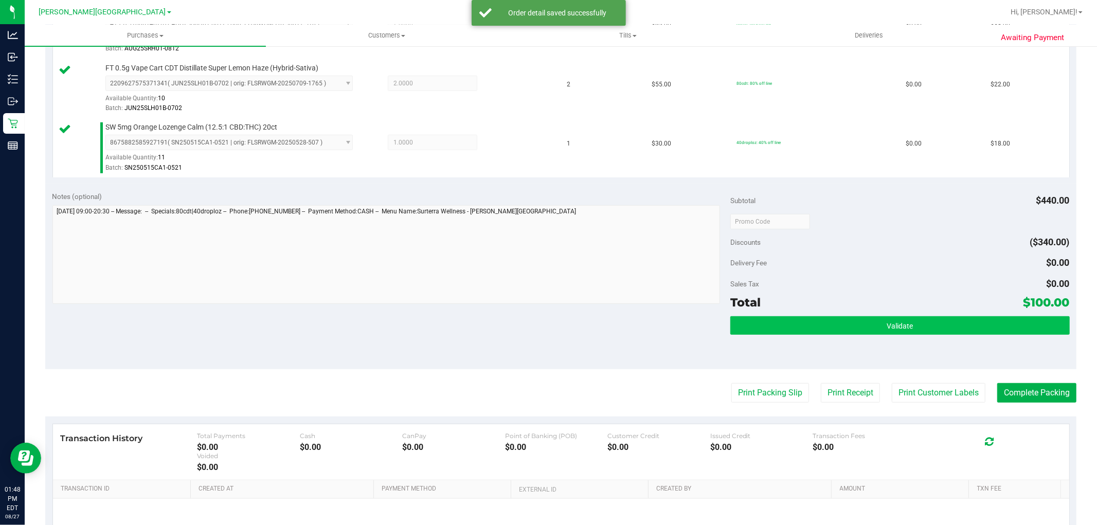
scroll to position [397, 0]
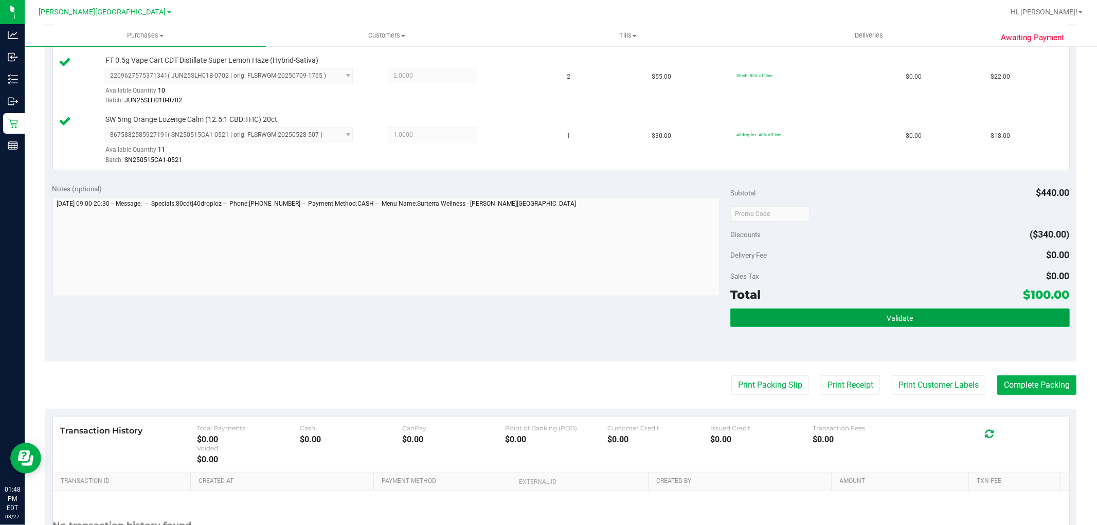
click at [912, 315] on button "Validate" at bounding box center [899, 318] width 339 height 19
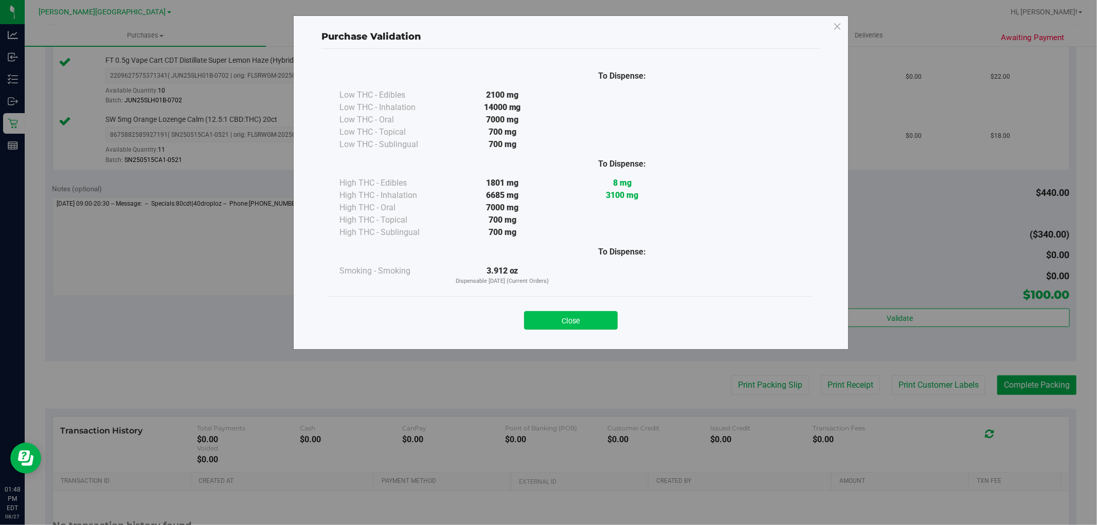
click at [577, 319] on button "Close" at bounding box center [571, 320] width 94 height 19
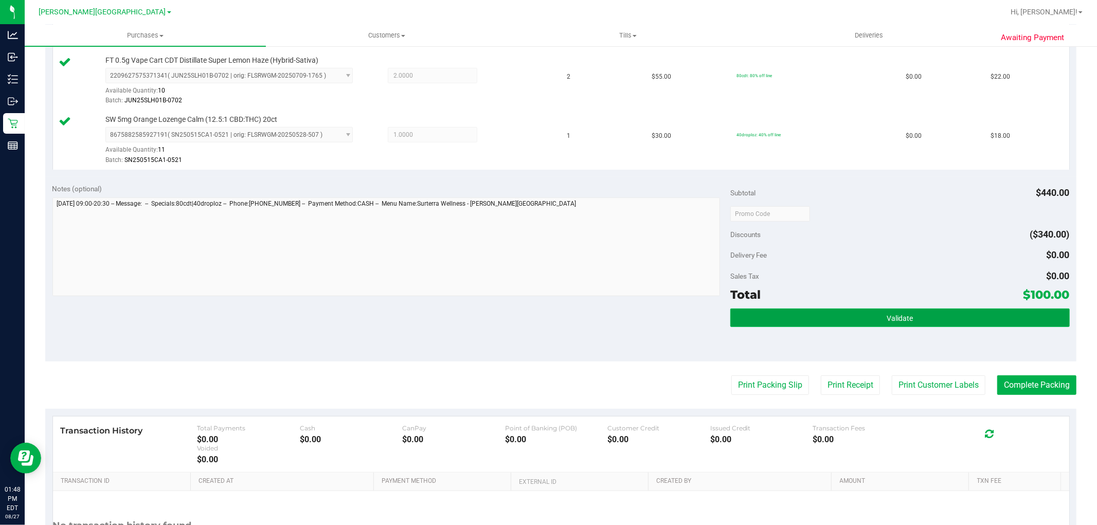
click at [917, 318] on button "Validate" at bounding box center [899, 318] width 339 height 19
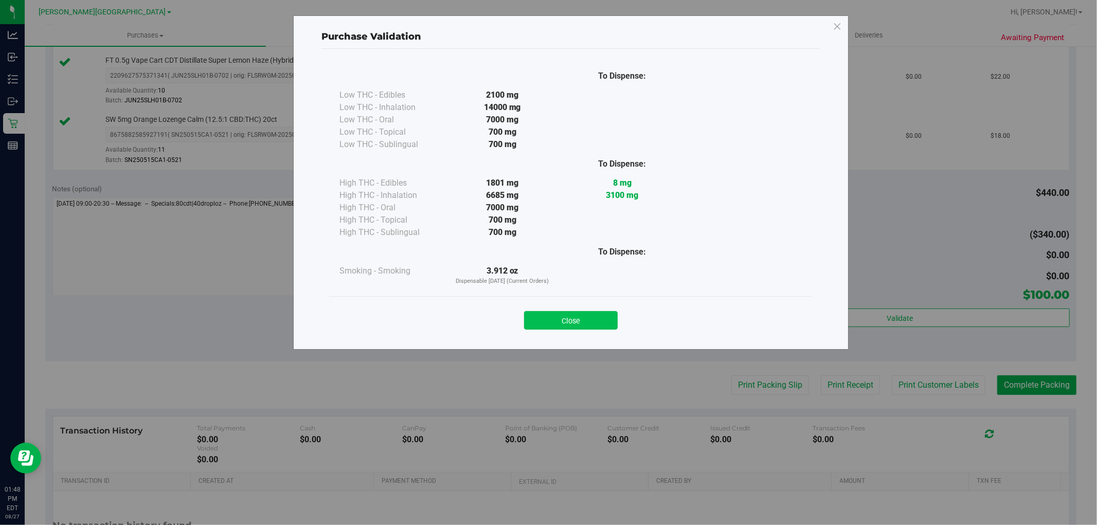
click at [572, 324] on button "Close" at bounding box center [571, 320] width 94 height 19
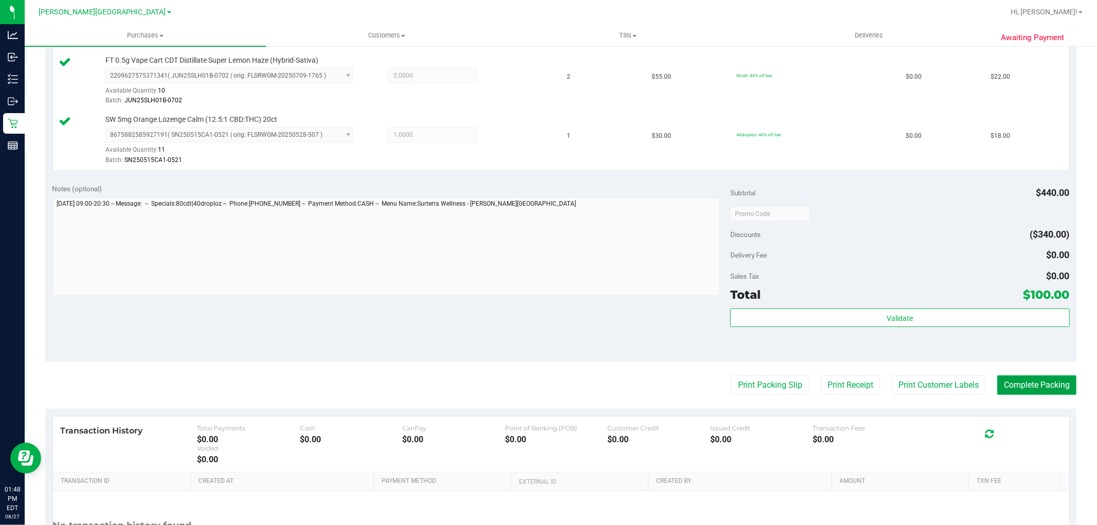
click at [1011, 379] on button "Complete Packing" at bounding box center [1036, 385] width 79 height 20
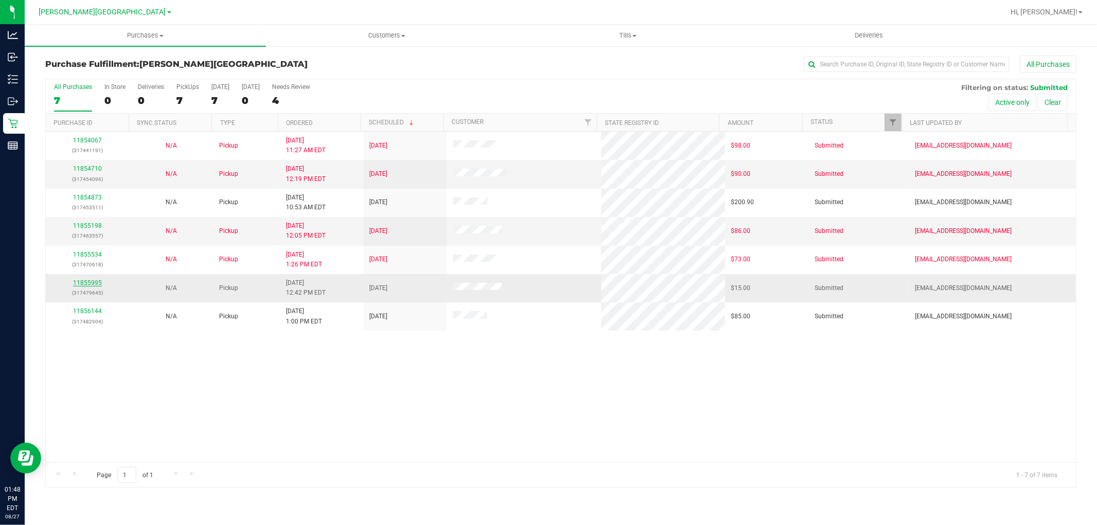
click at [88, 282] on link "11855995" at bounding box center [87, 282] width 29 height 7
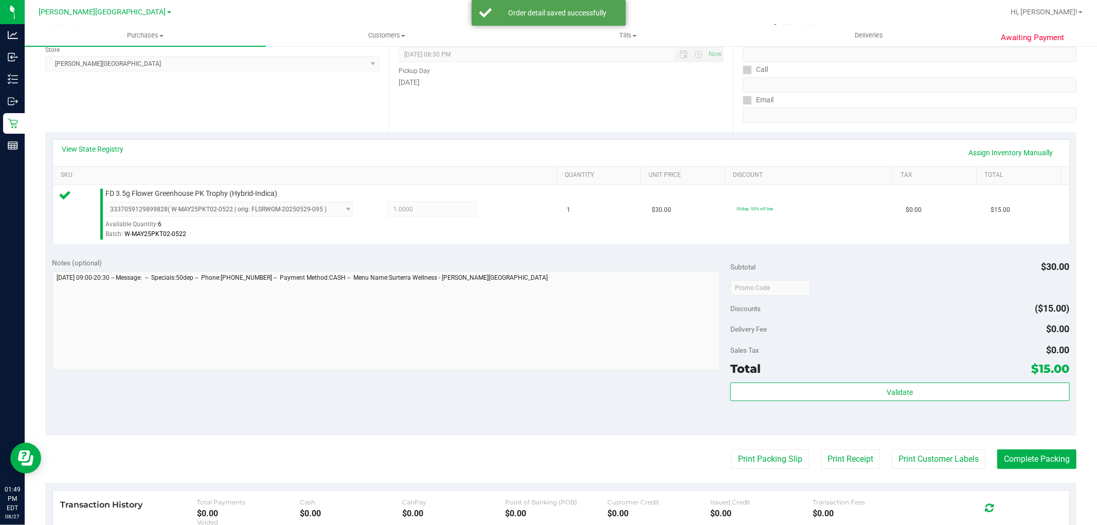
scroll to position [171, 0]
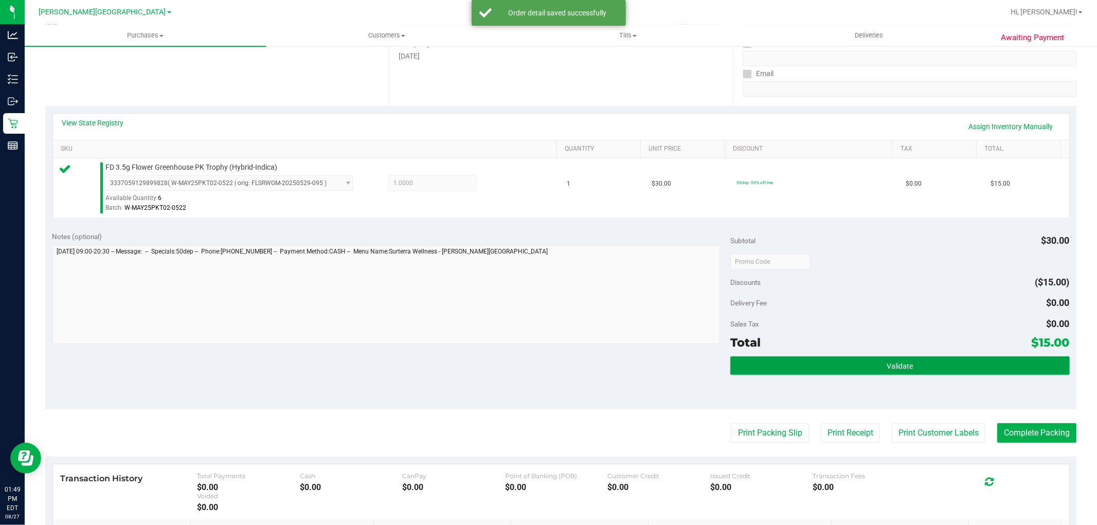
click at [804, 372] on button "Validate" at bounding box center [899, 365] width 339 height 19
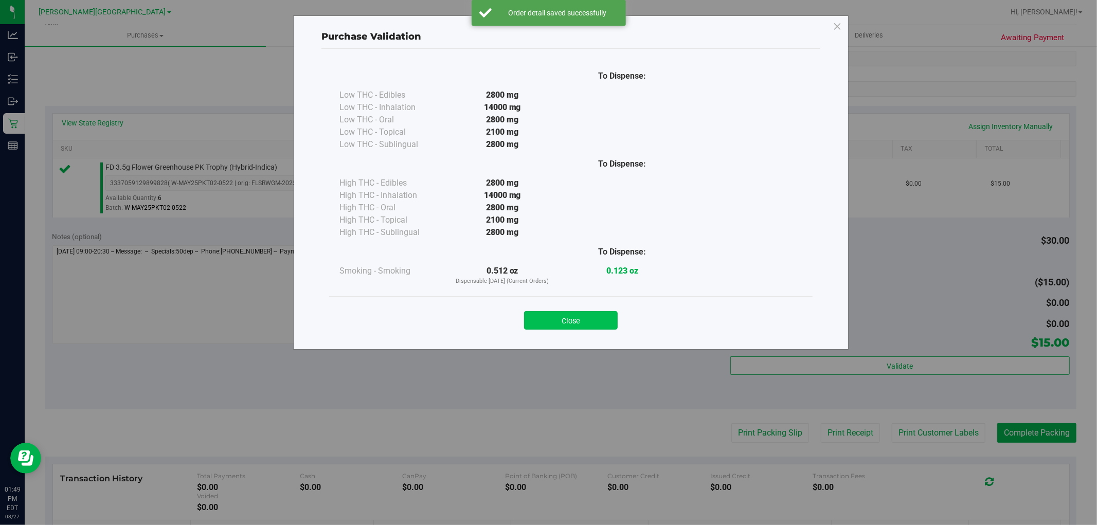
click at [580, 324] on button "Close" at bounding box center [571, 320] width 94 height 19
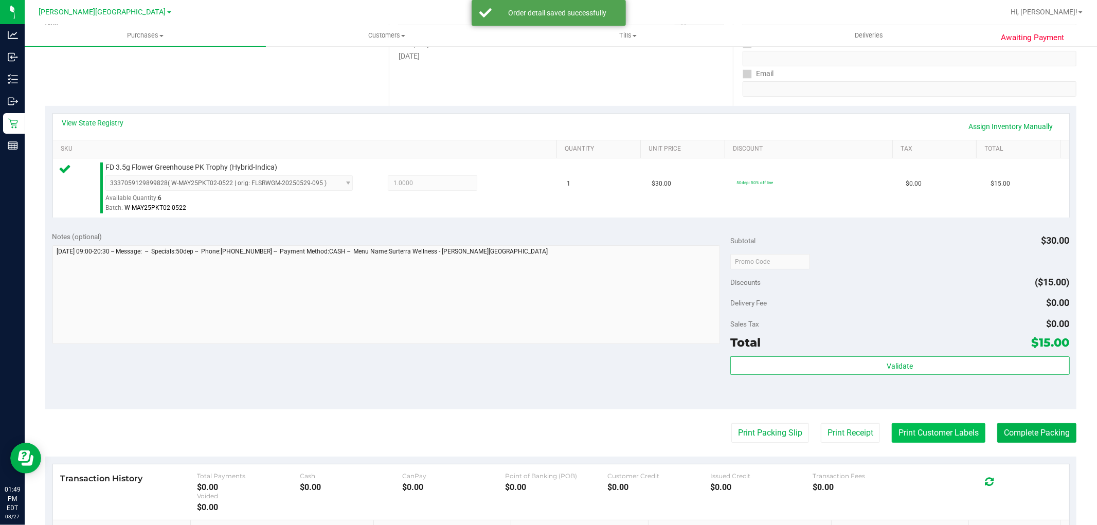
click at [950, 441] on button "Print Customer Labels" at bounding box center [939, 433] width 94 height 20
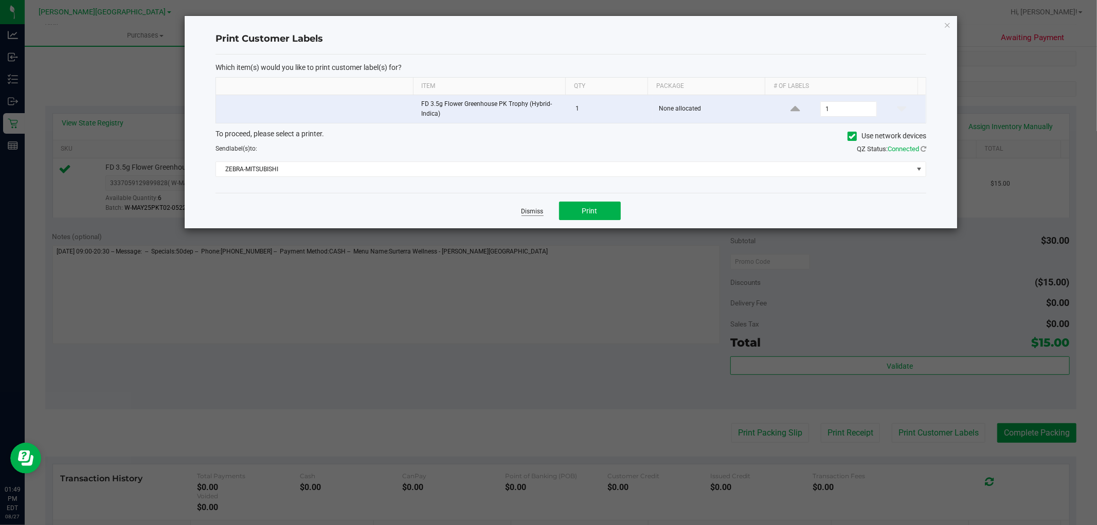
click at [537, 213] on link "Dismiss" at bounding box center [532, 211] width 22 height 9
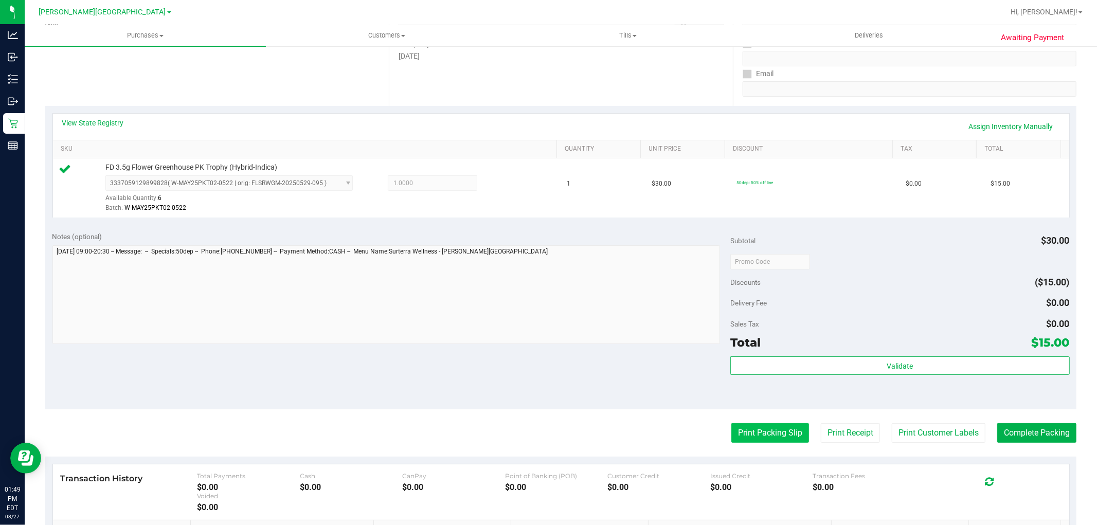
click at [749, 432] on button "Print Packing Slip" at bounding box center [770, 433] width 78 height 20
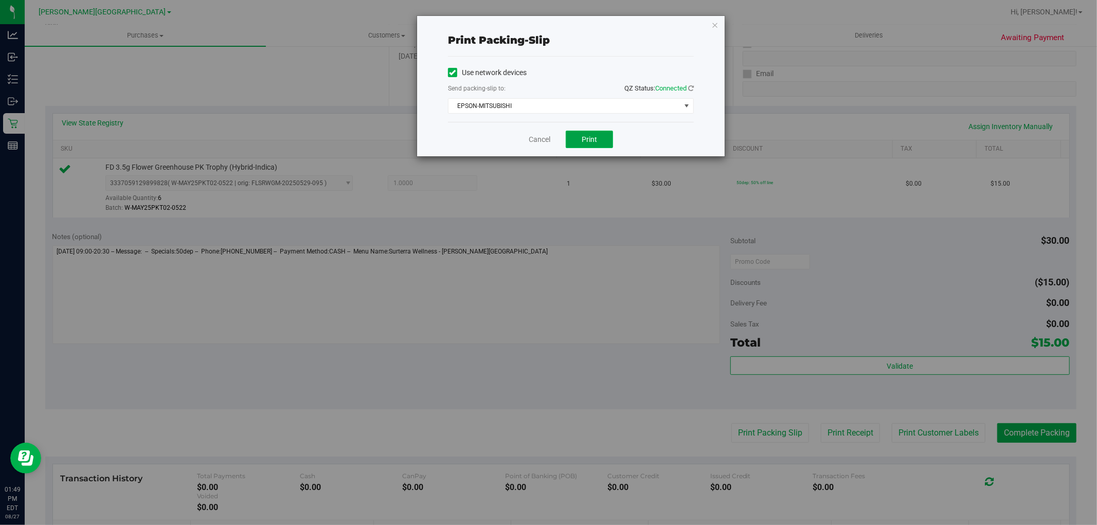
click at [589, 145] on button "Print" at bounding box center [589, 139] width 47 height 17
click at [539, 140] on link "Cancel" at bounding box center [540, 139] width 22 height 11
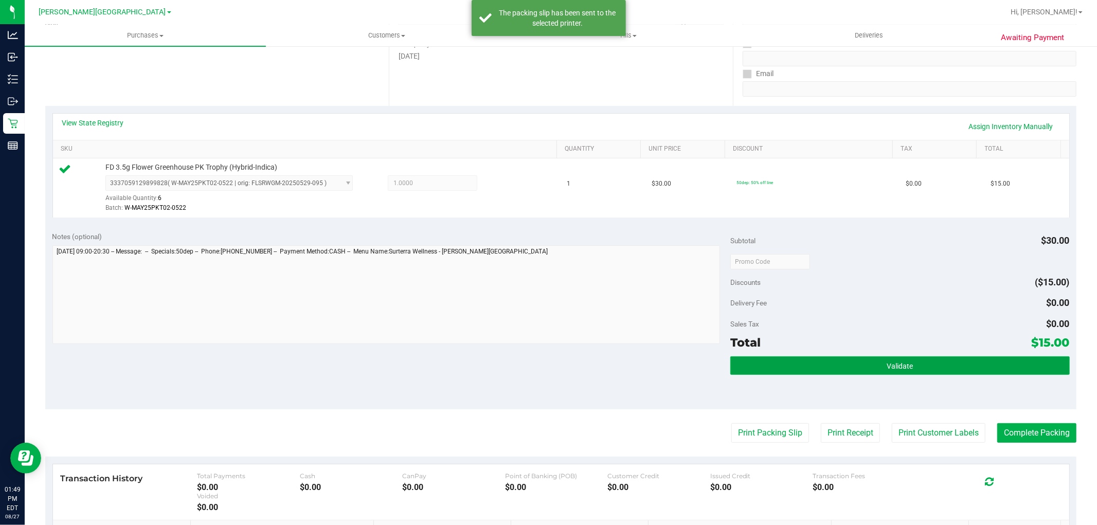
click at [996, 367] on button "Validate" at bounding box center [899, 365] width 339 height 19
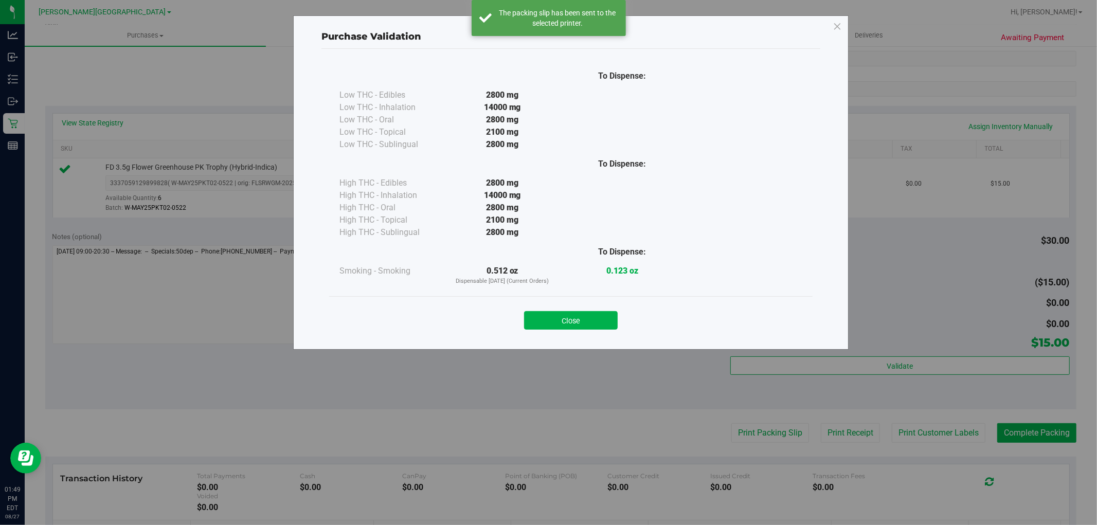
drag, startPoint x: 566, startPoint y: 323, endPoint x: 595, endPoint y: 328, distance: 29.3
click at [567, 323] on button "Close" at bounding box center [571, 320] width 94 height 19
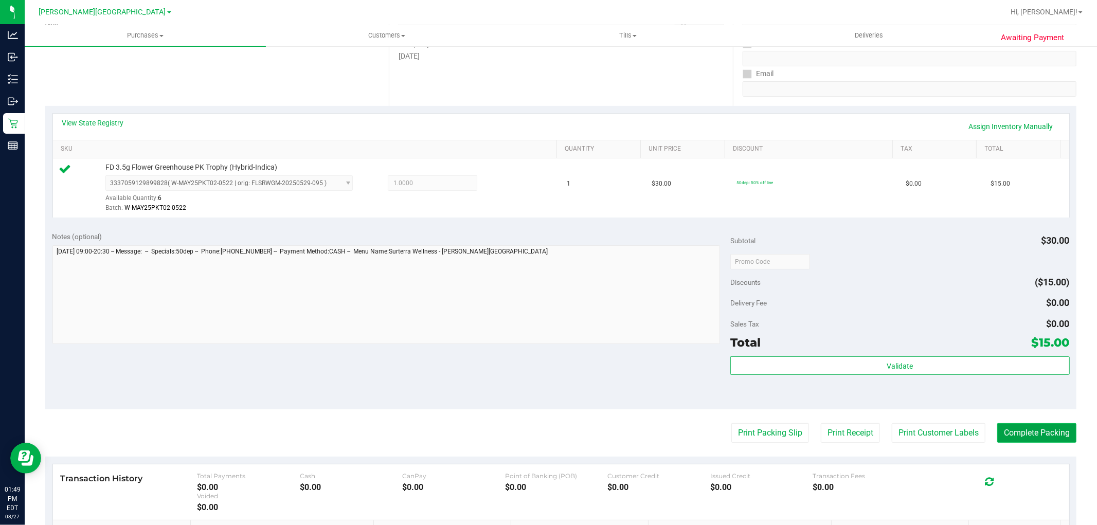
click at [1056, 432] on button "Complete Packing" at bounding box center [1036, 433] width 79 height 20
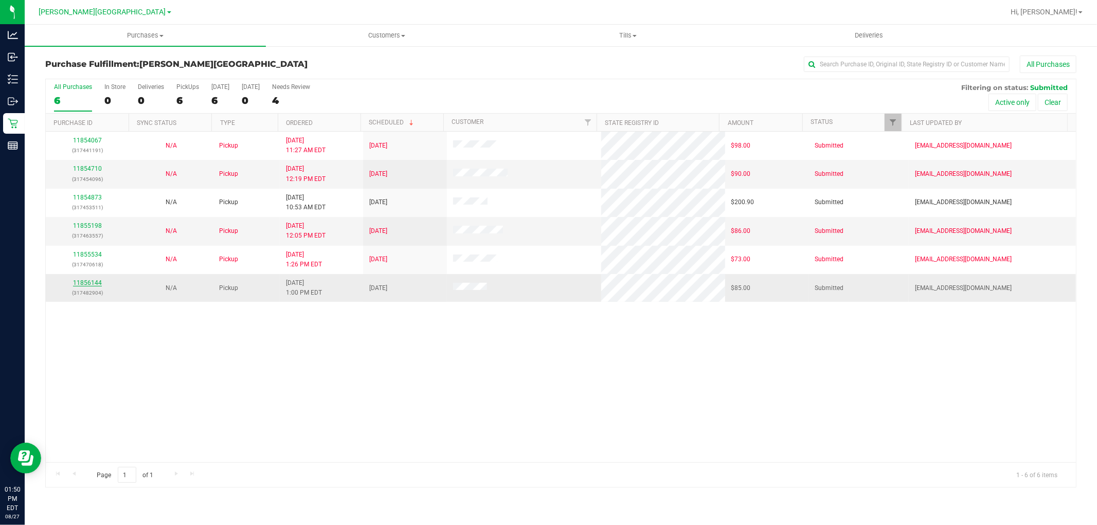
click at [96, 284] on link "11856144" at bounding box center [87, 282] width 29 height 7
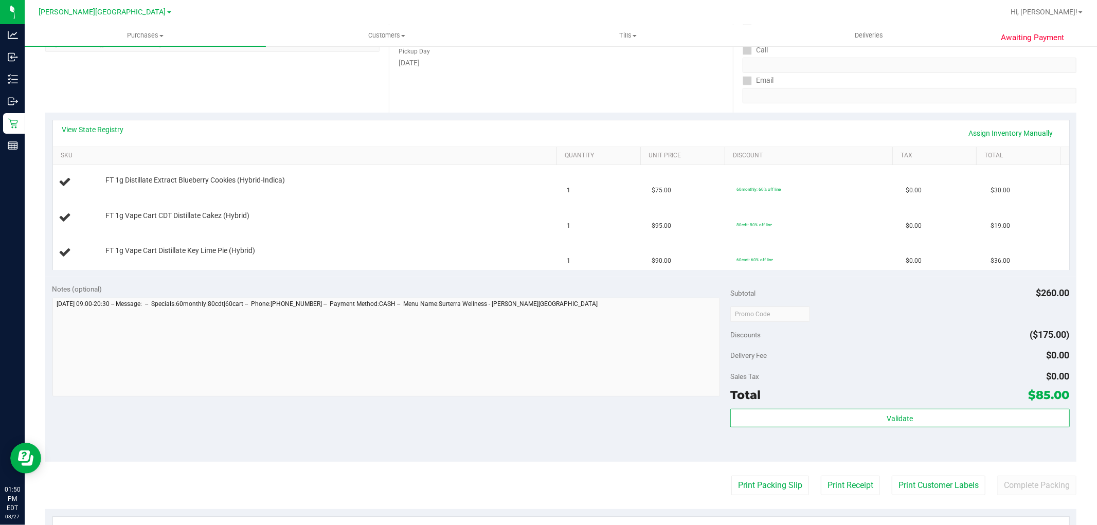
scroll to position [171, 0]
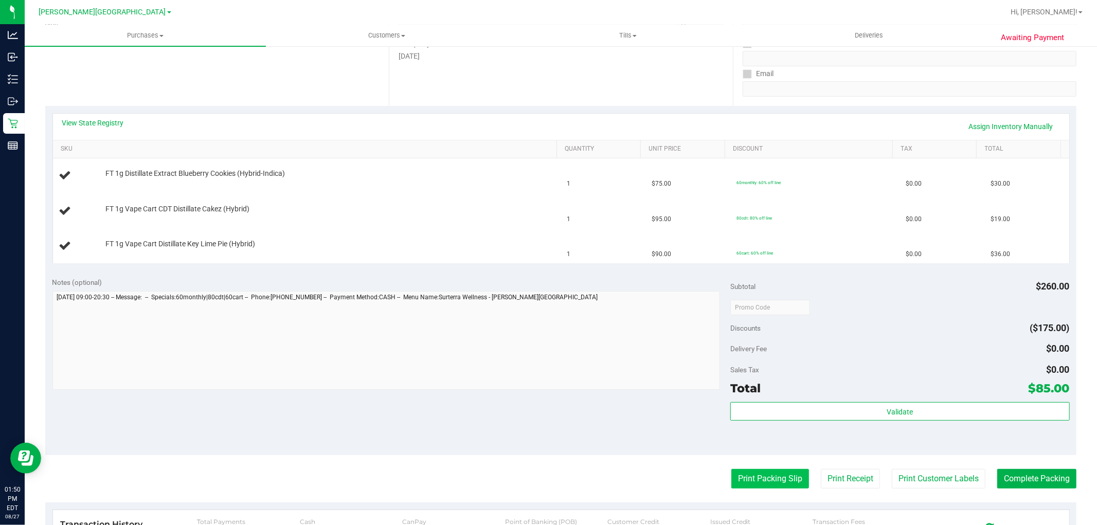
click at [774, 479] on button "Print Packing Slip" at bounding box center [770, 479] width 78 height 20
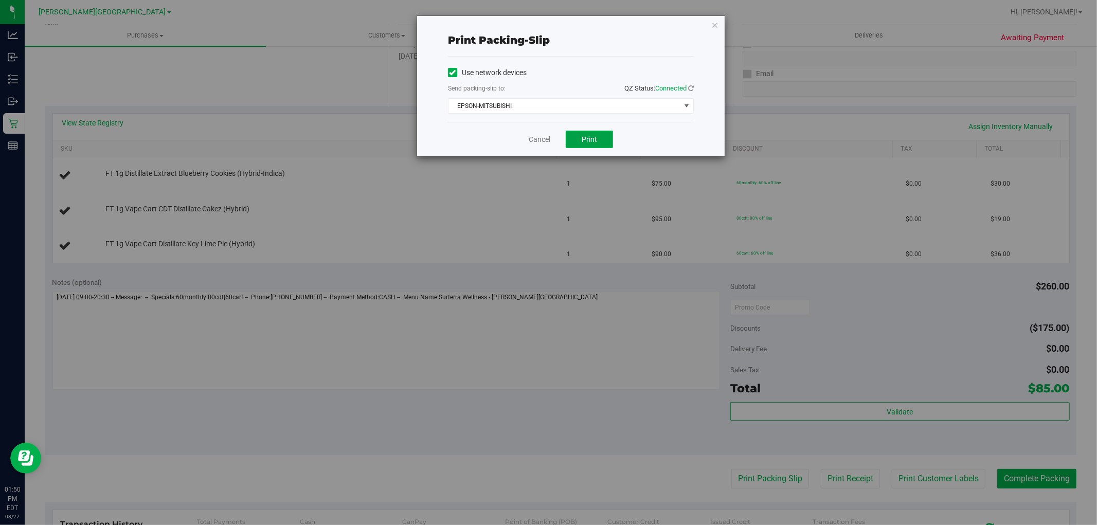
click at [597, 145] on button "Print" at bounding box center [589, 139] width 47 height 17
click at [534, 136] on link "Cancel" at bounding box center [540, 139] width 22 height 11
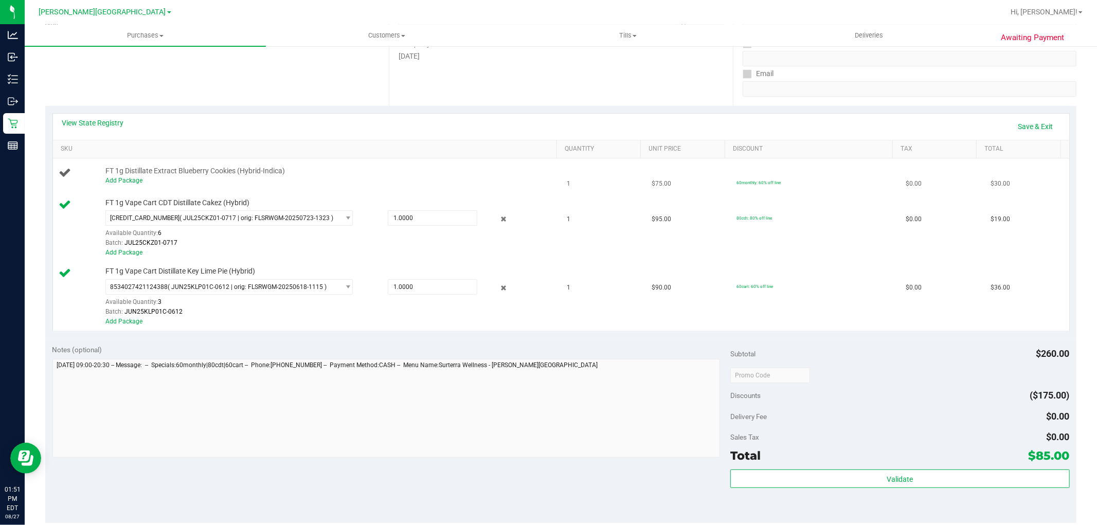
click at [126, 186] on div "Add Package" at bounding box center [328, 181] width 446 height 10
click at [128, 176] on div "Add Package" at bounding box center [328, 181] width 446 height 10
click at [134, 182] on link "Add Package" at bounding box center [123, 180] width 37 height 7
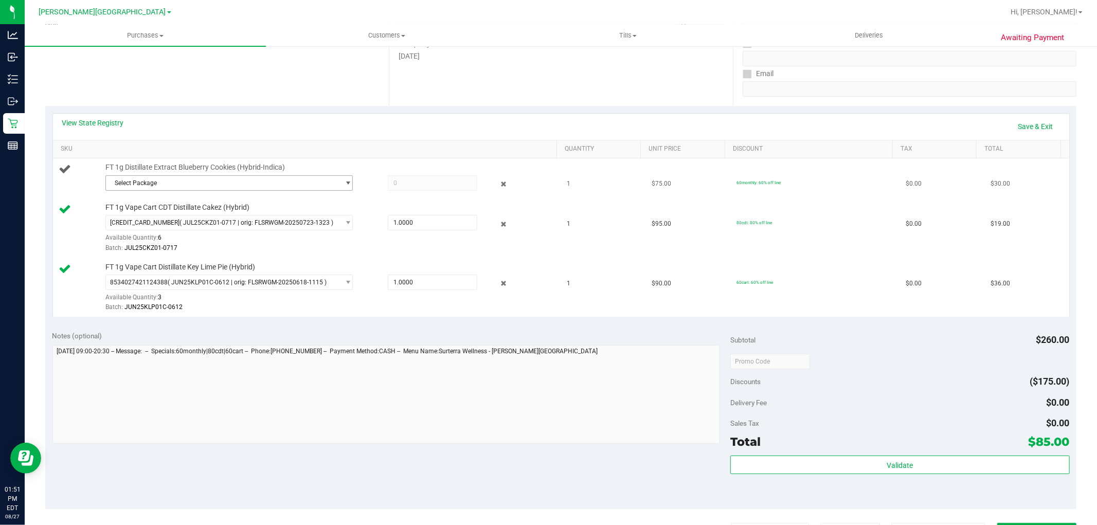
click at [171, 180] on span "Select Package" at bounding box center [222, 183] width 233 height 14
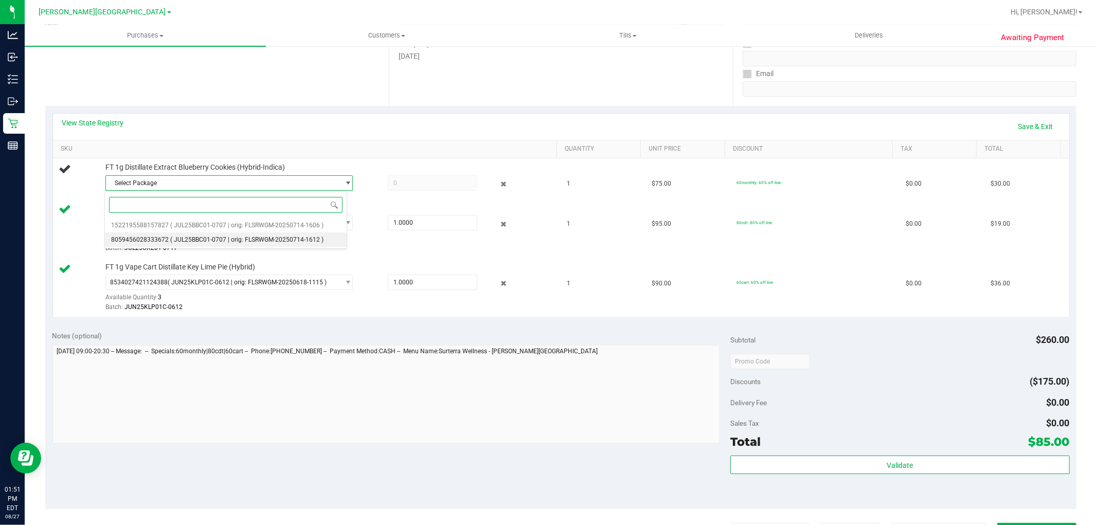
click at [216, 237] on span "( JUL25BBC01-0707 | orig: FLSRWGM-20250714-1612 )" at bounding box center [246, 239] width 153 height 7
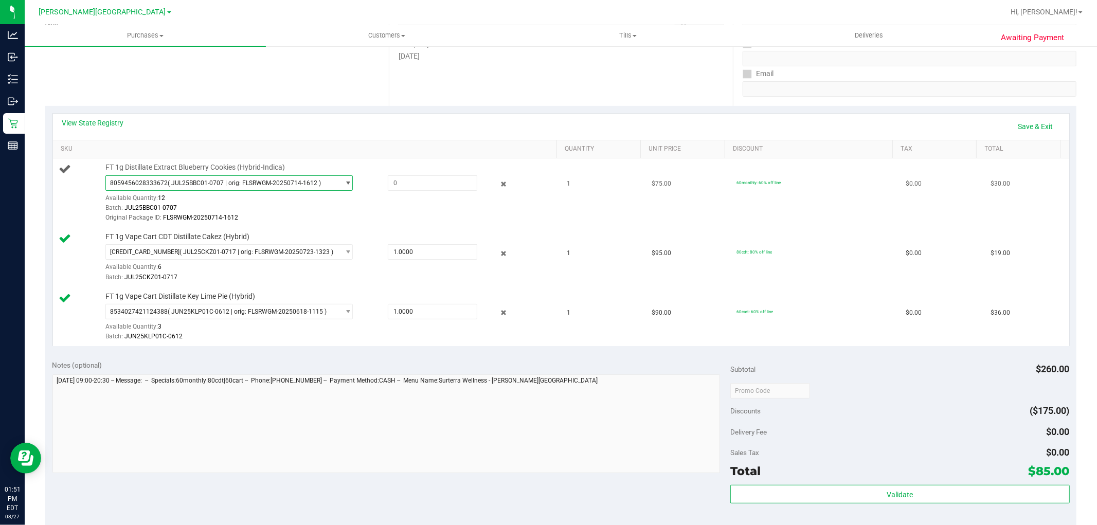
click at [301, 186] on span "( JUL25BBC01-0707 | orig: FLSRWGM-20250714-1612 )" at bounding box center [244, 182] width 153 height 7
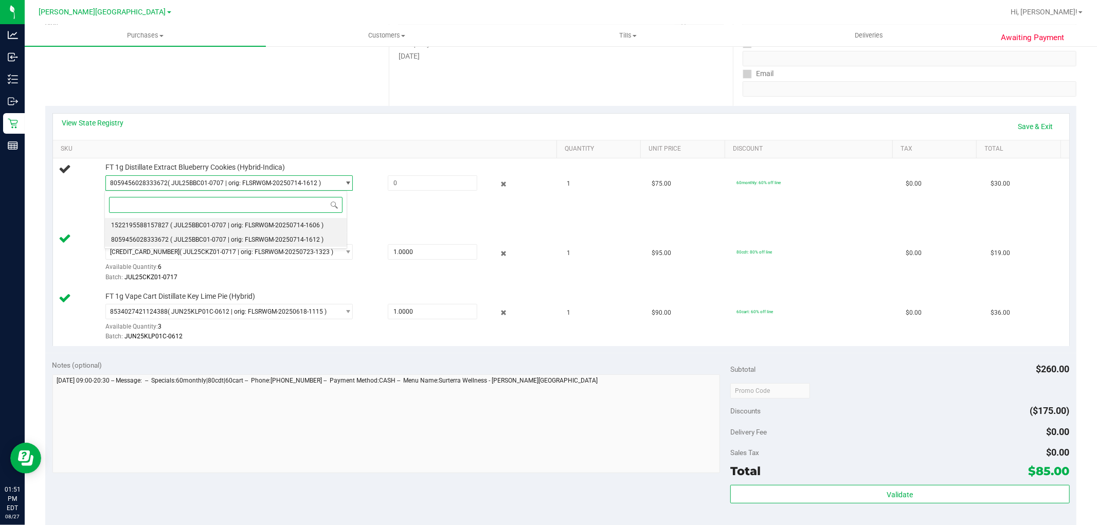
click at [284, 228] on span "( JUL25BBC01-0707 | orig: FLSRWGM-20250714-1606 )" at bounding box center [246, 225] width 153 height 7
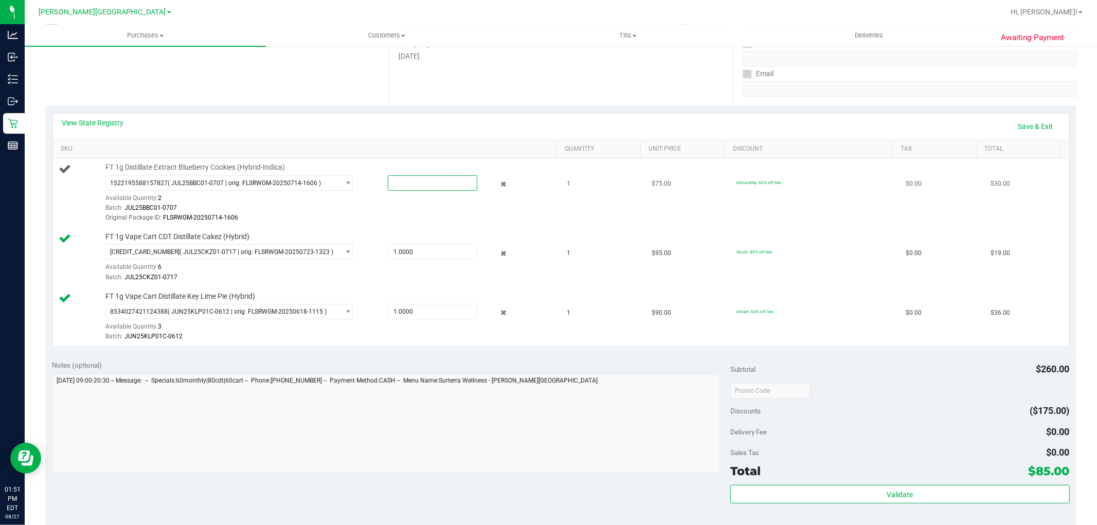
click at [400, 184] on span at bounding box center [432, 182] width 89 height 15
type input "1"
type input "1.0000"
click at [399, 201] on div "1522195588157827 ( JUL25BBC01-0707 | orig: FLSRWGM-20250714-1606 ) 152219558815…" at bounding box center [328, 199] width 446 height 48
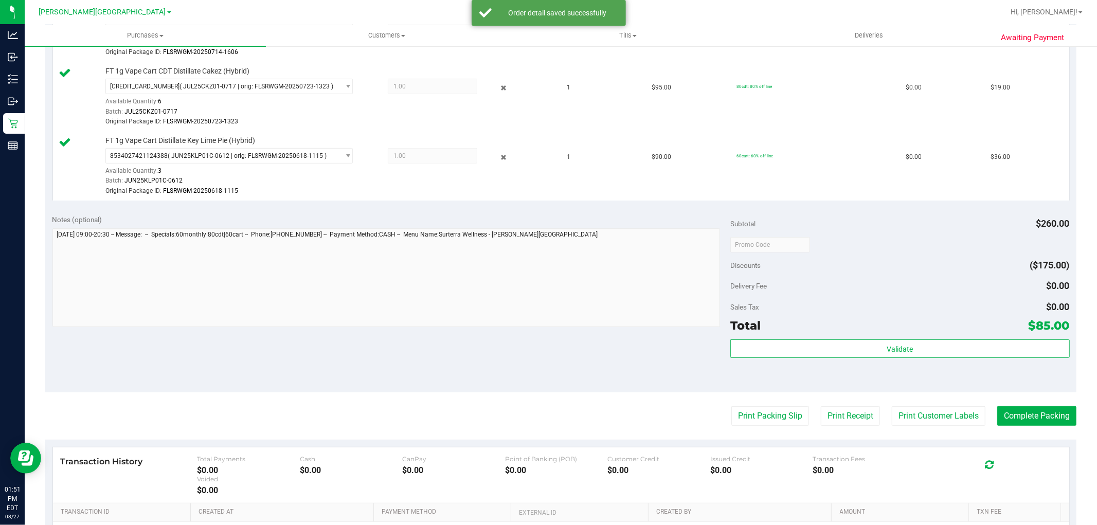
scroll to position [342, 0]
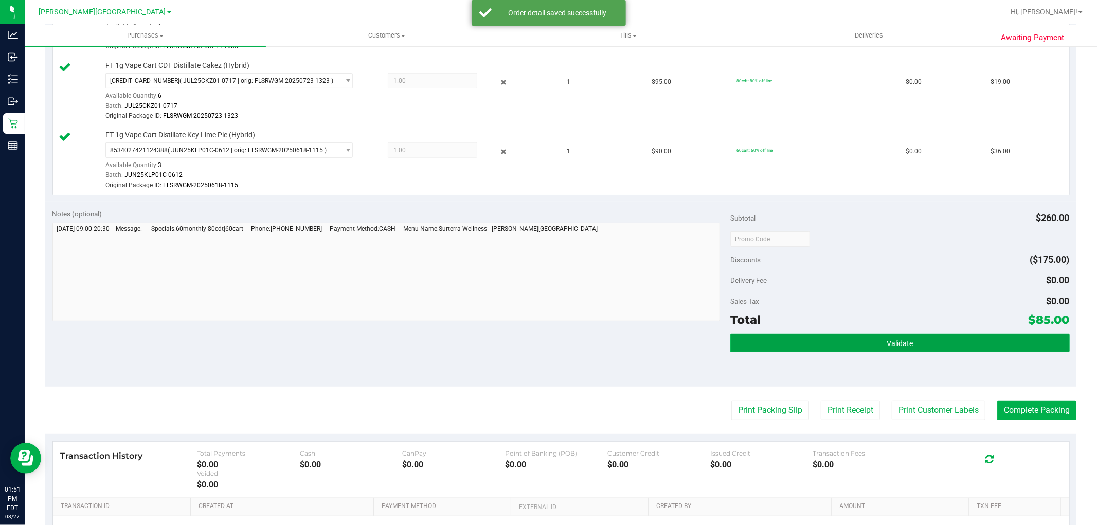
click at [911, 337] on button "Validate" at bounding box center [899, 343] width 339 height 19
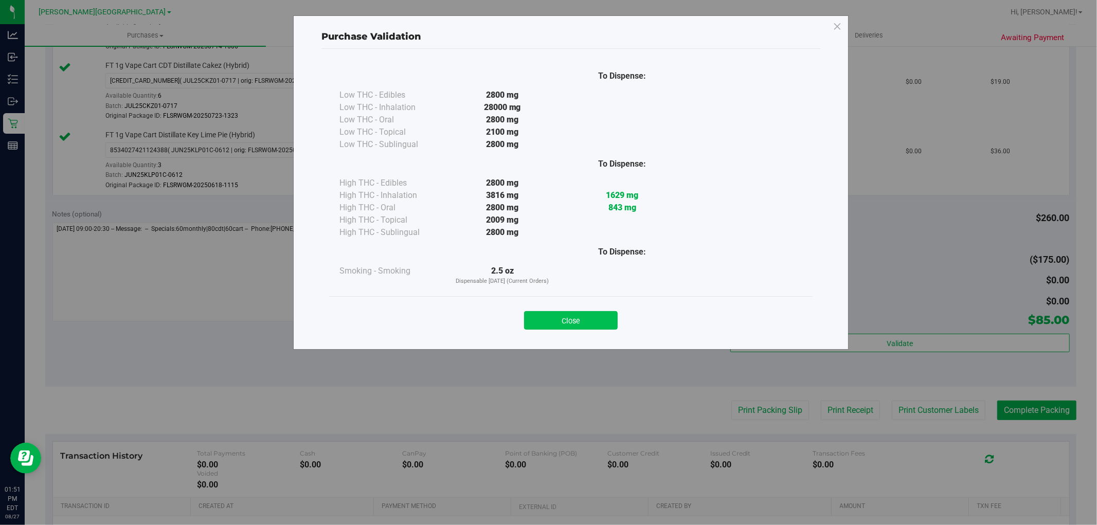
click at [571, 317] on button "Close" at bounding box center [571, 320] width 94 height 19
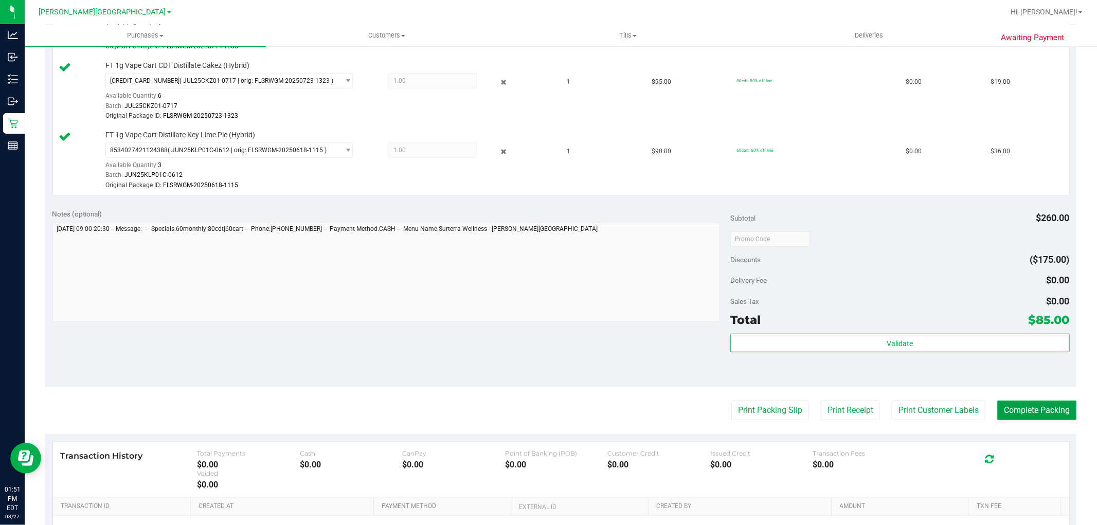
click at [1044, 415] on button "Complete Packing" at bounding box center [1036, 411] width 79 height 20
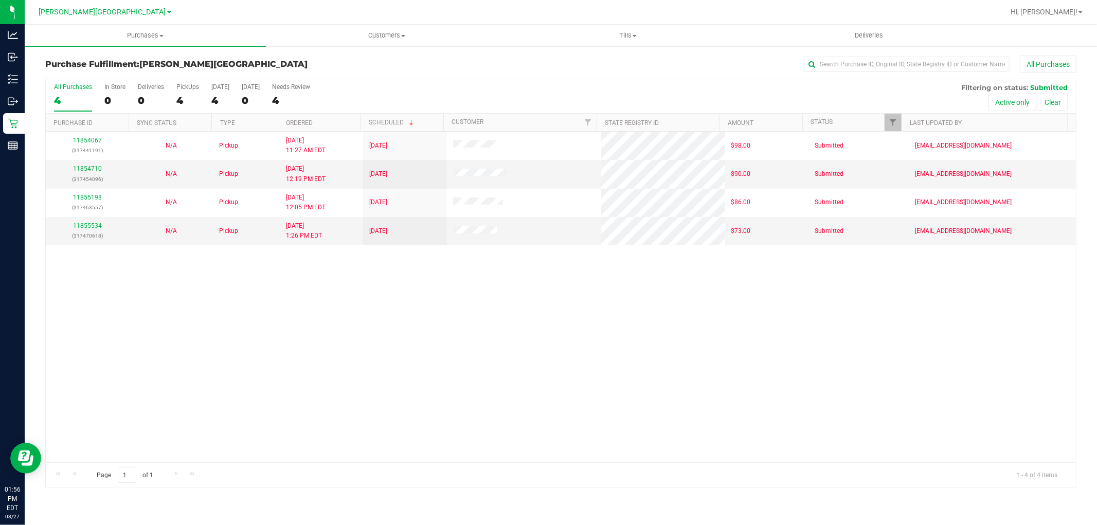
click at [660, 421] on div "11854067 (317441191) N/A Pickup 8/27/2025 11:27 AM EDT 8/27/2025 $98.00 Submitt…" at bounding box center [561, 297] width 1030 height 331
click at [331, 409] on div "11854067 (317441191) N/A Pickup 8/27/2025 11:27 AM EDT 8/27/2025 $98.00 Submitt…" at bounding box center [561, 297] width 1030 height 331
click at [229, 383] on div "11854067 (317441191) N/A Pickup 8/27/2025 11:27 AM EDT 8/27/2025 $98.00 Submitt…" at bounding box center [561, 297] width 1030 height 331
click at [95, 224] on link "11855534" at bounding box center [87, 225] width 29 height 7
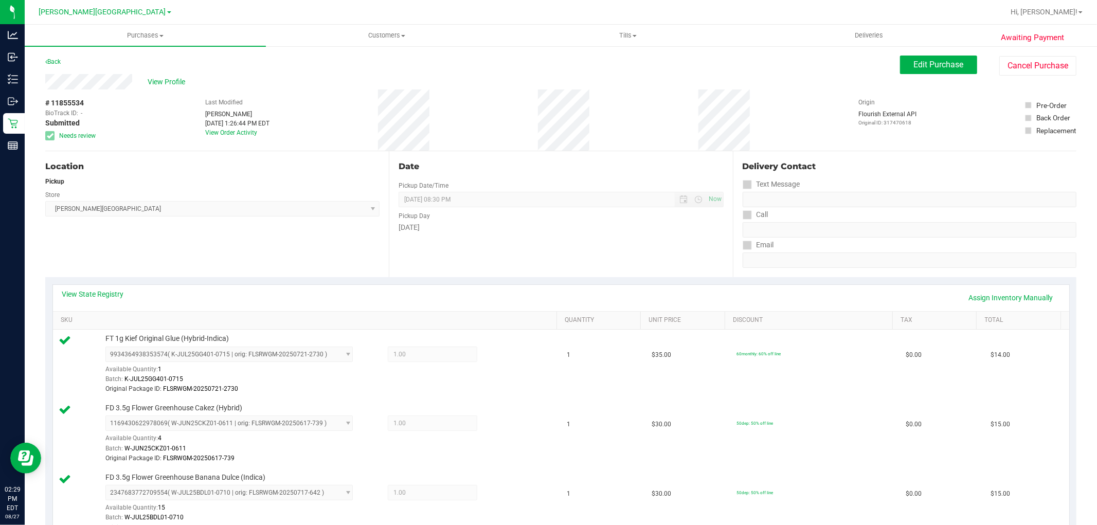
click at [301, 191] on div "Store" at bounding box center [212, 193] width 334 height 15
click at [351, 243] on div "Location Pickup Store Merritt Island WC Select Store Bonita Springs WC Boynton …" at bounding box center [217, 214] width 344 height 126
click at [938, 62] on span "Edit Purchase" at bounding box center [939, 65] width 50 height 10
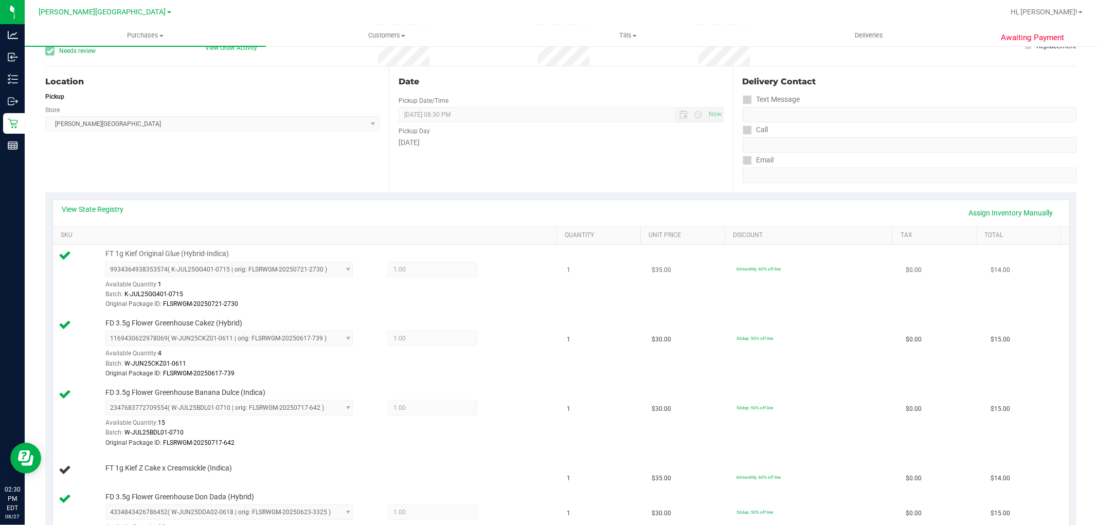
scroll to position [228, 0]
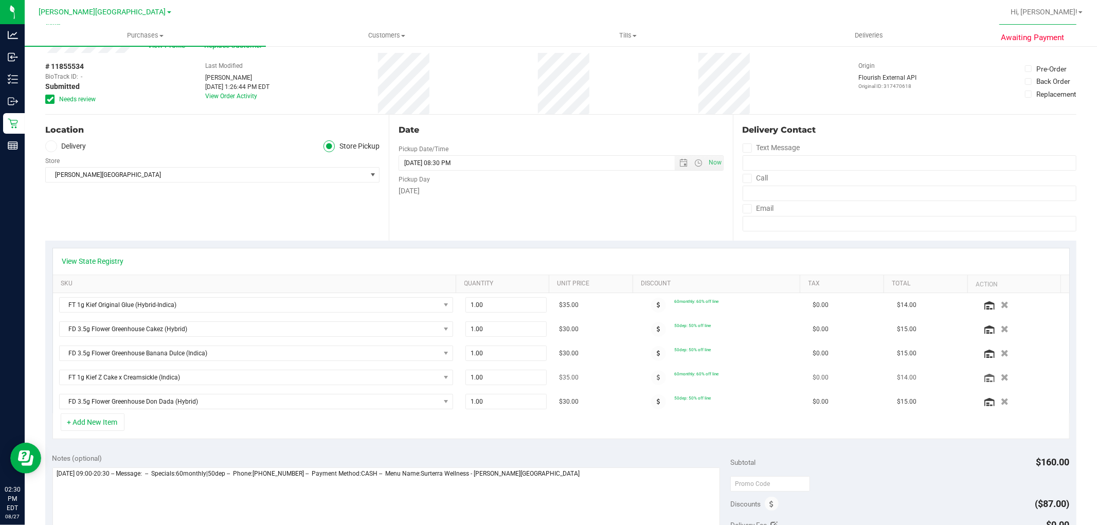
scroll to position [57, 0]
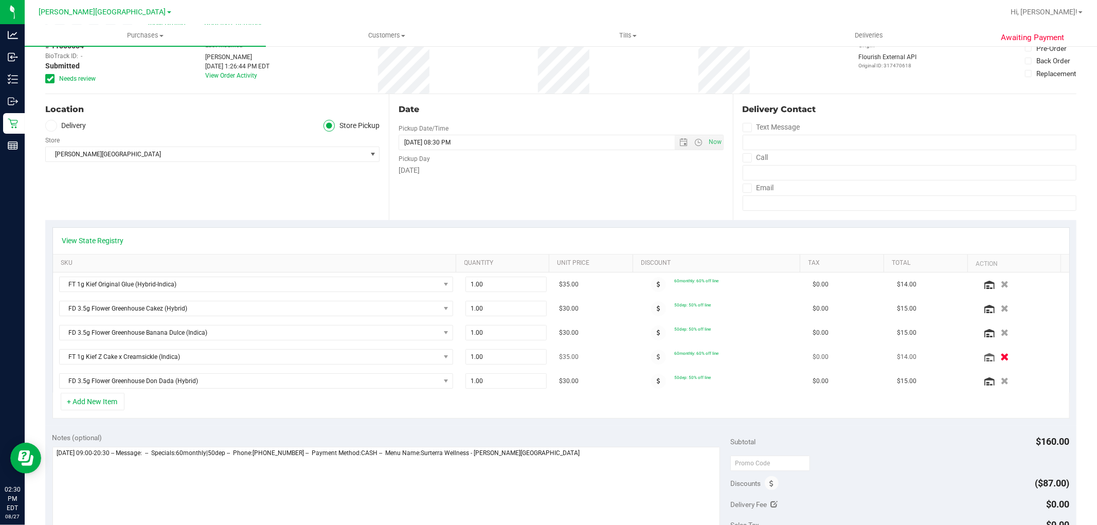
click at [1000, 361] on icon "button" at bounding box center [1004, 357] width 9 height 8
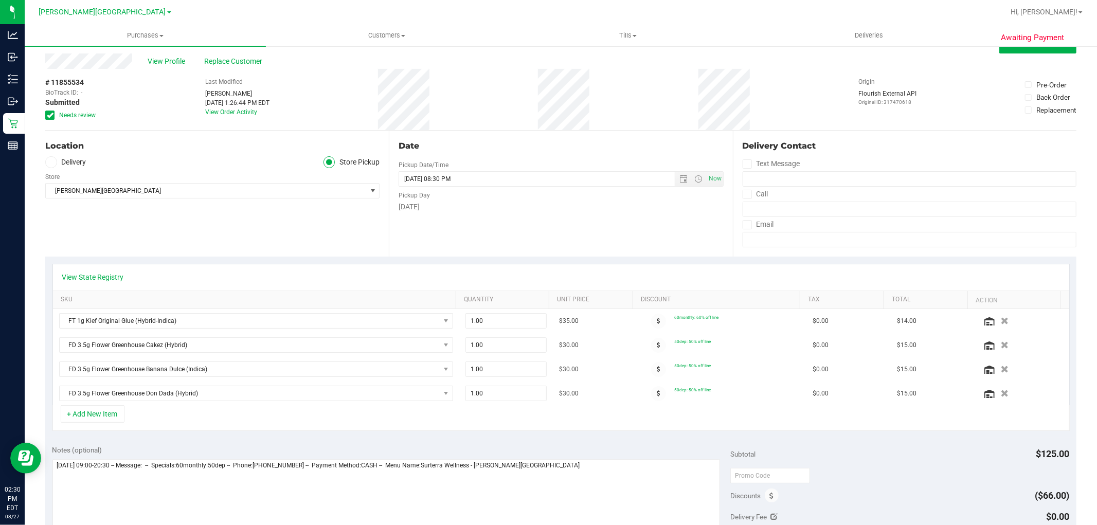
scroll to position [0, 0]
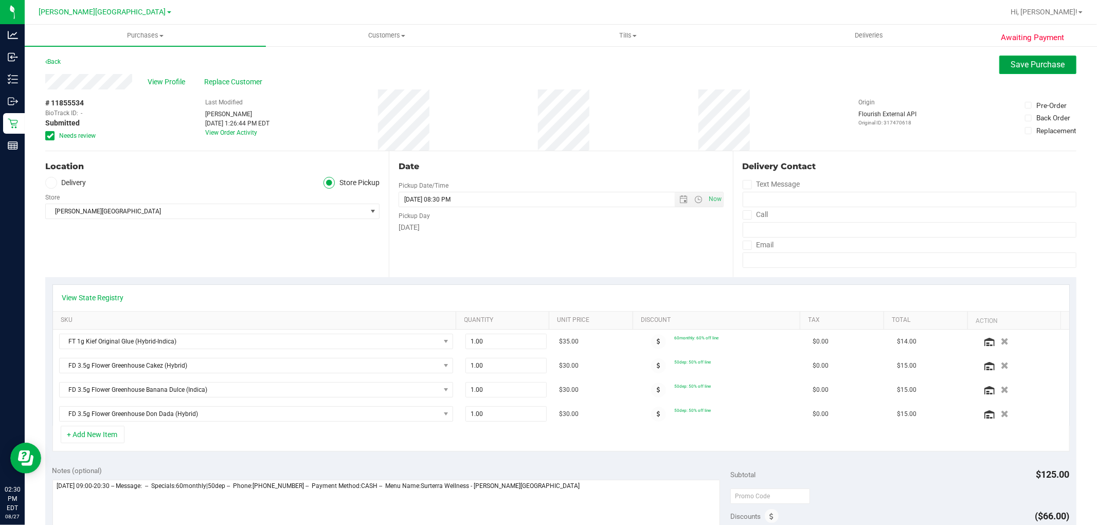
click at [1012, 69] on span "Save Purchase" at bounding box center [1038, 65] width 54 height 10
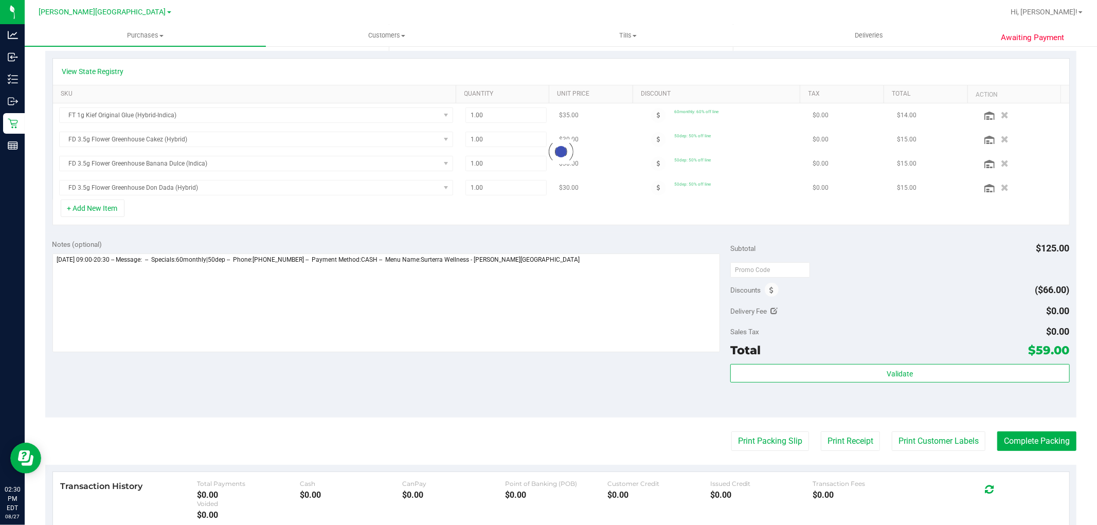
scroll to position [342, 0]
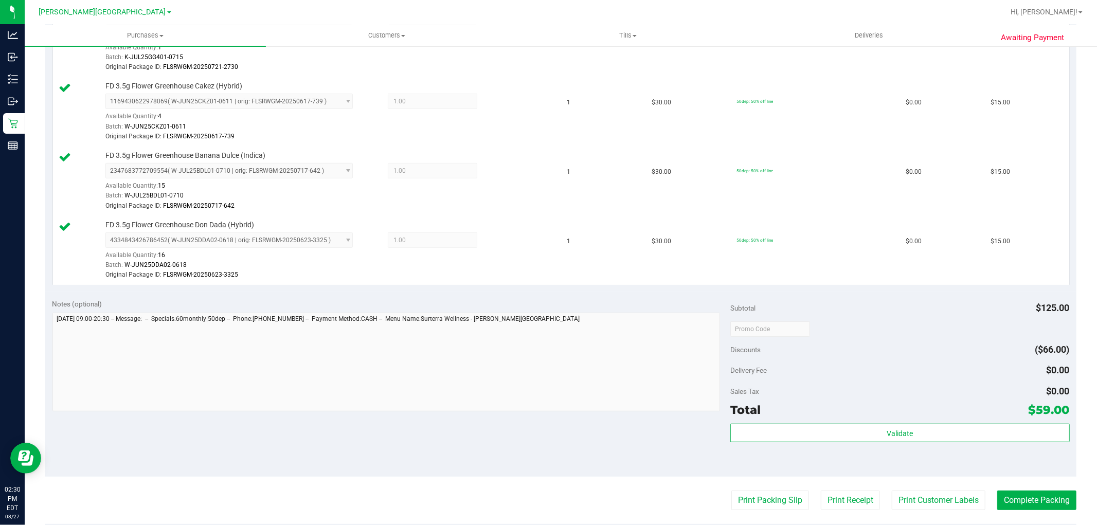
scroll to position [342, 0]
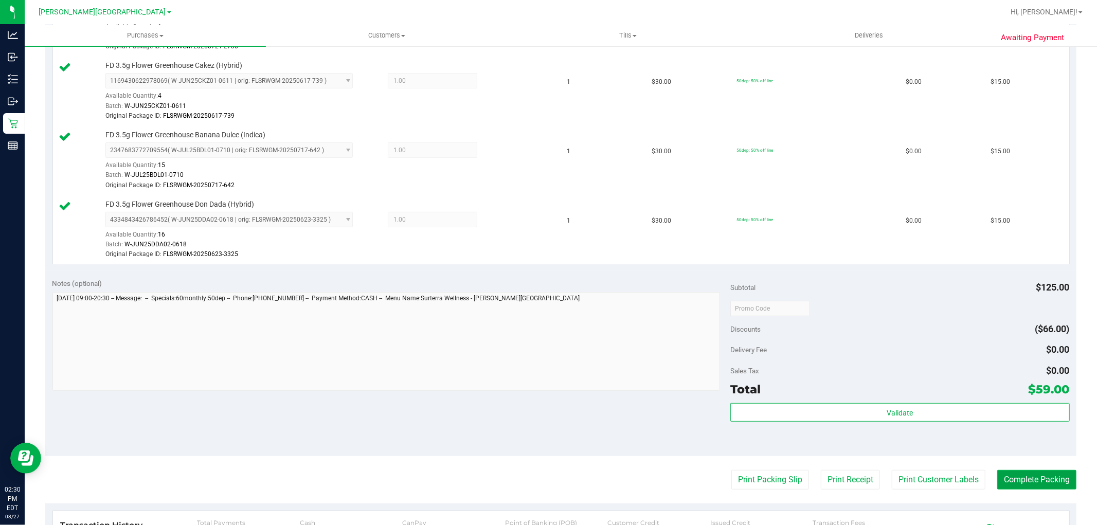
click at [1028, 480] on button "Complete Packing" at bounding box center [1036, 480] width 79 height 20
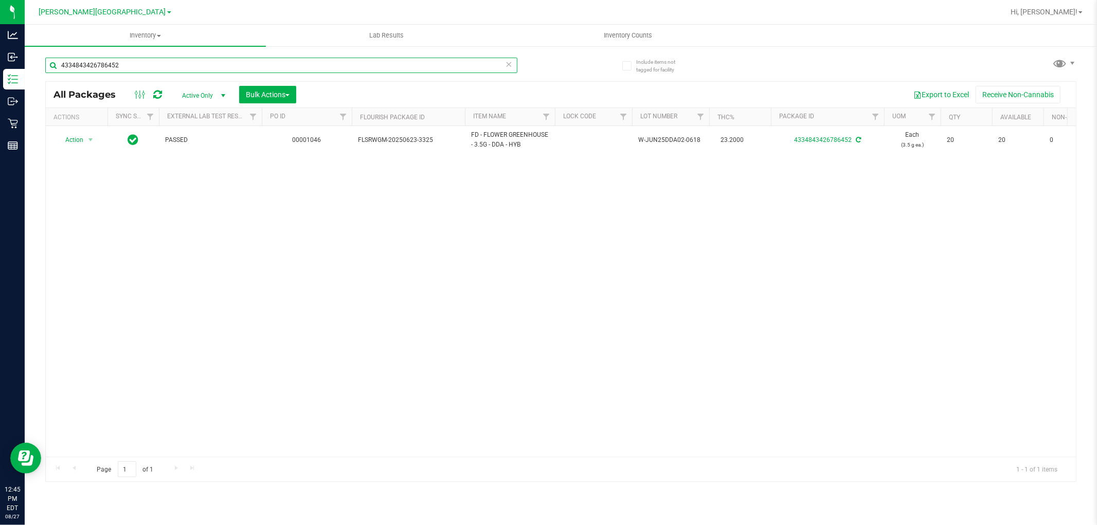
drag, startPoint x: 127, startPoint y: 64, endPoint x: 53, endPoint y: 80, distance: 75.7
click at [53, 80] on div "4334843426786452" at bounding box center [281, 70] width 472 height 24
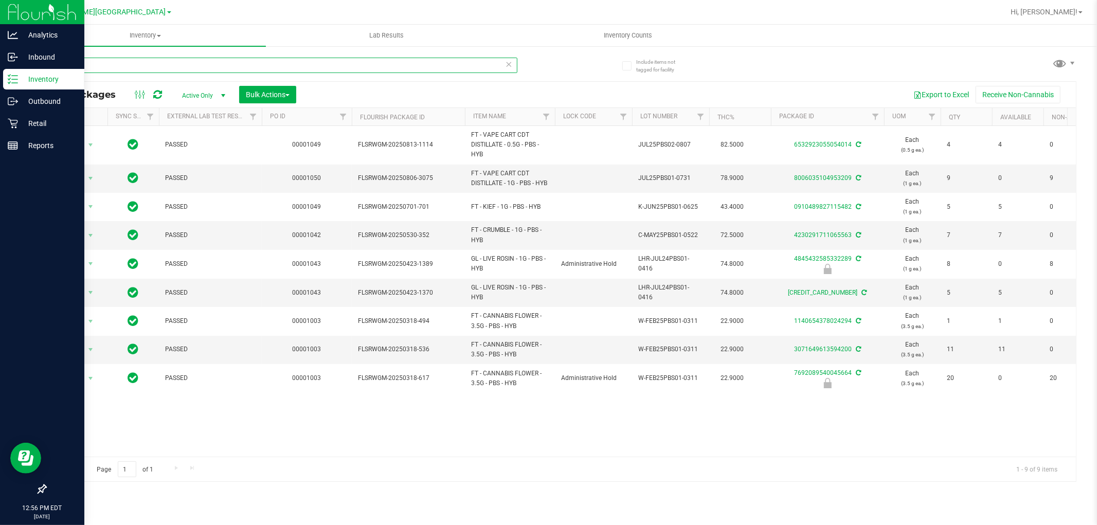
type input "pbs"
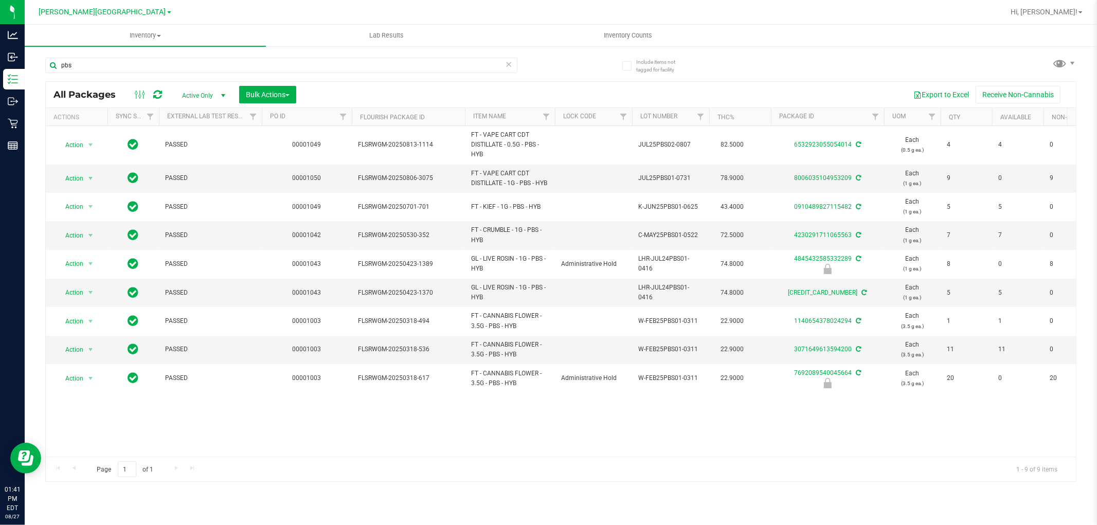
drag, startPoint x: 0, startPoint y: 0, endPoint x: 28, endPoint y: 78, distance: 82.9
click at [29, 76] on div "Include items not tagged for facility pbs All Packages Active Only Active Only …" at bounding box center [561, 202] width 1072 height 314
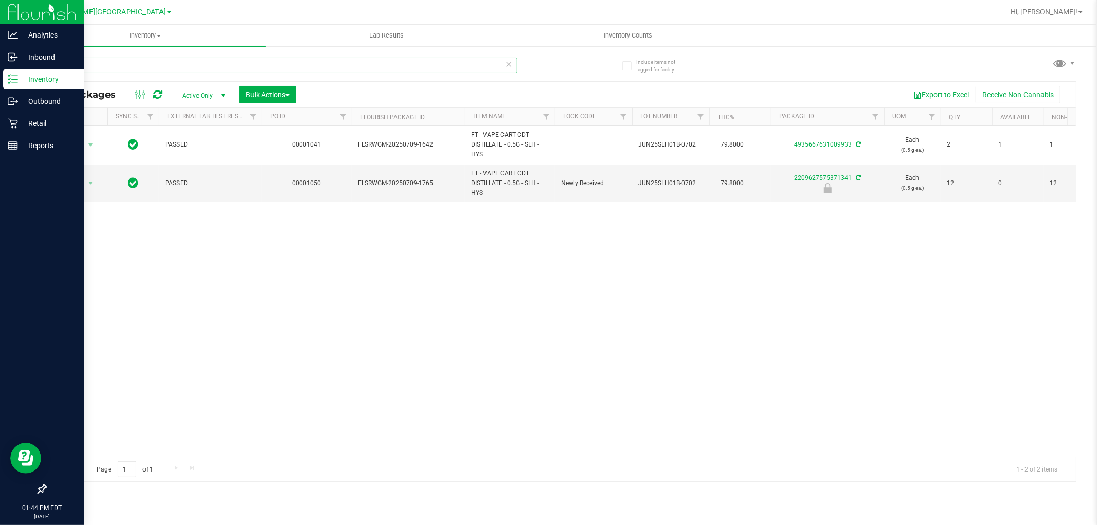
drag, startPoint x: 336, startPoint y: 65, endPoint x: 0, endPoint y: 86, distance: 337.0
click at [0, 86] on div "Analytics Inbound Inventory Outbound Retail Reports 01:44 PM EDT [DATE] 08/27 […" at bounding box center [548, 262] width 1097 height 525
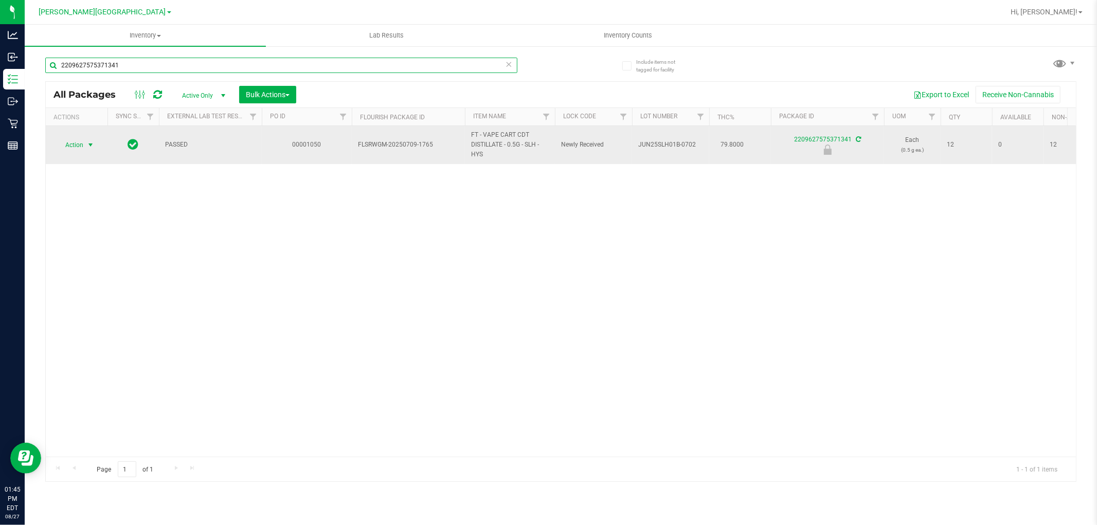
type input "2209627575371341"
click at [83, 140] on span "Action" at bounding box center [70, 145] width 28 height 14
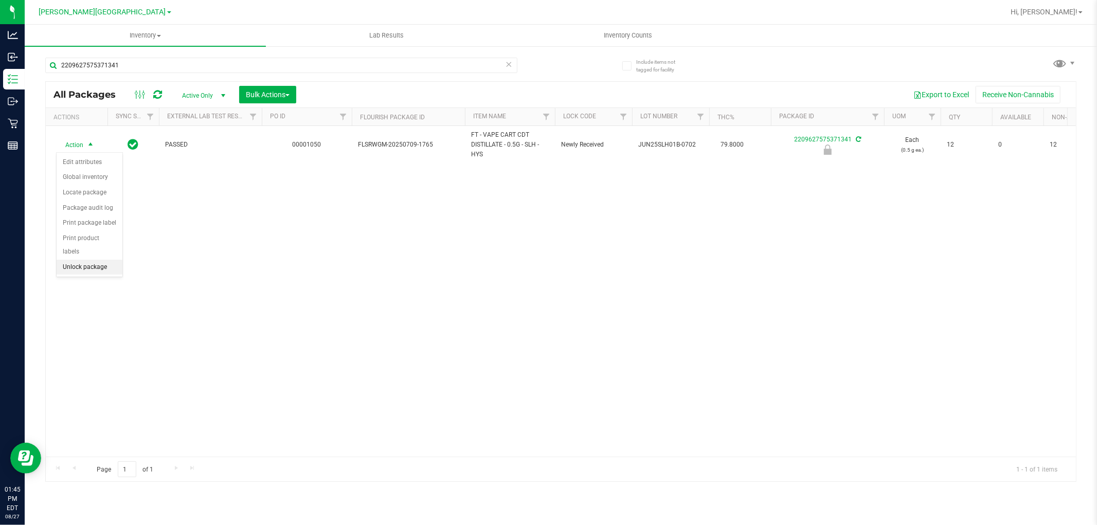
click at [94, 266] on li "Unlock package" at bounding box center [90, 267] width 66 height 15
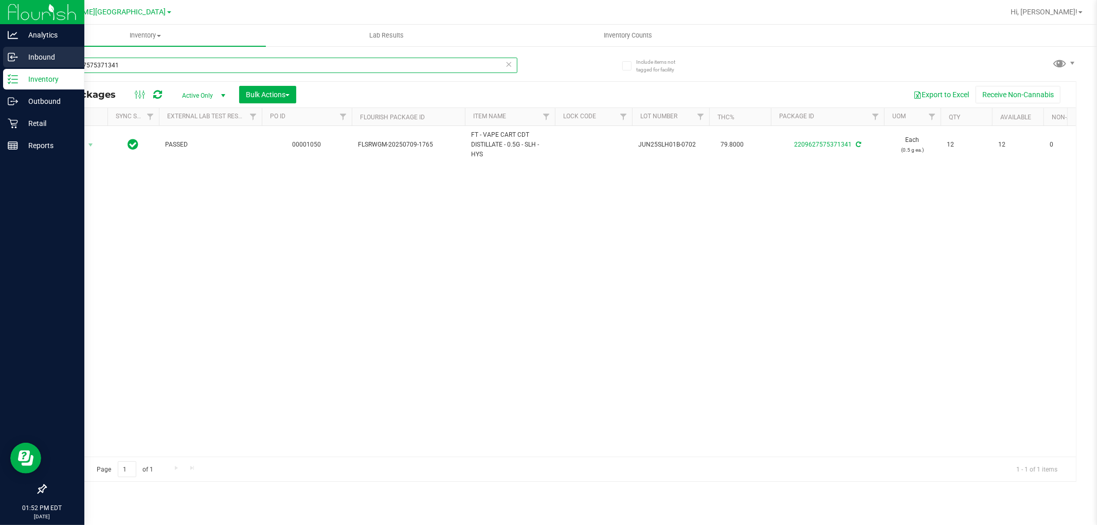
drag, startPoint x: 204, startPoint y: 70, endPoint x: 0, endPoint y: 60, distance: 204.4
click at [0, 60] on div "Analytics Inbound Inventory Outbound Retail Reports 01:52 PM EDT [DATE] 08/27 […" at bounding box center [548, 262] width 1097 height 525
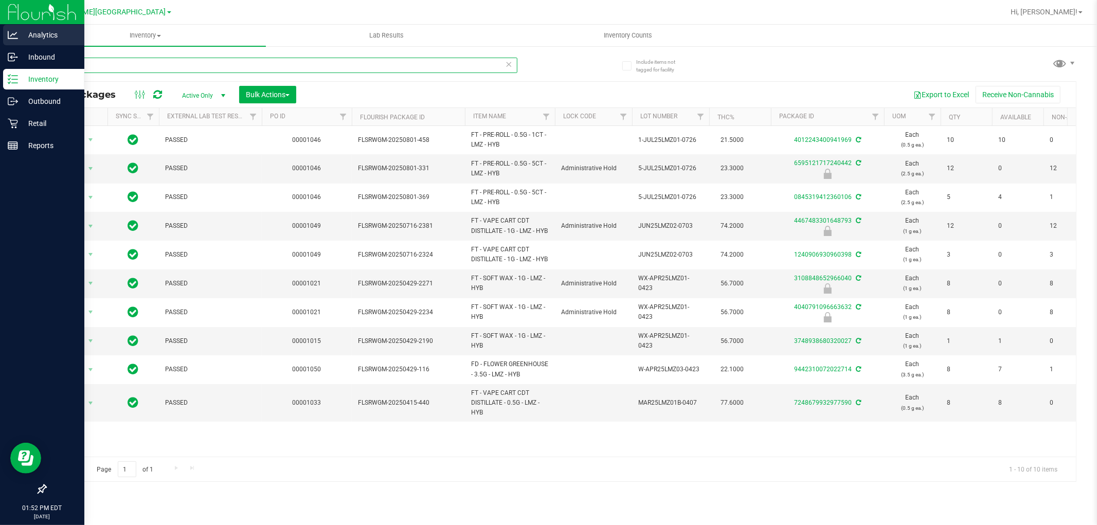
drag, startPoint x: 179, startPoint y: 64, endPoint x: 0, endPoint y: 43, distance: 180.1
click at [0, 43] on div "Analytics Inbound Inventory Outbound Retail Reports 01:52 PM EDT [DATE] 08/27 […" at bounding box center [548, 262] width 1097 height 525
type input "4467483301648793"
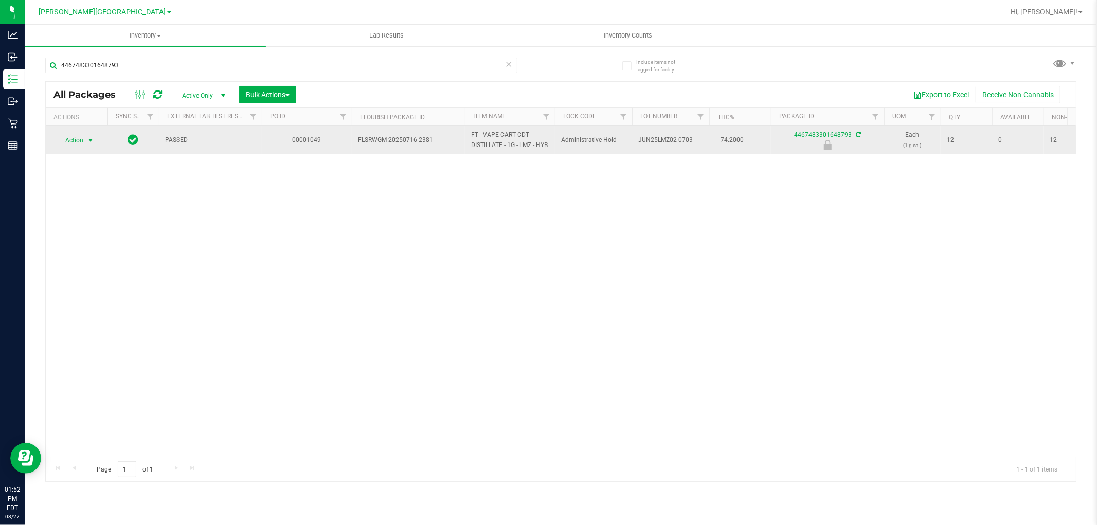
click at [79, 139] on span "Action" at bounding box center [70, 140] width 28 height 14
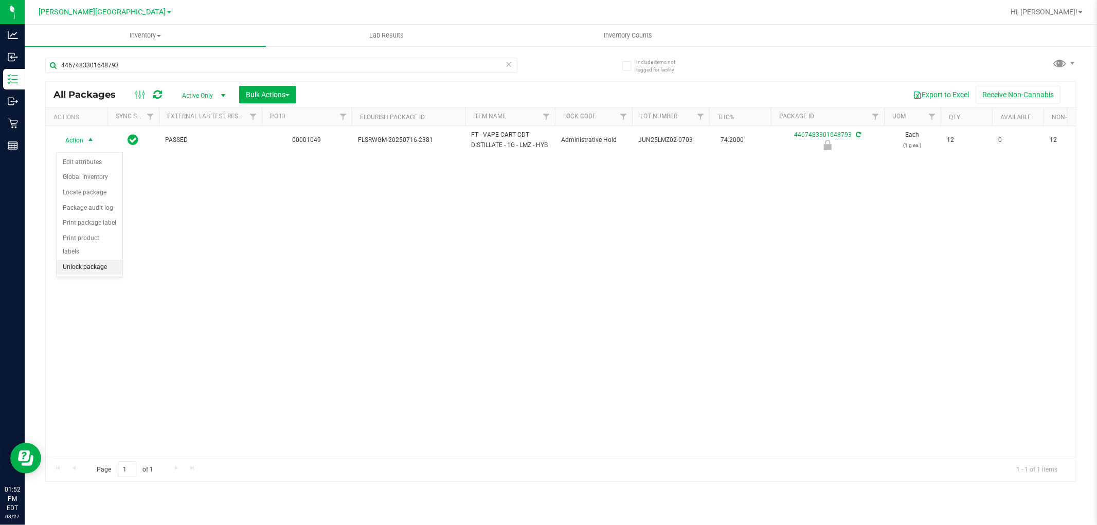
drag, startPoint x: 98, startPoint y: 261, endPoint x: 119, endPoint y: 214, distance: 50.9
click at [99, 260] on li "Unlock package" at bounding box center [90, 267] width 66 height 15
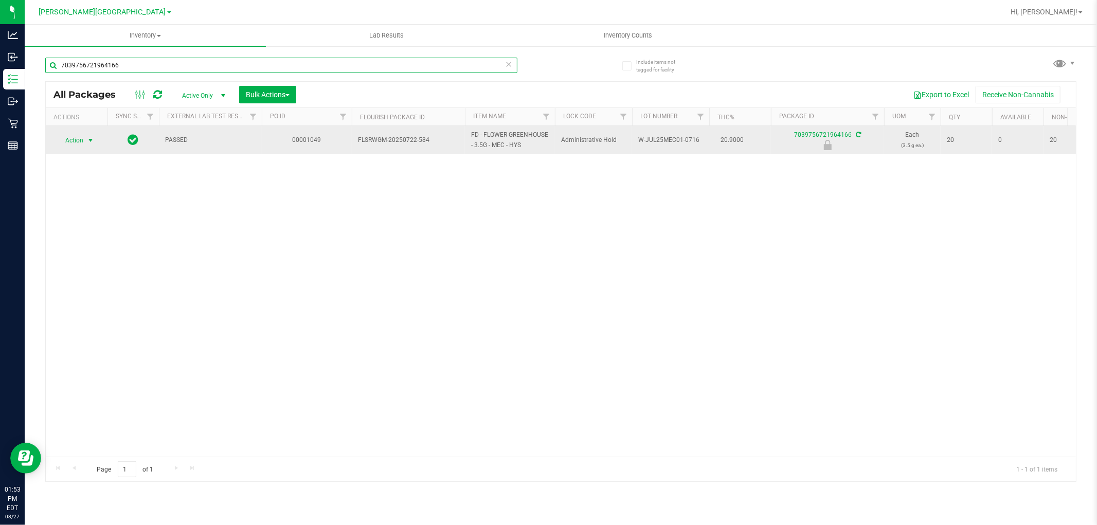
type input "7039756721964166"
click at [73, 141] on span "Action" at bounding box center [70, 140] width 28 height 14
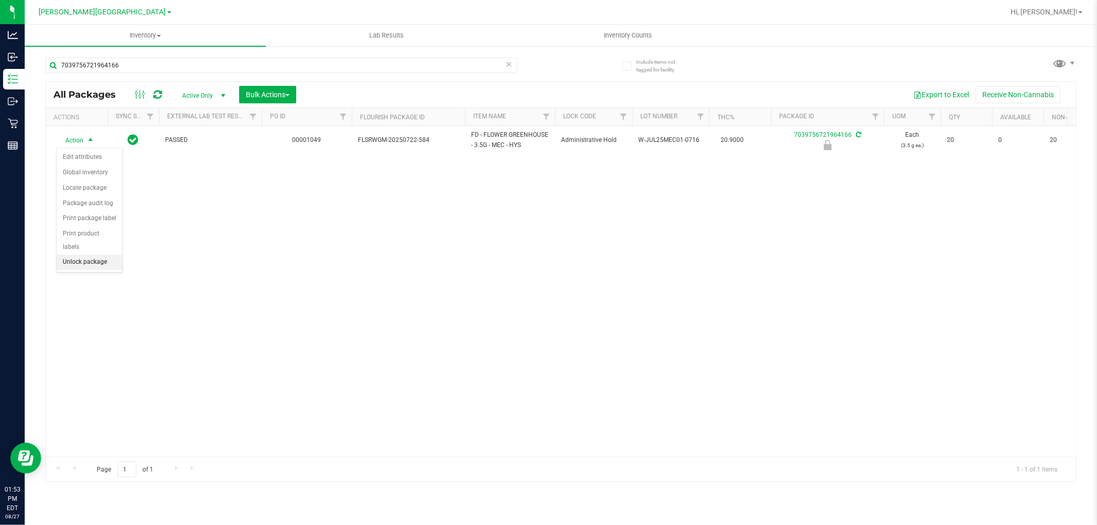
drag, startPoint x: 72, startPoint y: 265, endPoint x: 88, endPoint y: 177, distance: 89.0
click at [73, 265] on li "Unlock package" at bounding box center [90, 262] width 66 height 15
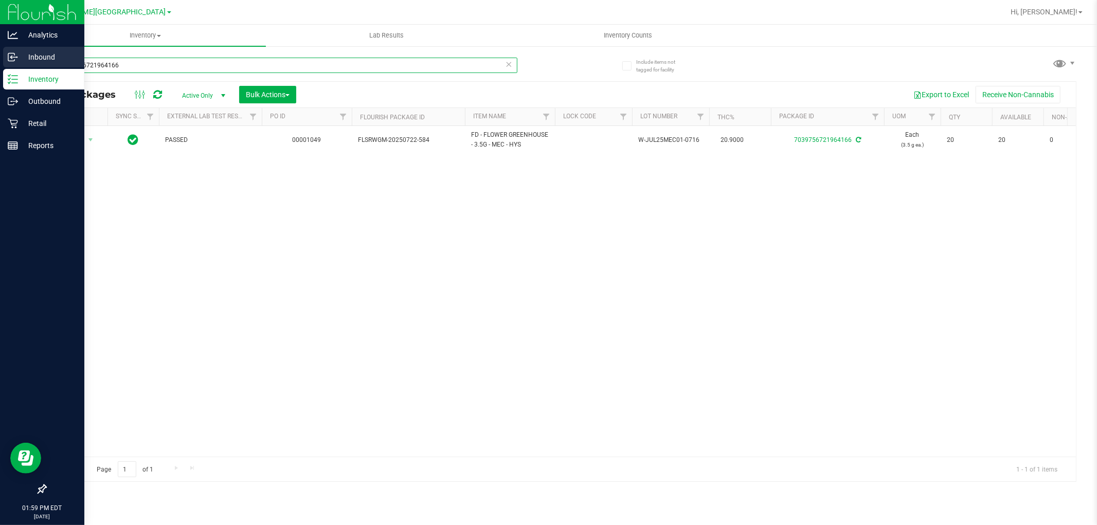
drag, startPoint x: 157, startPoint y: 65, endPoint x: 13, endPoint y: 68, distance: 144.0
click at [13, 68] on div "Analytics Inbound Inventory Outbound Retail Reports 01:59 PM EDT [DATE] 08/27 […" at bounding box center [548, 262] width 1097 height 525
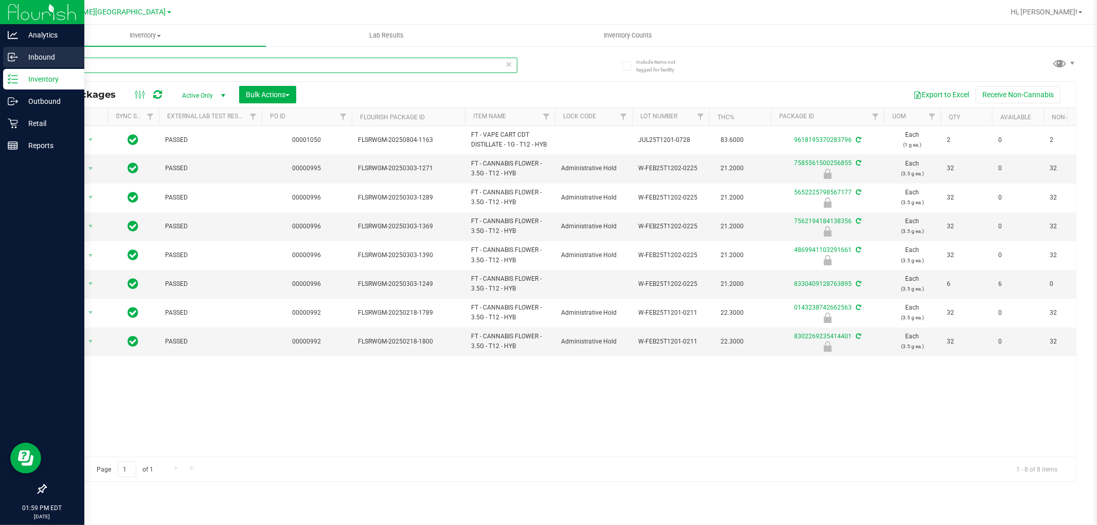
drag, startPoint x: 147, startPoint y: 70, endPoint x: 12, endPoint y: 48, distance: 136.5
click at [12, 48] on div "Analytics Inbound Inventory Outbound Retail Reports 01:59 PM EDT [DATE] 08/27 […" at bounding box center [548, 262] width 1097 height 525
type input "launch"
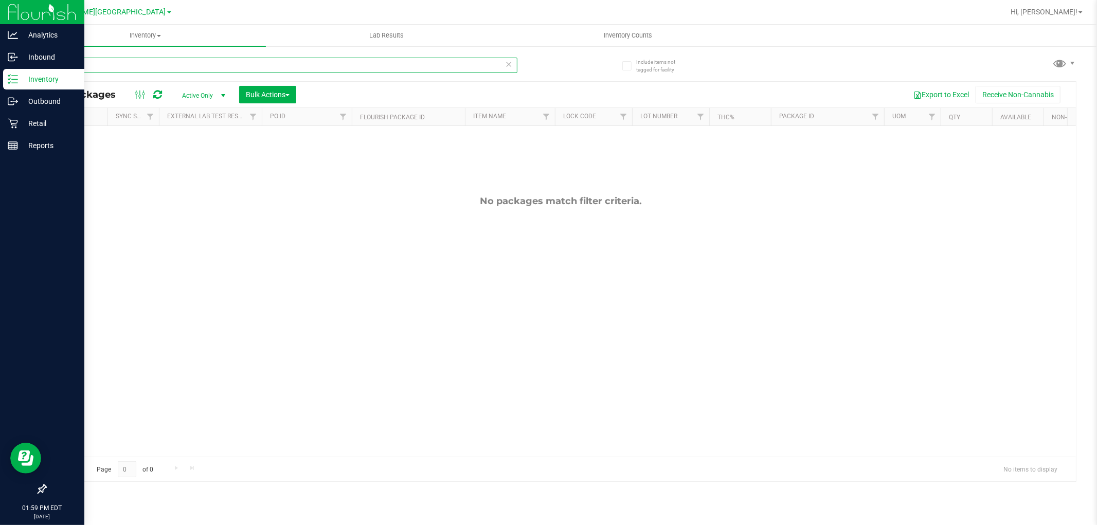
drag, startPoint x: 107, startPoint y: 70, endPoint x: 0, endPoint y: 74, distance: 107.0
click at [0, 74] on div "Analytics Inbound Inventory Outbound Retail Reports 01:59 PM EDT [DATE] 08/27 […" at bounding box center [548, 262] width 1097 height 525
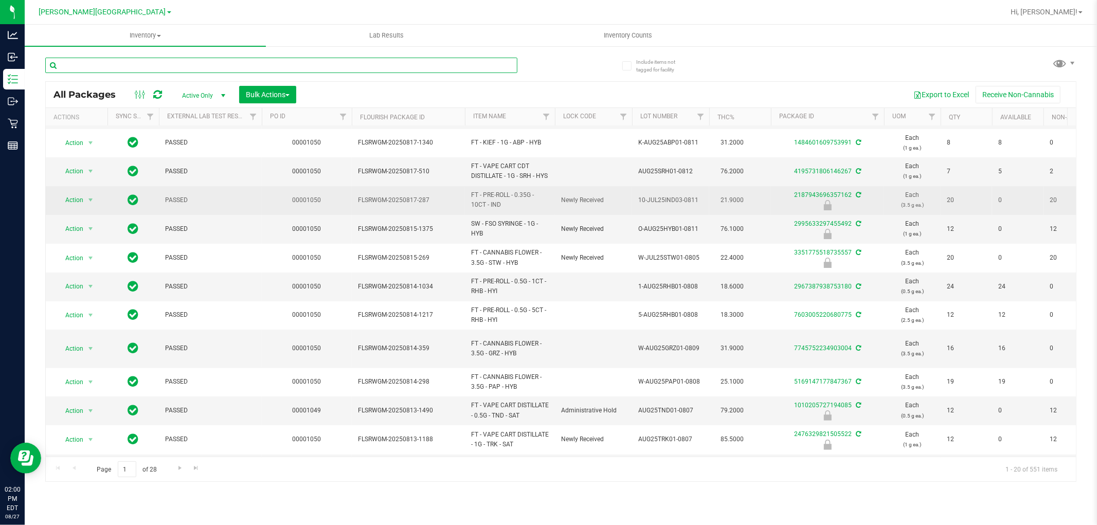
scroll to position [280, 0]
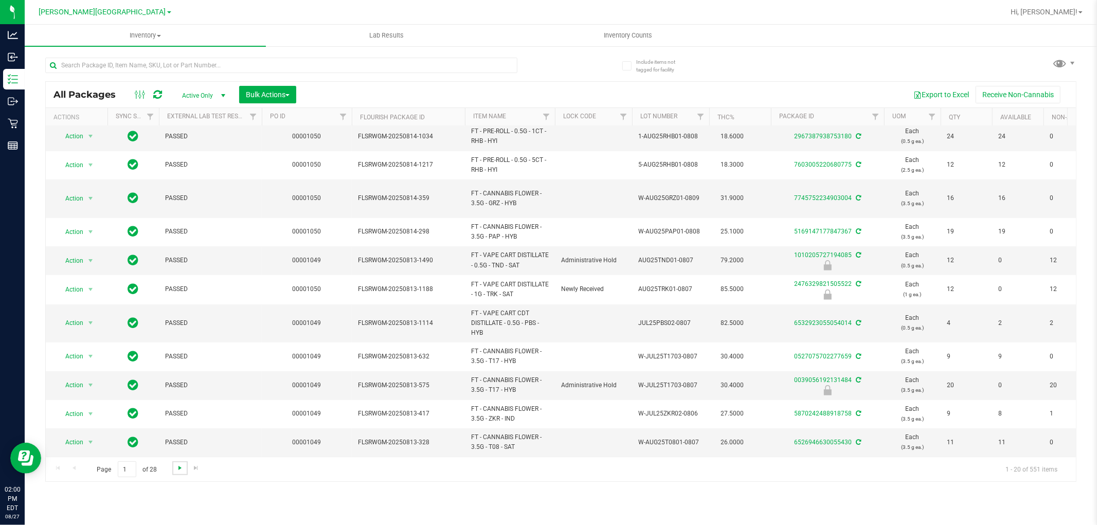
click at [180, 471] on span "Go to the next page" at bounding box center [180, 468] width 8 height 8
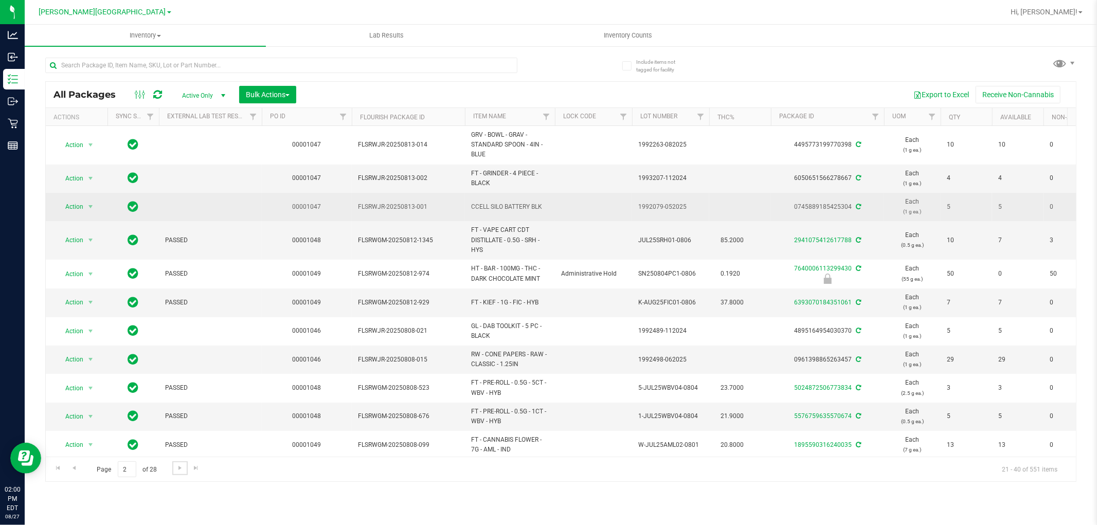
scroll to position [279, 0]
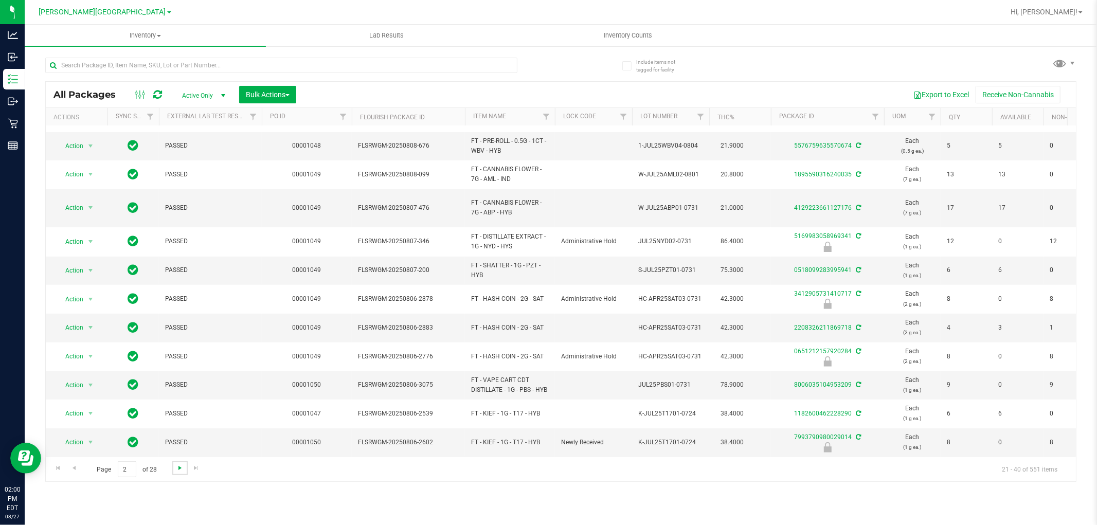
click at [179, 470] on span "Go to the next page" at bounding box center [180, 468] width 8 height 8
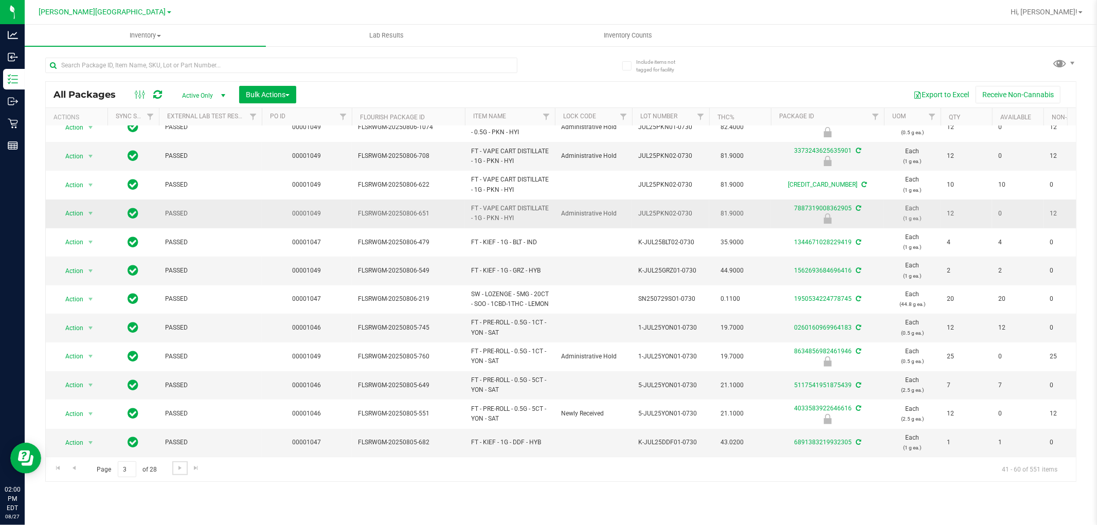
scroll to position [261, 0]
click at [176, 471] on span "Go to the next page" at bounding box center [180, 468] width 8 height 8
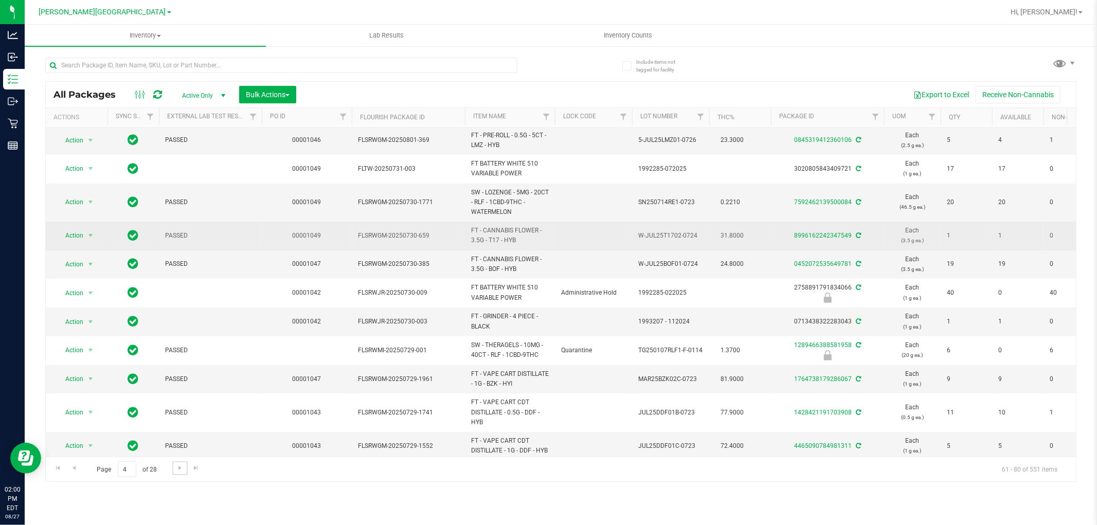
scroll to position [270, 0]
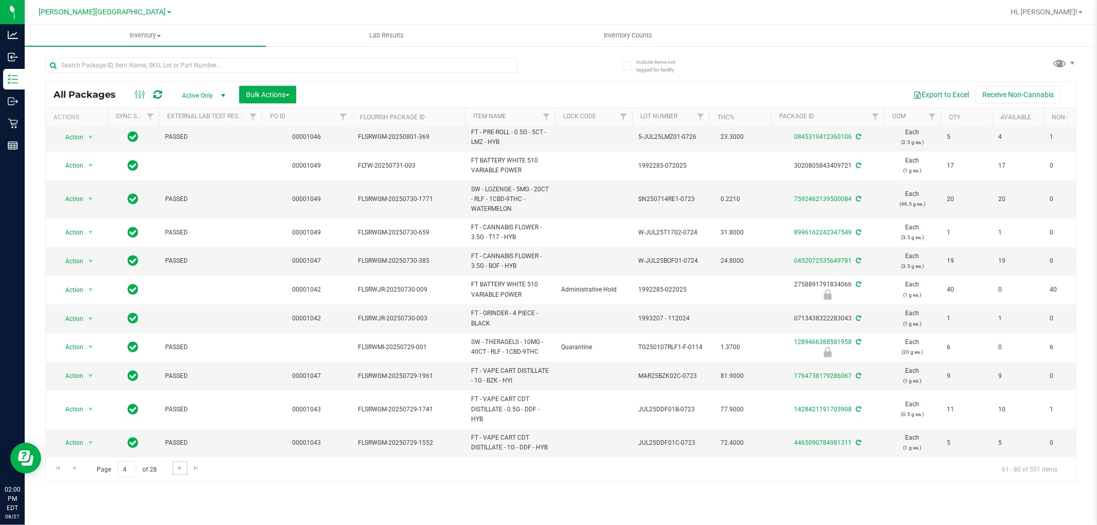
click at [183, 472] on link "Go to the next page" at bounding box center [179, 468] width 15 height 14
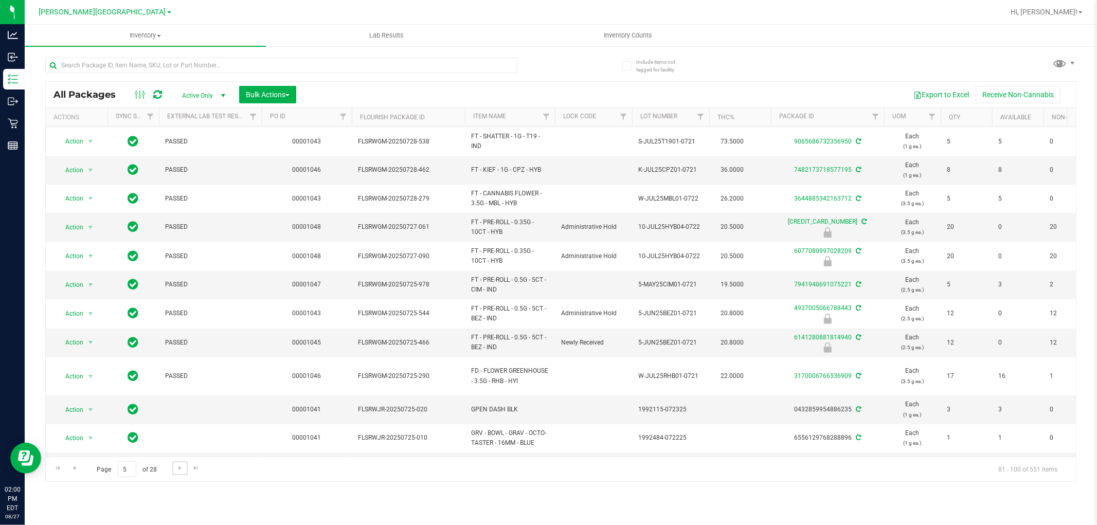
scroll to position [250, 0]
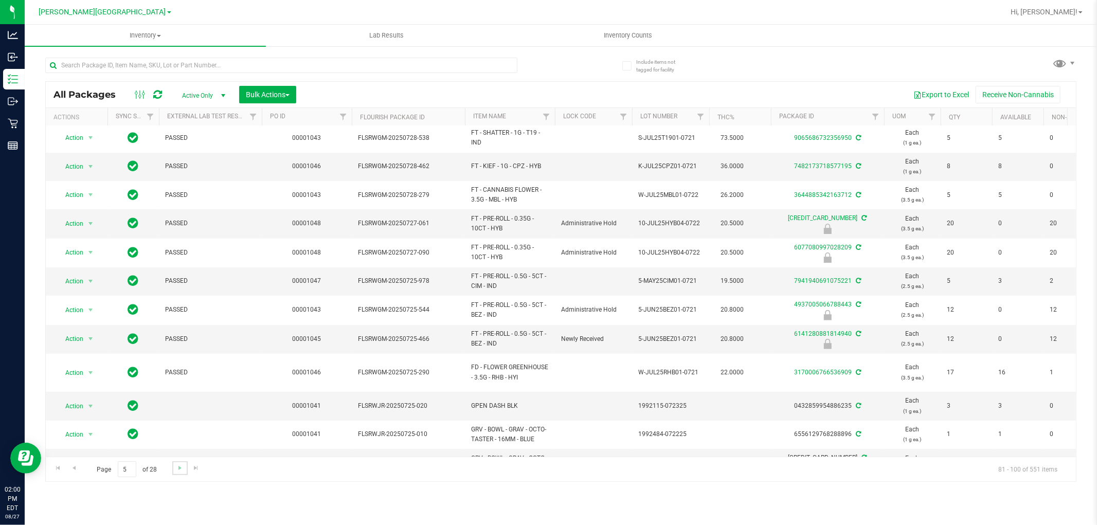
click at [182, 475] on link "Go to the next page" at bounding box center [179, 468] width 15 height 14
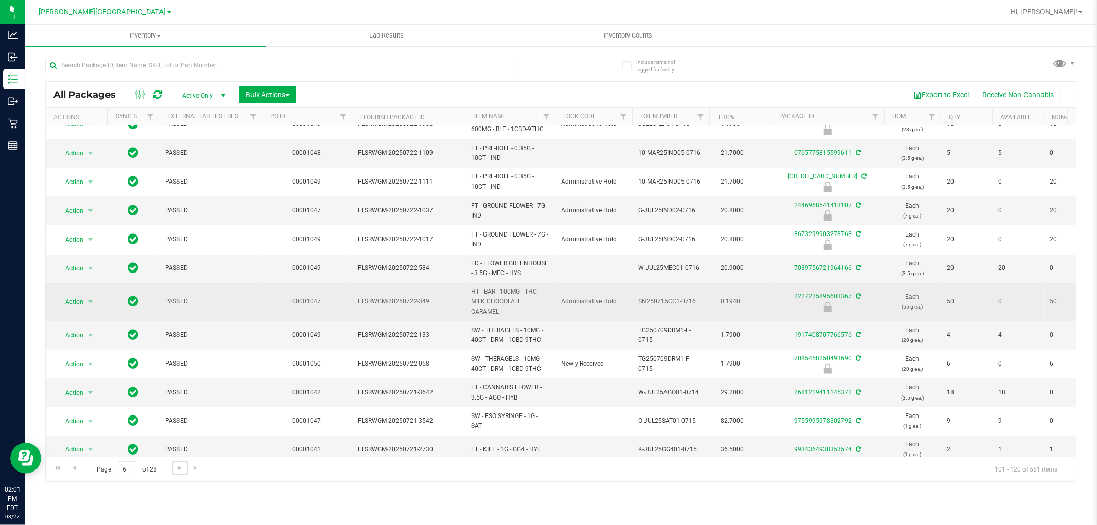
scroll to position [280, 0]
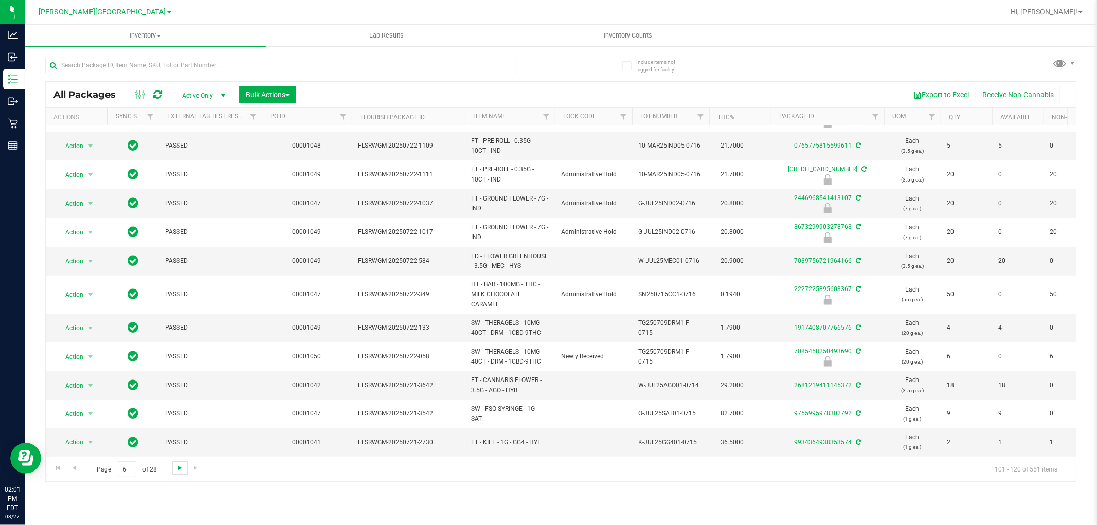
click at [177, 469] on span "Go to the next page" at bounding box center [180, 468] width 8 height 8
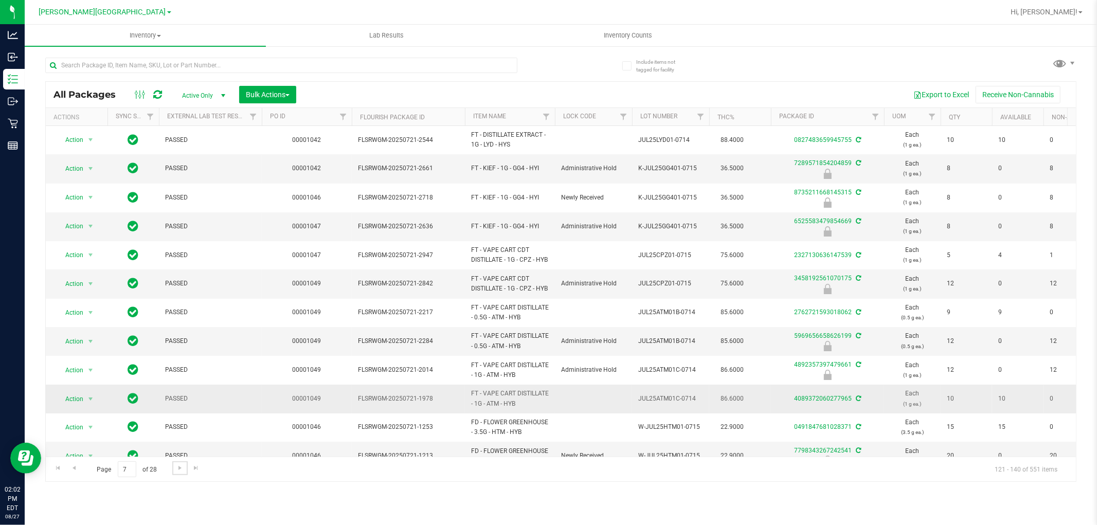
scroll to position [252, 0]
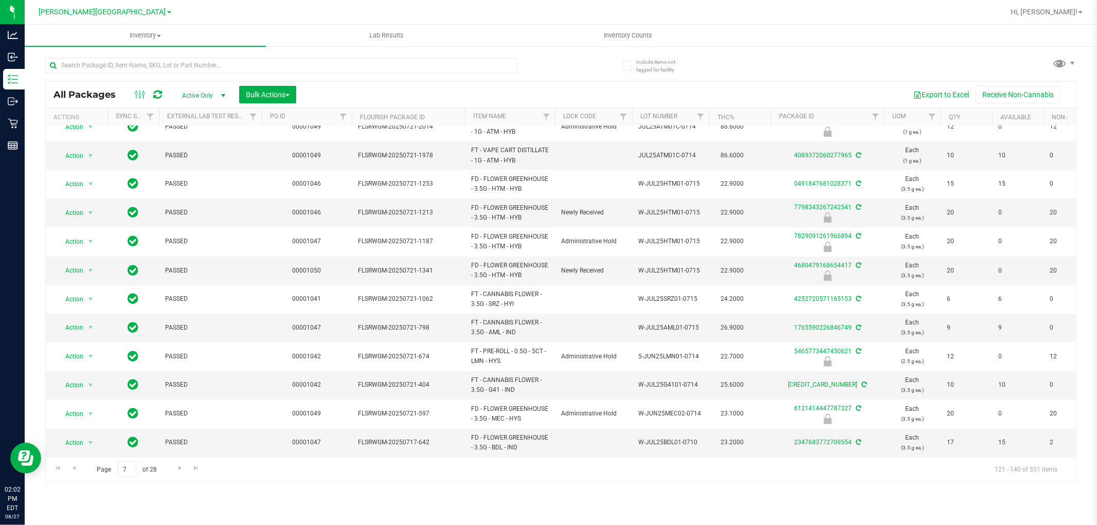
click at [177, 476] on div "Page 7 of 28 121 - 140 of 551 items" at bounding box center [561, 469] width 1030 height 25
click at [177, 471] on span "Go to the next page" at bounding box center [180, 468] width 8 height 8
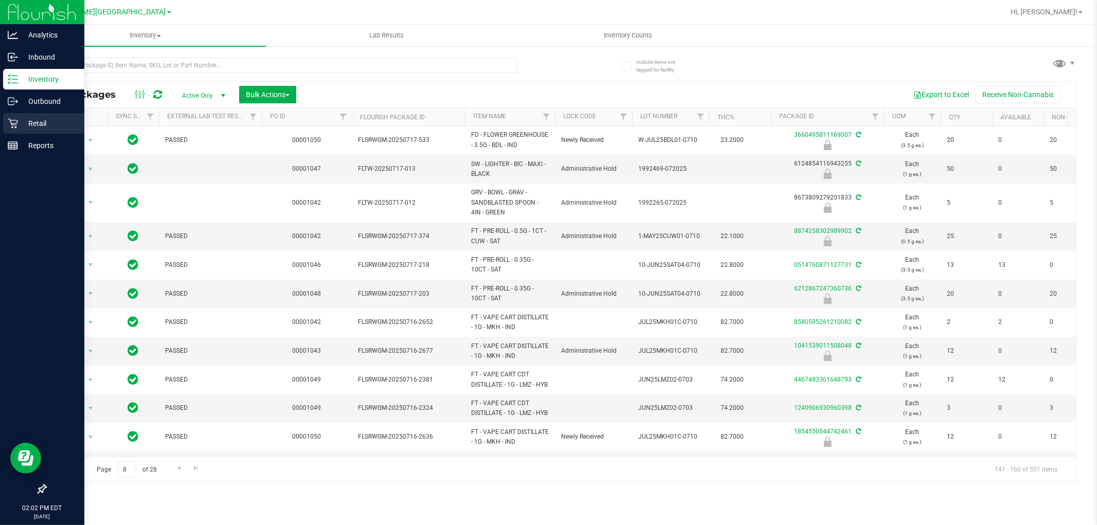
click at [12, 126] on icon at bounding box center [13, 123] width 10 height 10
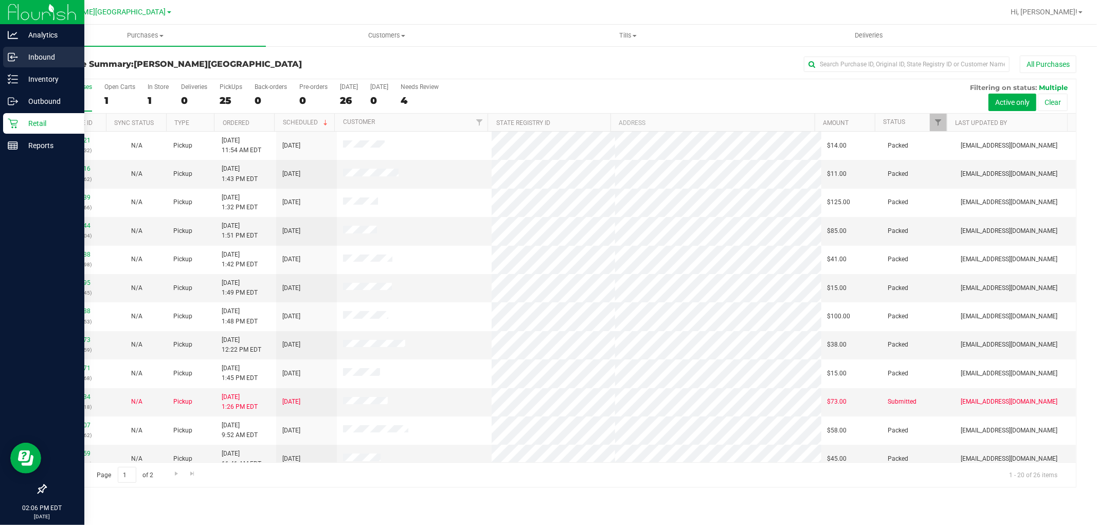
click at [28, 61] on p "Inbound" at bounding box center [49, 57] width 62 height 12
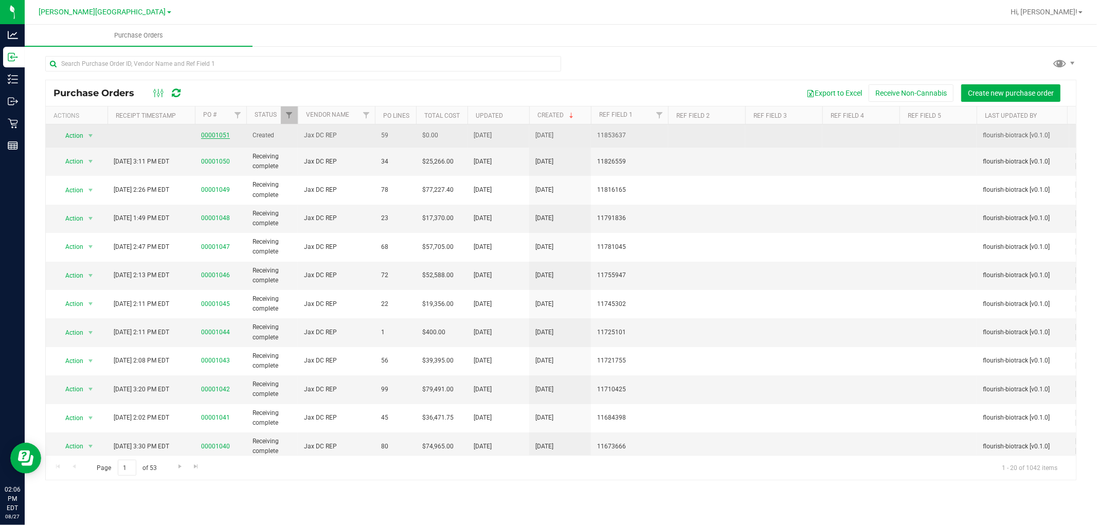
click at [209, 135] on link "00001051" at bounding box center [215, 135] width 29 height 7
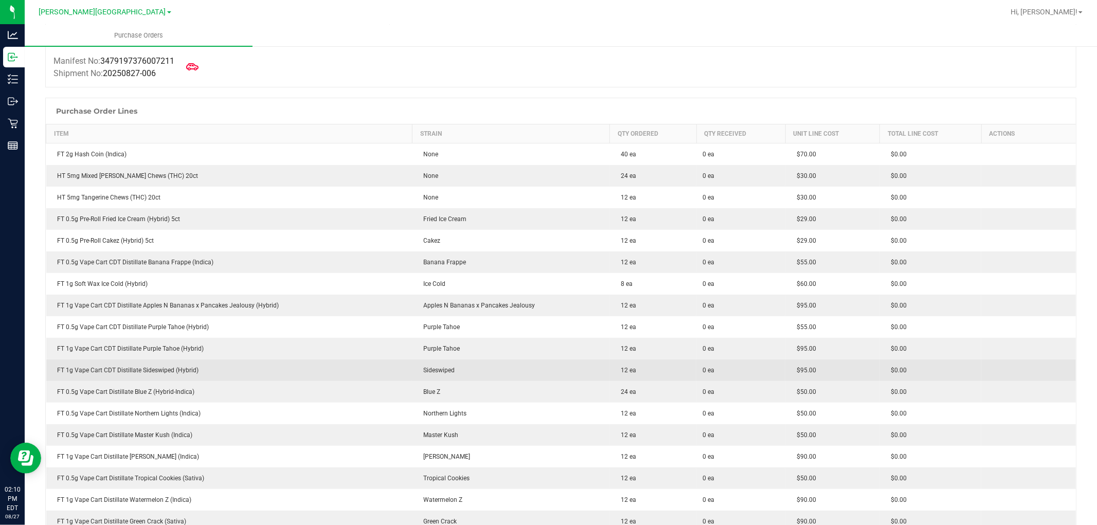
scroll to position [228, 0]
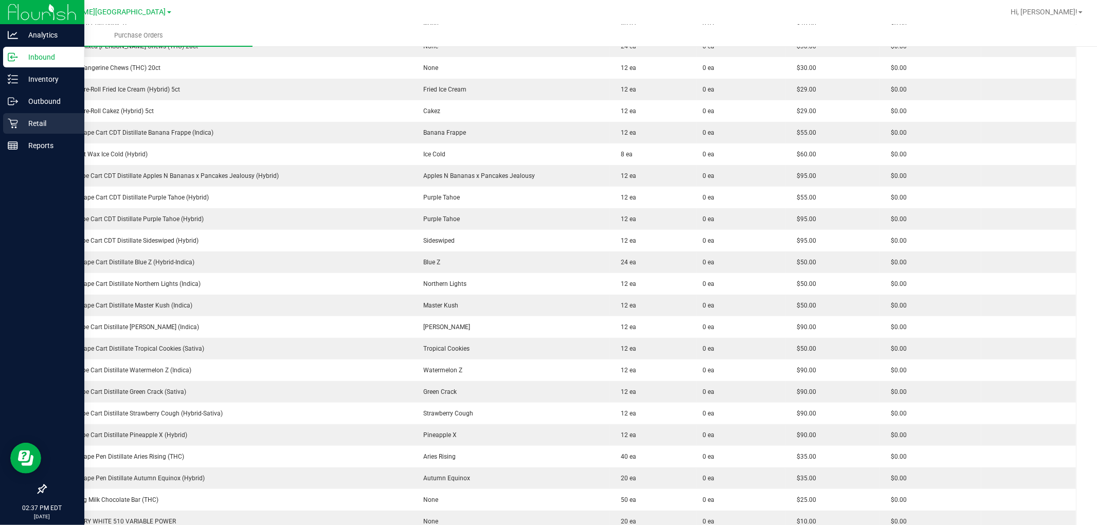
click at [33, 119] on p "Retail" at bounding box center [49, 123] width 62 height 12
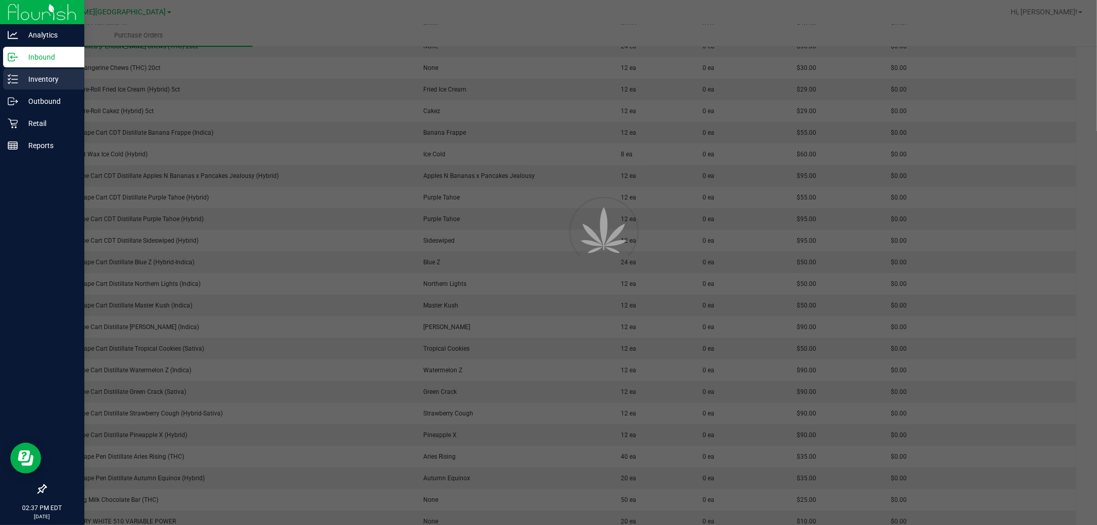
click at [48, 81] on p "Inventory" at bounding box center [49, 79] width 62 height 12
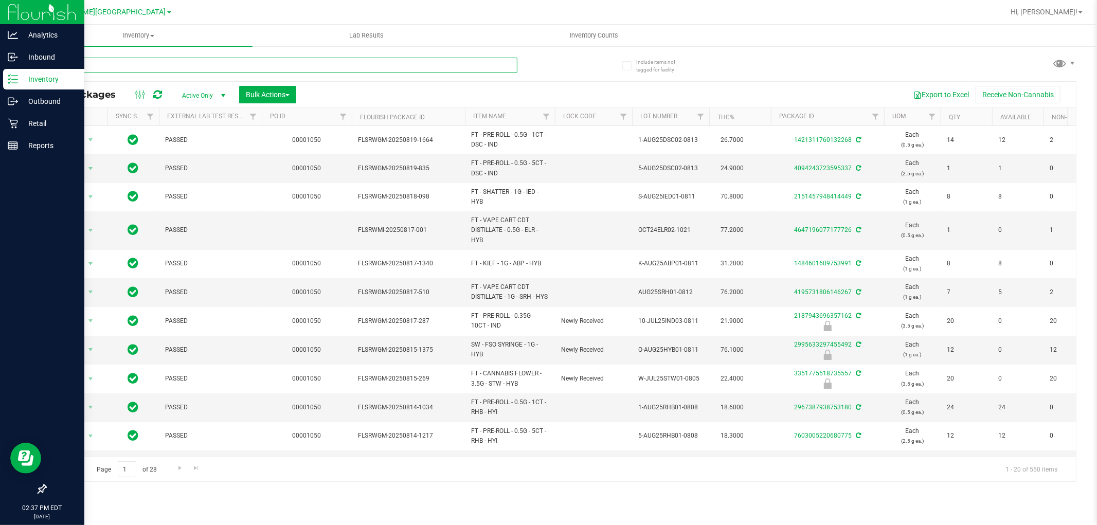
click at [225, 63] on input "text" at bounding box center [281, 65] width 472 height 15
type input "cjp"
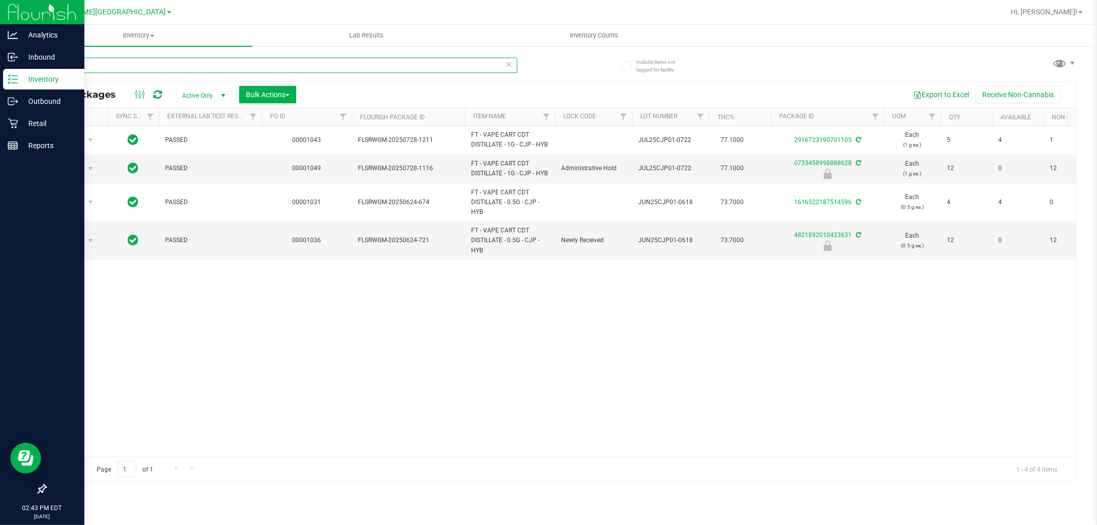
drag, startPoint x: 129, startPoint y: 61, endPoint x: 0, endPoint y: 79, distance: 129.8
click at [0, 79] on div "Analytics Inbound Inventory Outbound Retail Reports 02:43 PM EDT [DATE] 08/27 […" at bounding box center [548, 262] width 1097 height 525
